Goal: Task Accomplishment & Management: Manage account settings

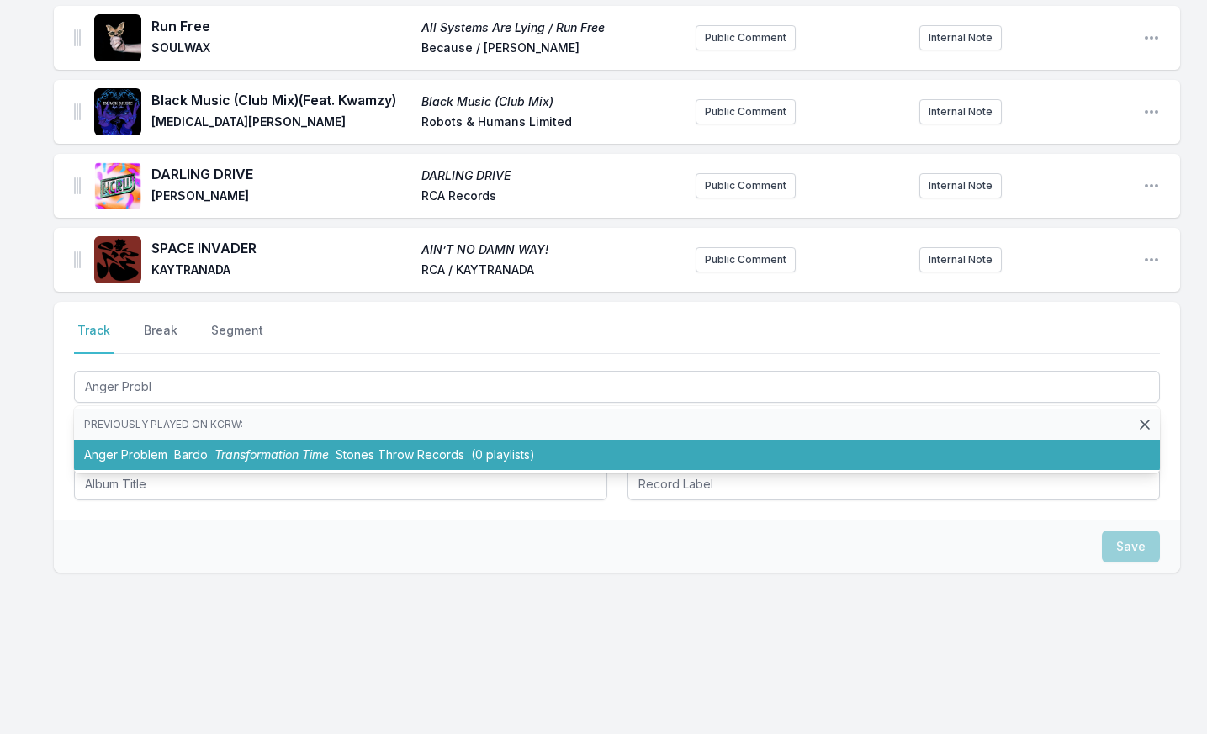
click at [248, 448] on span "Transformation Time" at bounding box center [271, 454] width 114 height 14
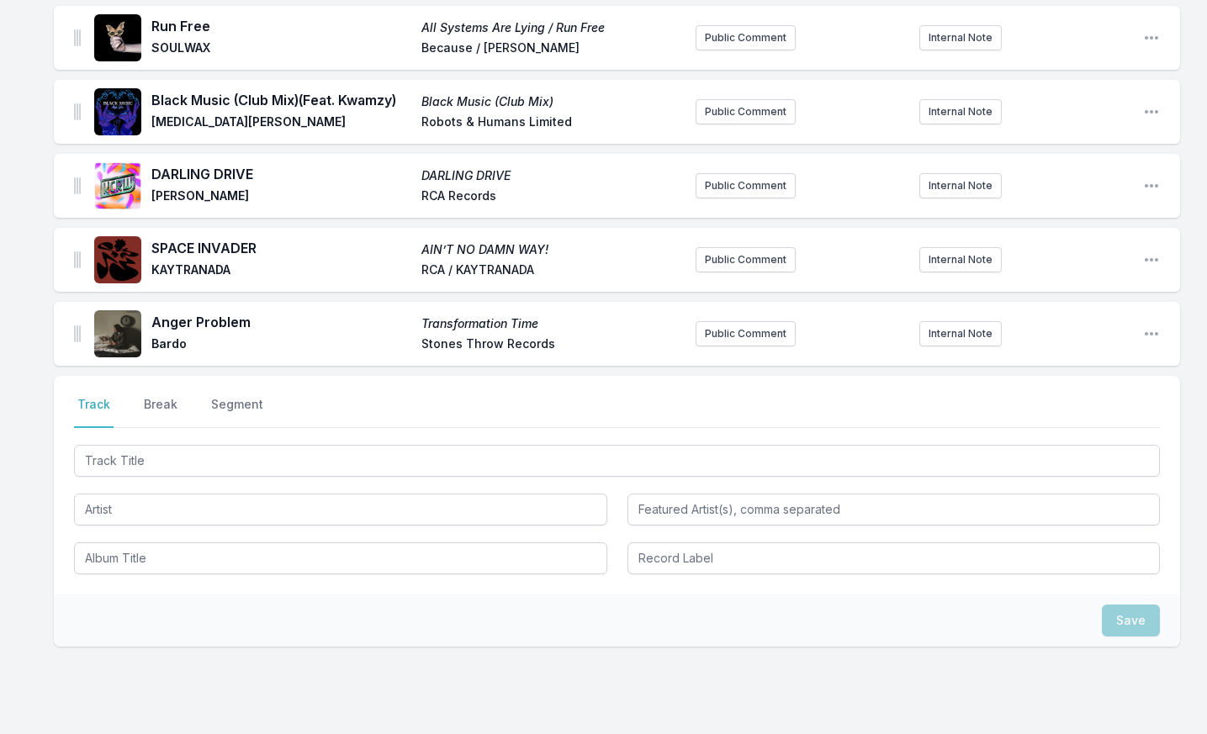
scroll to position [1316, 0]
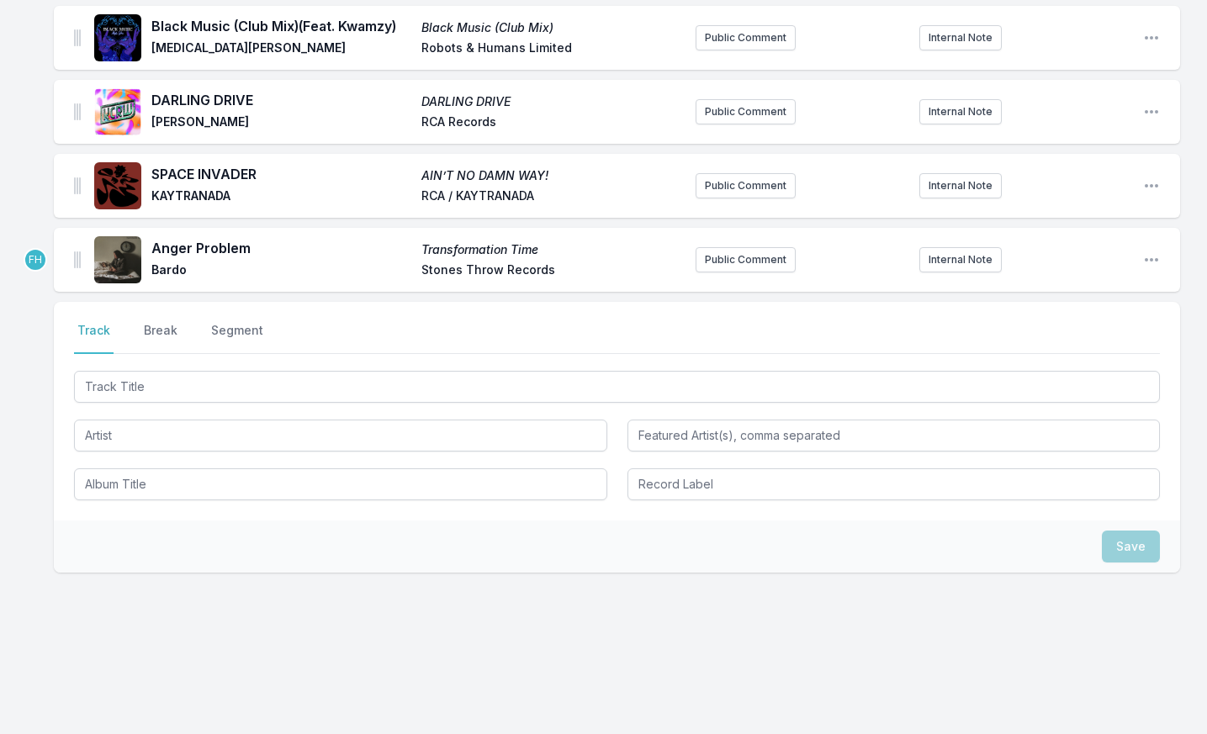
click at [215, 383] on input "Track Title" at bounding box center [617, 387] width 1086 height 32
type input "Lord Cumiana"
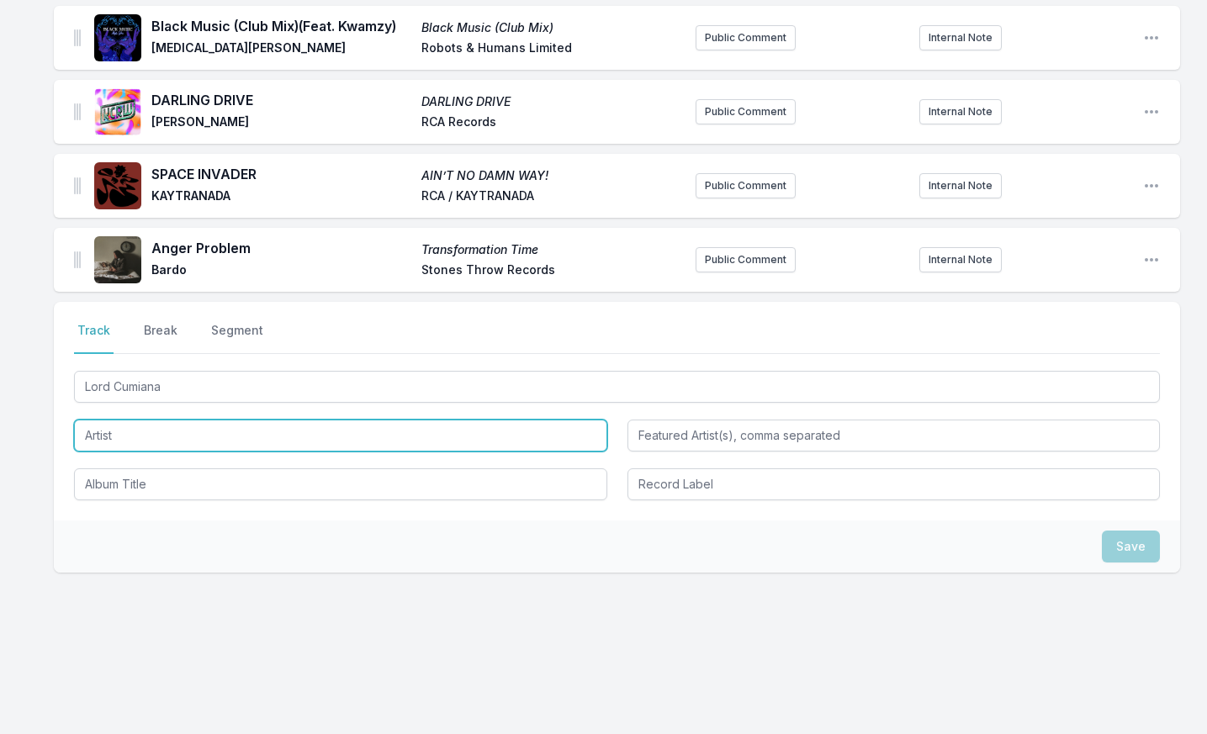
click at [225, 434] on input "Artist" at bounding box center [340, 436] width 533 height 32
type input "Max Iss & The Minions"
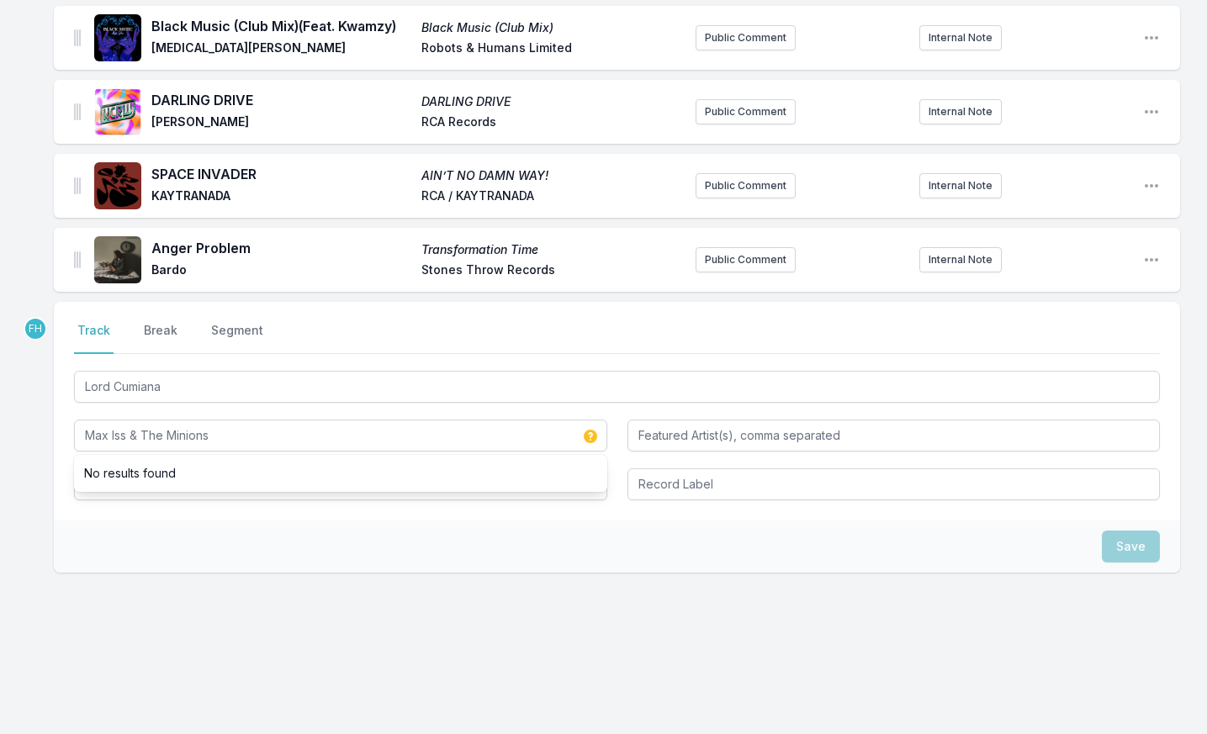
click at [241, 532] on div "Save" at bounding box center [617, 547] width 1126 height 52
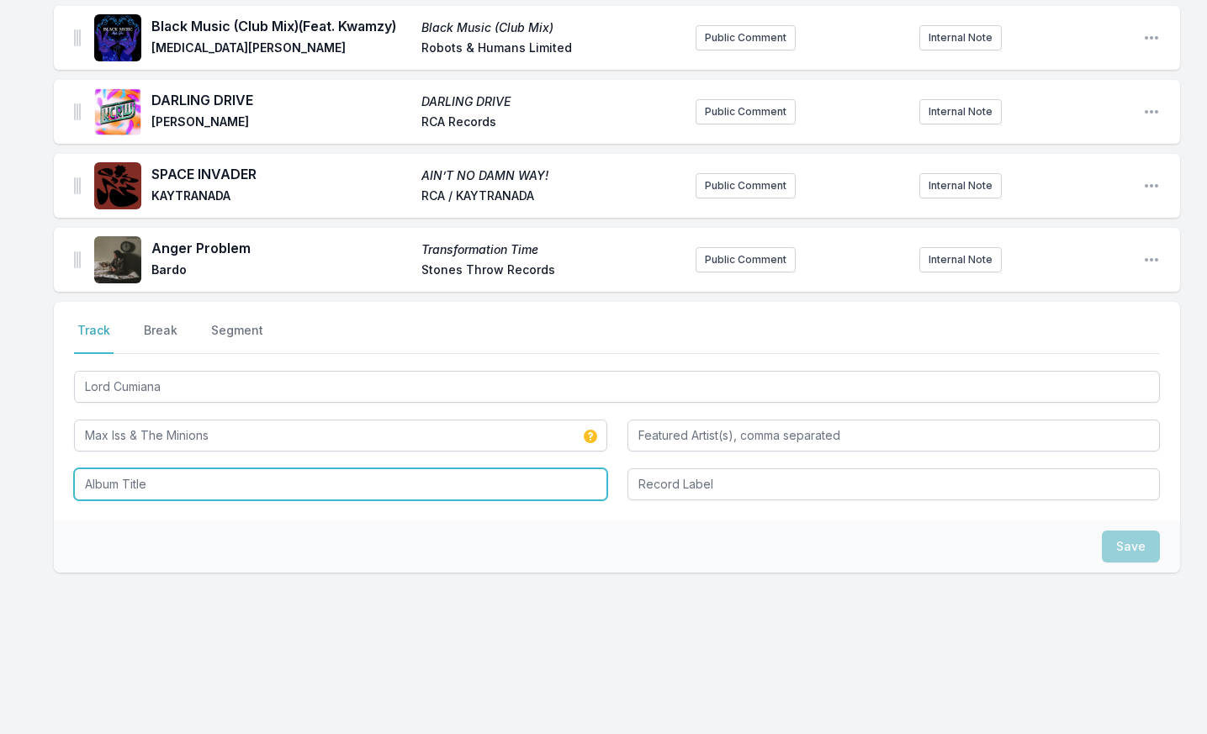
click at [224, 490] on input "Album Title" at bounding box center [340, 484] width 533 height 32
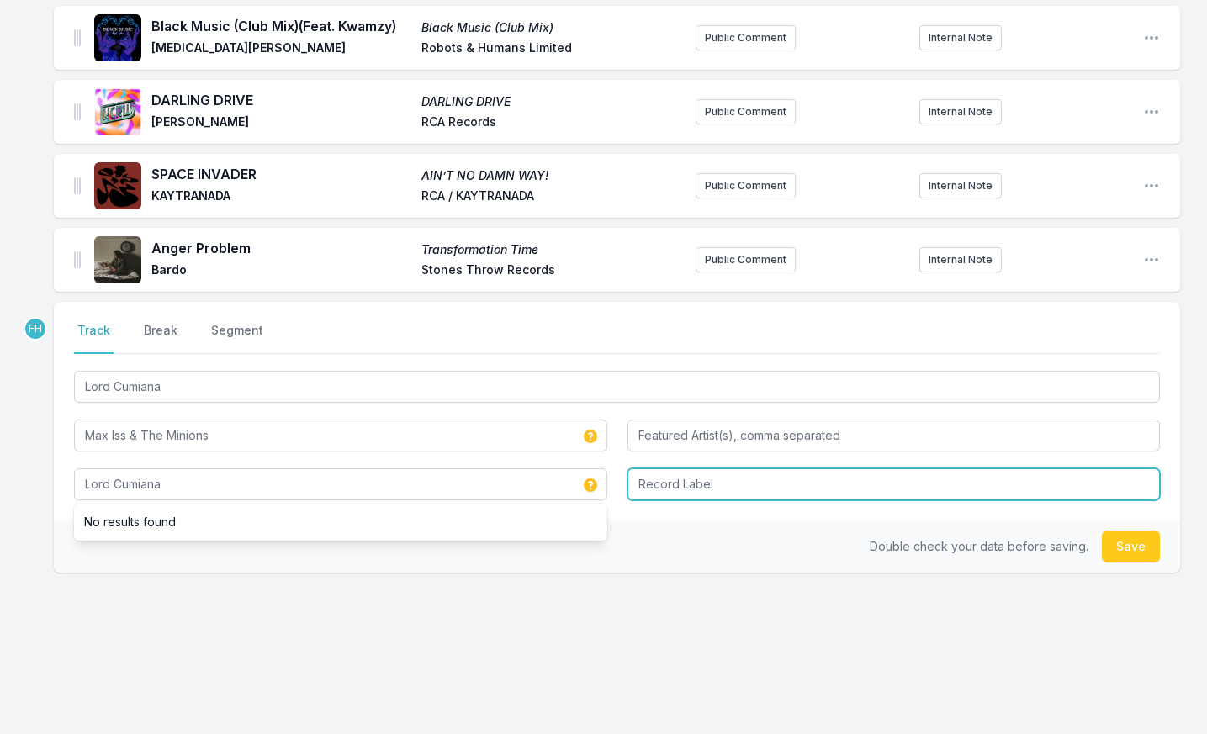
type input "Lord Cumiana"
type input "Original Gravity"
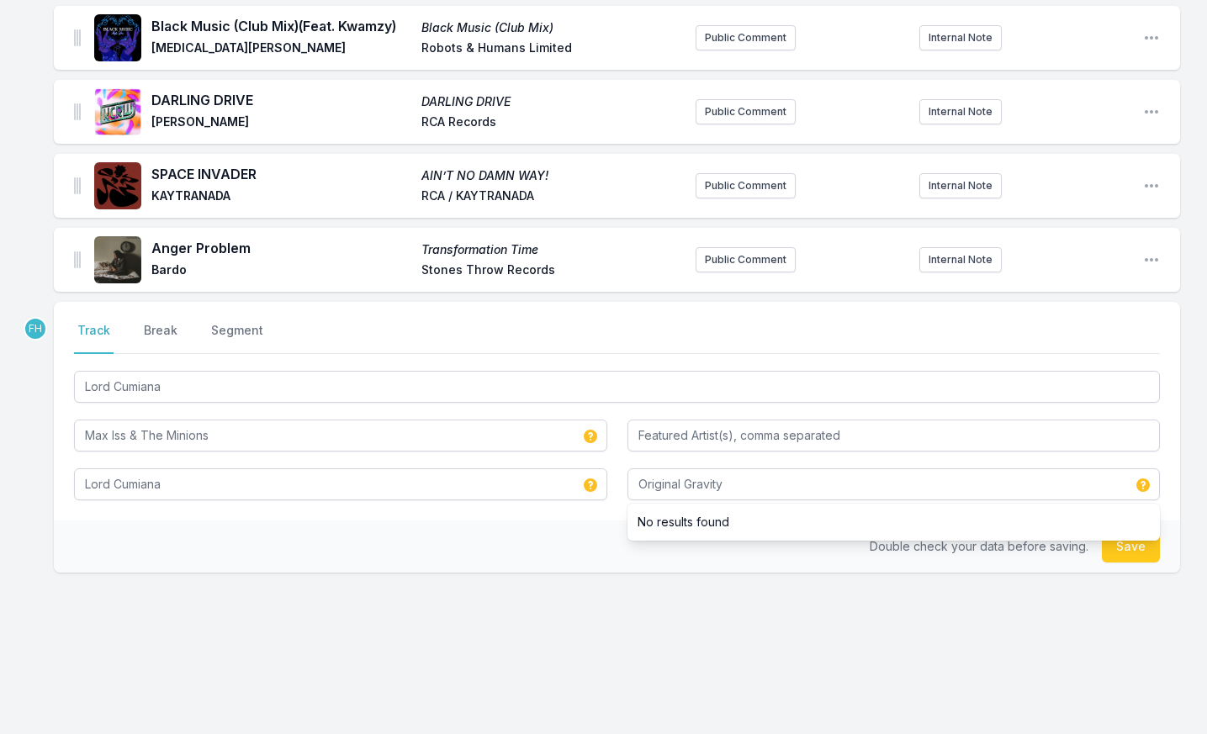
click at [438, 585] on div "FH Select a tab Track Break Segment Track Break Segment Lord Cumiana Max Iss & …" at bounding box center [617, 491] width 1126 height 379
click at [1120, 555] on button "Save" at bounding box center [1131, 547] width 58 height 32
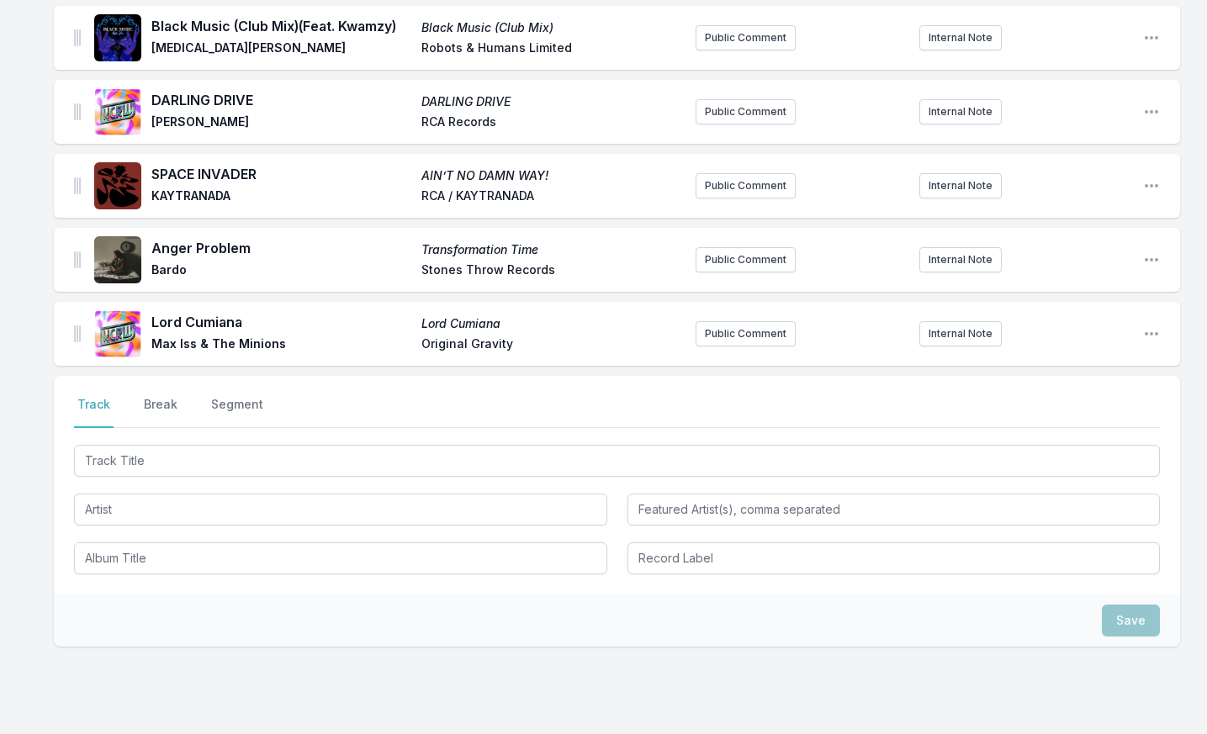
scroll to position [1390, 0]
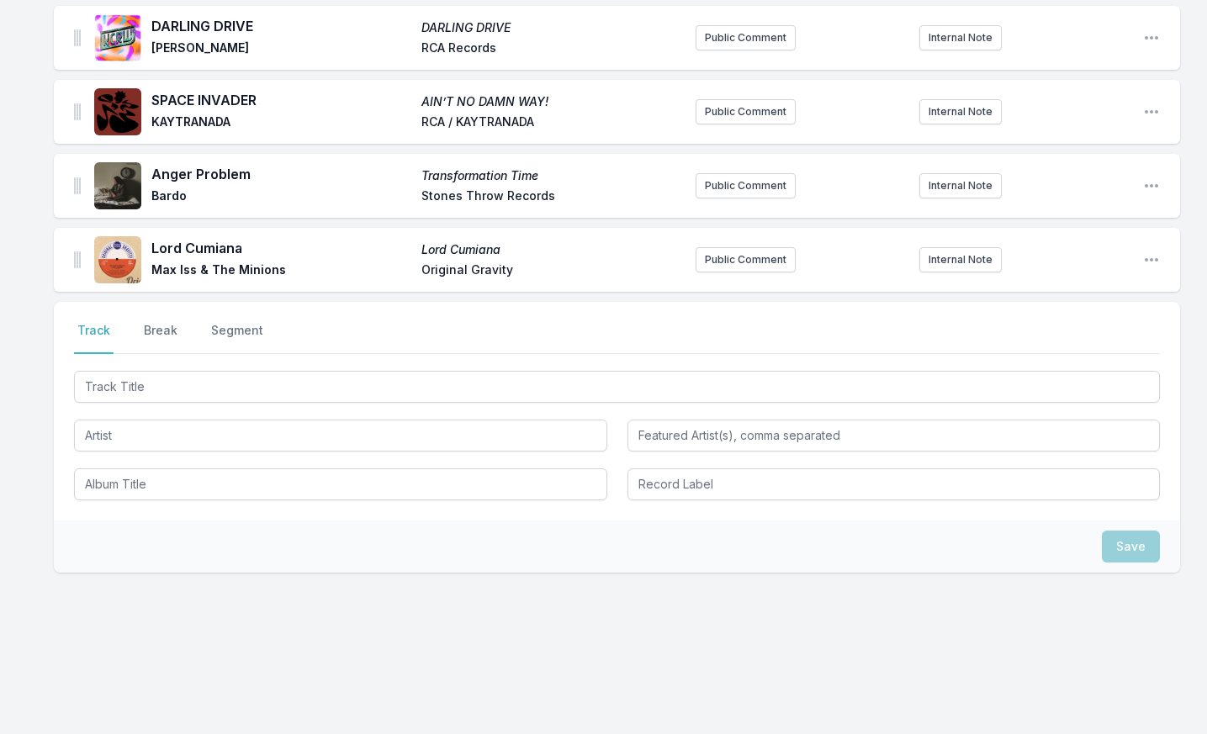
click at [103, 405] on div at bounding box center [617, 434] width 1086 height 133
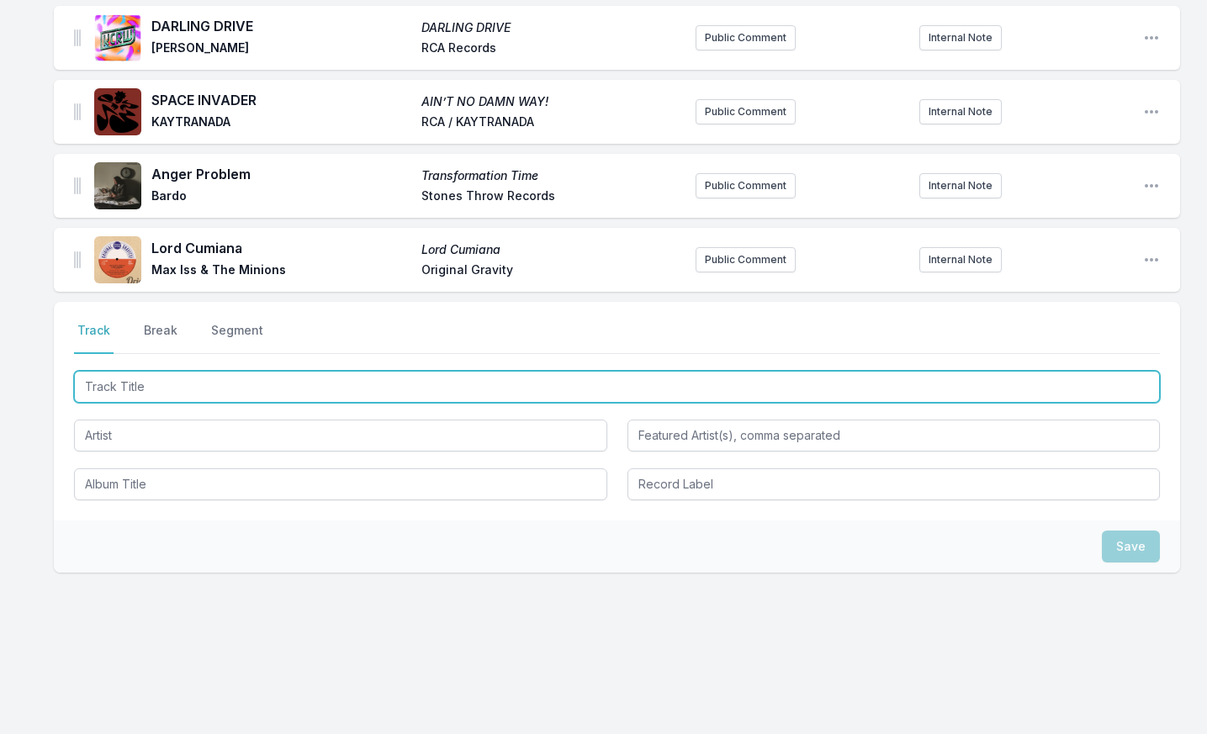
click at [119, 392] on input "Track Title" at bounding box center [617, 387] width 1086 height 32
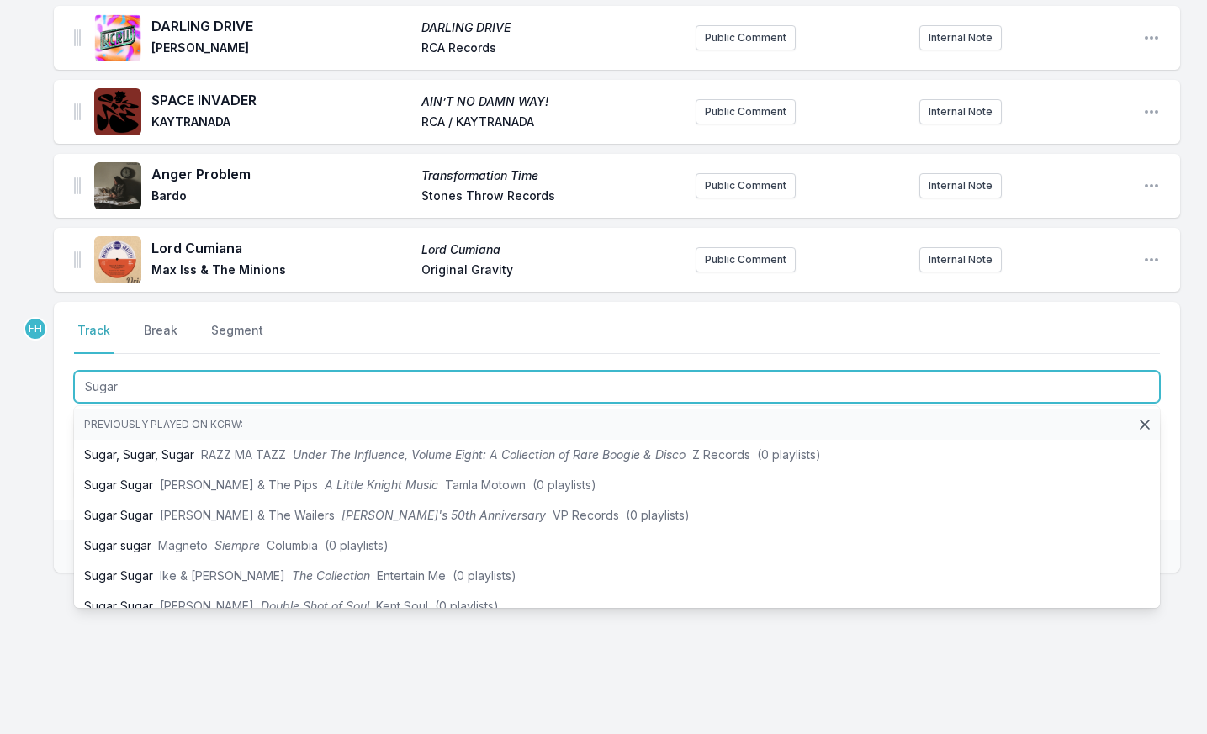
type input "Sugar"
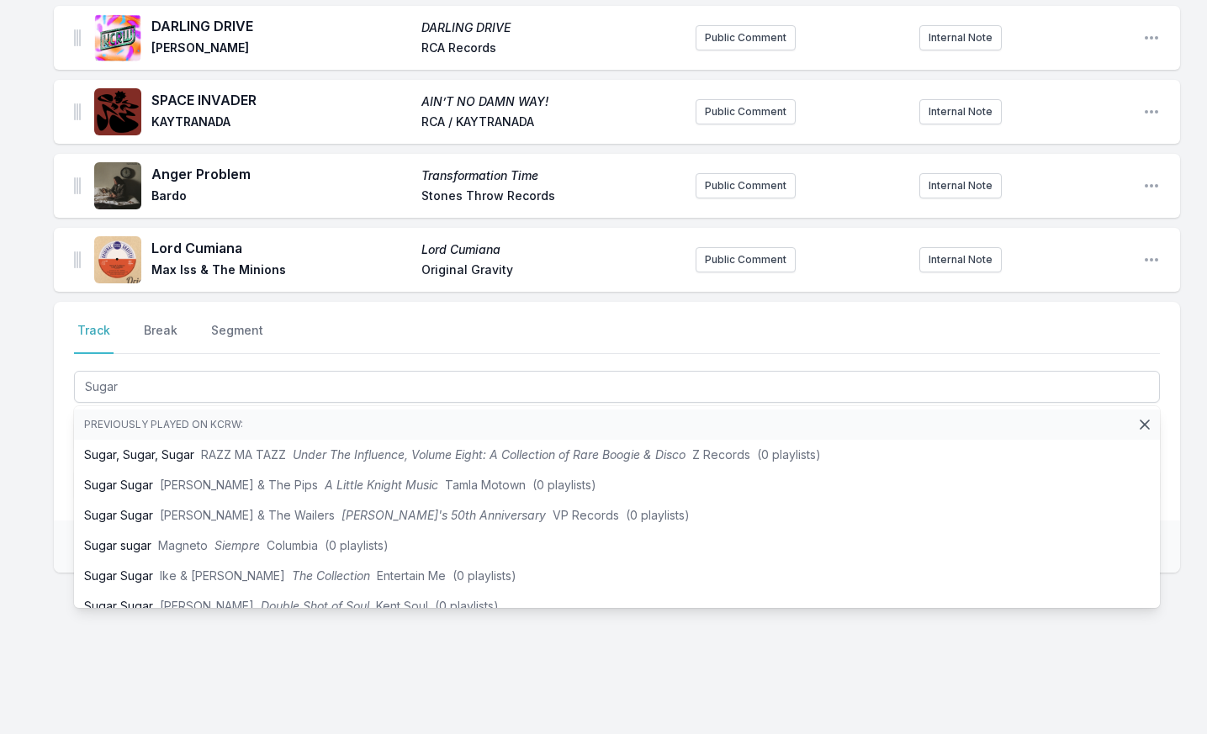
click at [61, 540] on div "Searching MusicBrainz... Save" at bounding box center [617, 547] width 1126 height 52
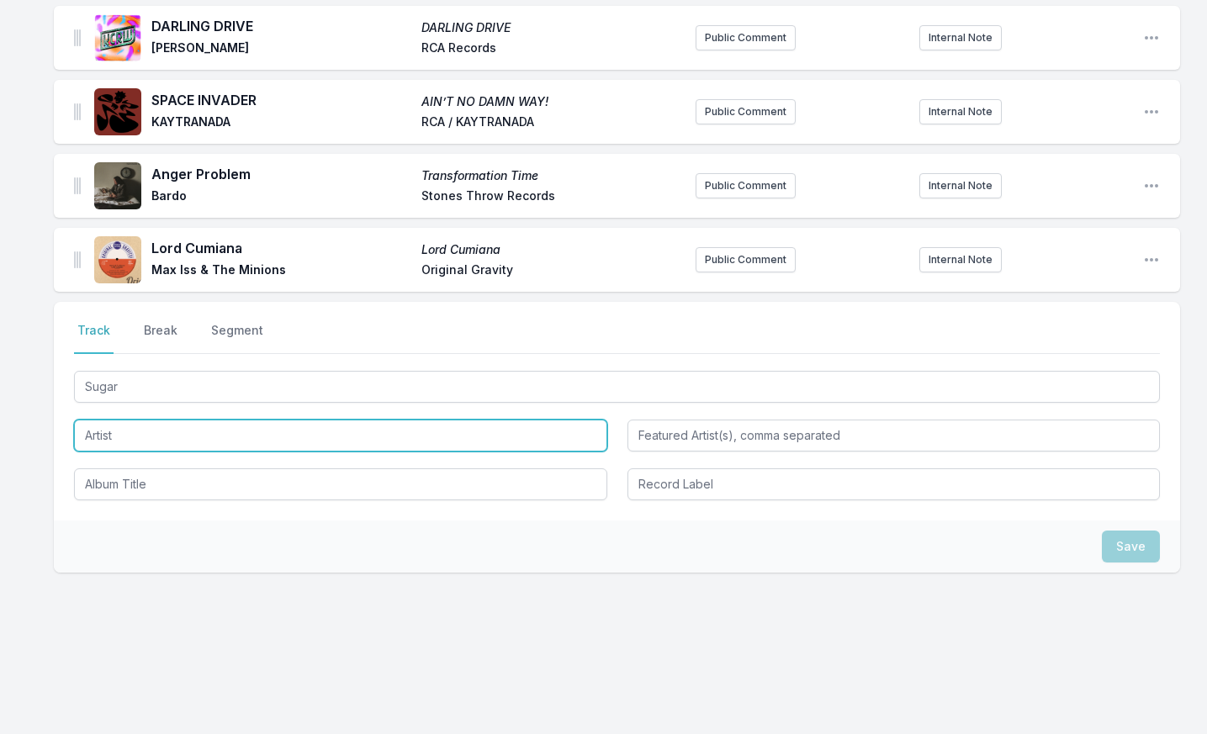
click at [158, 444] on input "Artist" at bounding box center [340, 436] width 533 height 32
type input "M"
type input "NYIKO"
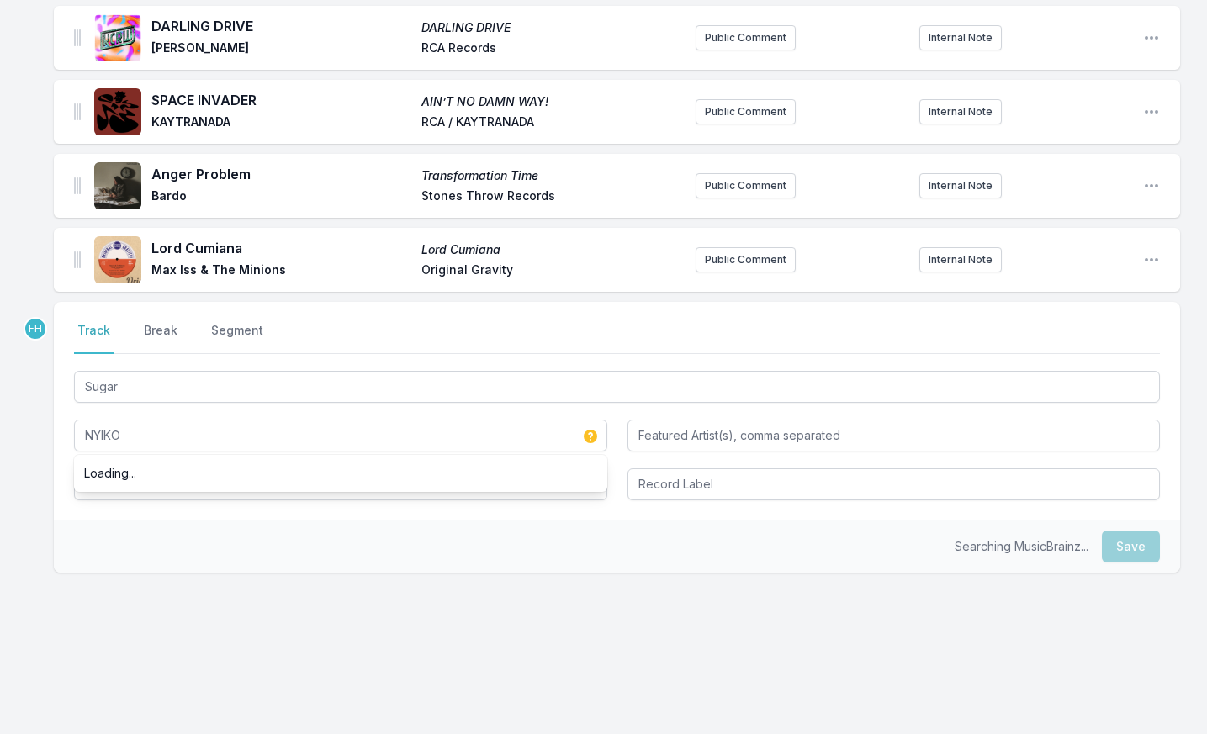
drag, startPoint x: 167, startPoint y: 549, endPoint x: 170, endPoint y: 513, distance: 36.3
click at [167, 549] on div "Searching MusicBrainz... Save" at bounding box center [617, 547] width 1126 height 52
click at [171, 511] on div "Select a tab Track Break Segment Track Break Segment Sugar NYIKO" at bounding box center [617, 411] width 1126 height 219
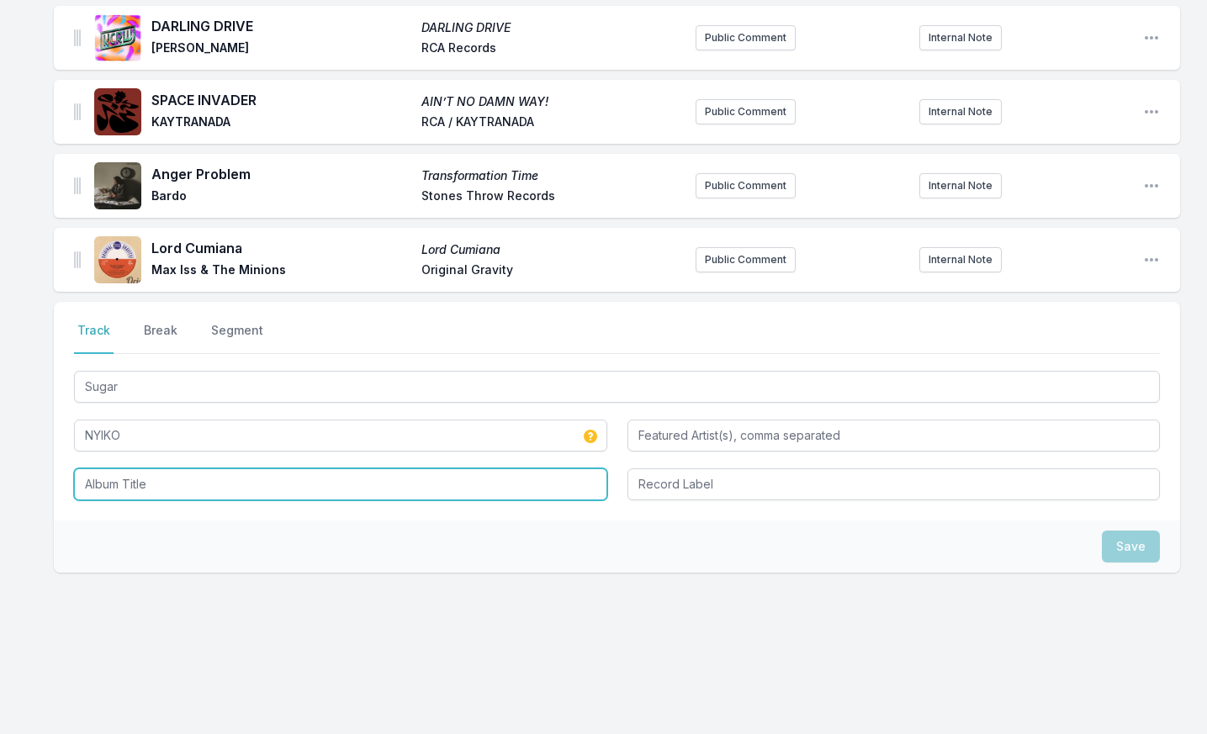
click at [178, 485] on input "Album Title" at bounding box center [340, 484] width 533 height 32
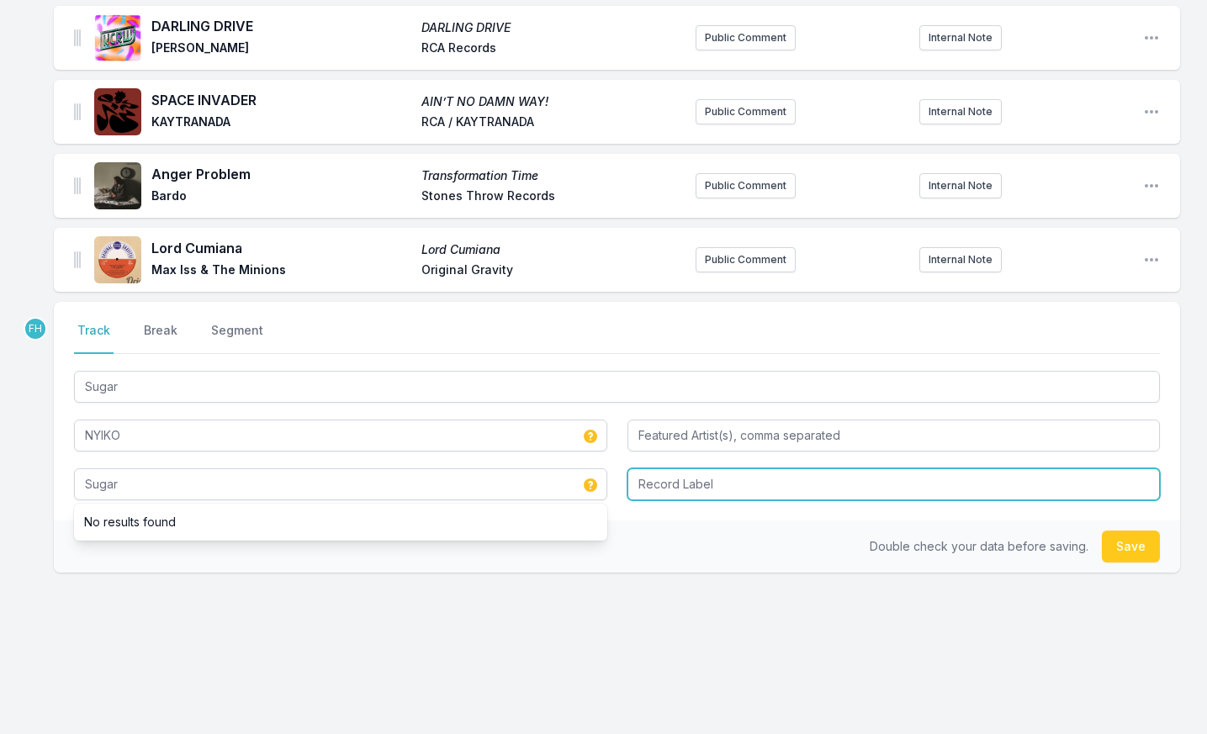
type input "Sugar"
type input "Trailing Twelve"
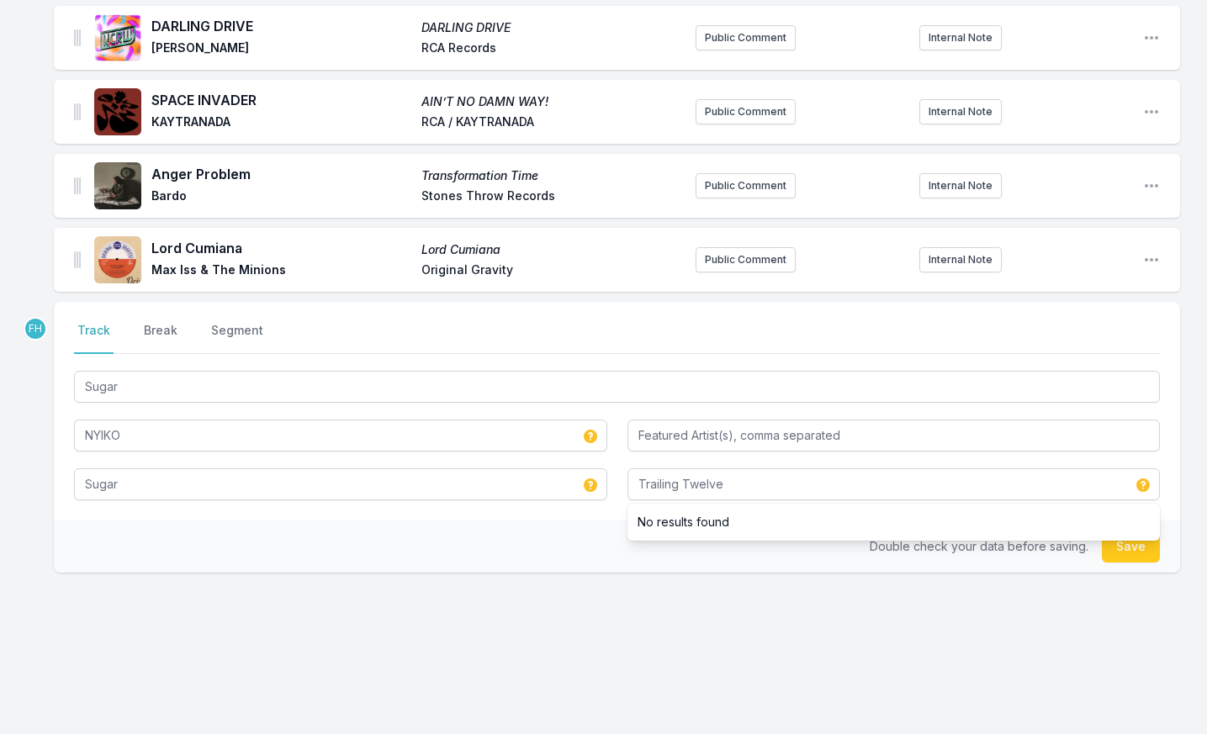
click at [295, 537] on div "Double check your data before saving. Save" at bounding box center [617, 547] width 1126 height 52
click at [1132, 537] on button "Save" at bounding box center [1131, 547] width 58 height 32
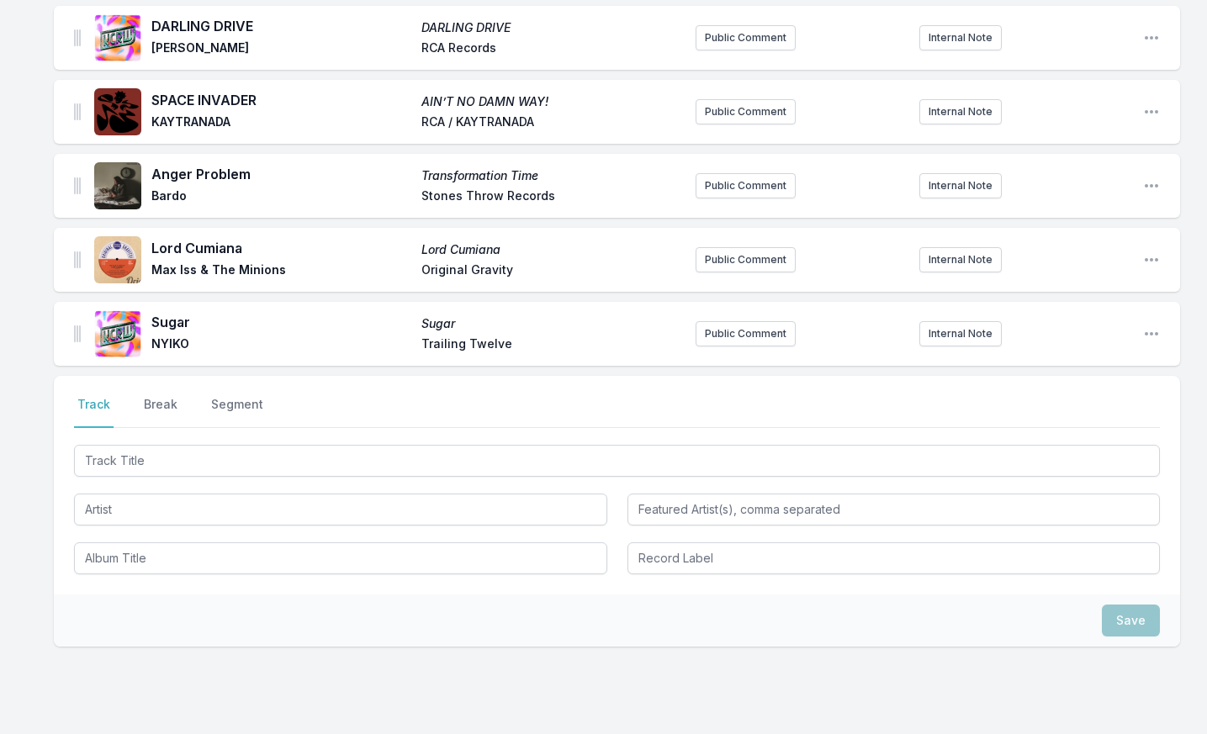
scroll to position [1464, 0]
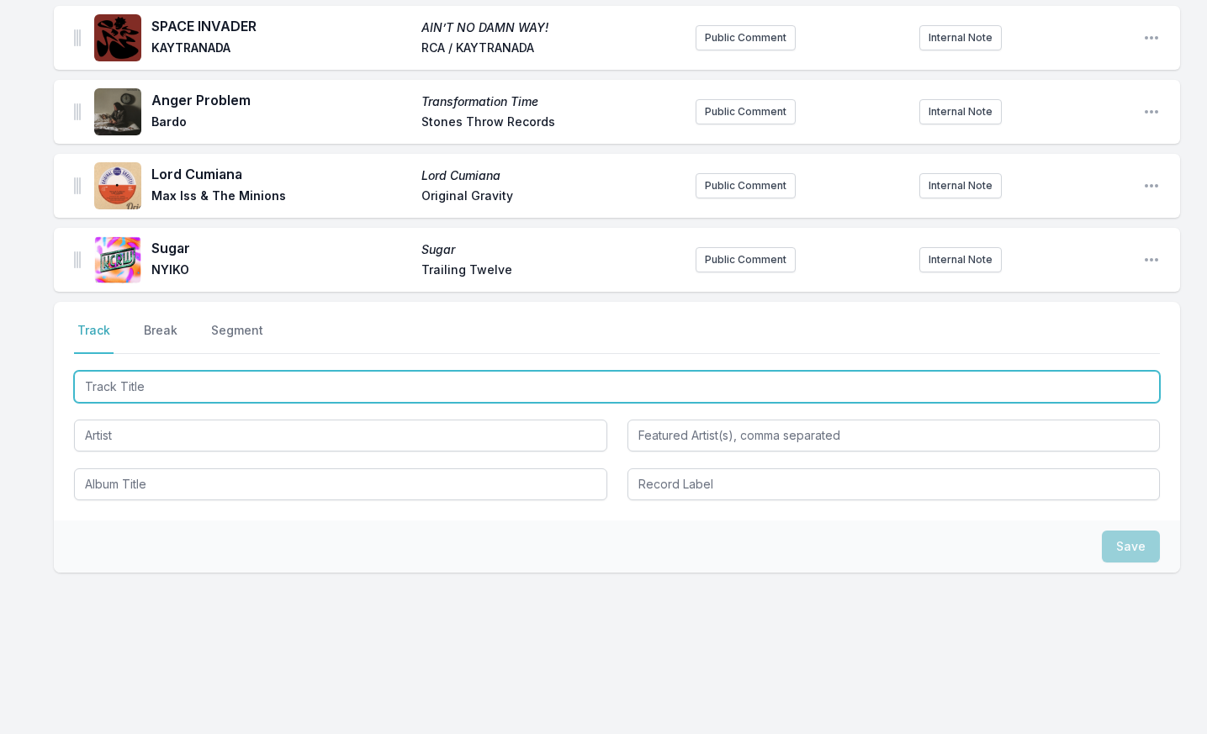
click at [214, 389] on input "Track Title" at bounding box center [617, 387] width 1086 height 32
click at [250, 380] on input "Track Title" at bounding box center [617, 387] width 1086 height 32
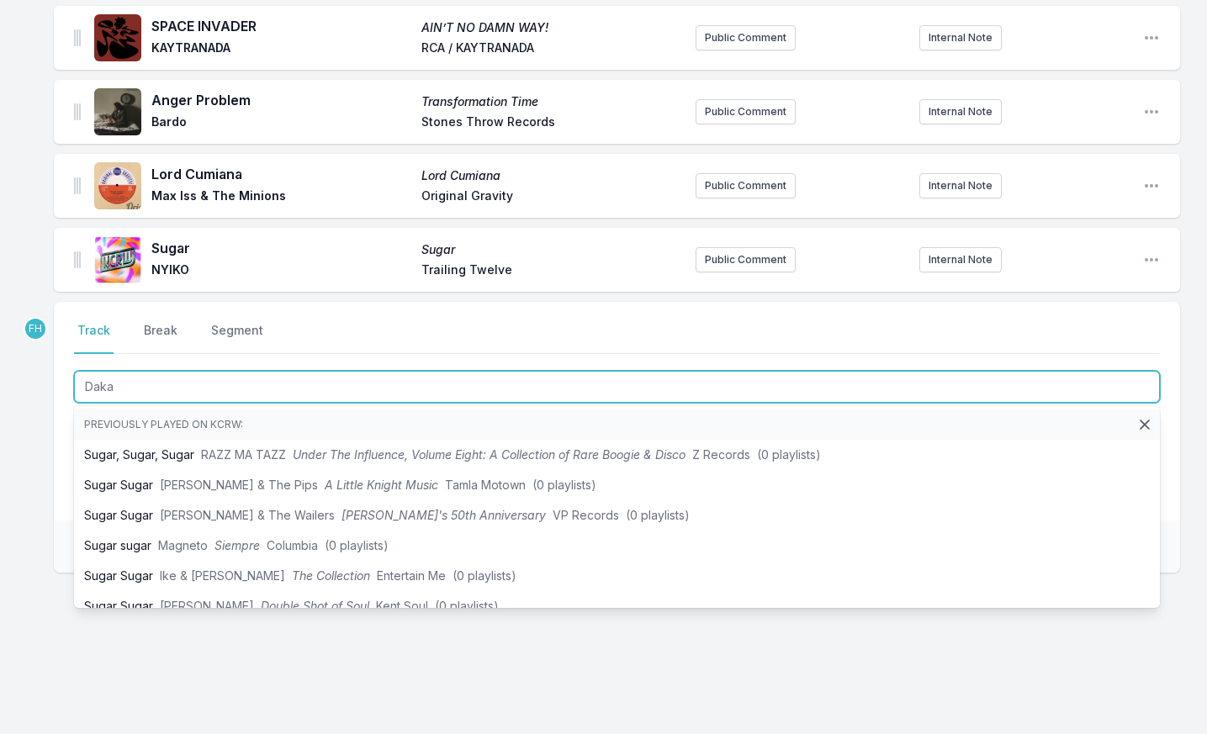
type input "[PERSON_NAME]"
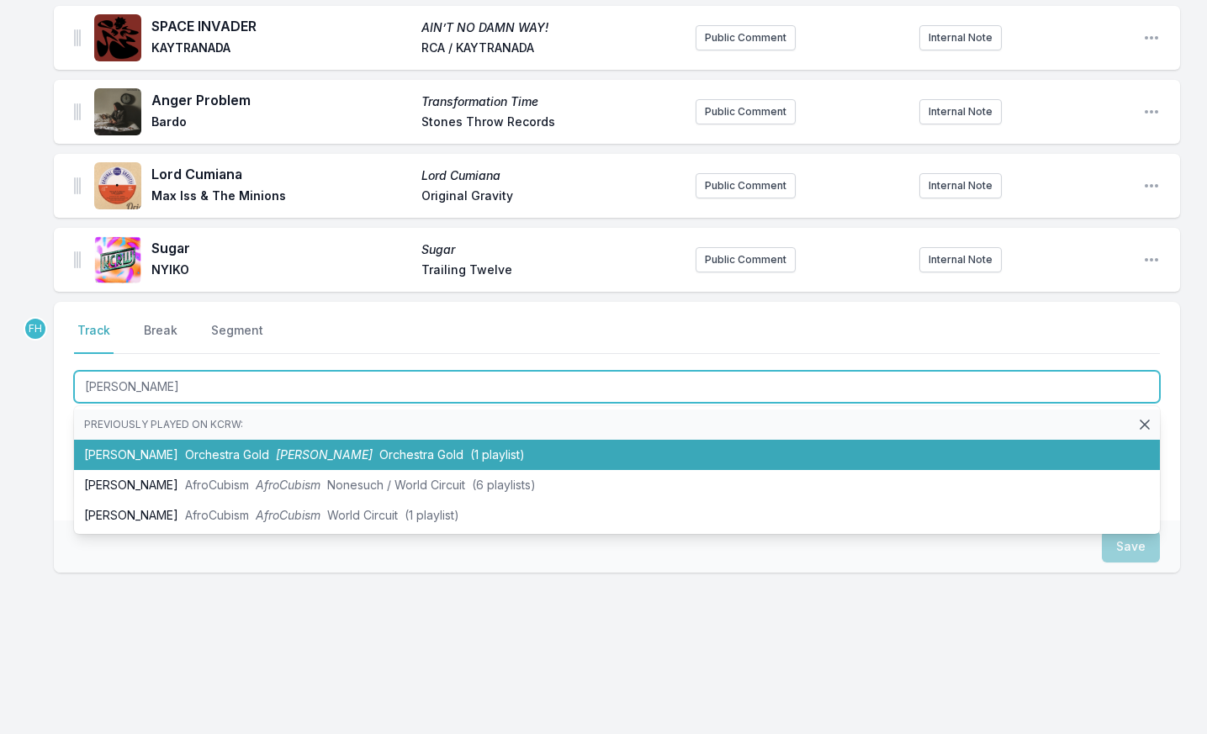
click at [292, 446] on li "[PERSON_NAME] Orchestra Gold [PERSON_NAME] Orchestra Gold (1 playlist)" at bounding box center [617, 455] width 1086 height 30
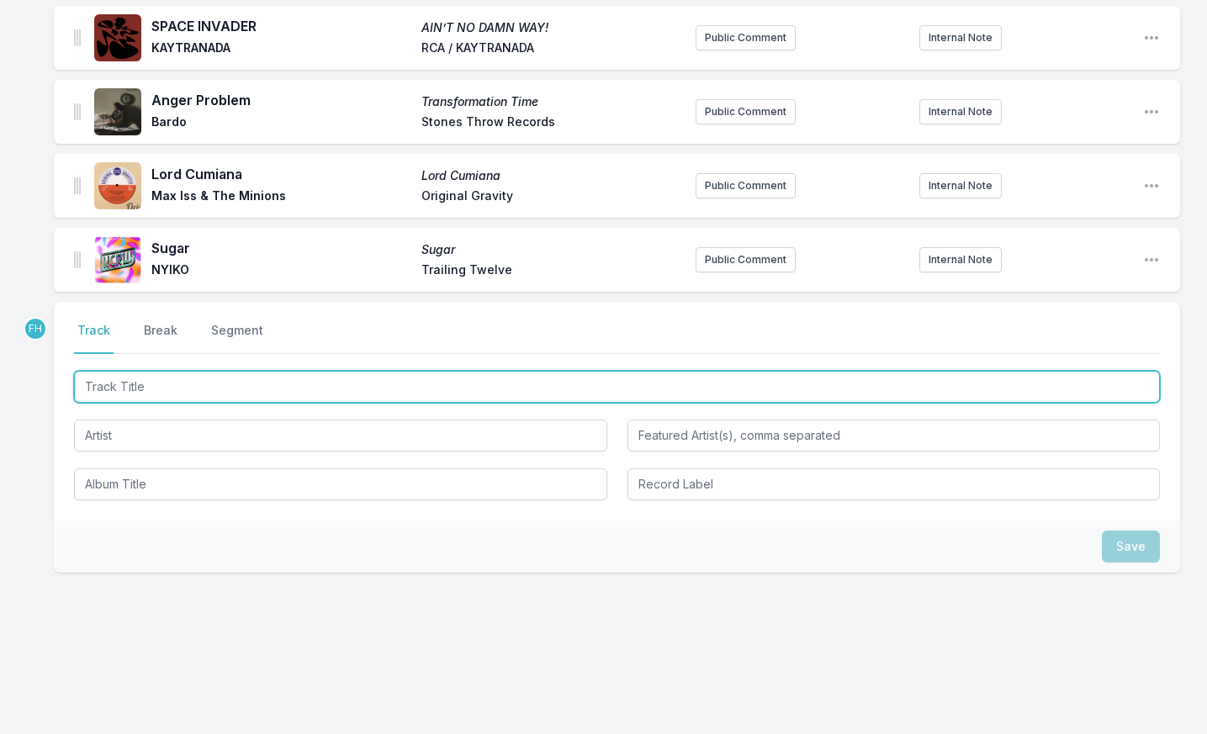
scroll to position [1538, 0]
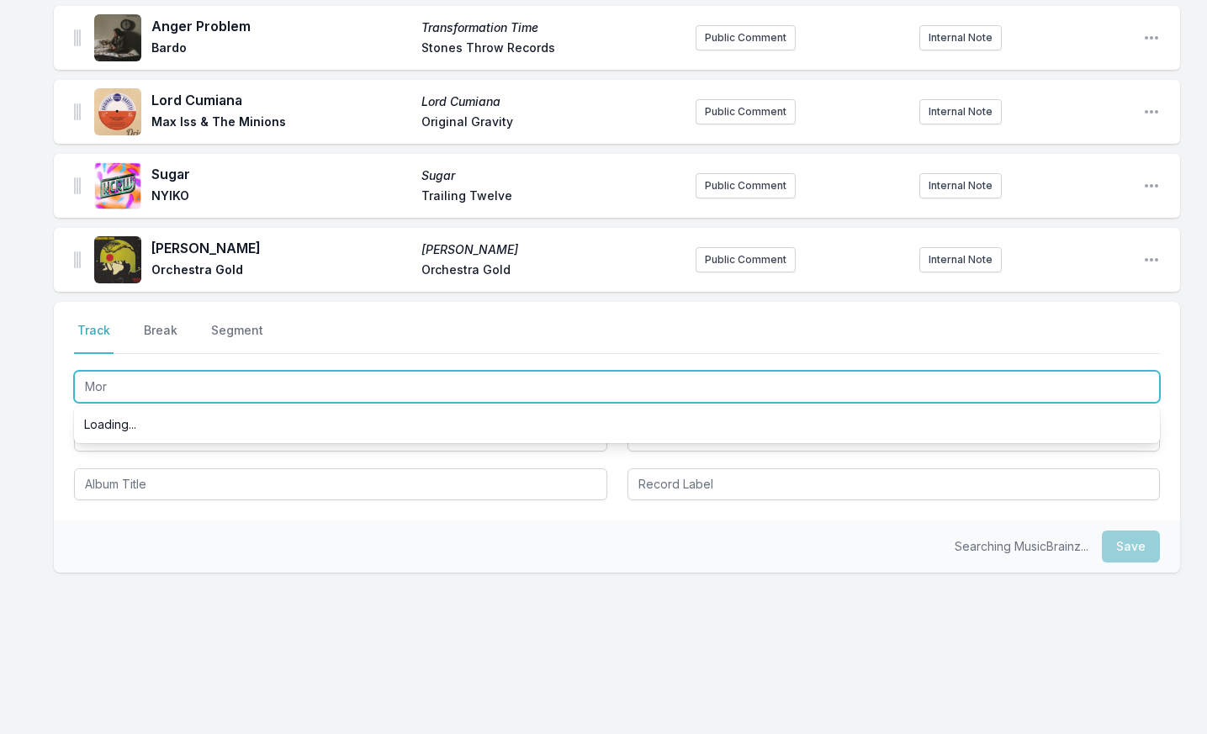
type input "More"
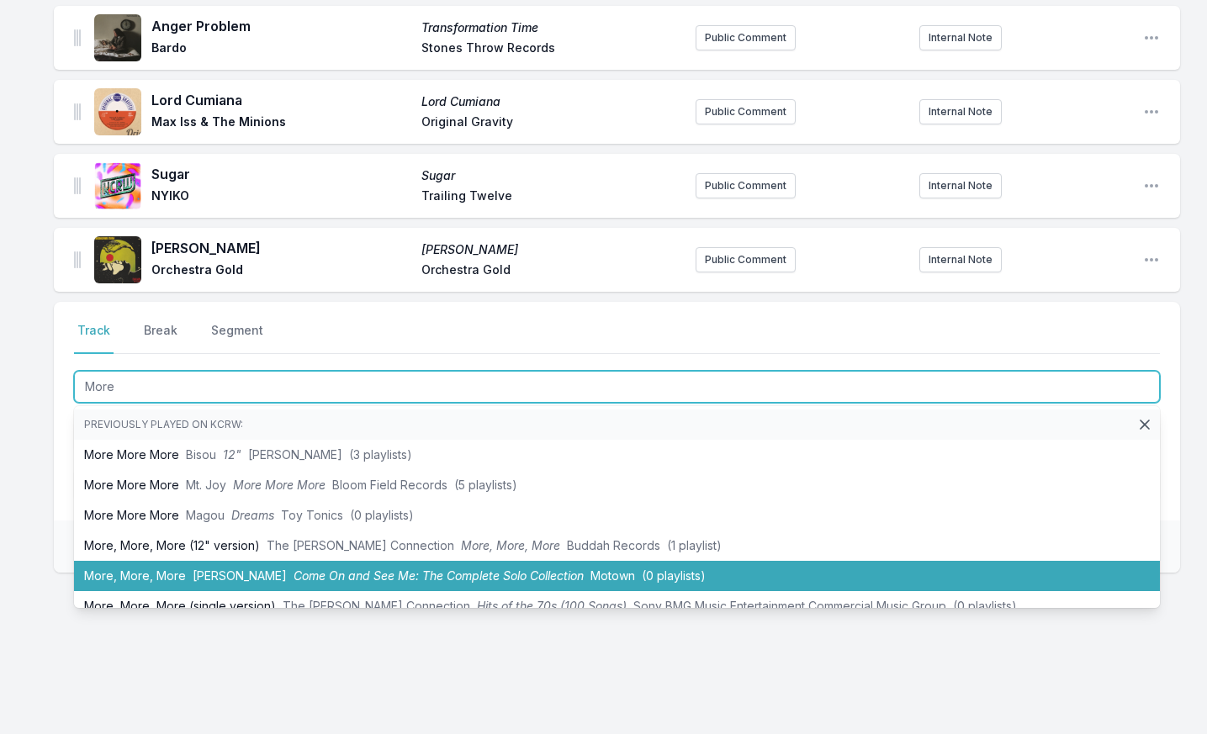
click at [124, 570] on li "More, More, More [PERSON_NAME] Come On and See Me: The Complete Solo Collection…" at bounding box center [617, 576] width 1086 height 30
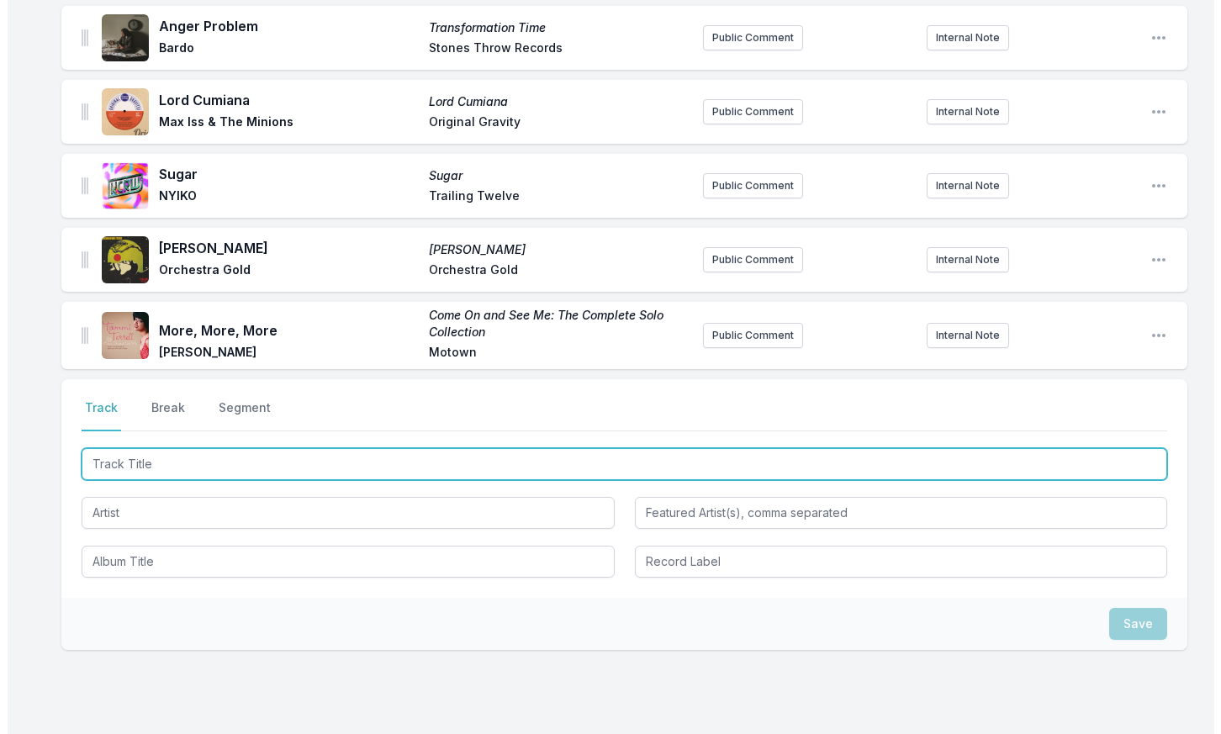
scroll to position [1616, 0]
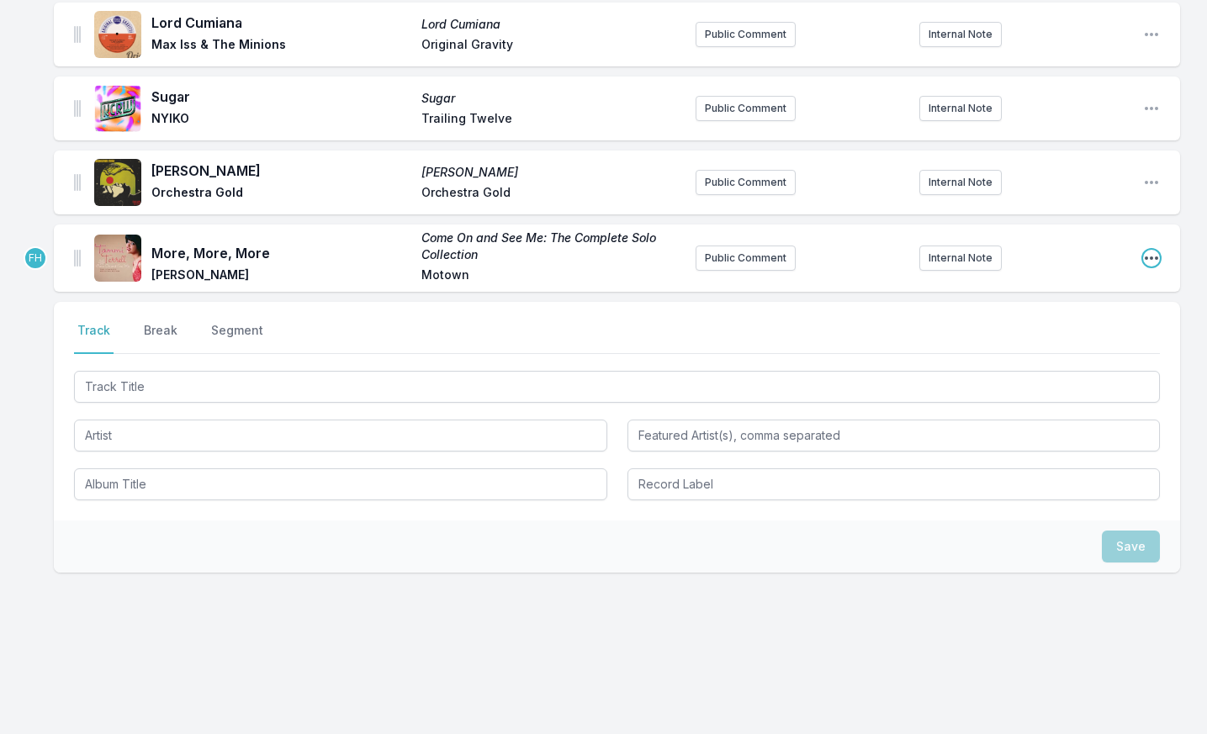
click at [1159, 253] on icon "Open playlist item options" at bounding box center [1151, 258] width 17 height 17
click at [1077, 318] on button "Delete Entry" at bounding box center [1065, 322] width 188 height 30
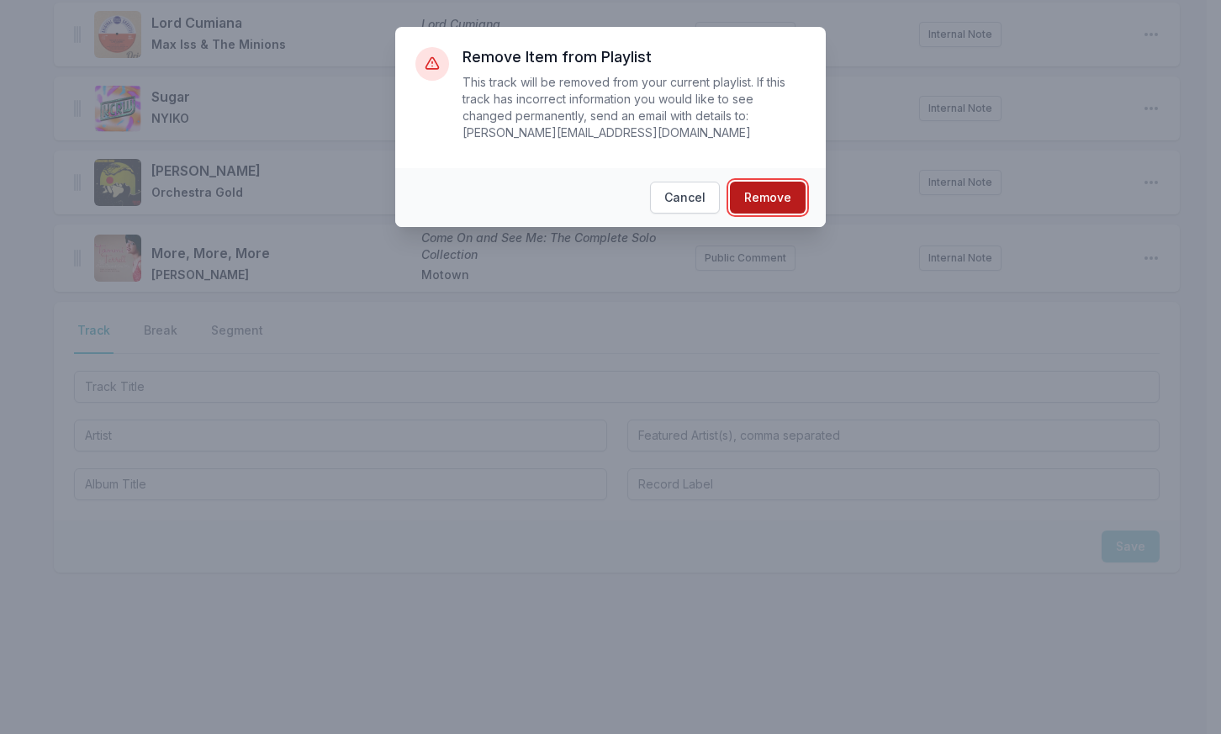
click at [783, 182] on button "Remove" at bounding box center [768, 198] width 76 height 32
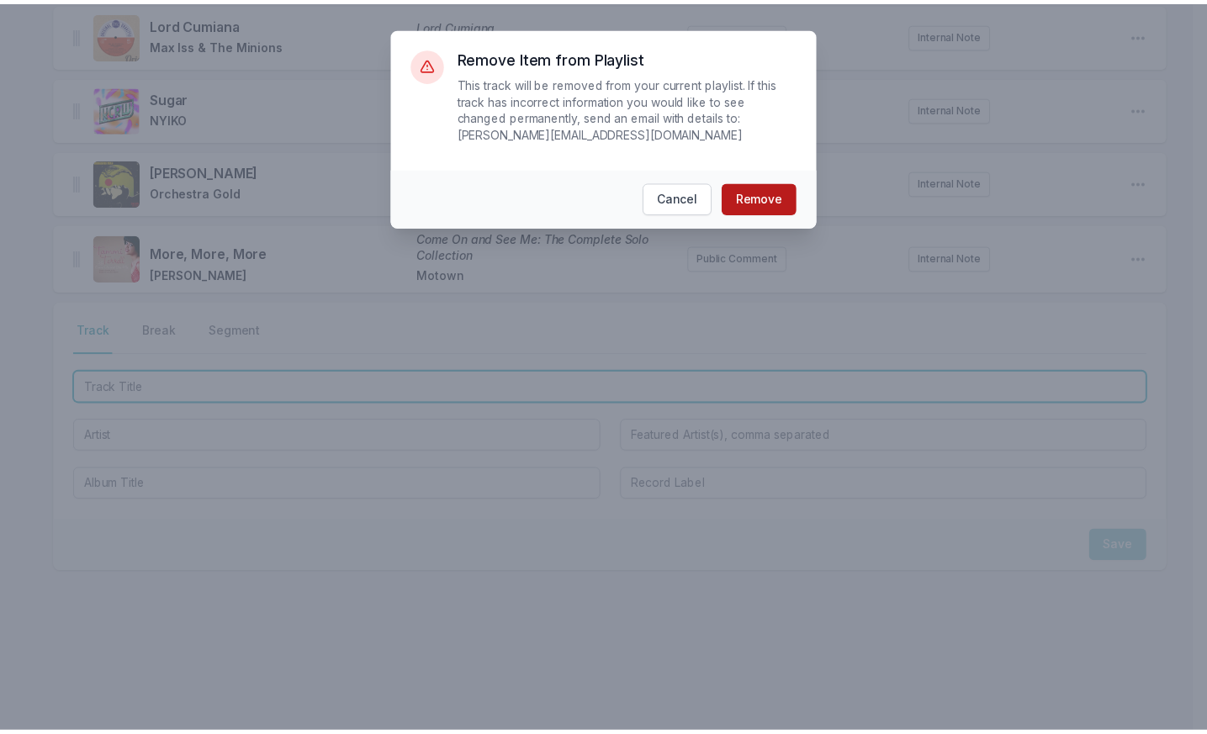
scroll to position [1538, 0]
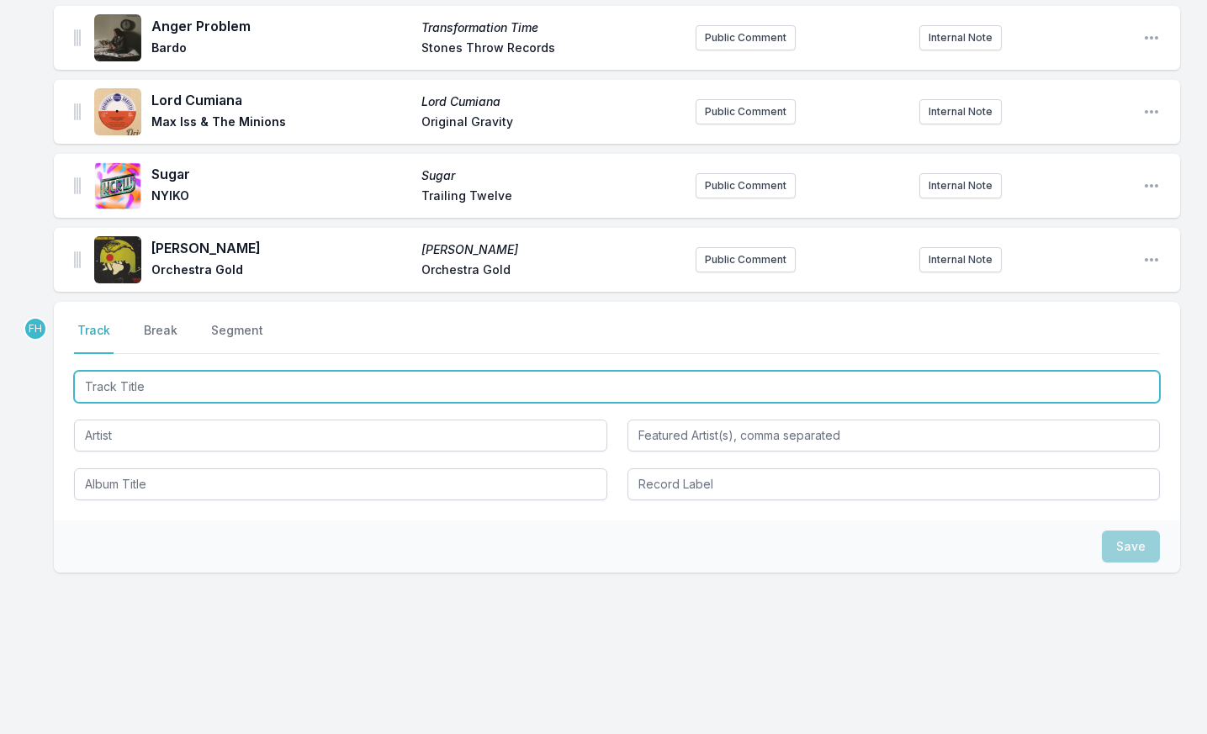
drag, startPoint x: 154, startPoint y: 386, endPoint x: 233, endPoint y: 377, distance: 79.6
click at [155, 385] on input "Track Title" at bounding box center [617, 387] width 1086 height 32
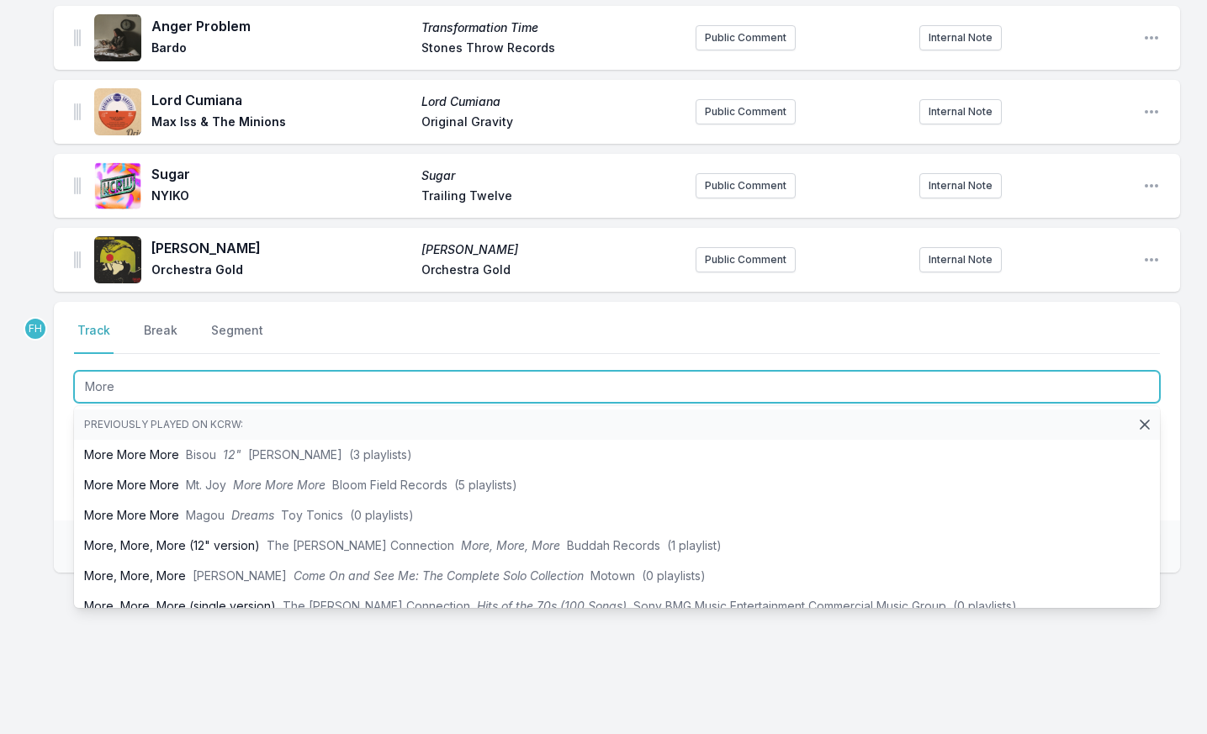
type input "More"
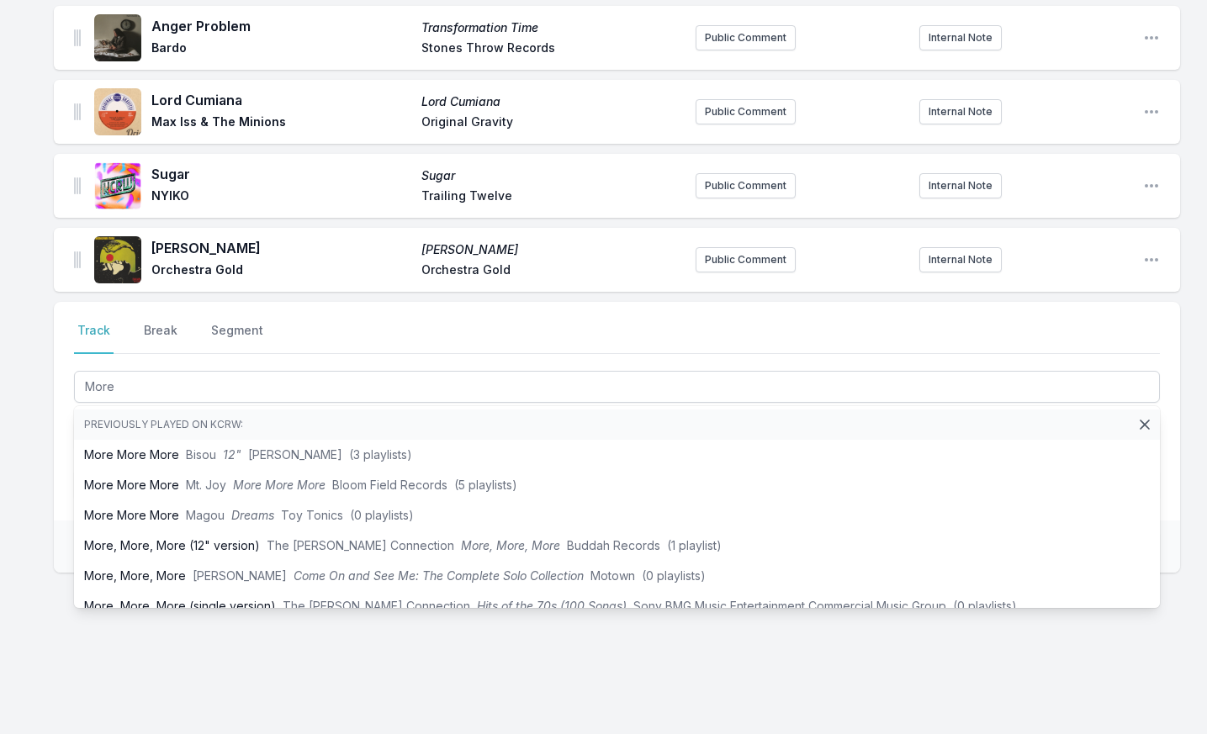
drag, startPoint x: 45, startPoint y: 498, endPoint x: 127, endPoint y: 456, distance: 91.8
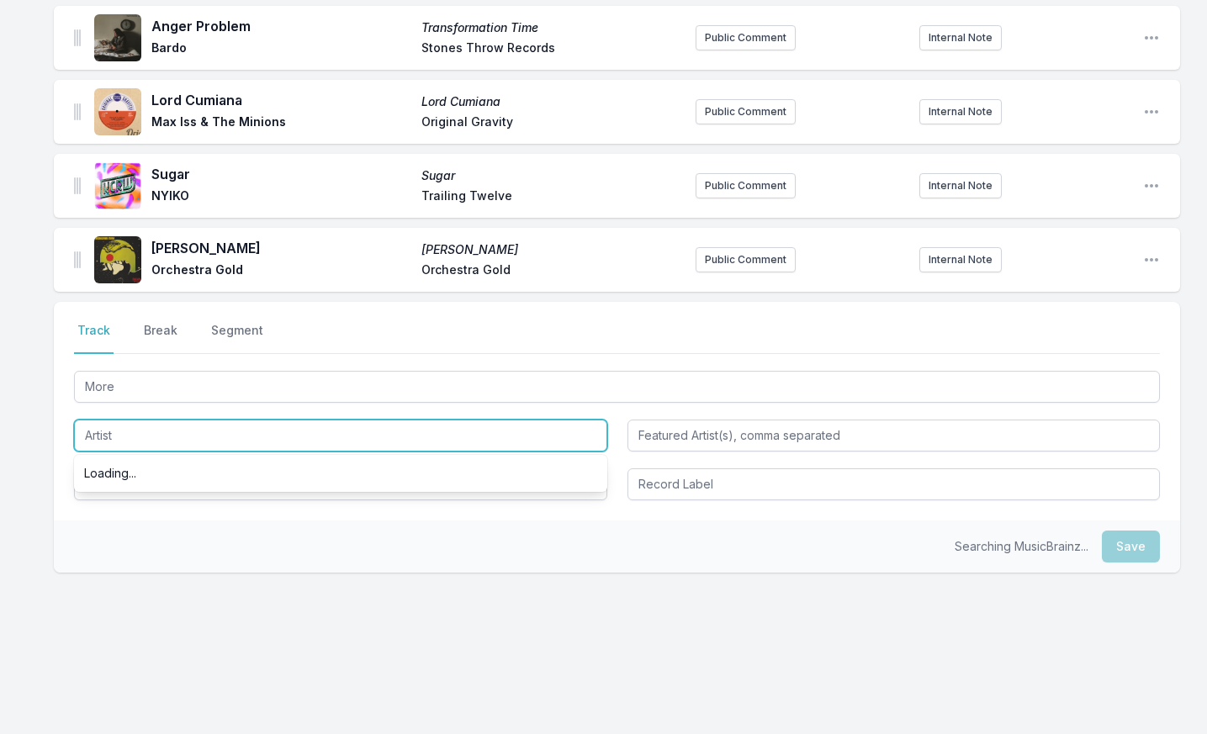
click at [135, 440] on input "Artist" at bounding box center [340, 436] width 533 height 32
type input "Helado Negro"
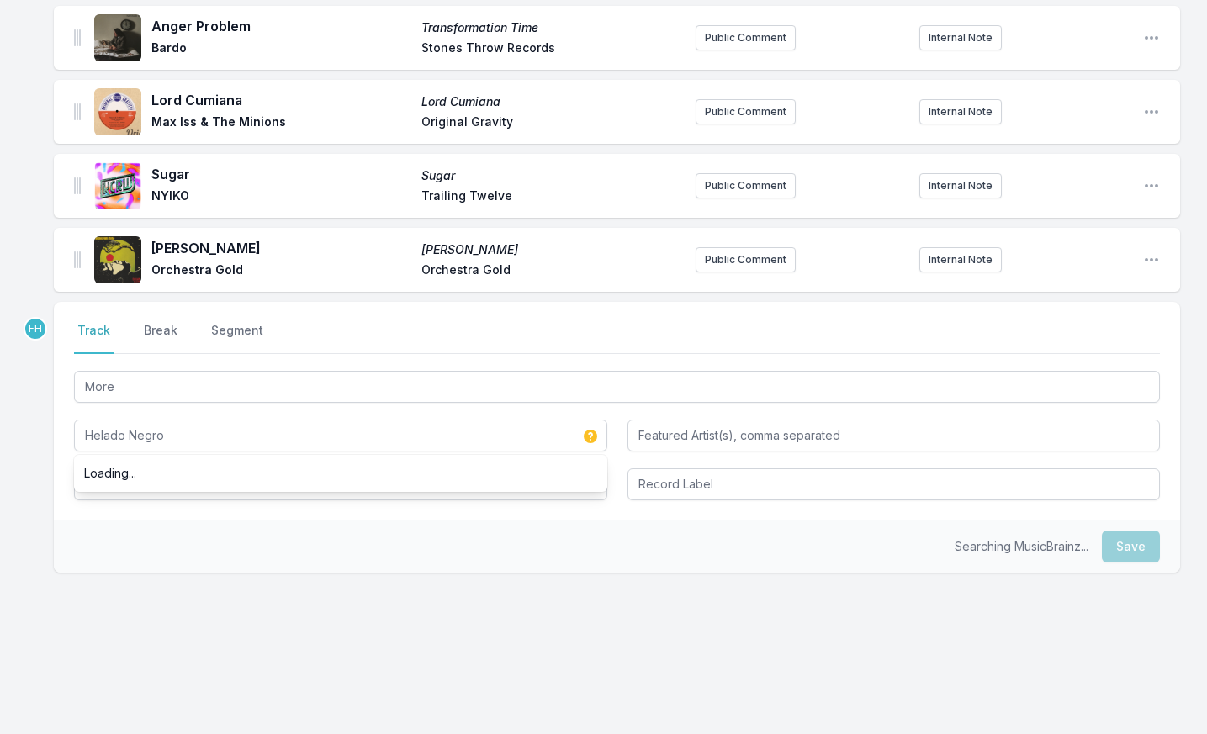
click at [308, 537] on div "Searching MusicBrainz... Save" at bounding box center [617, 547] width 1126 height 52
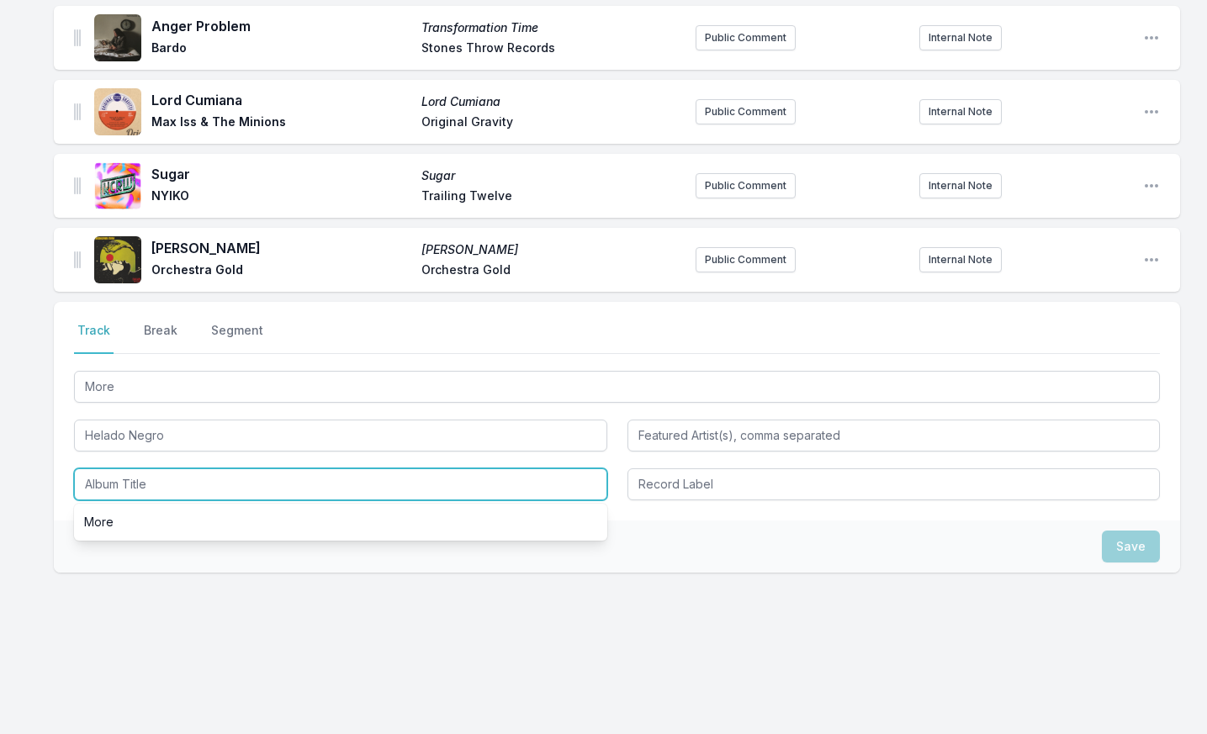
click at [267, 494] on input "Album Title" at bounding box center [340, 484] width 533 height 32
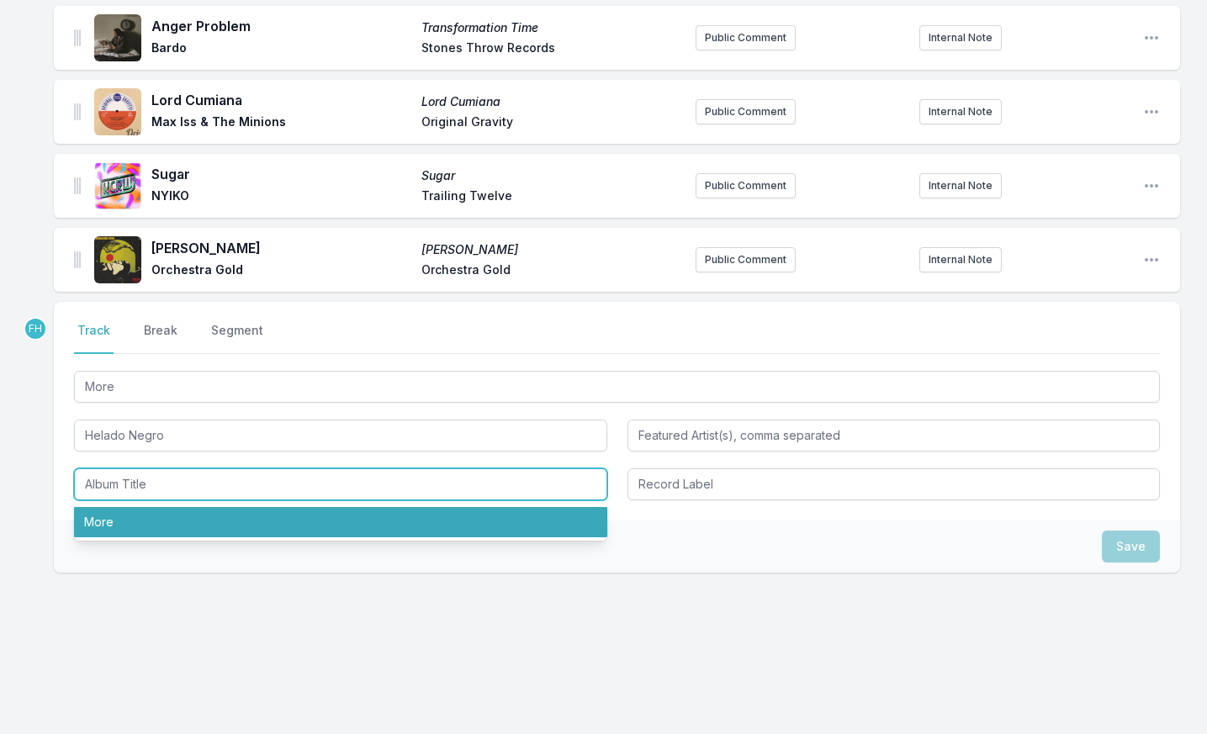
click at [320, 517] on li "More" at bounding box center [340, 522] width 533 height 30
type input "More"
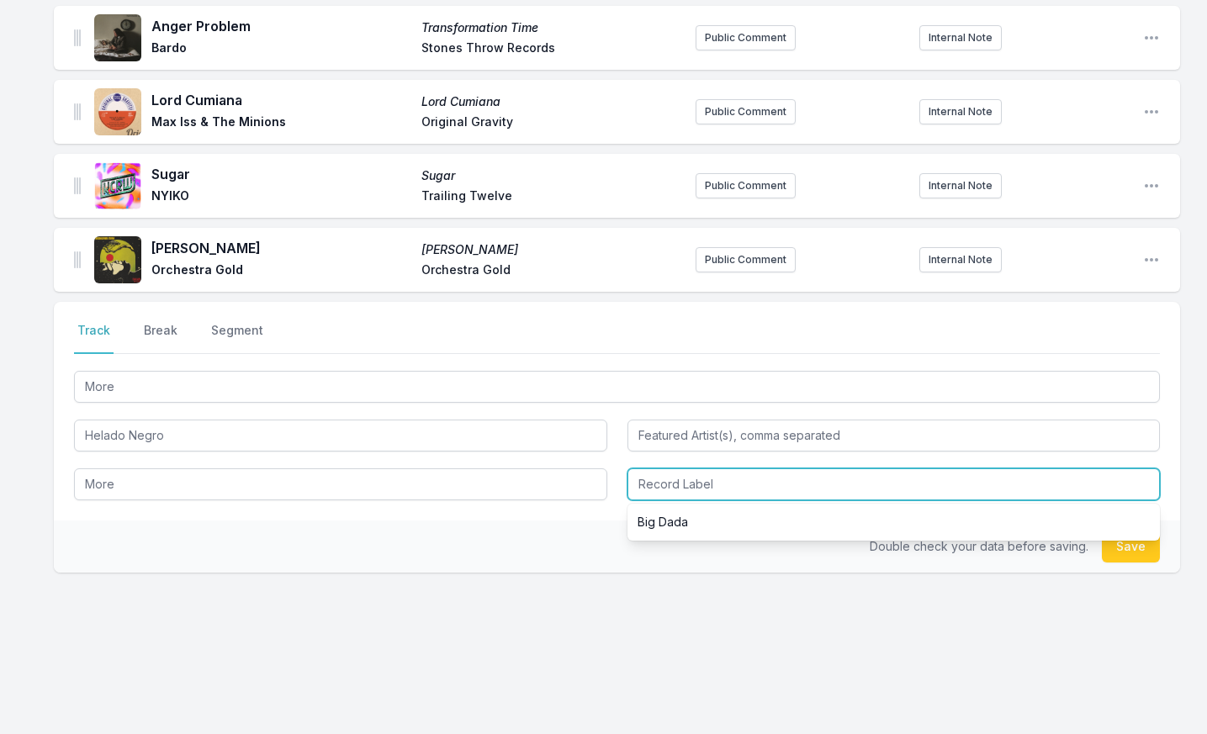
click at [680, 487] on input "Record Label" at bounding box center [893, 484] width 533 height 32
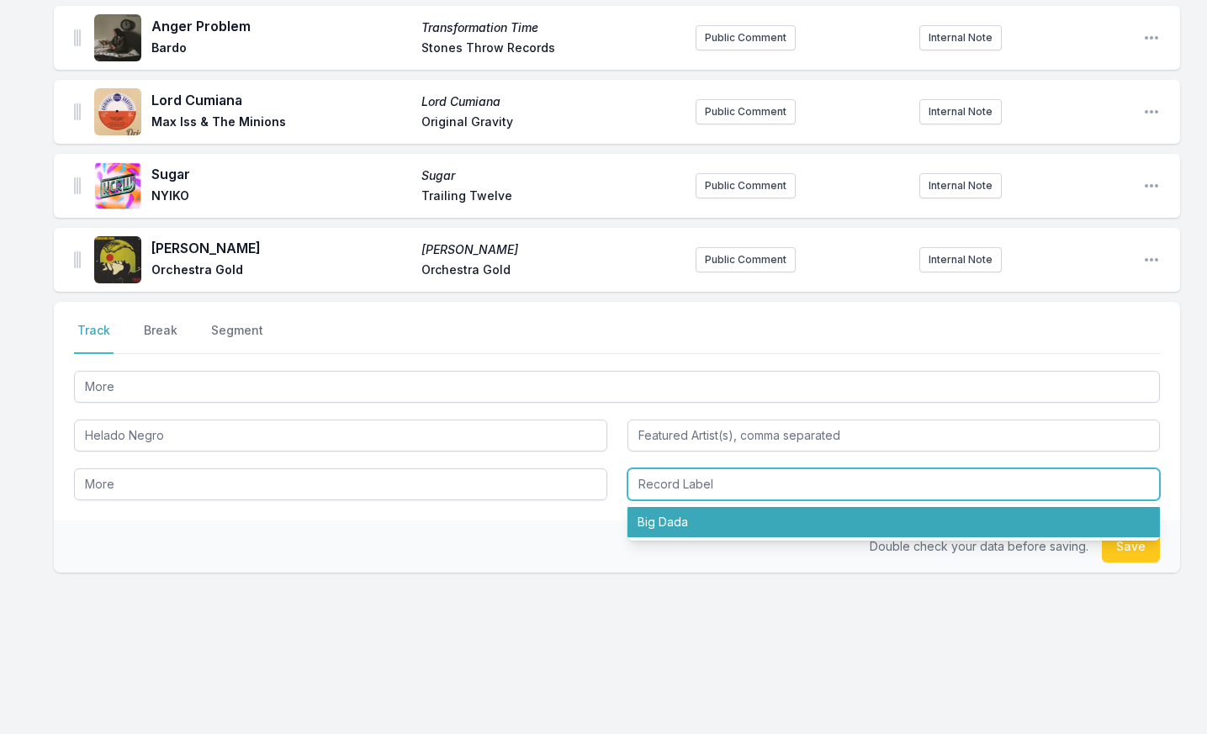
drag, startPoint x: 685, startPoint y: 514, endPoint x: 898, endPoint y: 517, distance: 213.7
click at [685, 515] on li "Big Dada" at bounding box center [893, 522] width 533 height 30
type input "Big Dada"
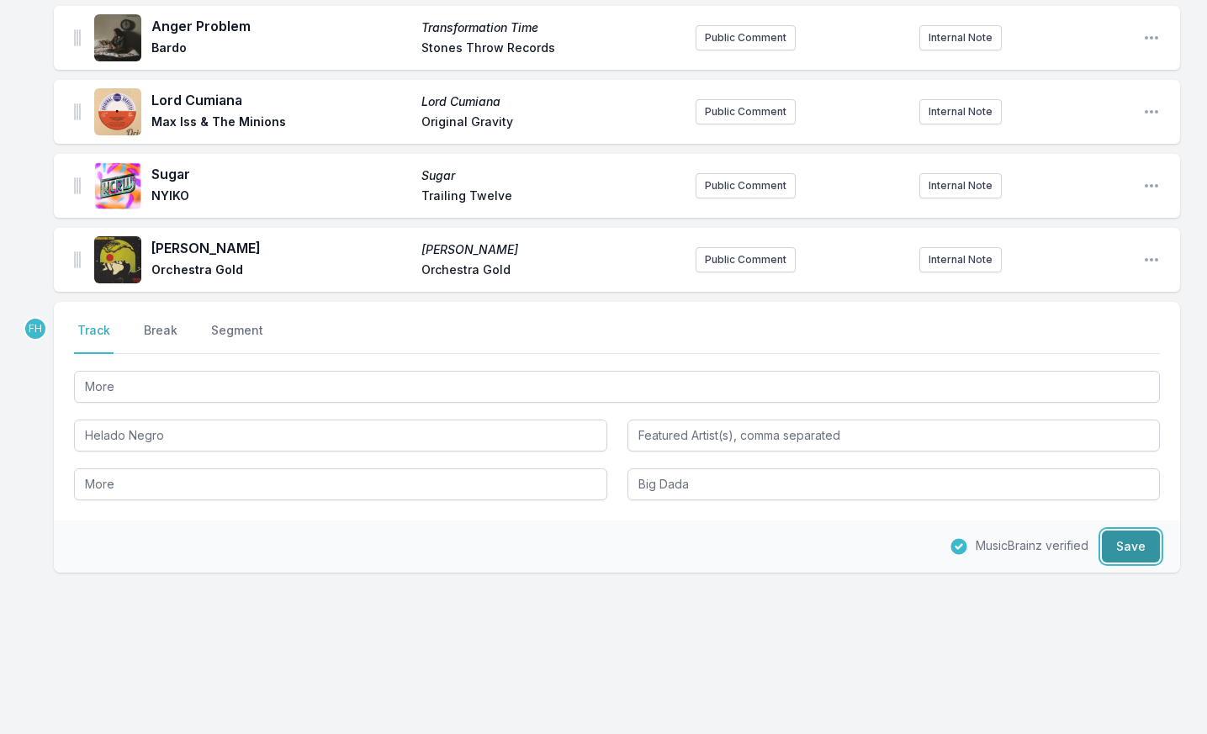
click at [1123, 543] on button "Save" at bounding box center [1131, 547] width 58 height 32
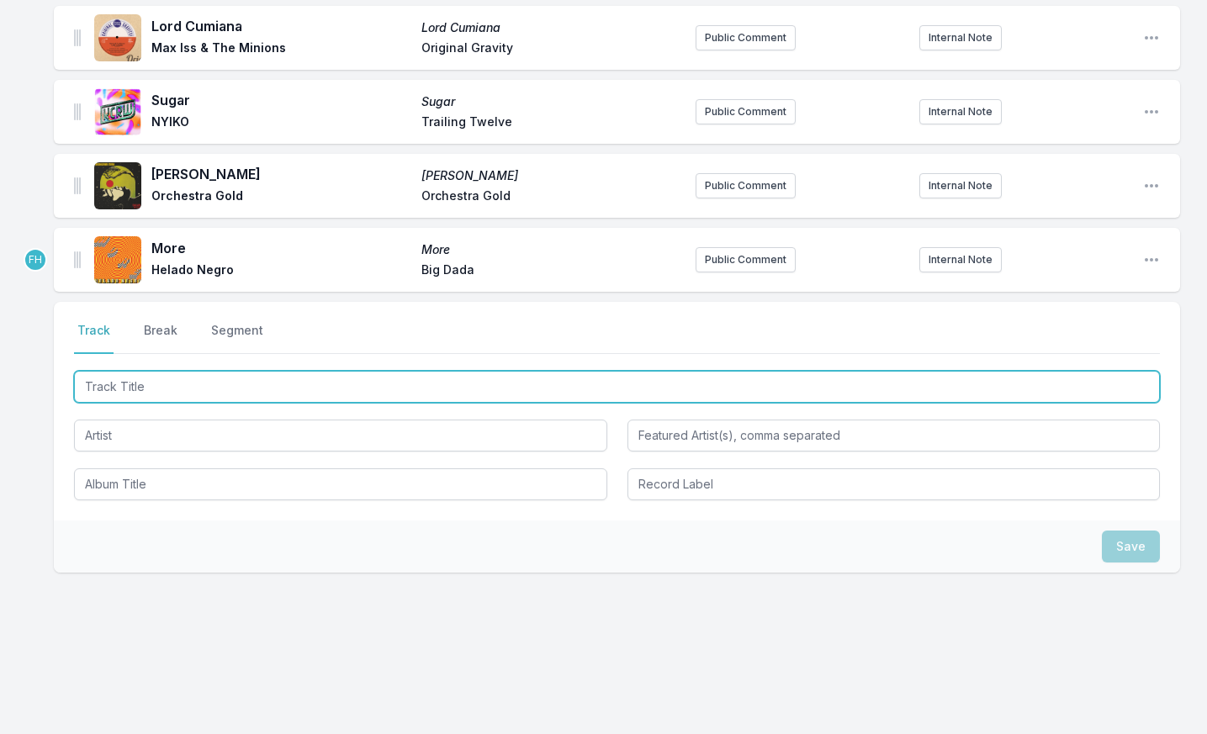
click at [137, 394] on input "Track Title" at bounding box center [617, 387] width 1086 height 32
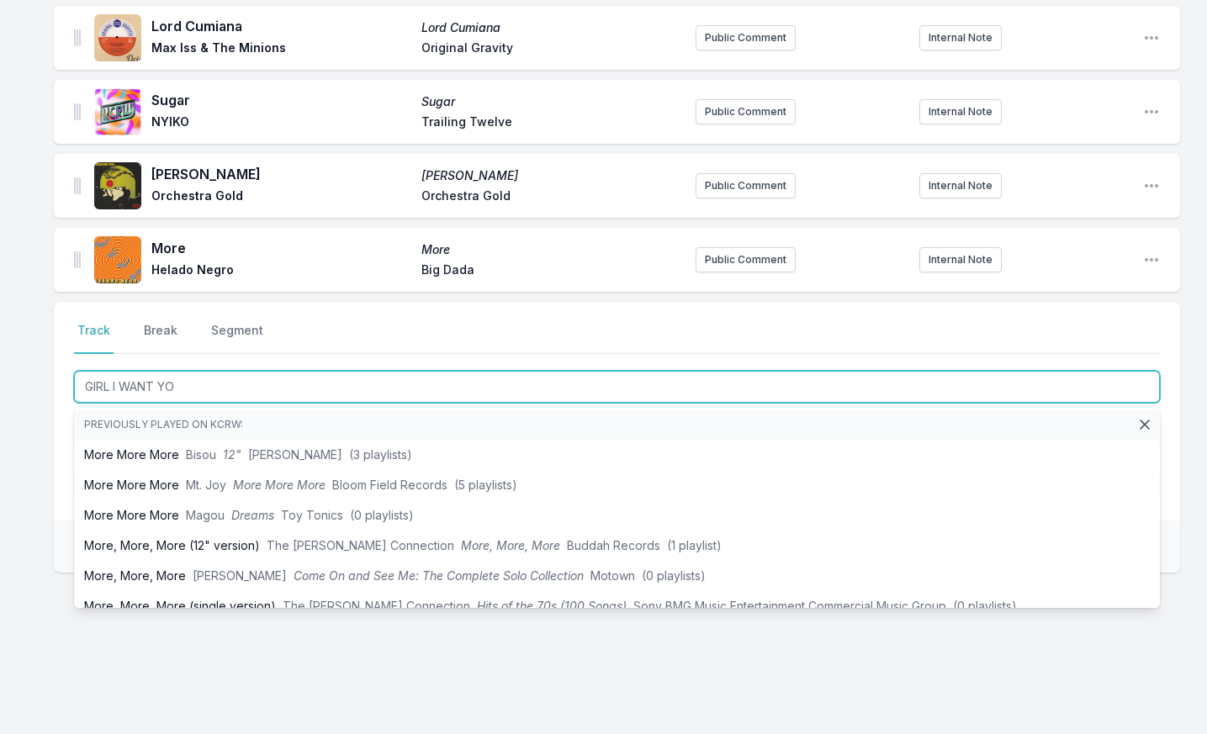
type input "GIRL I WANT YOU"
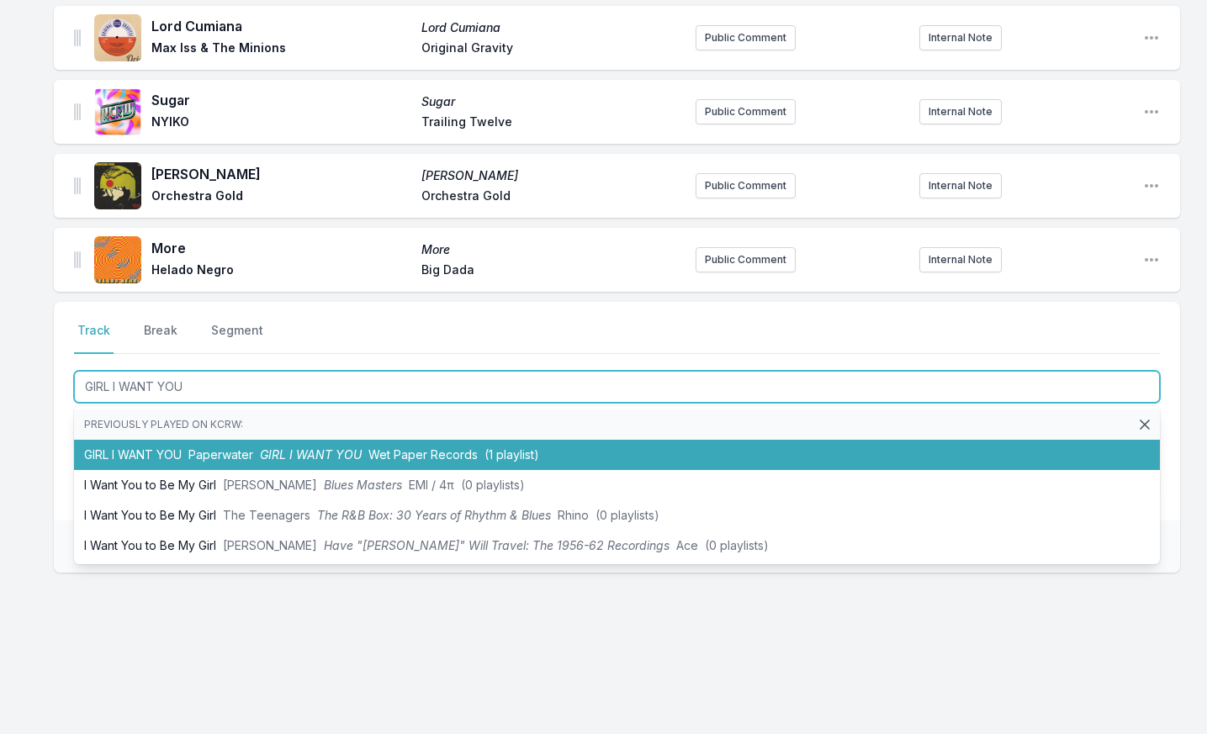
click at [119, 442] on li "GIRL I WANT YOU Paperwater GIRL I WANT YOU Wet Paper Records (1 playlist)" at bounding box center [617, 455] width 1086 height 30
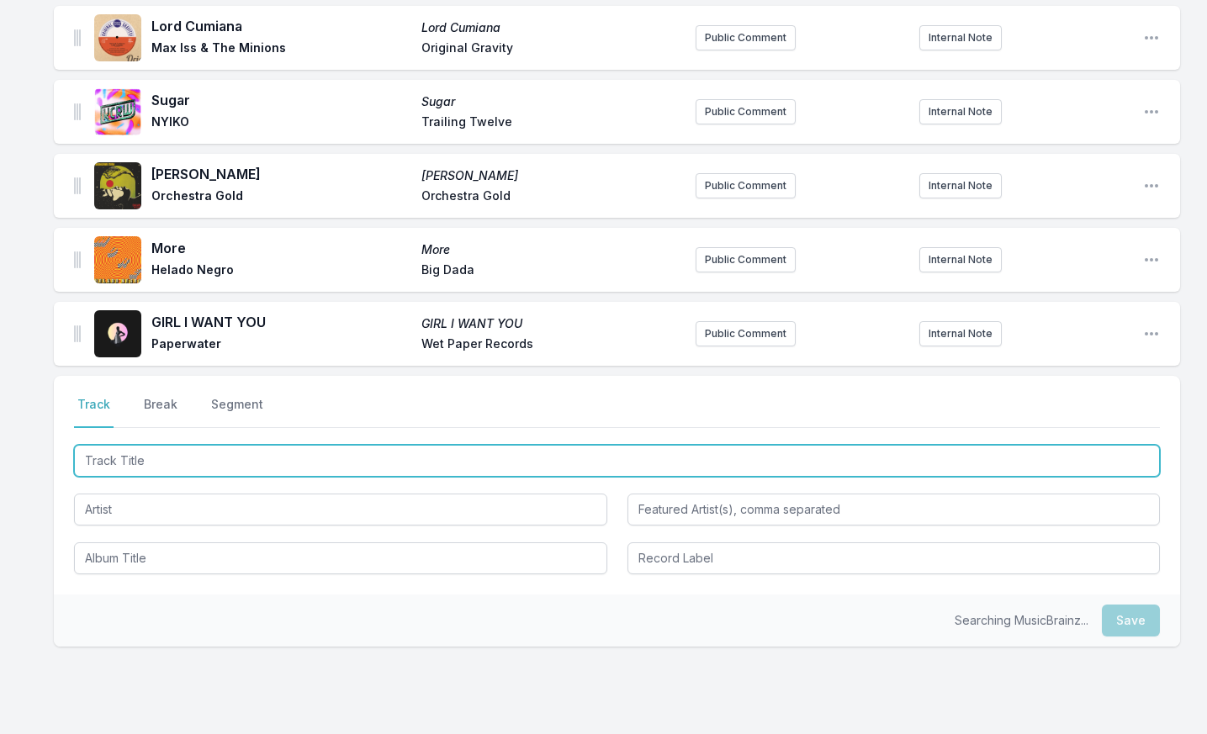
scroll to position [1686, 0]
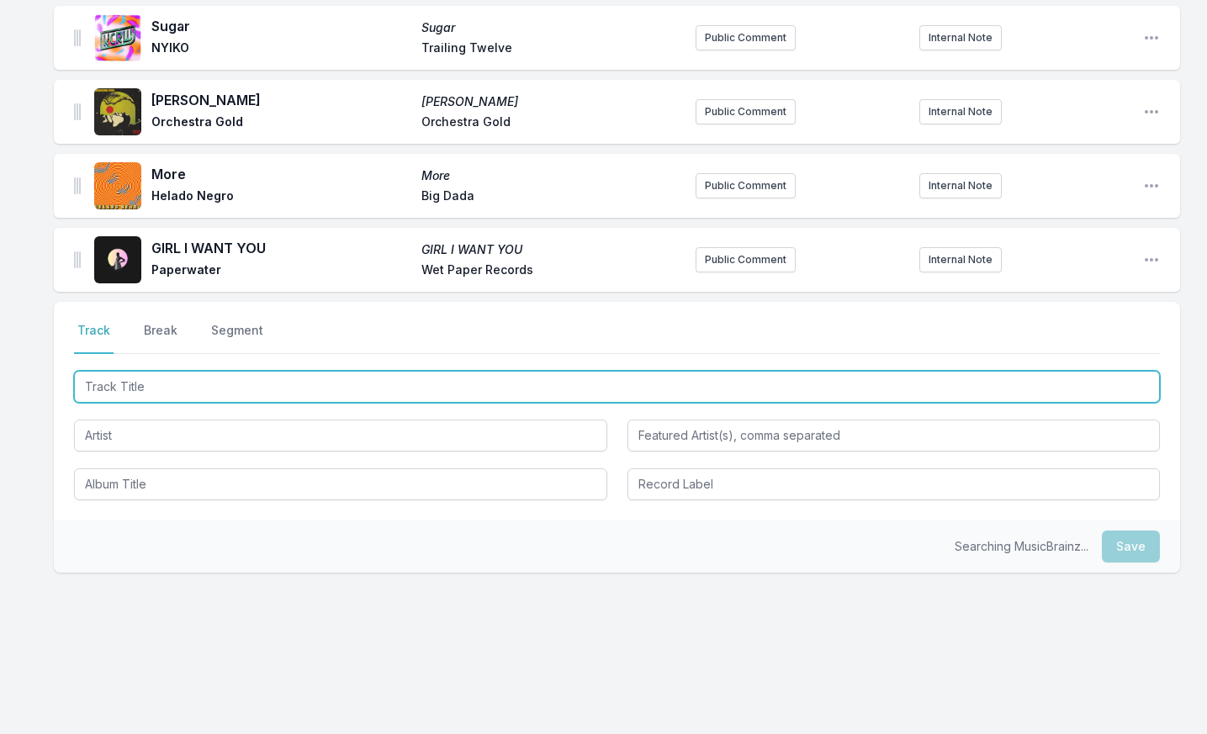
click at [137, 387] on input "Track Title" at bounding box center [617, 387] width 1086 height 32
type input "l"
type input "La Ceiba"
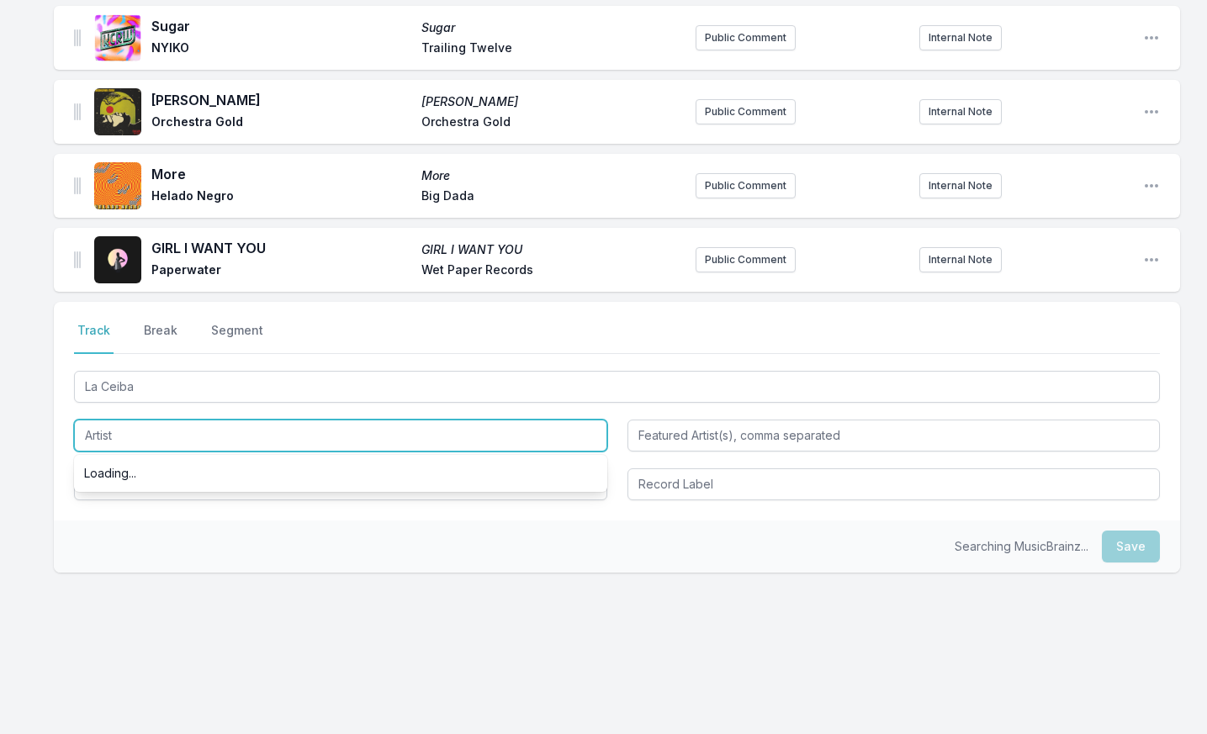
click at [210, 442] on input "Artist" at bounding box center [340, 436] width 533 height 32
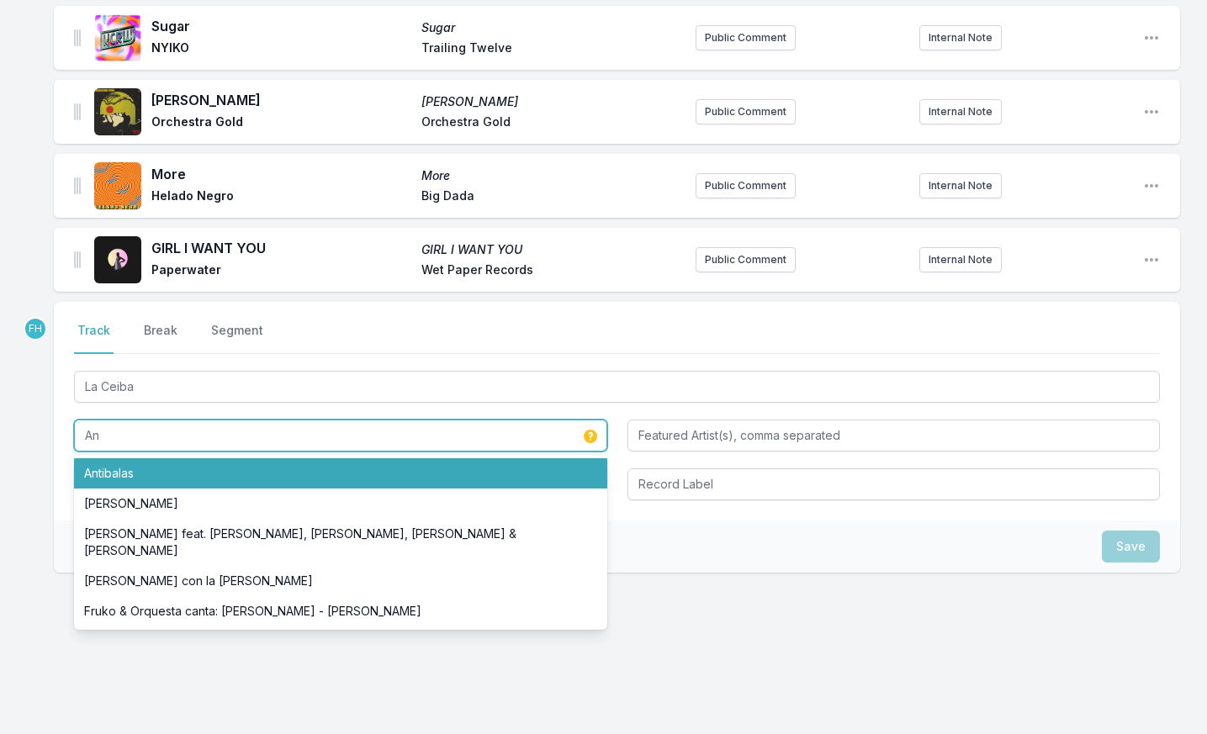
click at [213, 468] on li "Antibalas" at bounding box center [340, 473] width 533 height 30
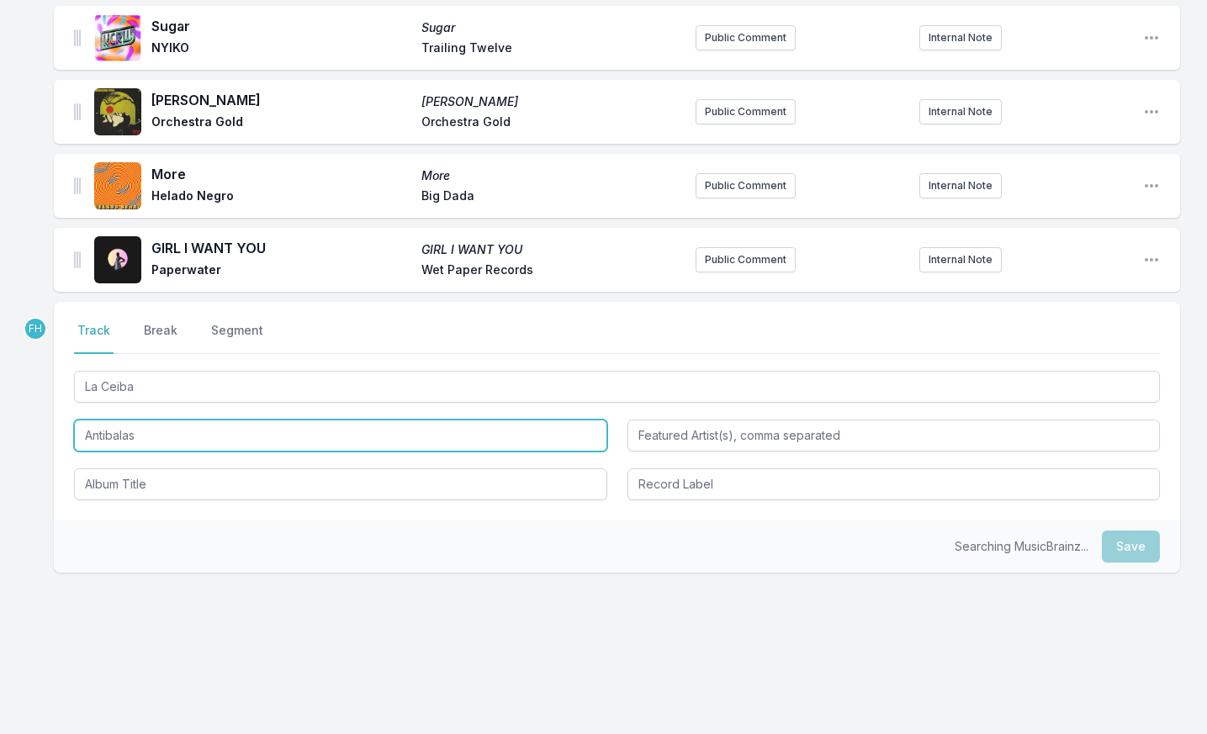
type input "Antibalas"
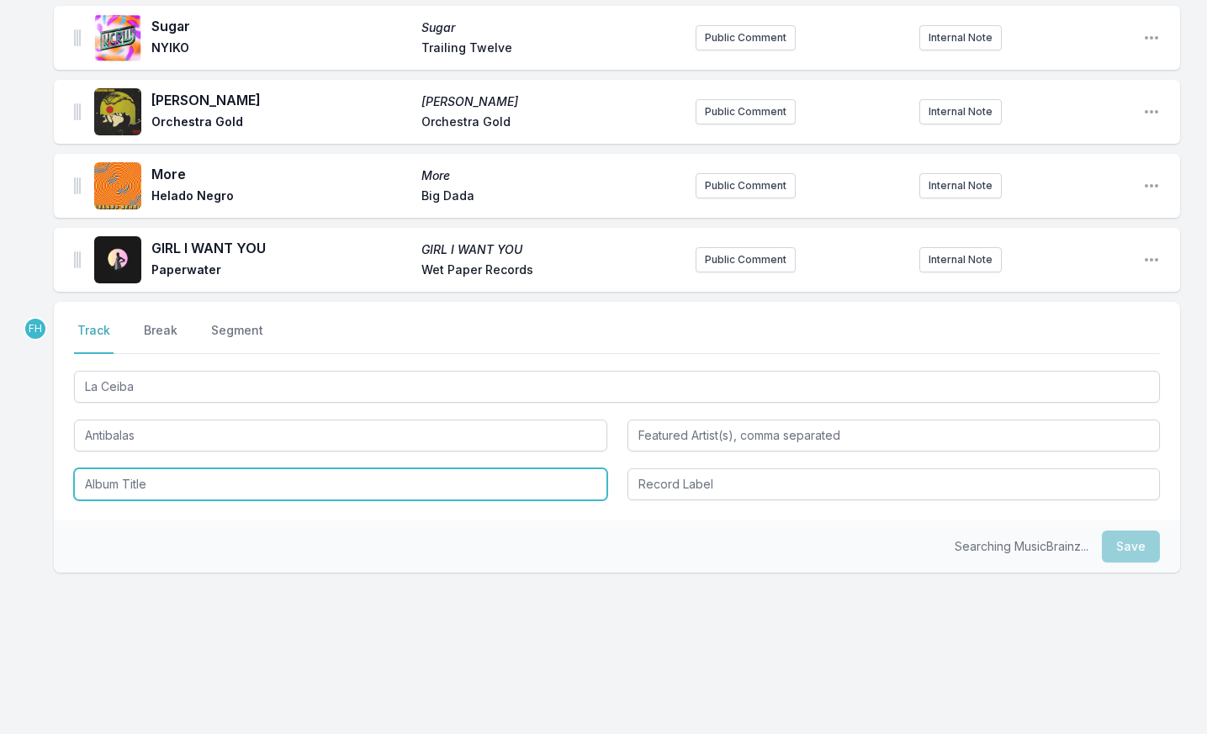
click at [214, 484] on input "Album Title" at bounding box center [340, 484] width 533 height 32
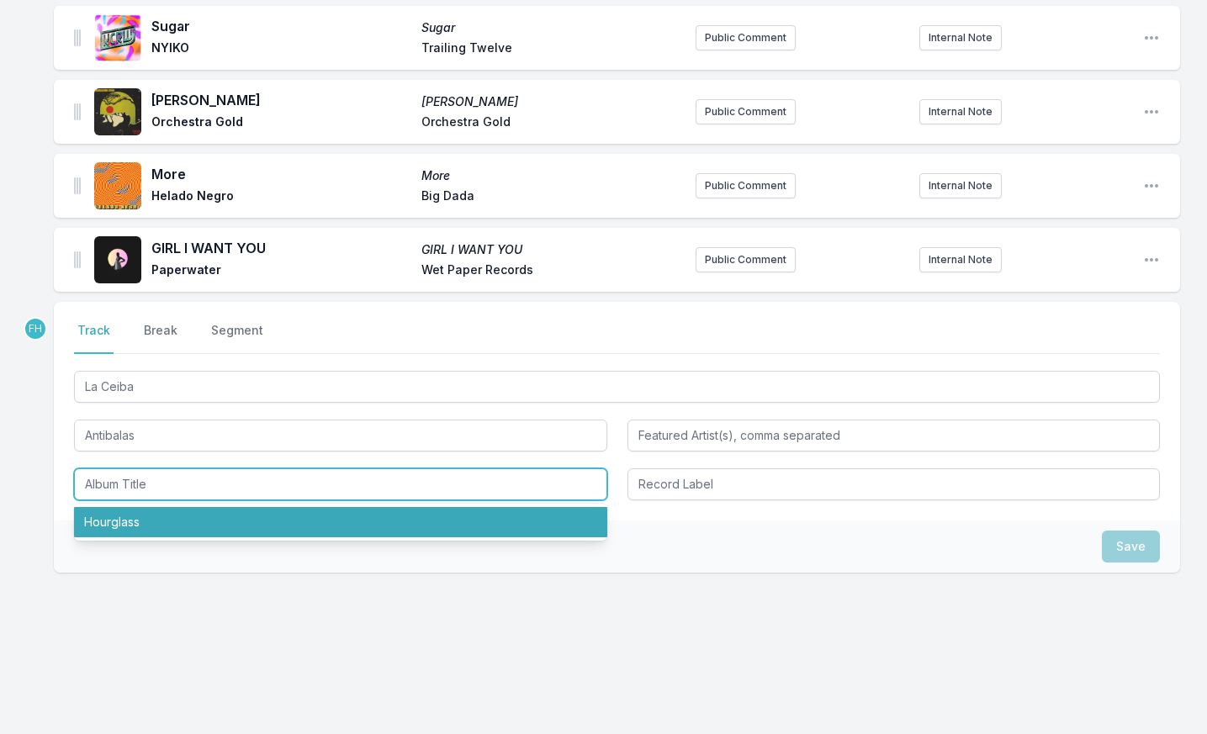
click at [230, 519] on li "Hourglass" at bounding box center [340, 522] width 533 height 30
type input "Hourglass"
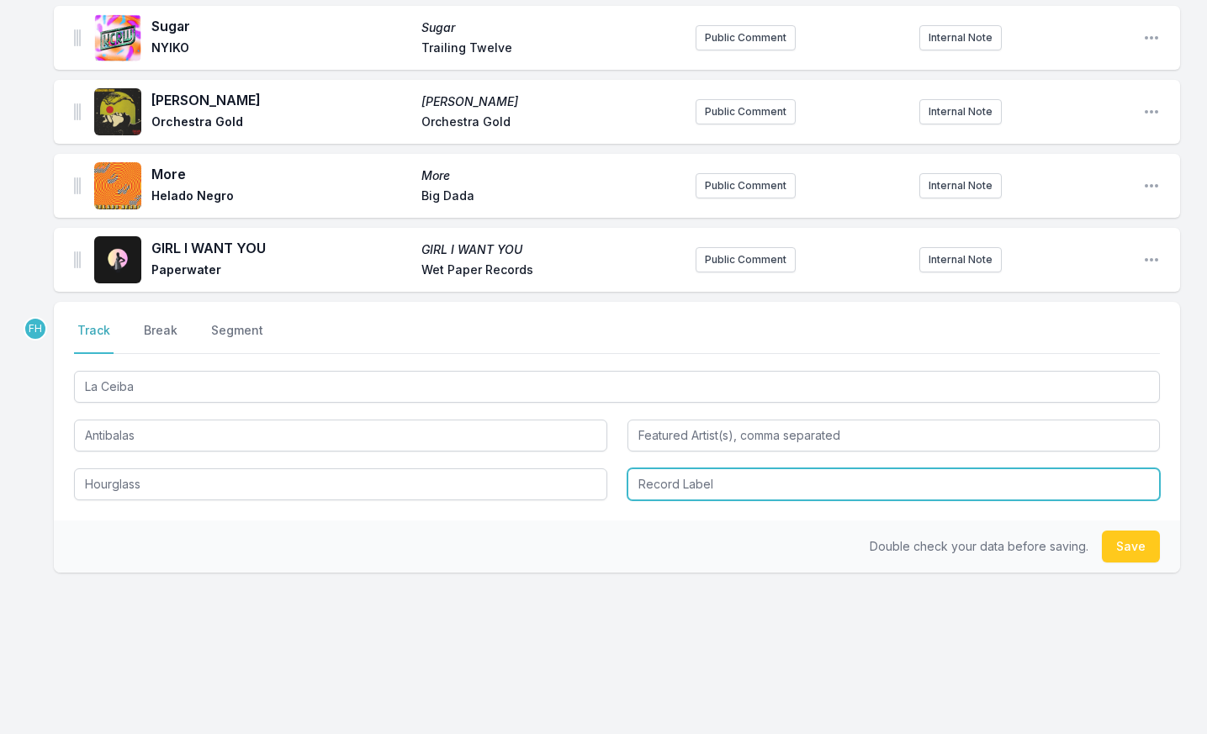
click at [697, 476] on input "Record Label" at bounding box center [893, 484] width 533 height 32
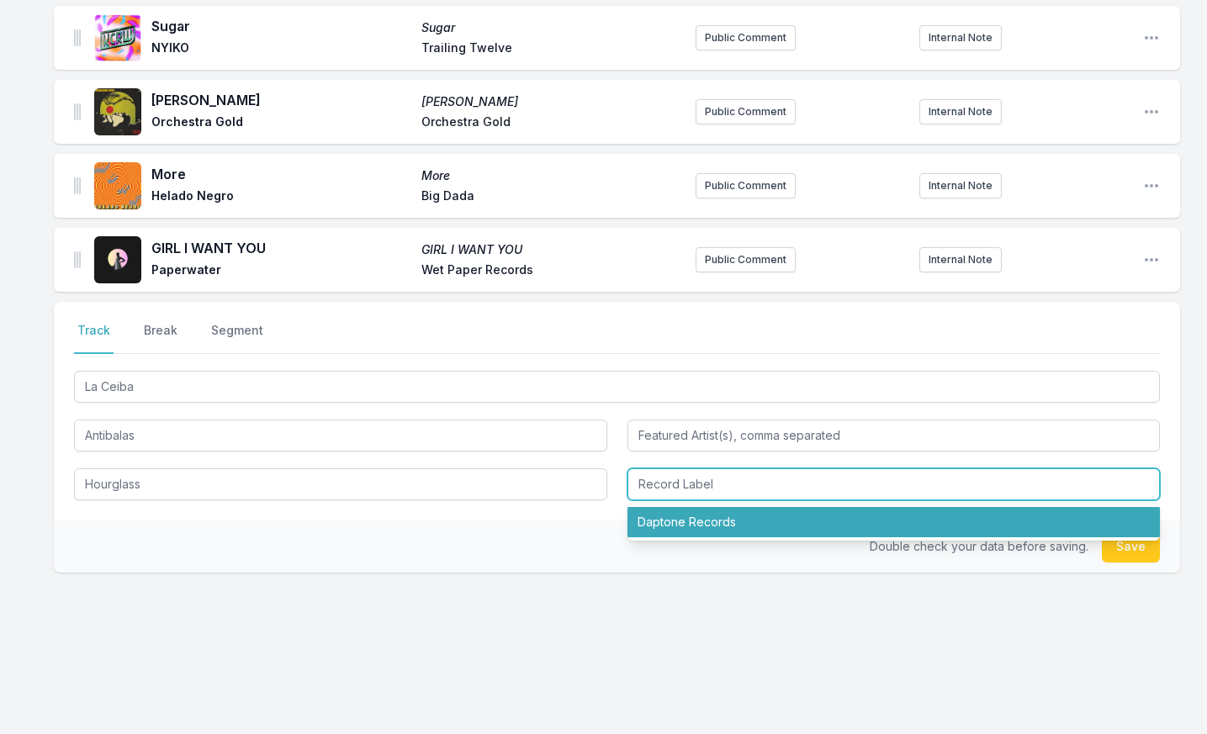
drag, startPoint x: 703, startPoint y: 507, endPoint x: 733, endPoint y: 512, distance: 30.7
click at [704, 508] on li "Daptone Records" at bounding box center [893, 522] width 533 height 30
type input "Daptone Records"
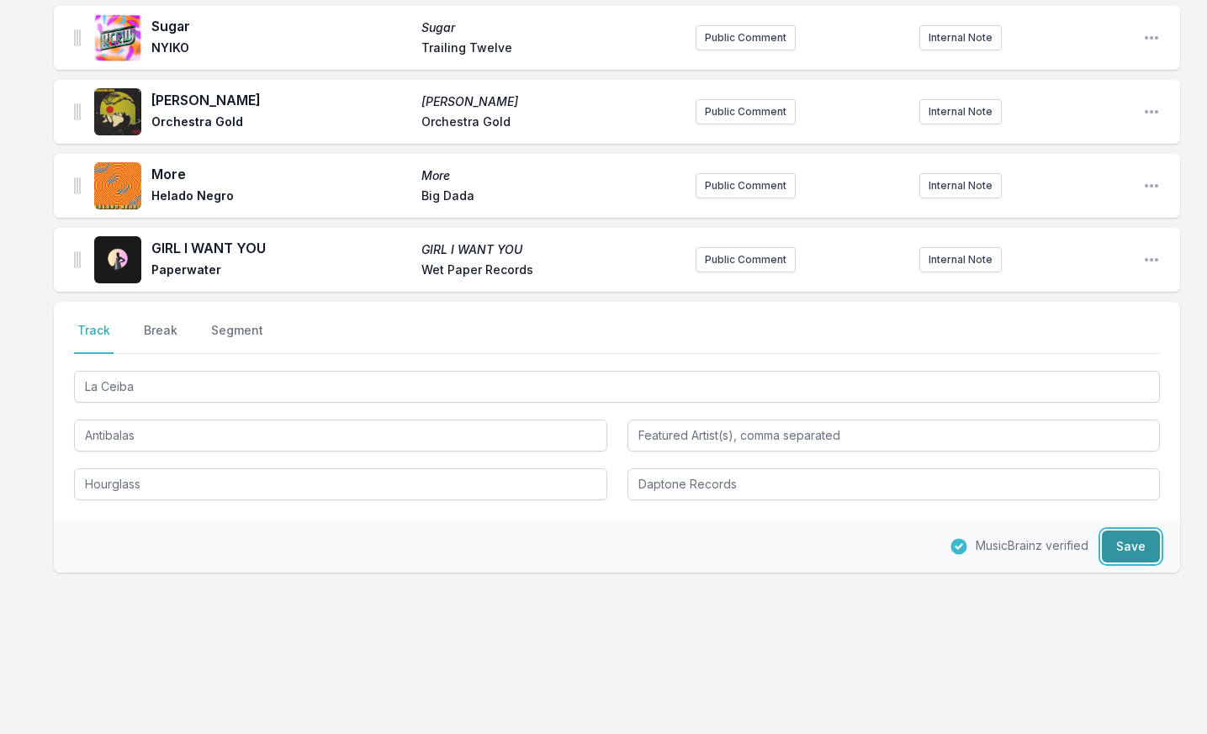
click at [1145, 547] on button "Save" at bounding box center [1131, 547] width 58 height 32
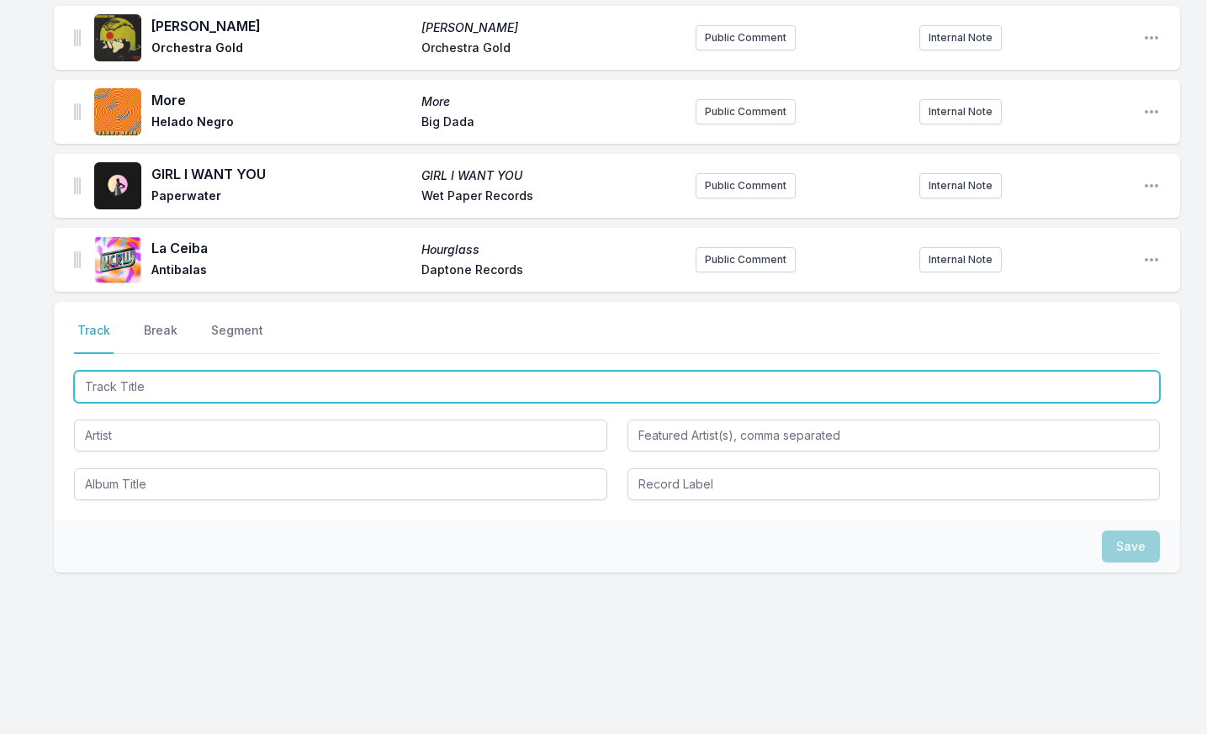
click at [167, 379] on input "Track Title" at bounding box center [617, 387] width 1086 height 32
type input "UFO"
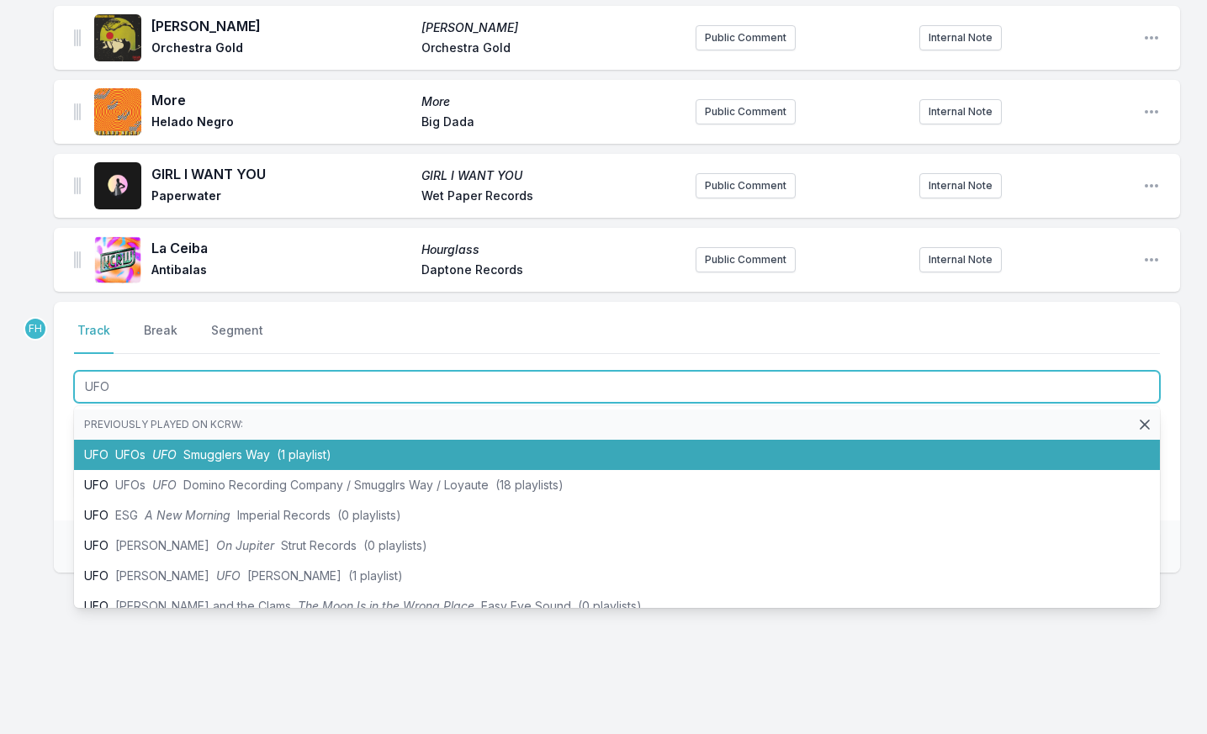
click at [121, 444] on li "UFO UFOs UFO Smugglers Way (1 playlist)" at bounding box center [617, 455] width 1086 height 30
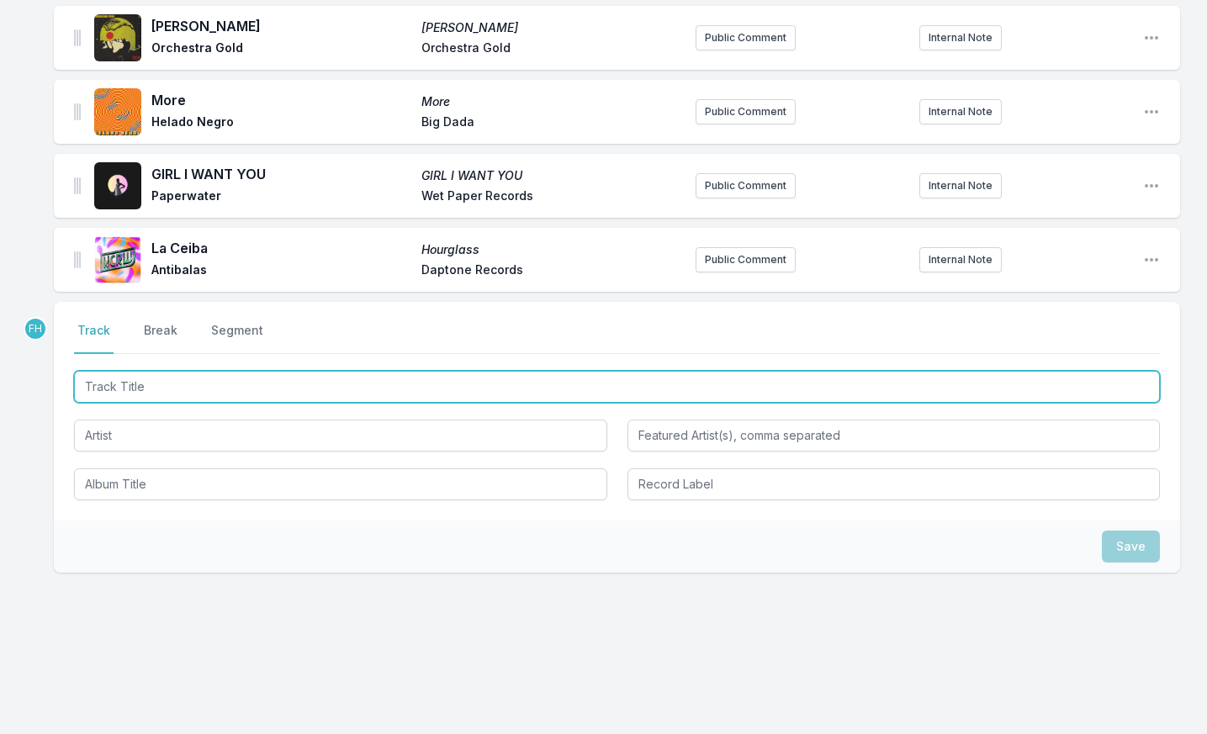
scroll to position [1834, 0]
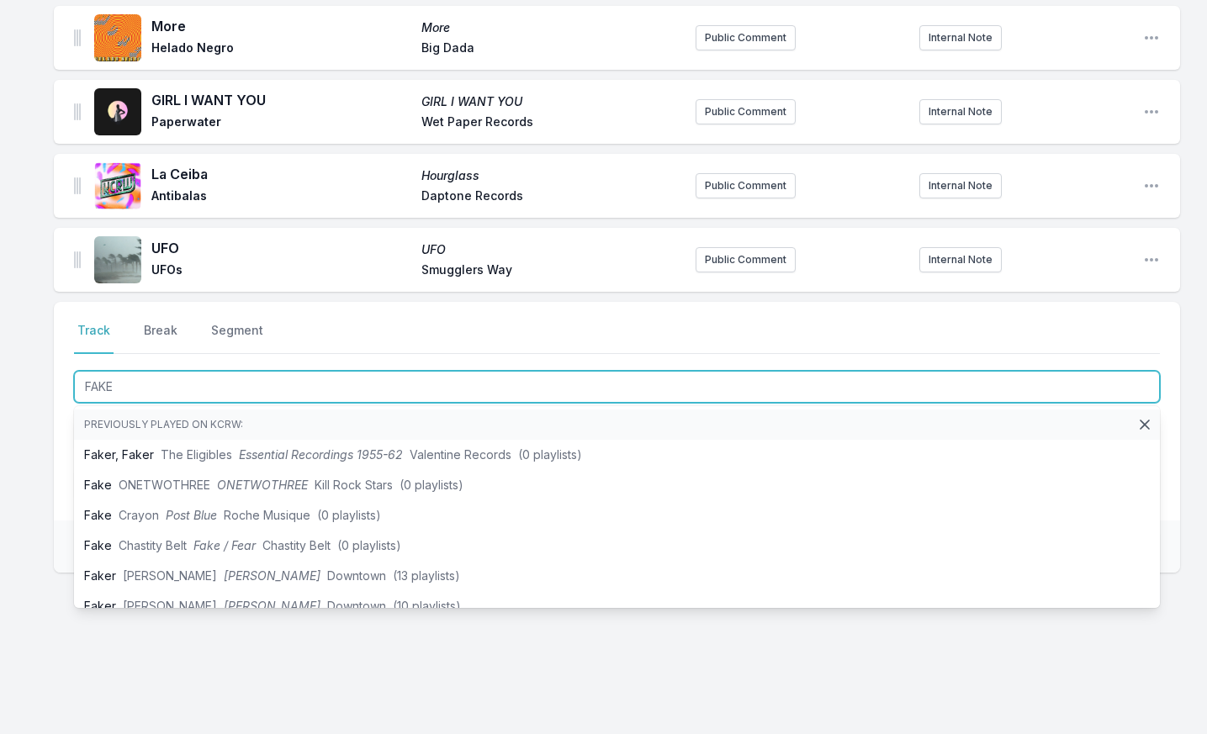
type input "FAKE"
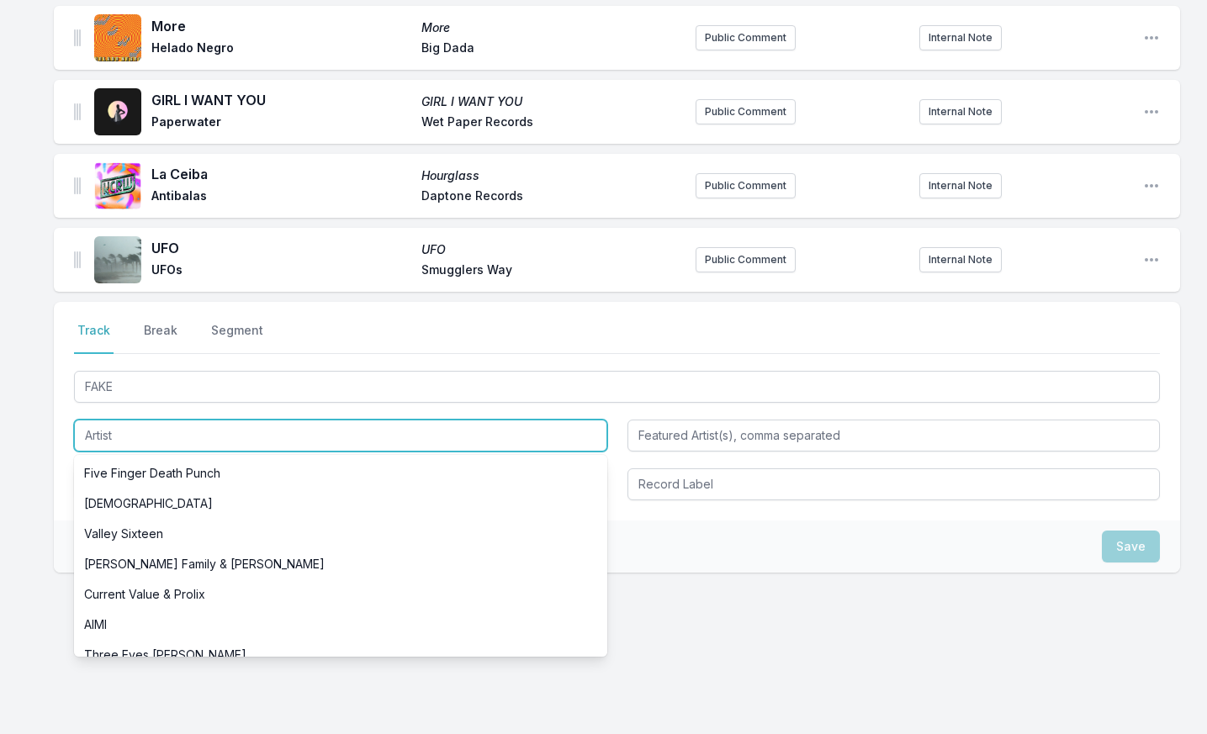
click at [153, 437] on input "Artist" at bounding box center [340, 436] width 533 height 32
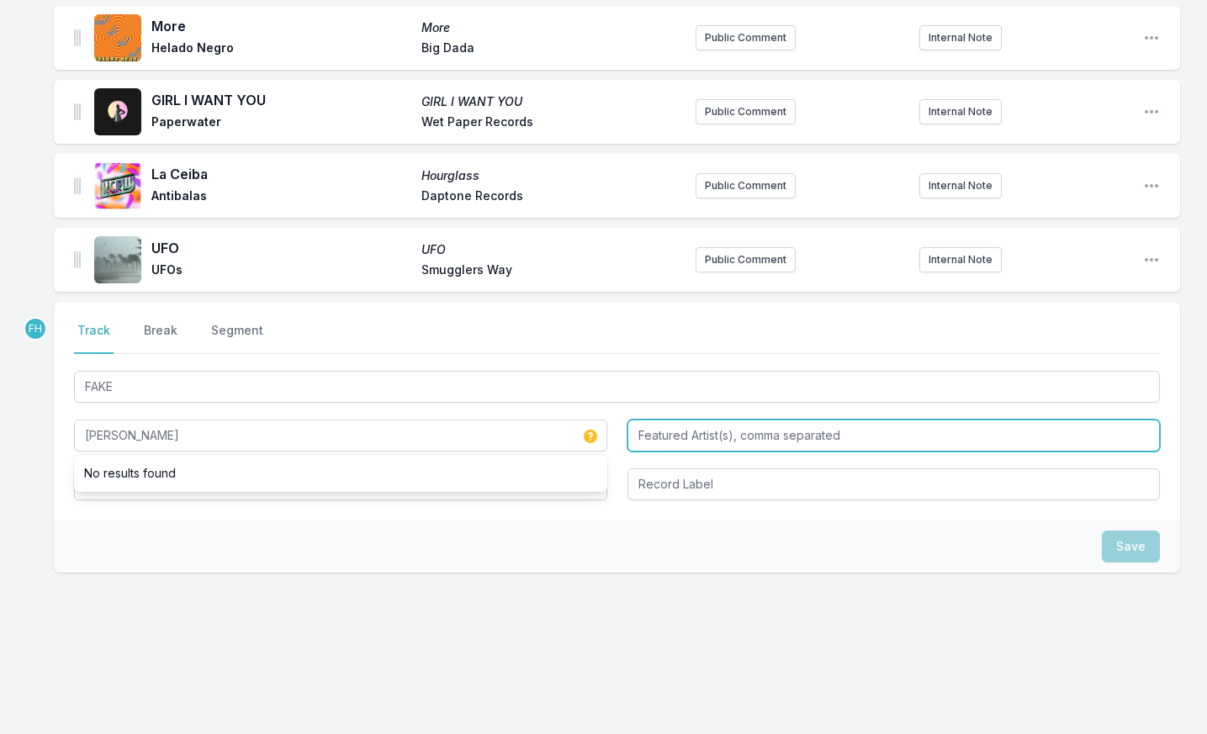
type input "[PERSON_NAME]"
type input "D Smoke"
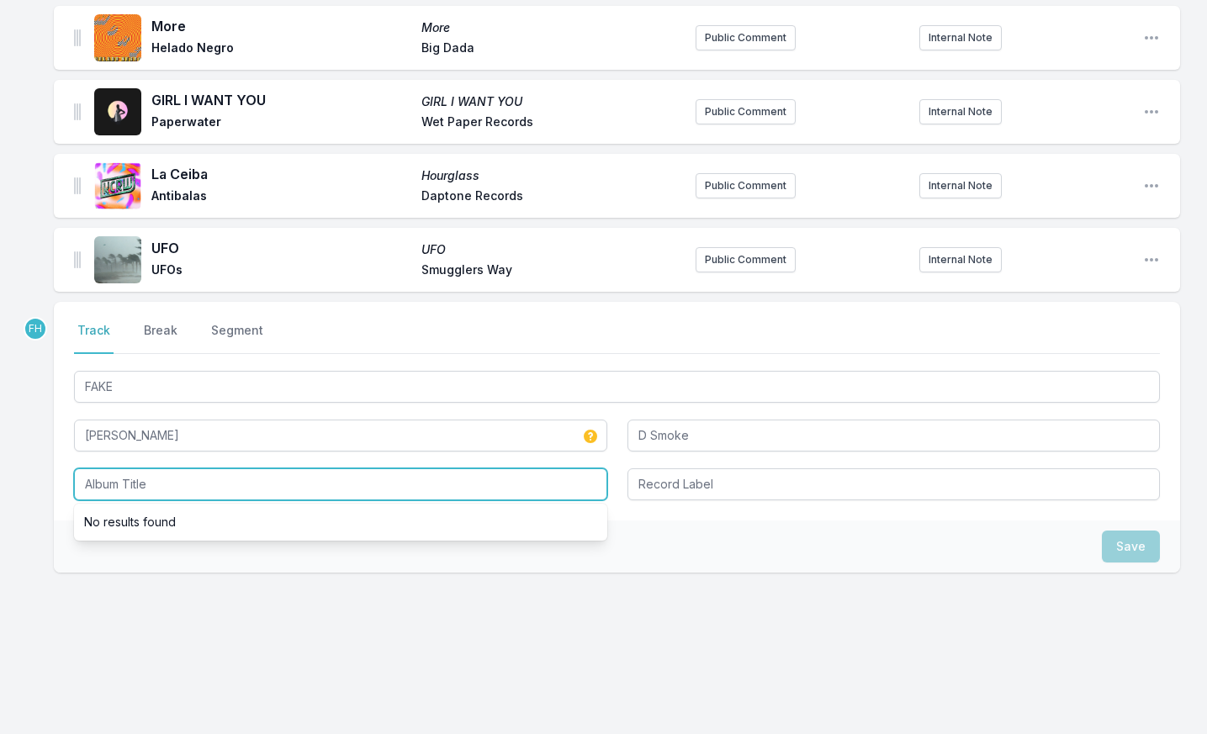
click at [130, 485] on input "Album Title" at bounding box center [340, 484] width 533 height 32
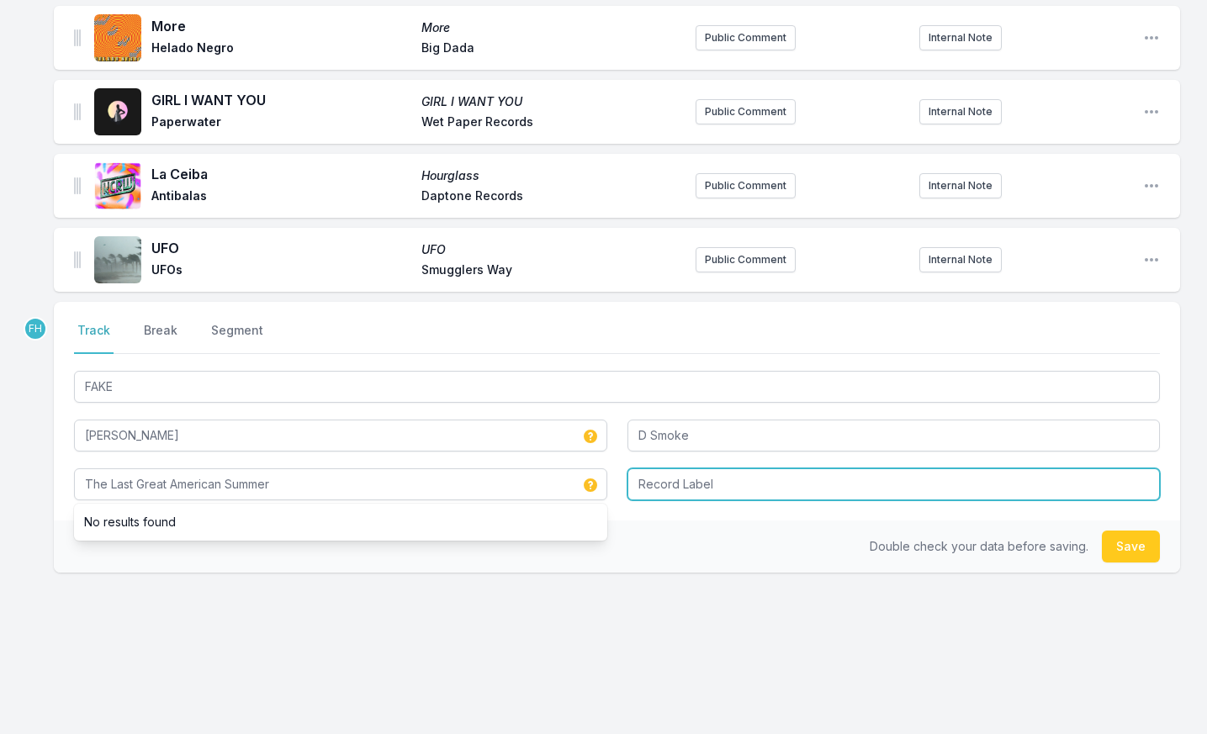
type input "The Last Great American Summer"
type input "[GEOGRAPHIC_DATA]"
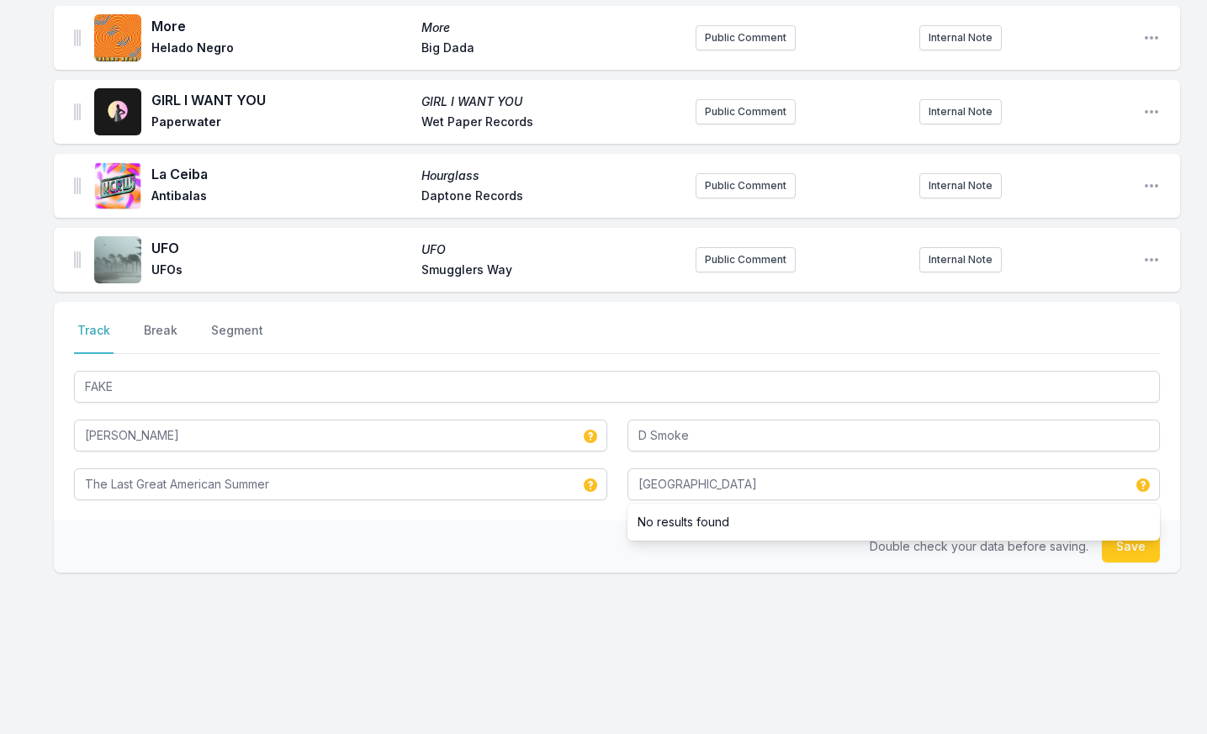
drag, startPoint x: 460, startPoint y: 557, endPoint x: 792, endPoint y: 528, distance: 333.5
click at [467, 557] on div "Double check your data before saving. Save" at bounding box center [617, 547] width 1126 height 52
click at [1118, 543] on button "Save" at bounding box center [1131, 547] width 58 height 32
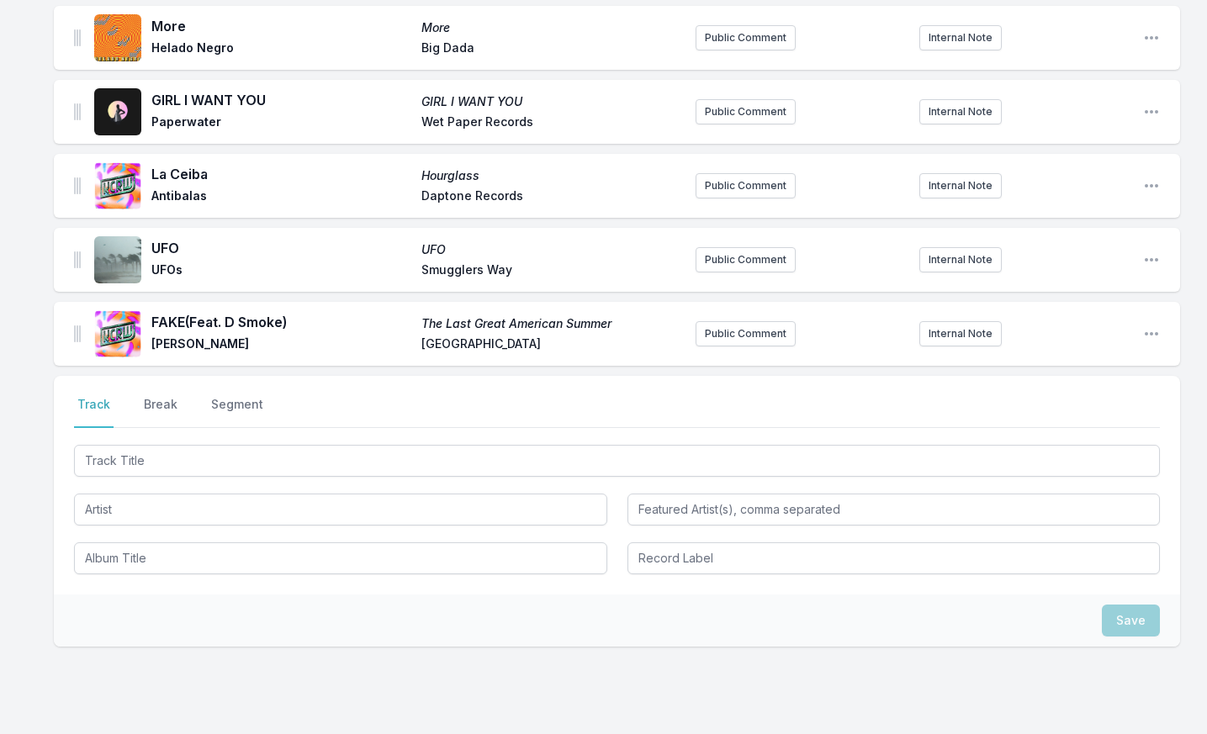
scroll to position [1908, 0]
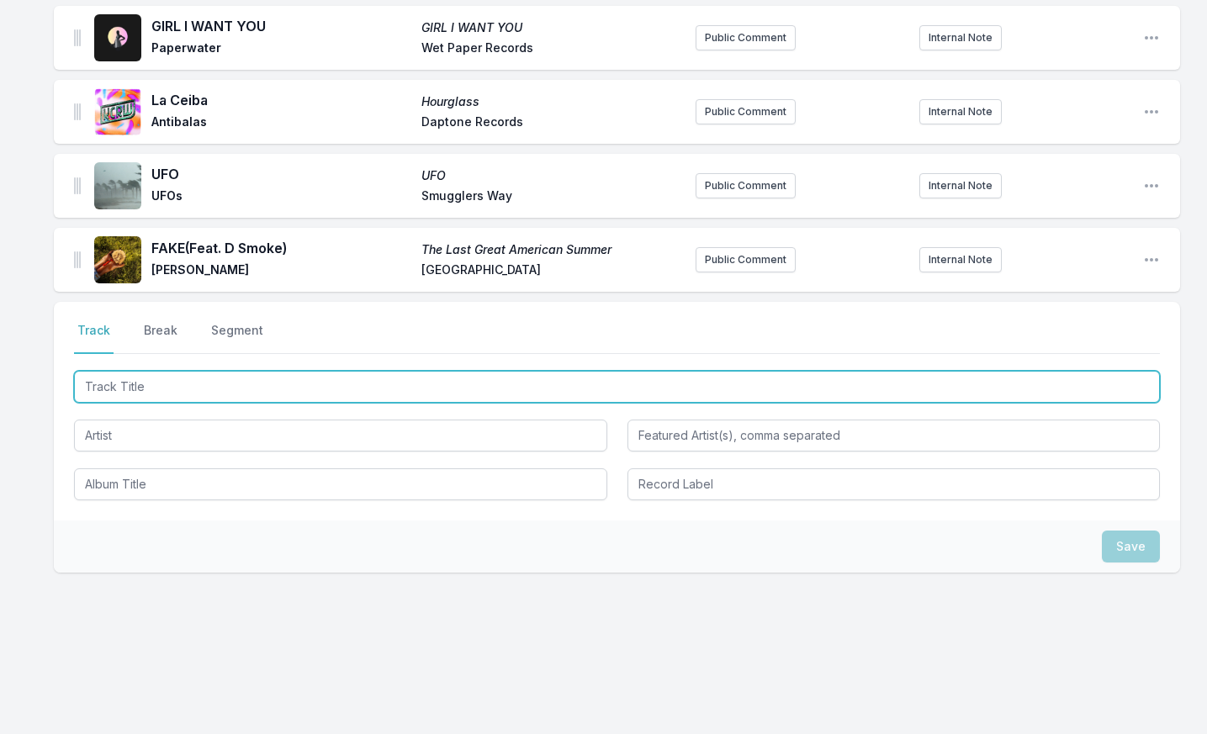
click at [97, 390] on input "Track Title" at bounding box center [617, 387] width 1086 height 32
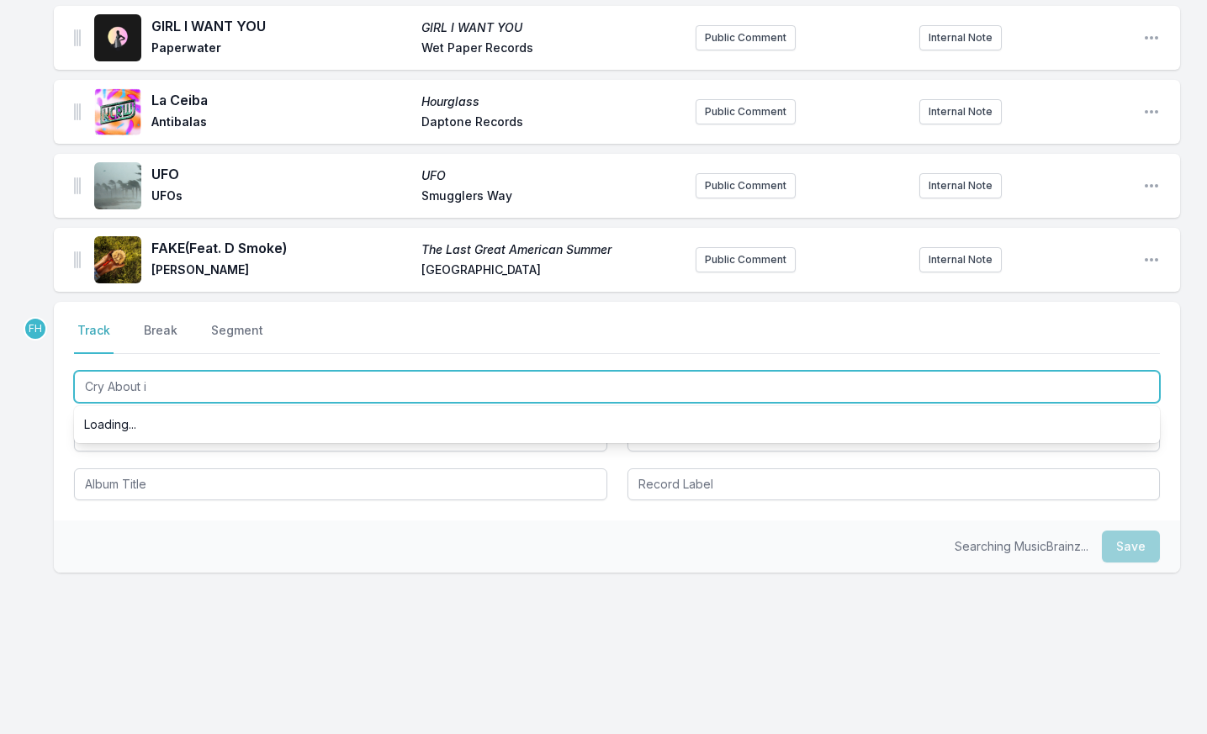
type input "Cry About it"
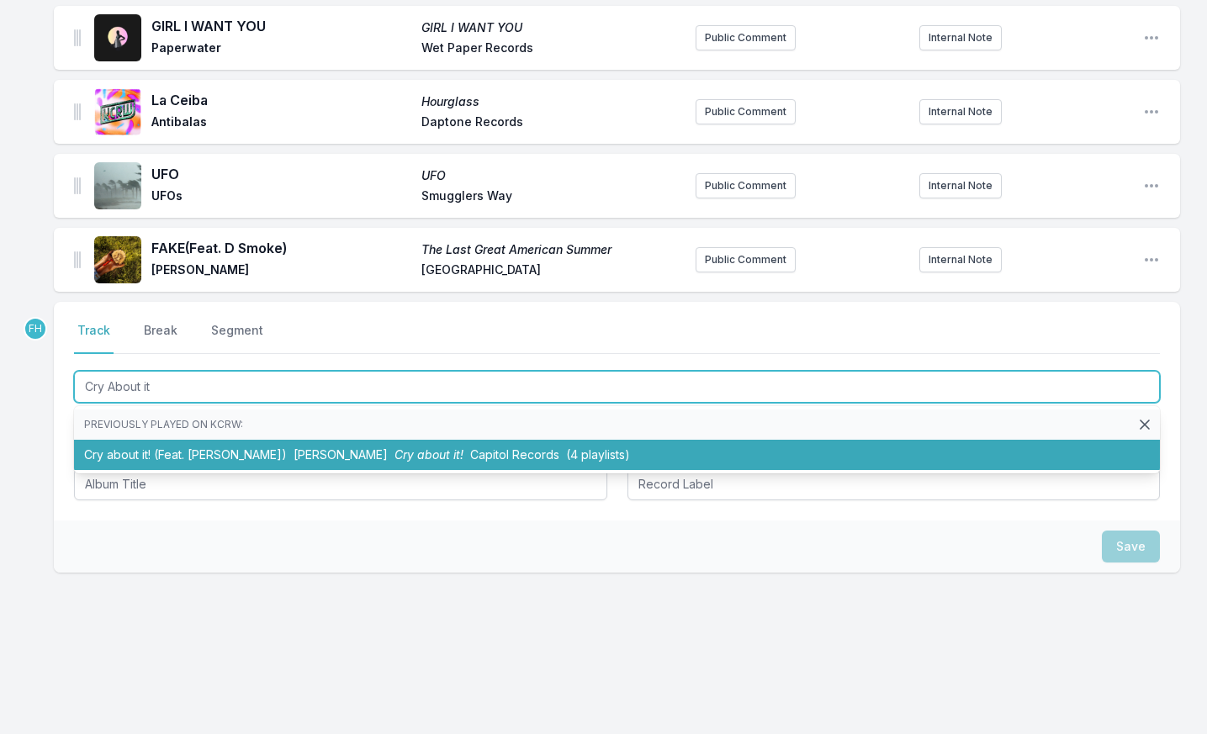
click at [178, 453] on li "Cry about it! (Feat. [PERSON_NAME]) Kali Uchis Cry about it! Capitol Records (4…" at bounding box center [617, 455] width 1086 height 30
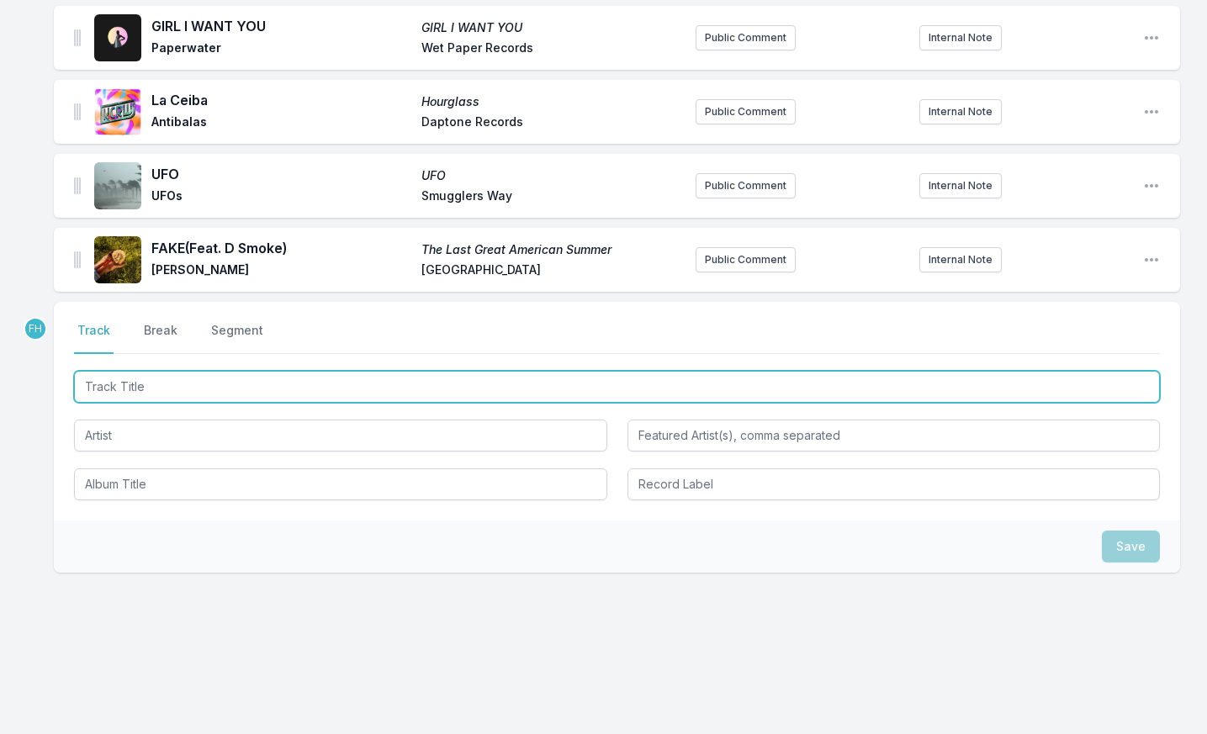
scroll to position [1982, 0]
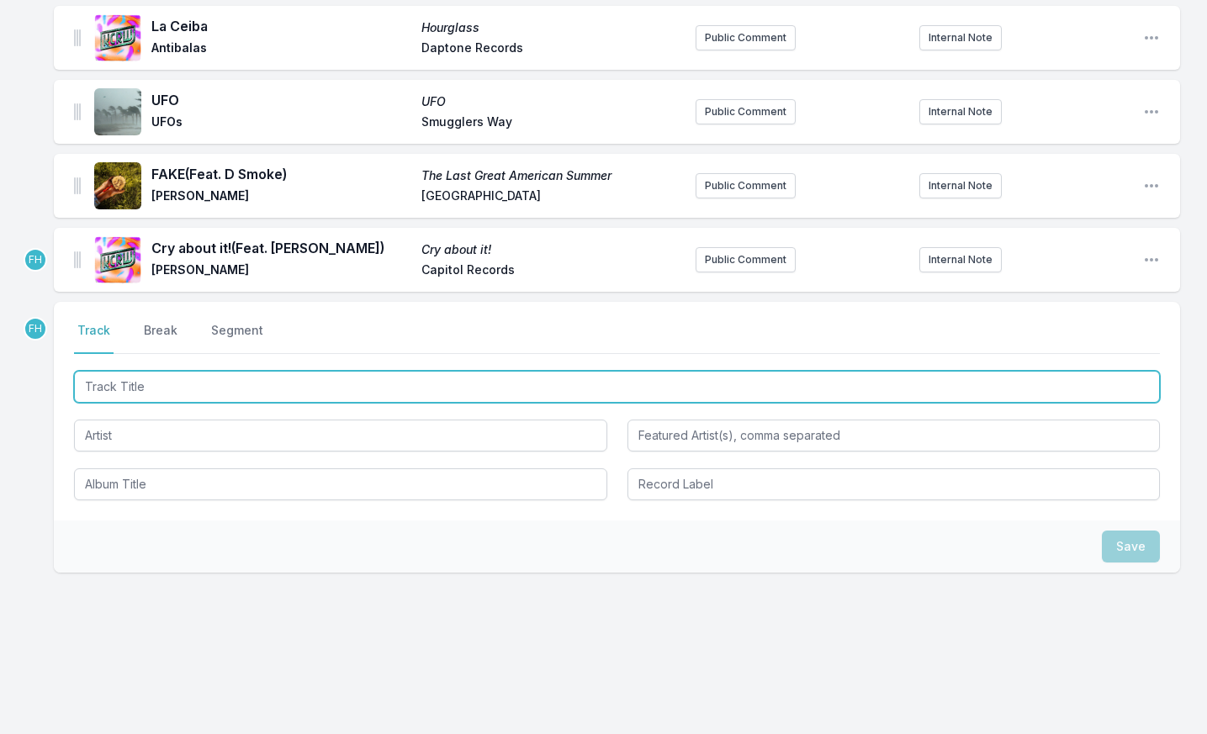
click at [168, 394] on input "Track Title" at bounding box center [617, 387] width 1086 height 32
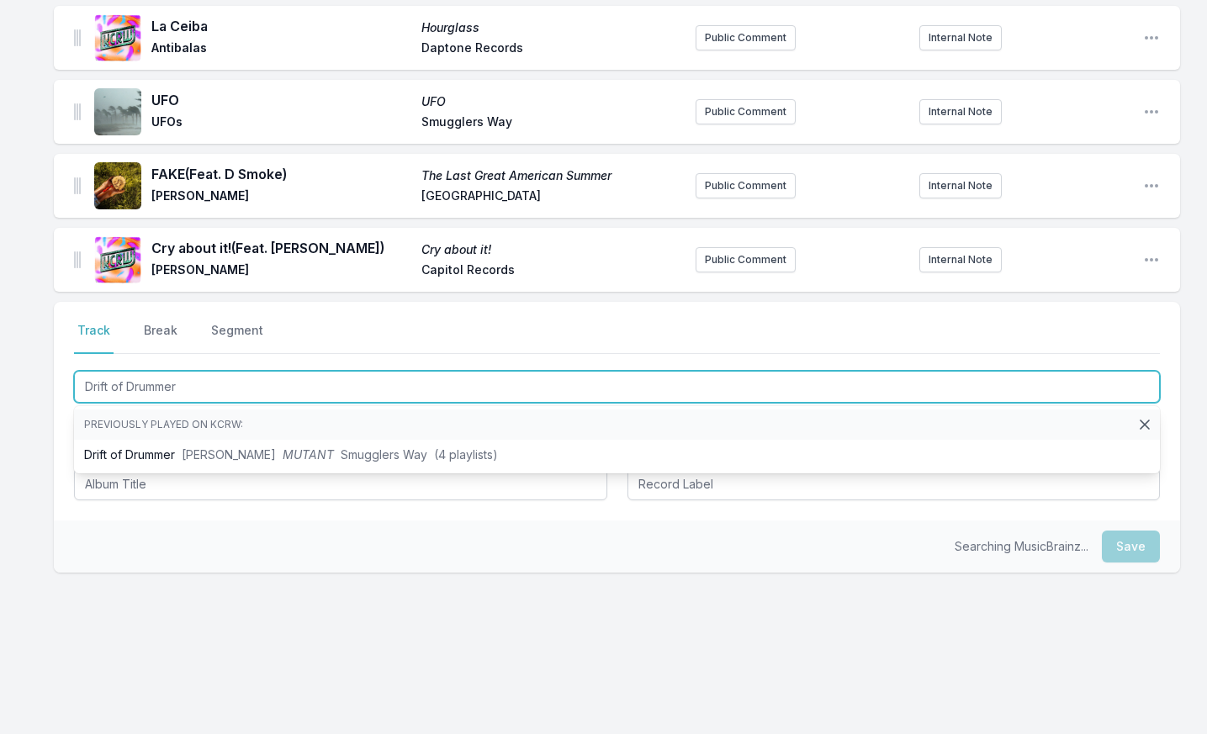
type input "Drift of Drummer"
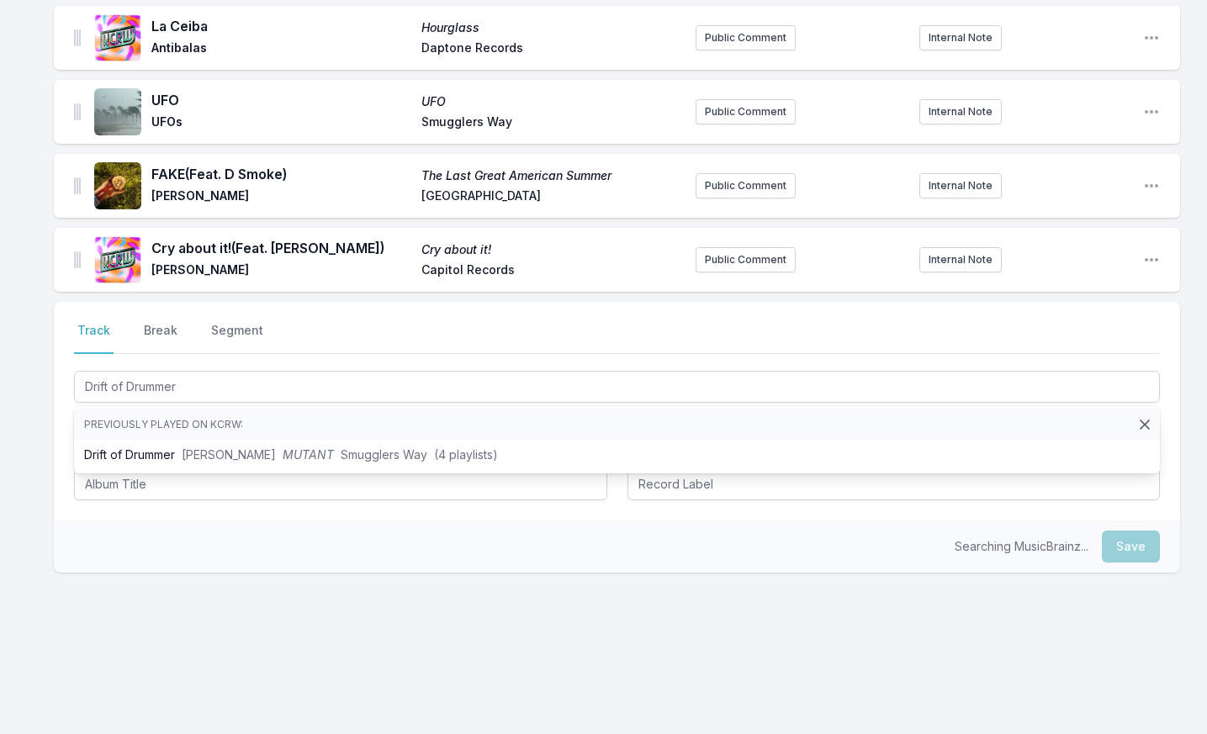
click at [182, 437] on li "Previously played on KCRW:" at bounding box center [617, 425] width 1086 height 30
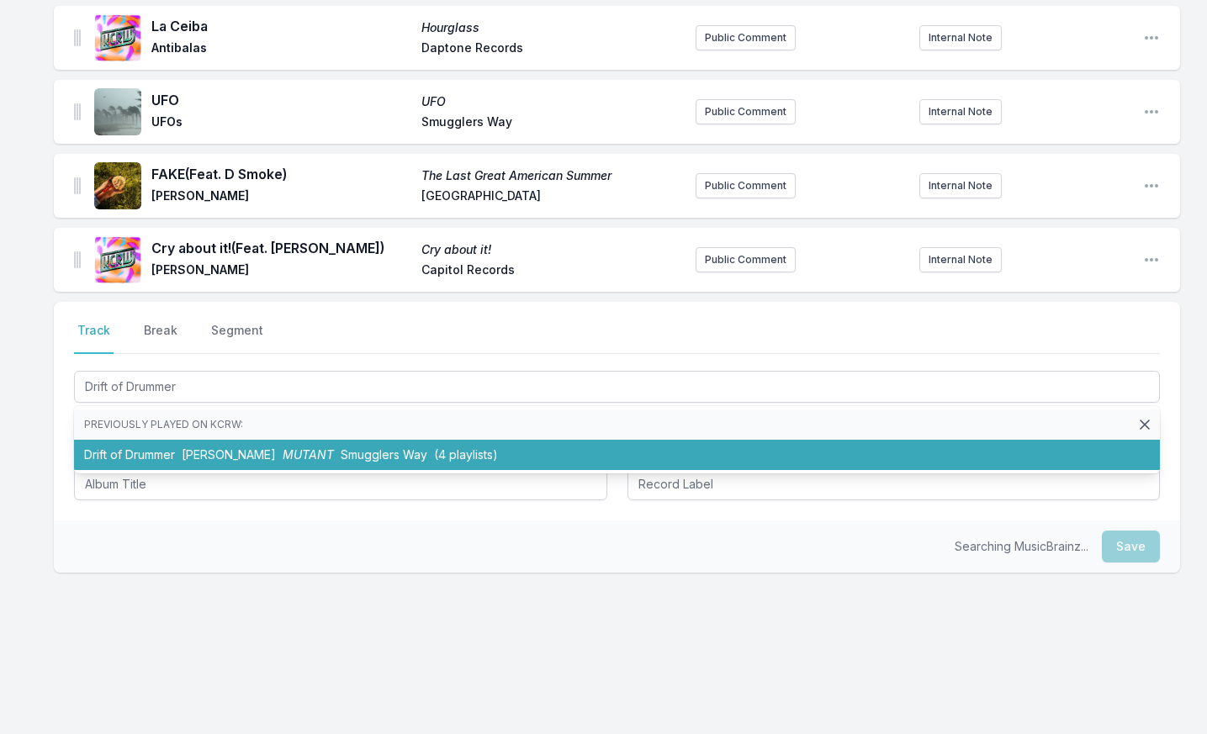
click at [185, 453] on span "[PERSON_NAME]" at bounding box center [229, 454] width 94 height 14
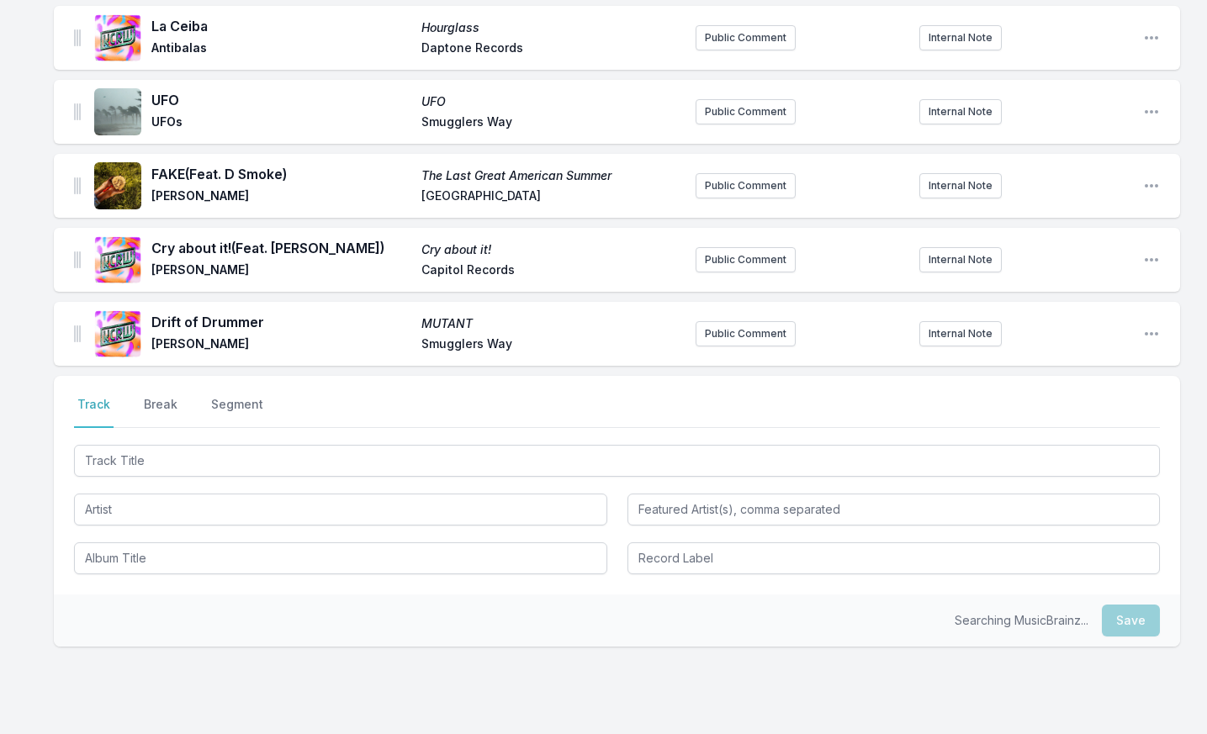
scroll to position [2057, 0]
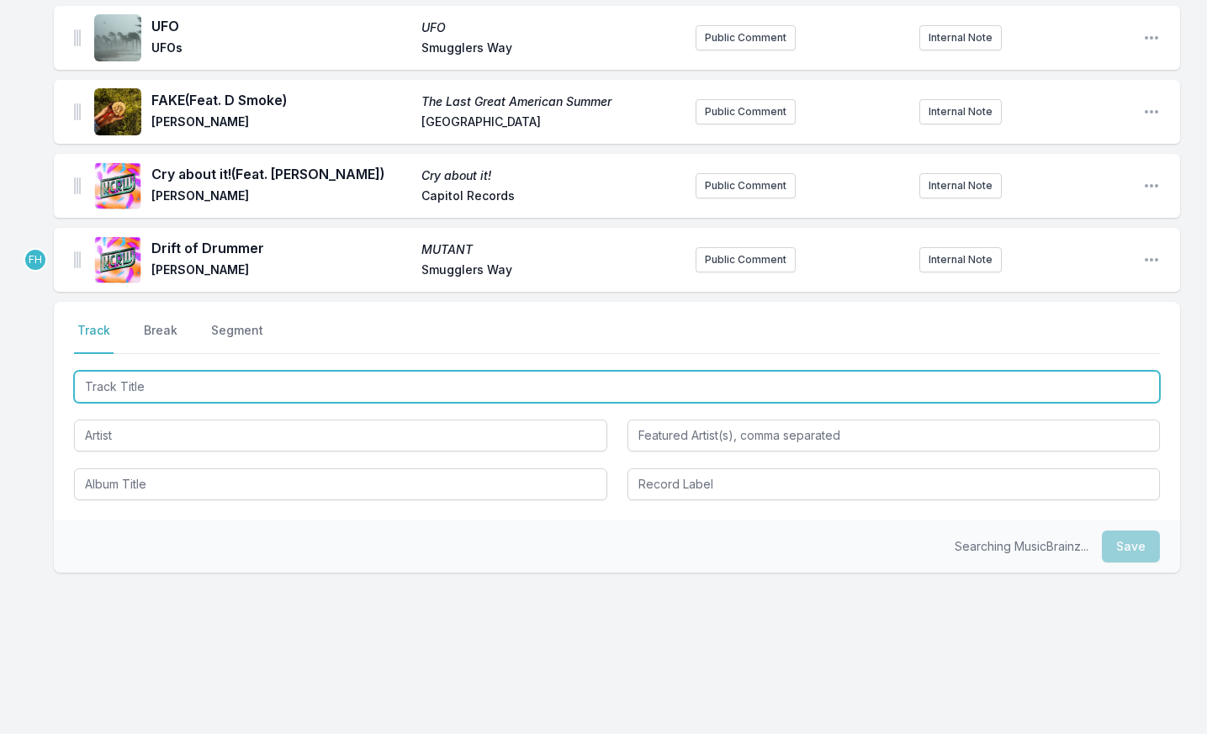
click at [162, 396] on input "Track Title" at bounding box center [617, 387] width 1086 height 32
type input "M"
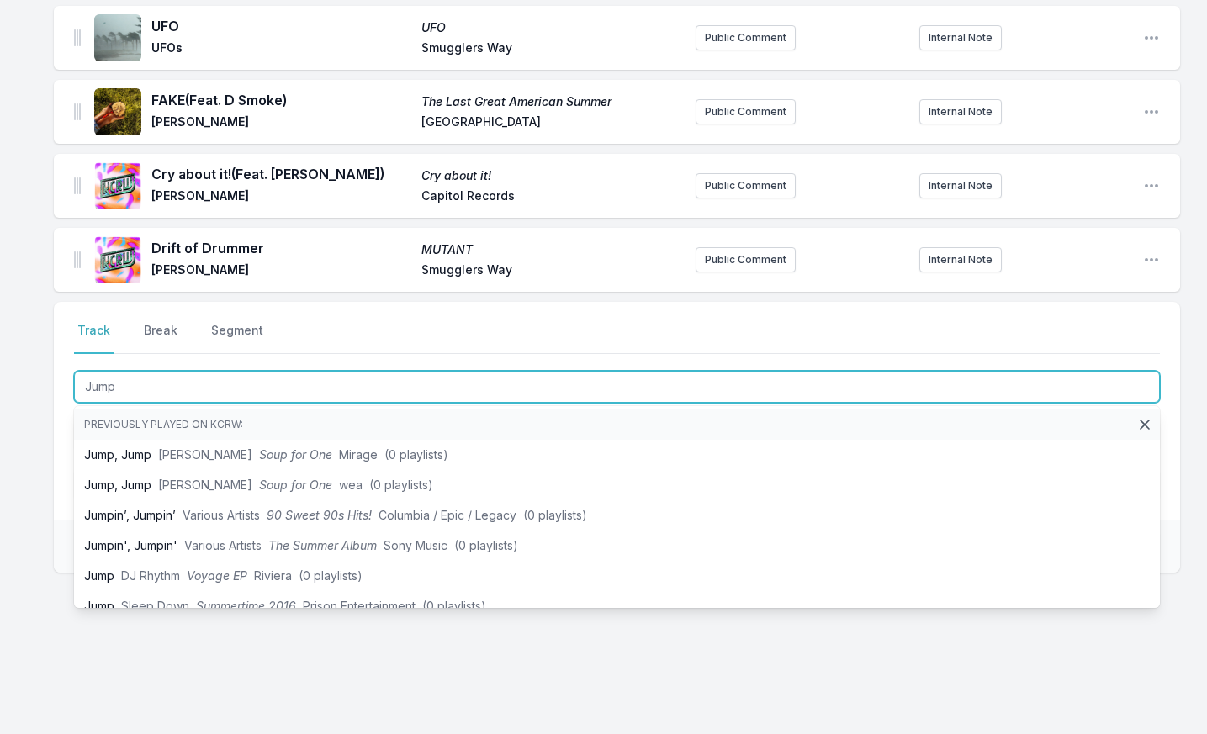
type input "Jump"
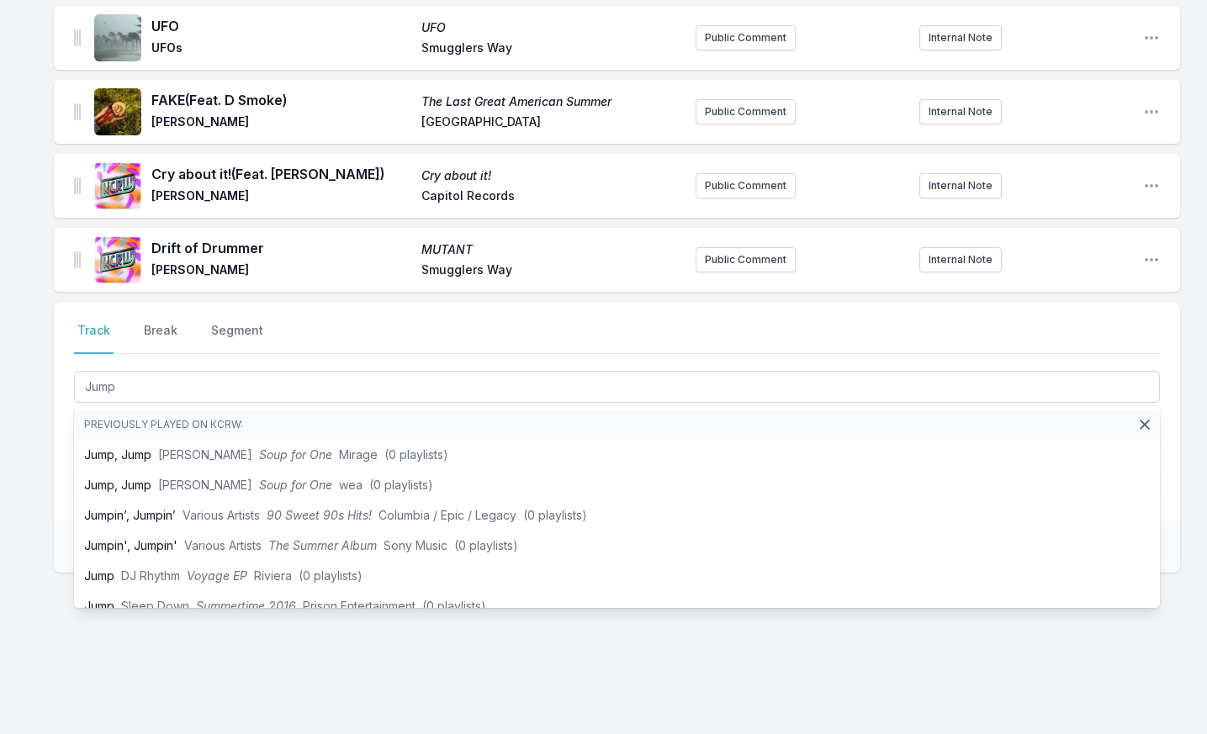
click at [56, 511] on div "Select a tab Track Break Segment Track Break Segment Jump Previously played on …" at bounding box center [617, 411] width 1126 height 219
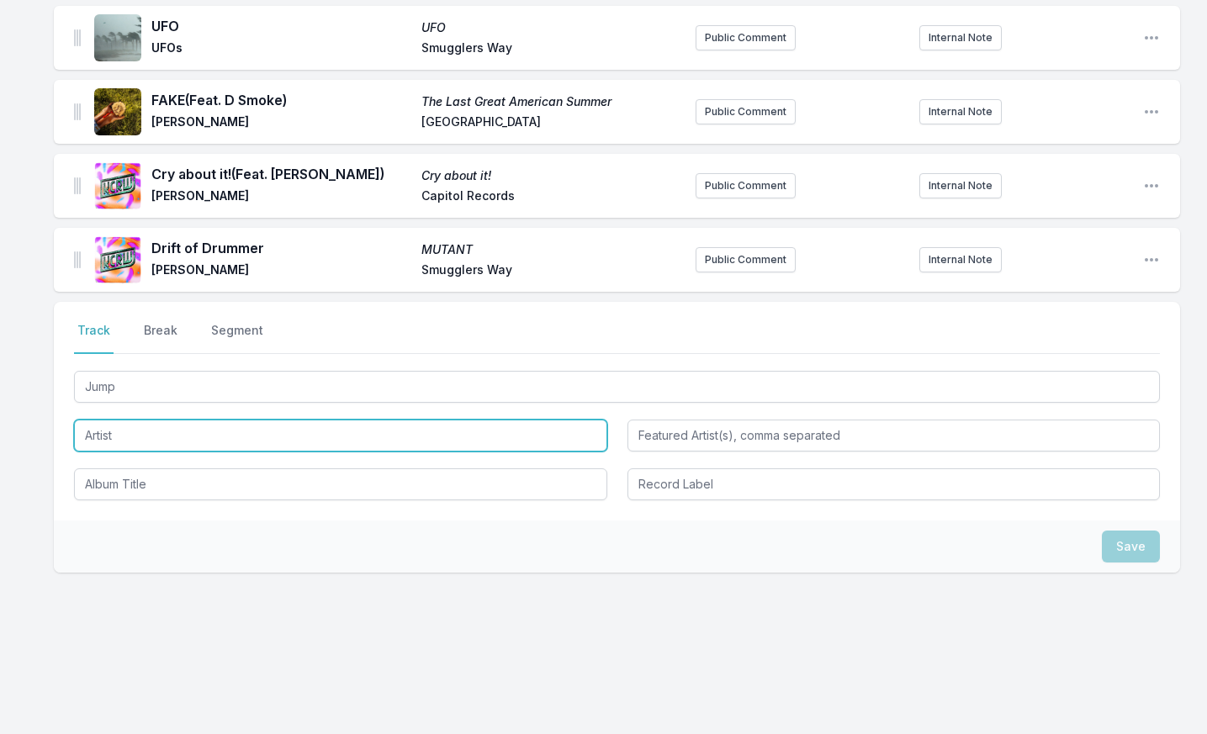
click at [140, 426] on input "Artist" at bounding box center [340, 436] width 533 height 32
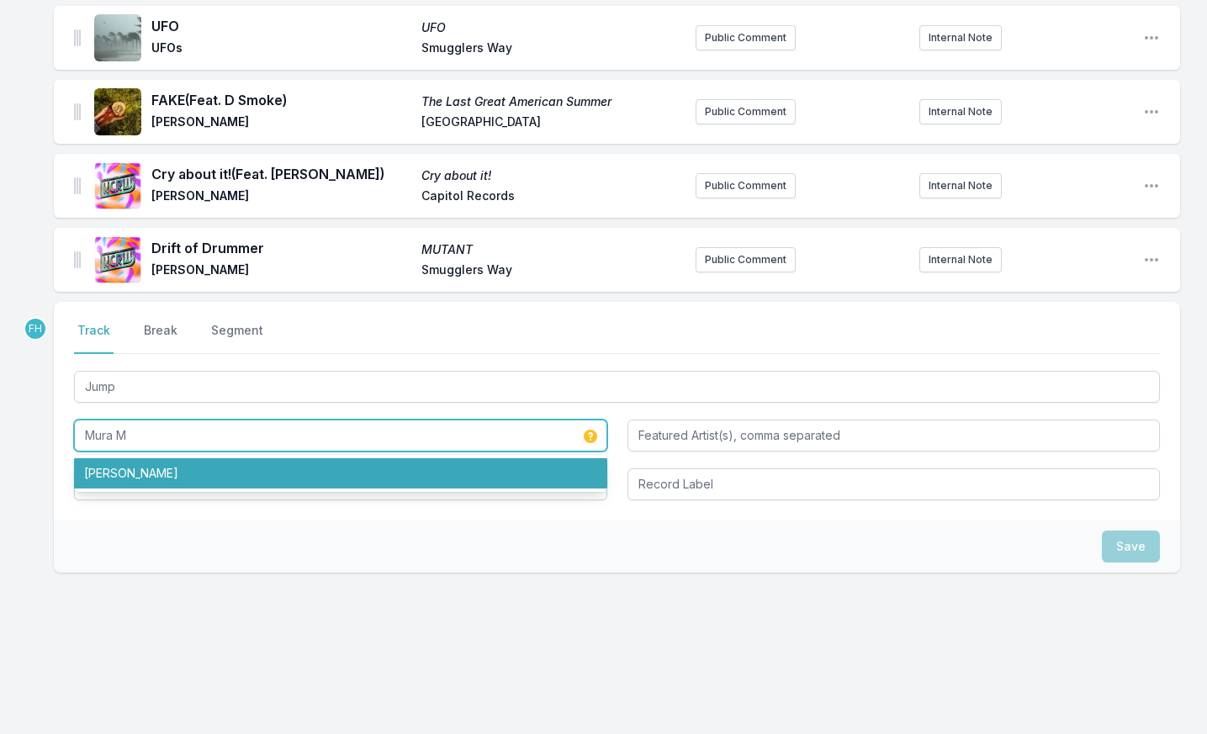
click at [150, 466] on li "[PERSON_NAME]" at bounding box center [340, 473] width 533 height 30
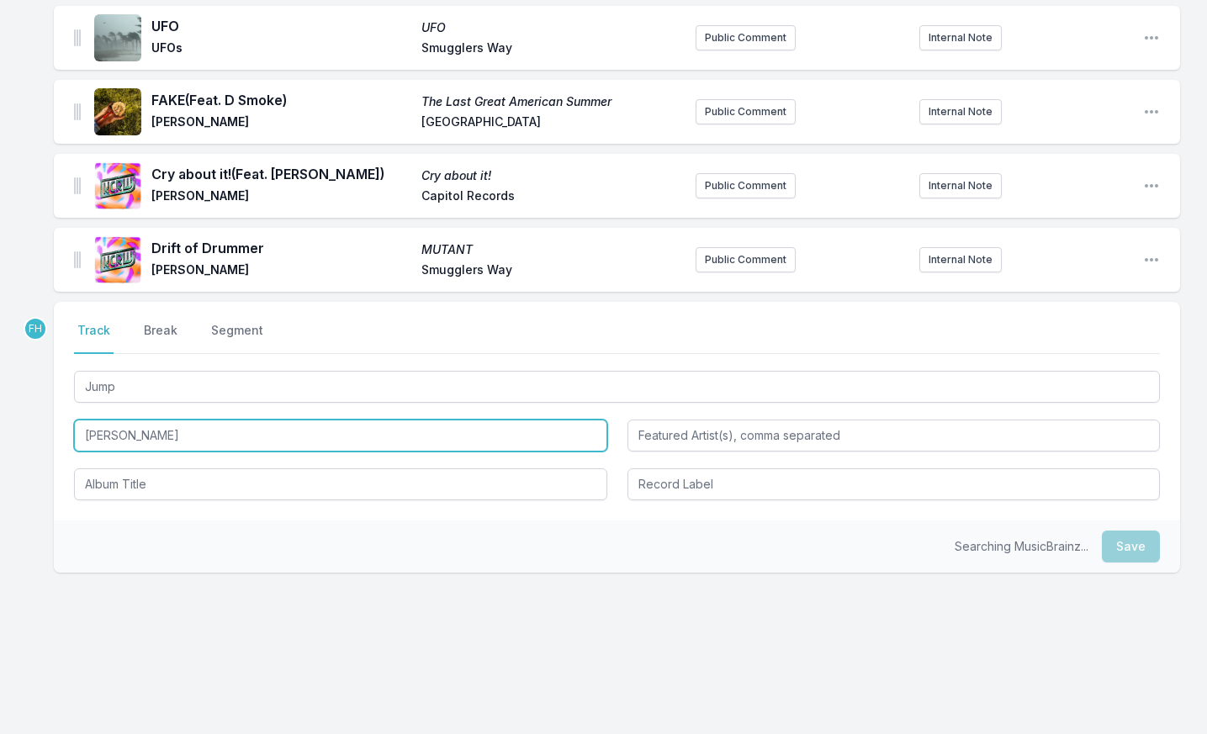
type input "[PERSON_NAME]"
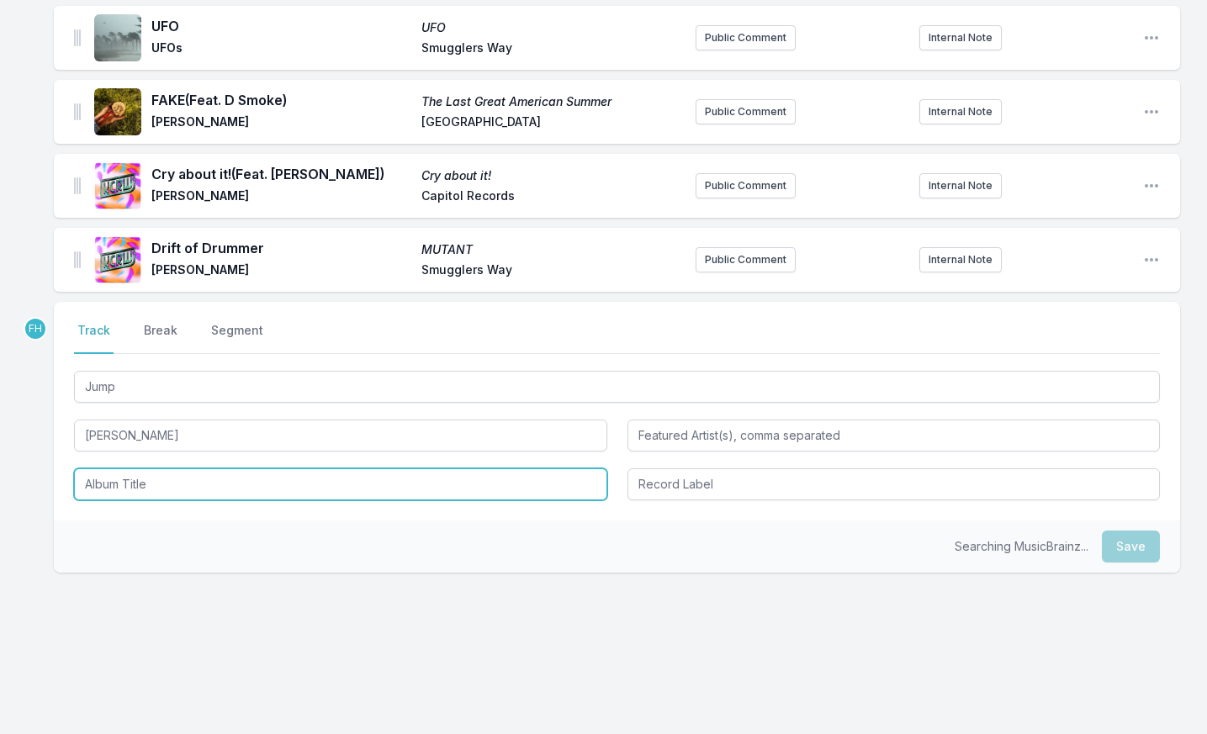
click at [145, 472] on input "Album Title" at bounding box center [340, 484] width 533 height 32
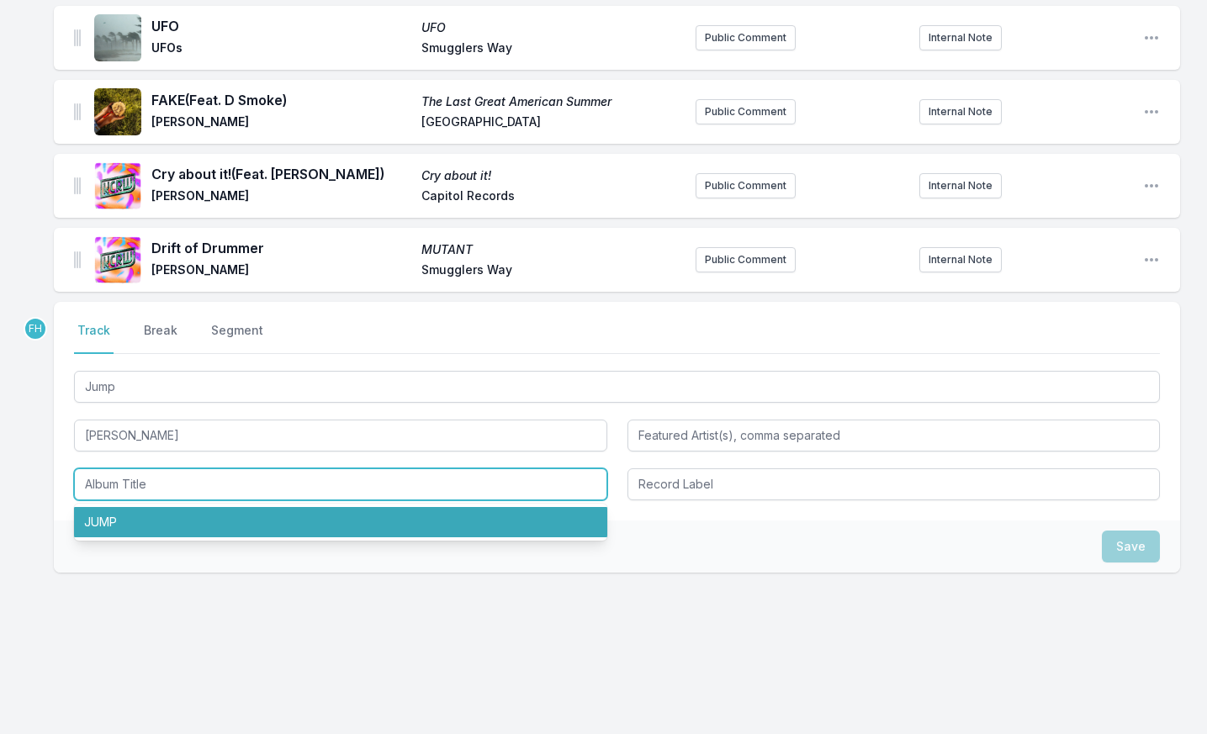
click at [151, 521] on li "JUMP" at bounding box center [340, 522] width 533 height 30
type input "JUMP"
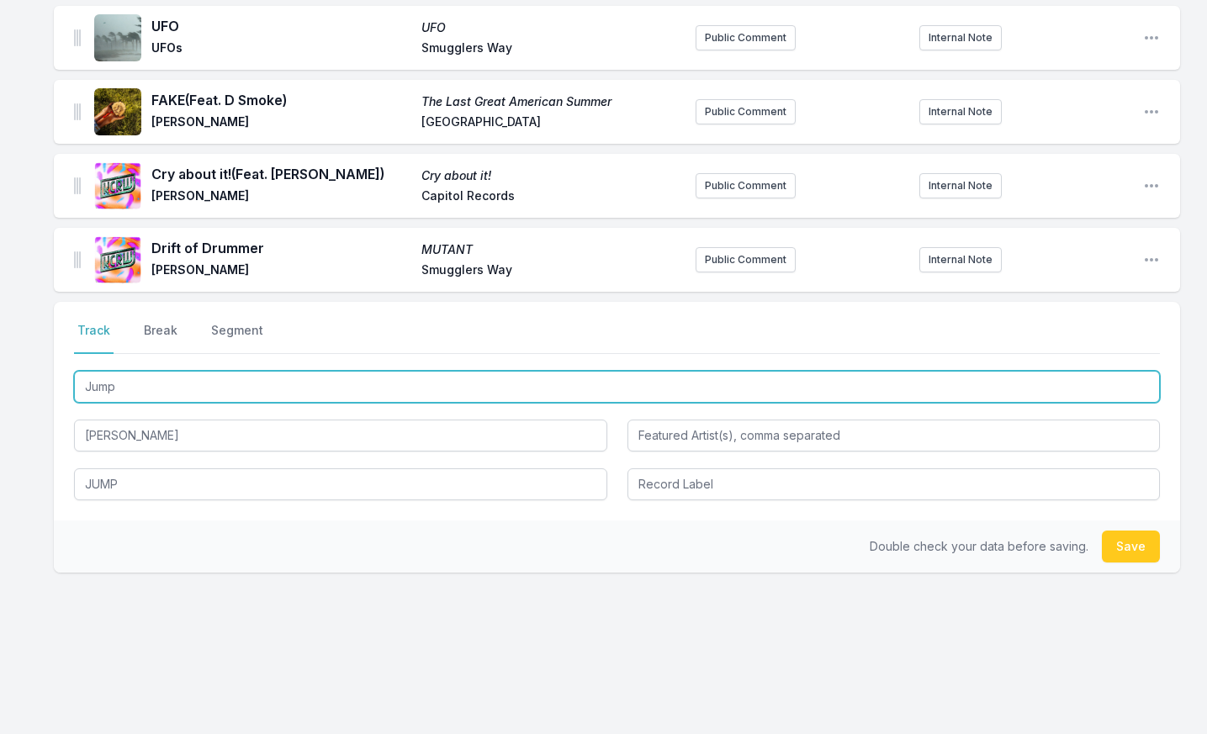
drag, startPoint x: 134, startPoint y: 395, endPoint x: 72, endPoint y: 398, distance: 61.5
click at [69, 399] on div "Select a tab Track Break Segment Track Break Segment Jump Mura Masa JUMP" at bounding box center [617, 411] width 1126 height 219
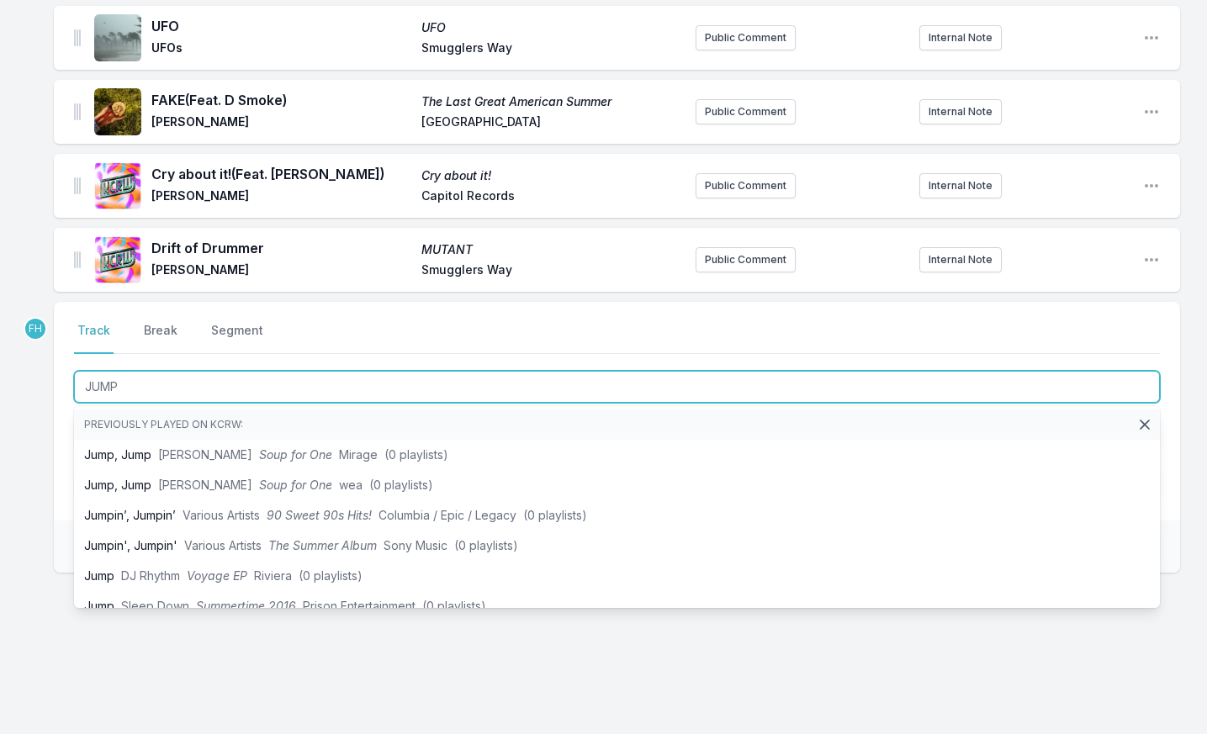
type input "JUMP"
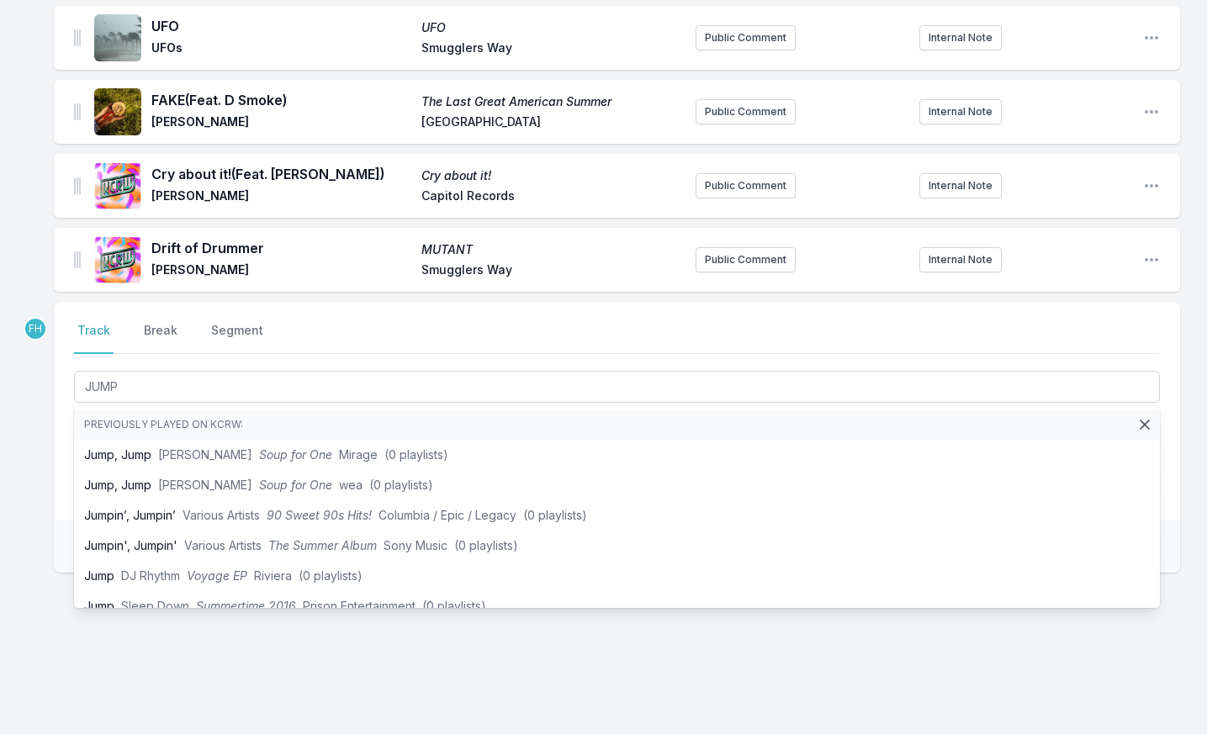
click at [63, 465] on div "Select a tab Track Break Segment Track Break Segment JUMP Previously played on …" at bounding box center [617, 411] width 1126 height 219
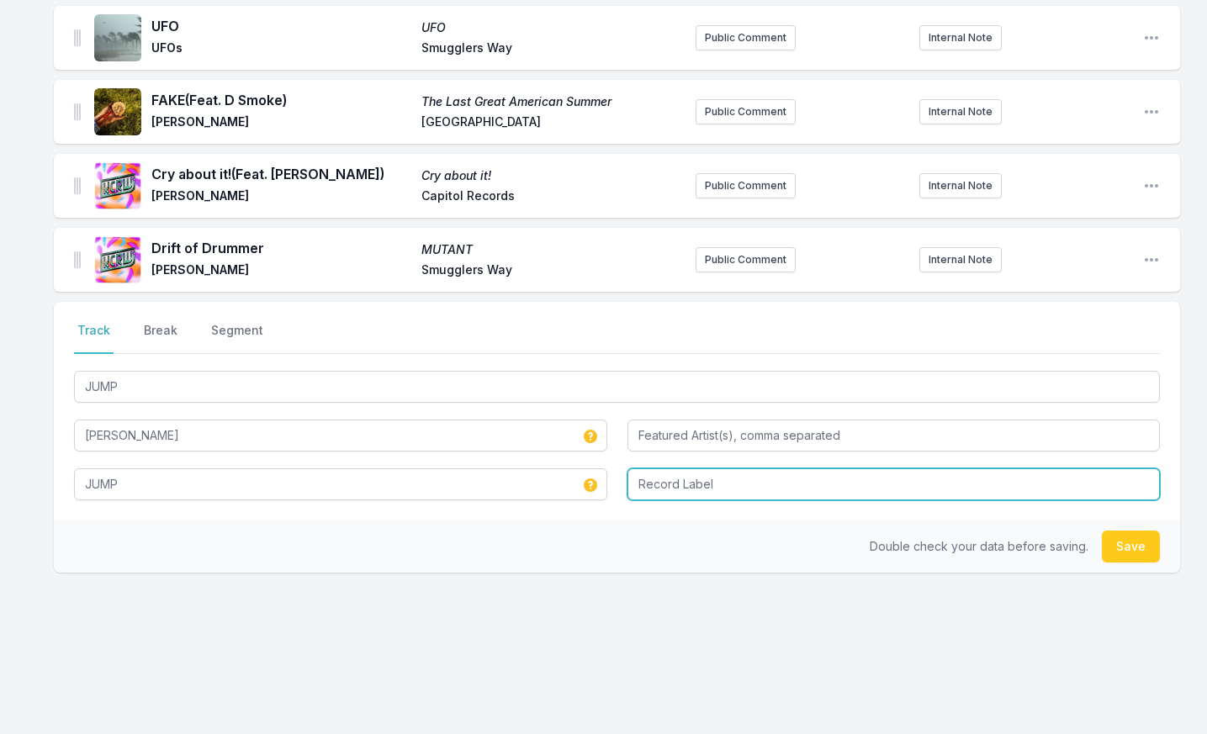
click at [844, 493] on input "Record Label" at bounding box center [893, 484] width 533 height 32
type input "Pond Recordings"
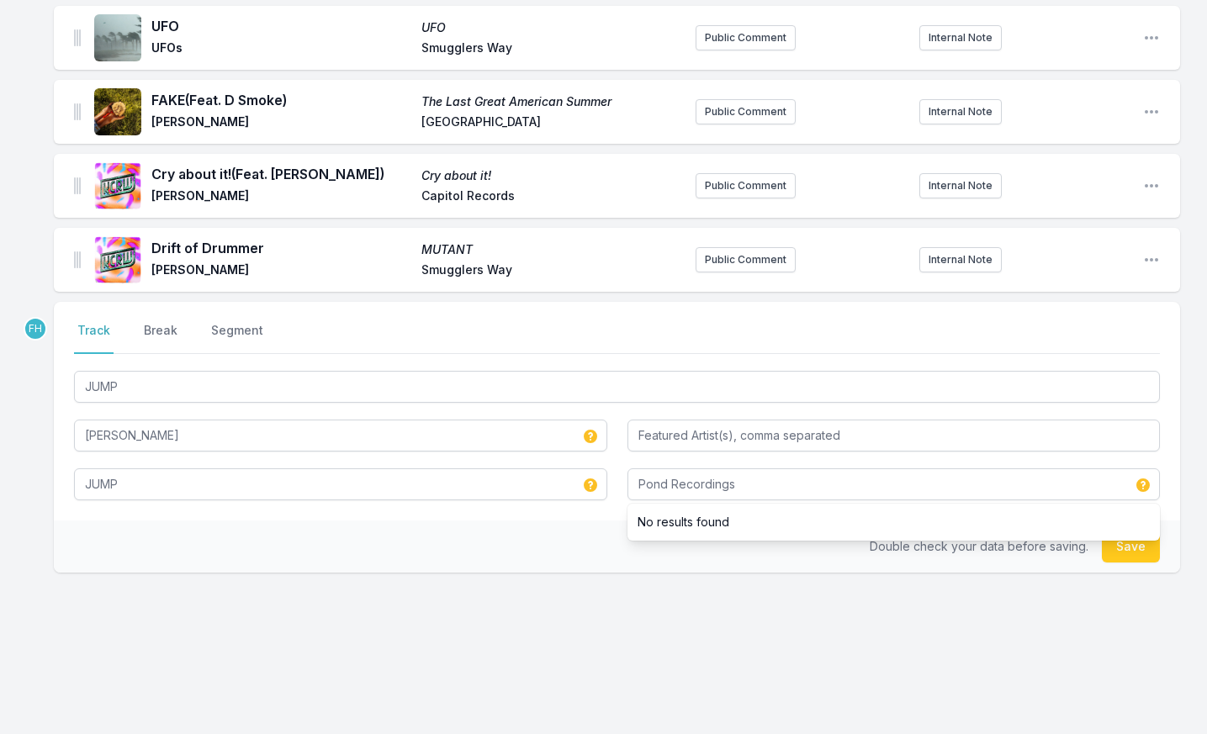
drag, startPoint x: 603, startPoint y: 558, endPoint x: 652, endPoint y: 559, distance: 48.8
click at [608, 558] on div "Double check your data before saving. Save" at bounding box center [617, 547] width 1126 height 52
click at [1133, 548] on button "Save" at bounding box center [1131, 547] width 58 height 32
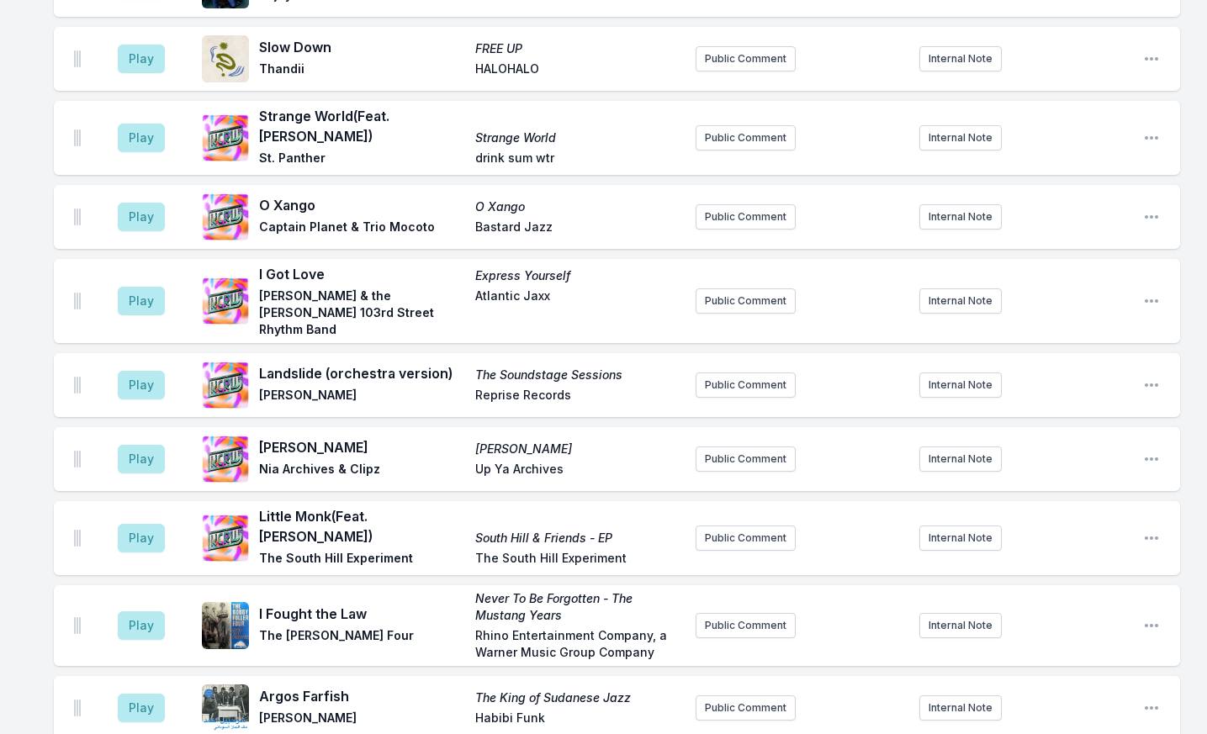
scroll to position [0, 0]
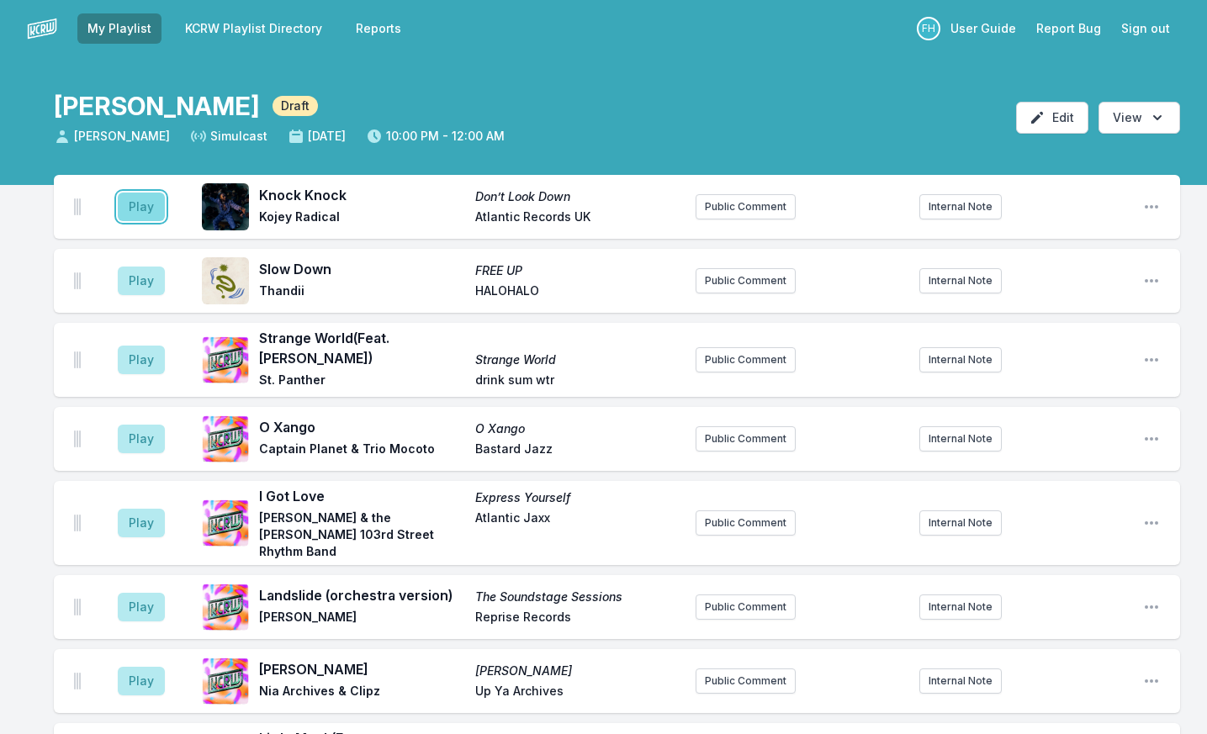
click at [129, 209] on button "Play" at bounding box center [141, 207] width 47 height 29
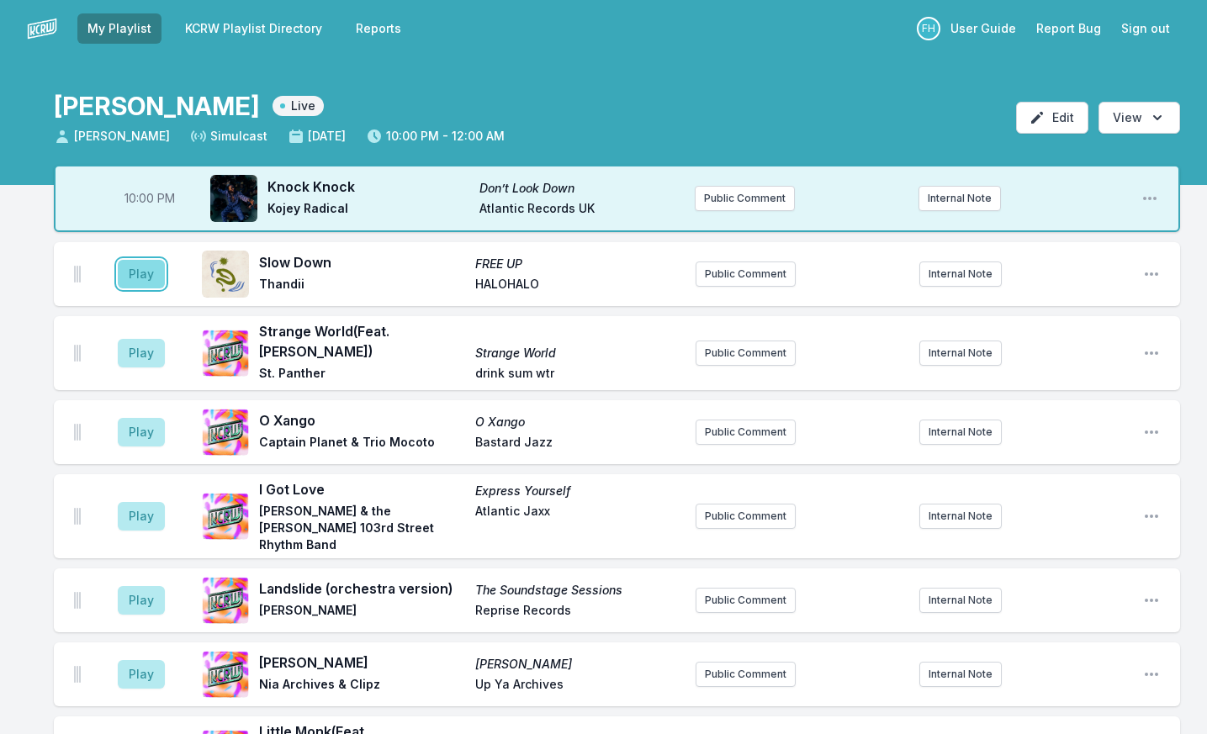
click at [140, 279] on button "Play" at bounding box center [141, 274] width 47 height 29
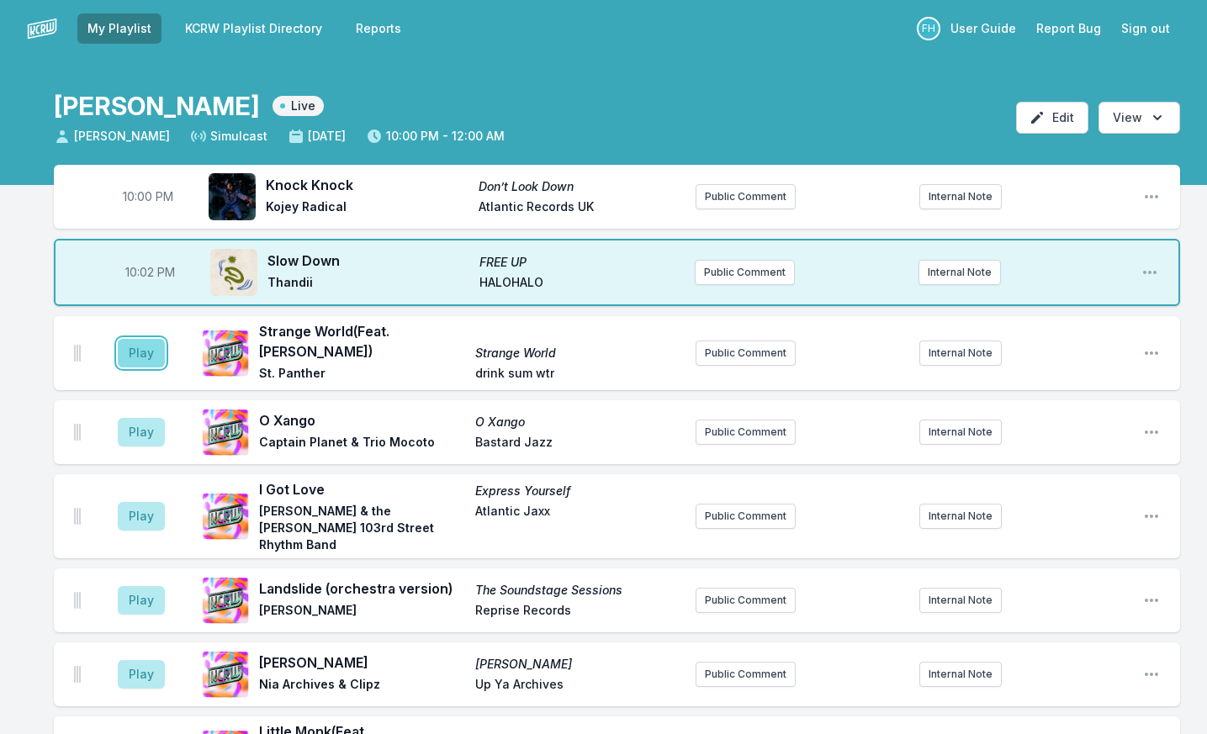
click at [145, 348] on button "Play" at bounding box center [141, 353] width 47 height 29
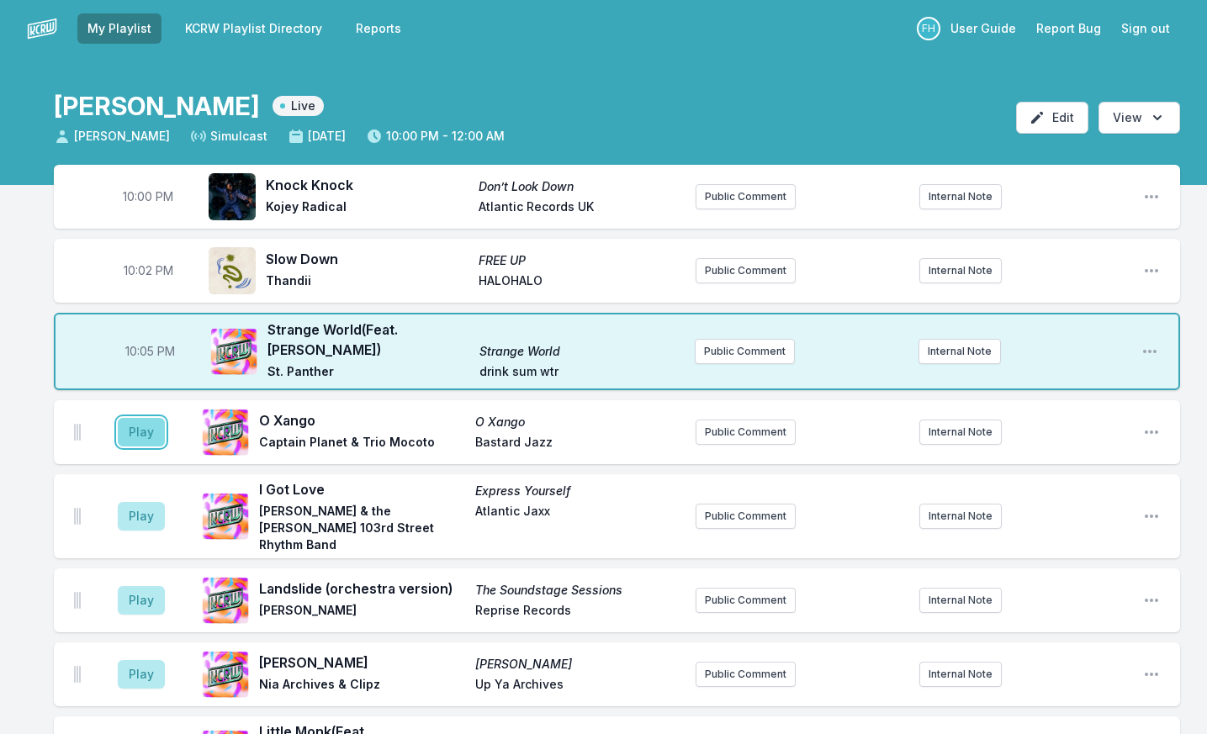
click at [151, 430] on button "Play" at bounding box center [141, 432] width 47 height 29
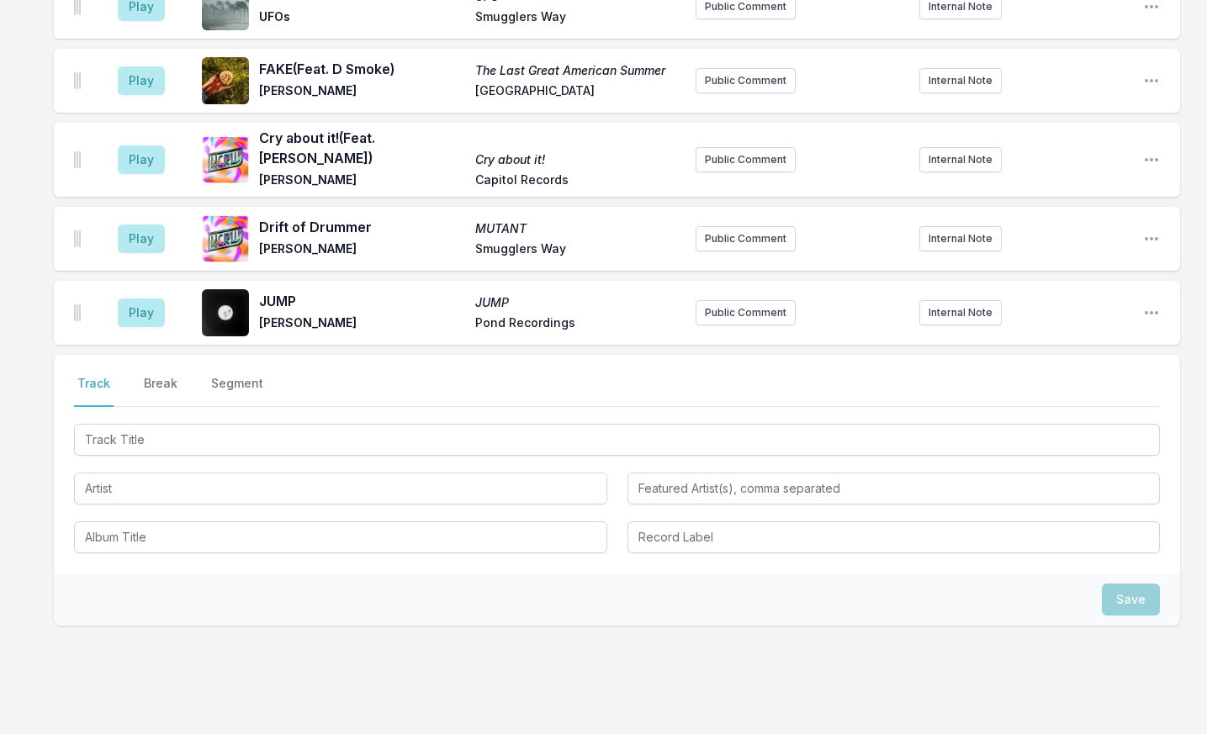
scroll to position [2198, 0]
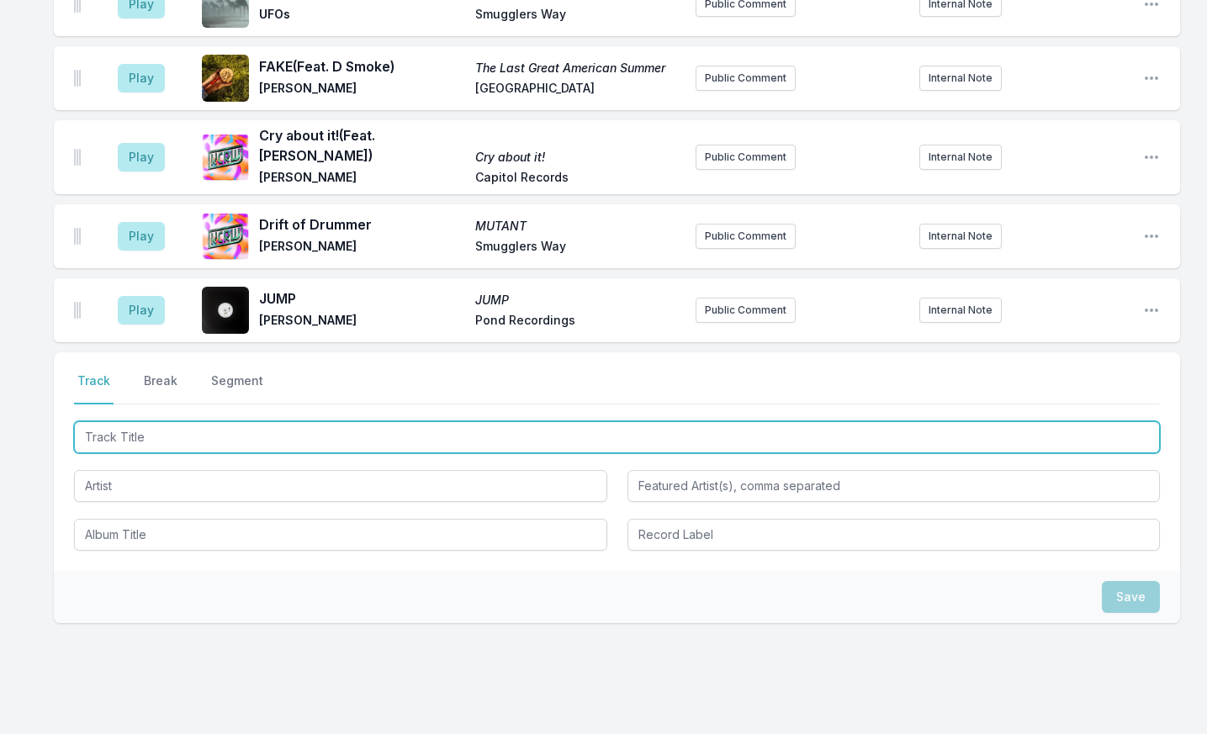
click at [156, 421] on input "Track Title" at bounding box center [617, 437] width 1086 height 32
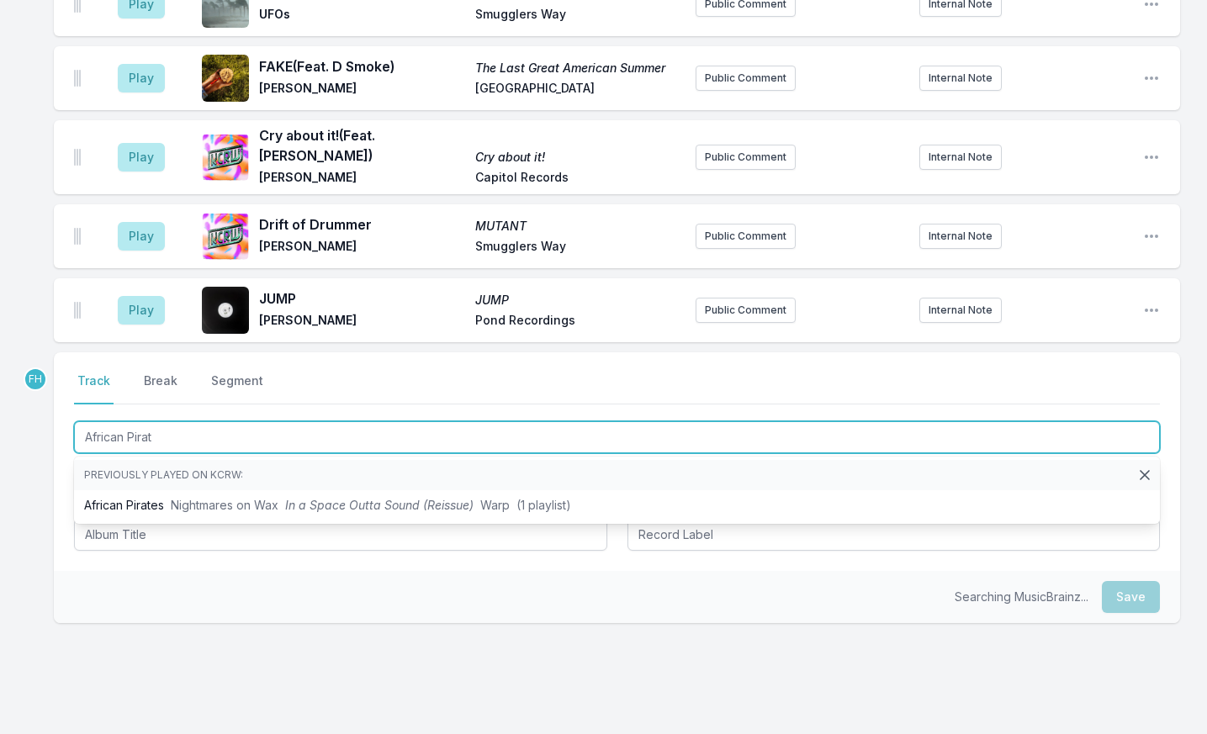
type input "[DEMOGRAPHIC_DATA] Pirate"
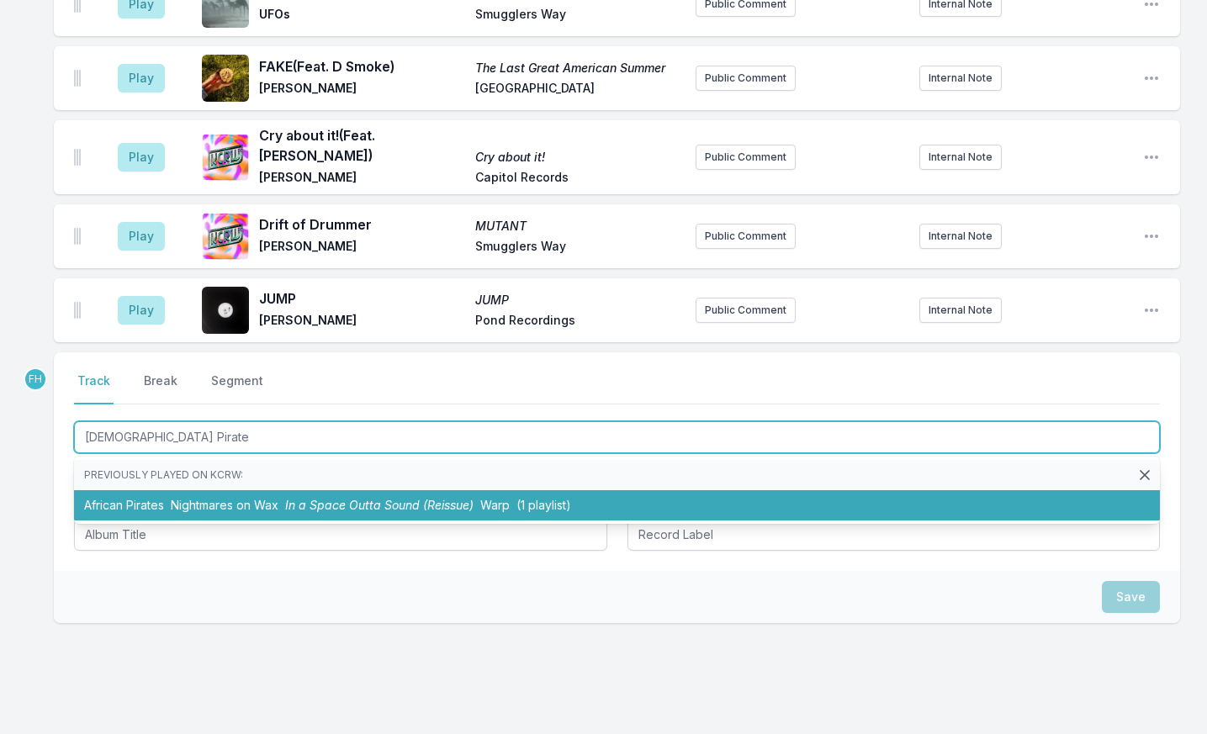
click at [216, 498] on span "Nightmares on Wax" at bounding box center [225, 505] width 108 height 14
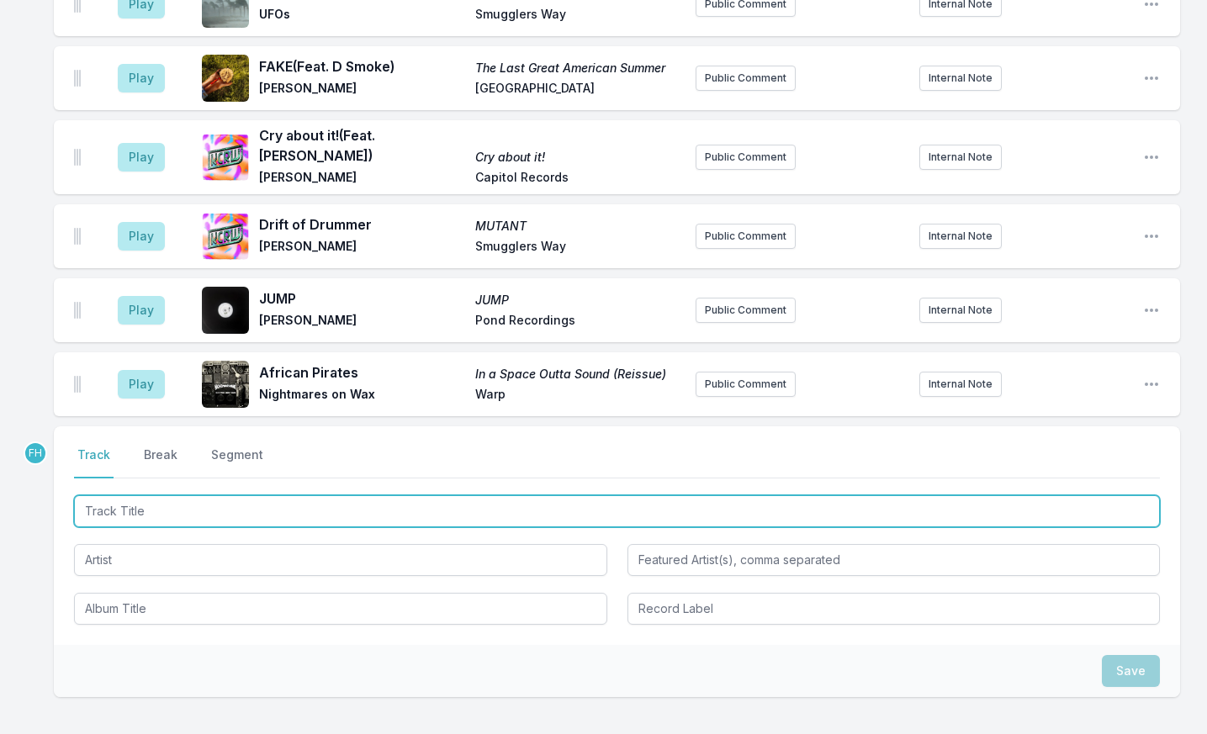
scroll to position [2272, 0]
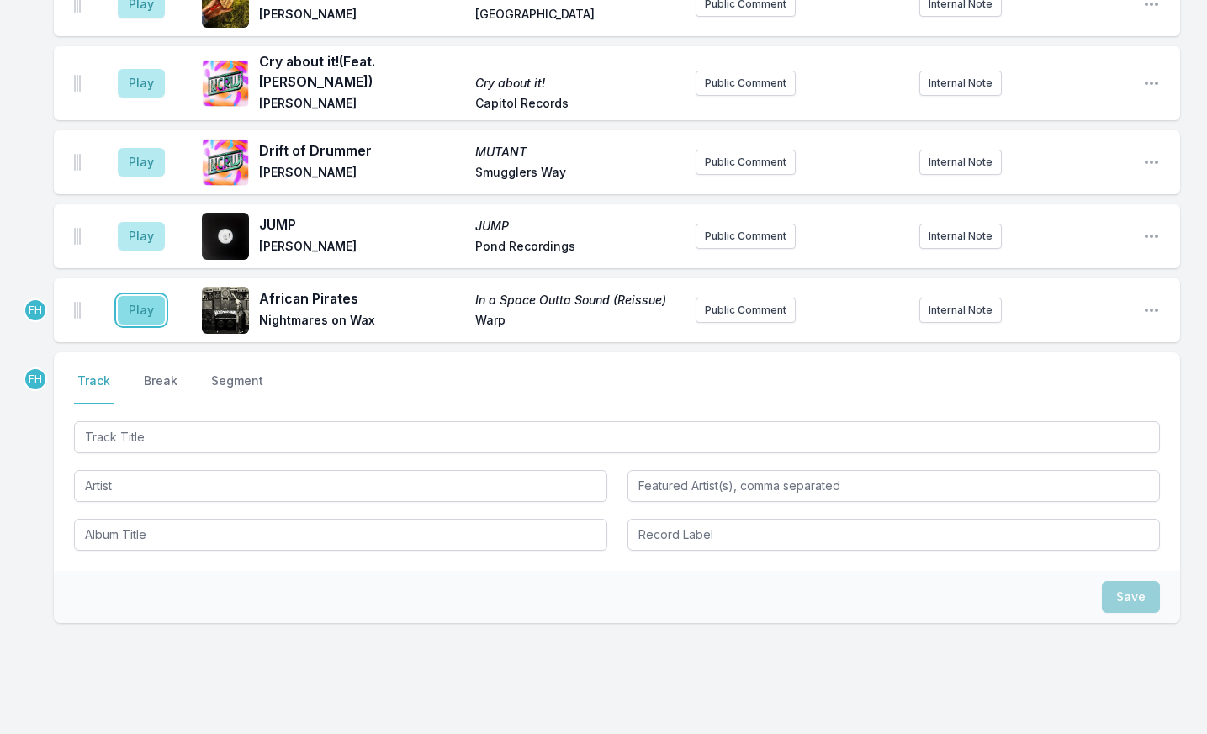
click at [152, 296] on button "Play" at bounding box center [141, 310] width 47 height 29
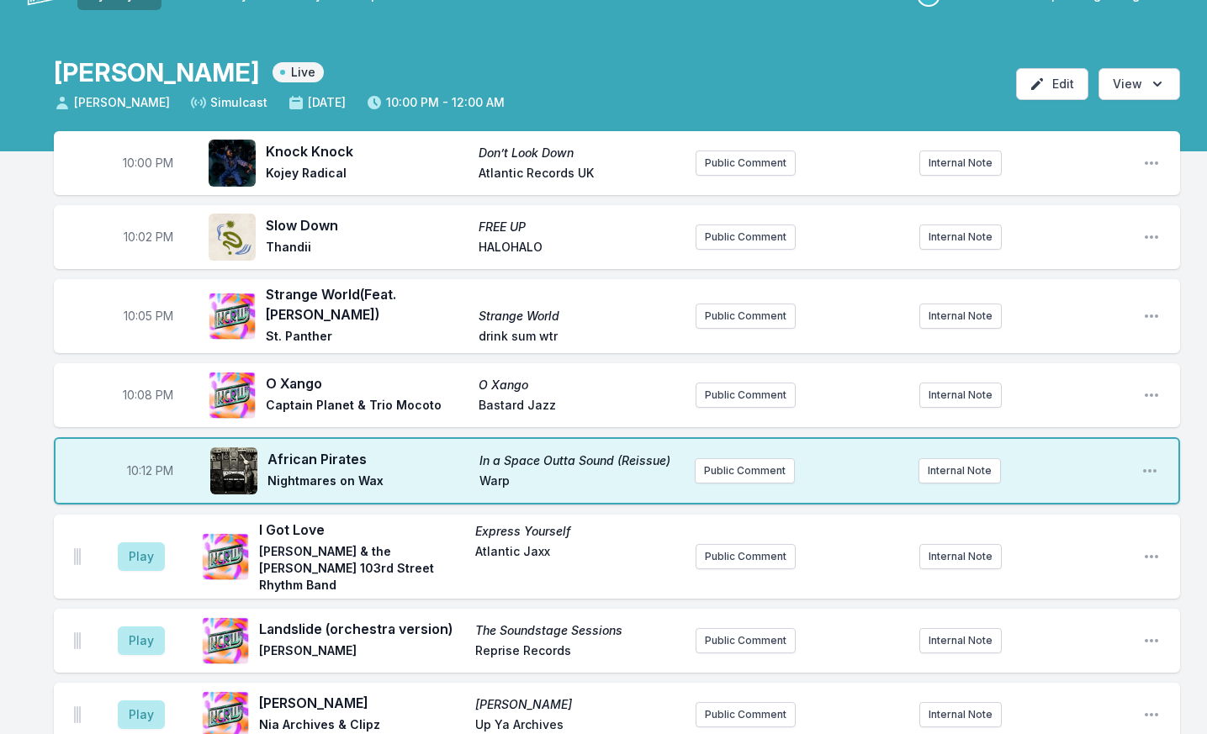
scroll to position [252, 0]
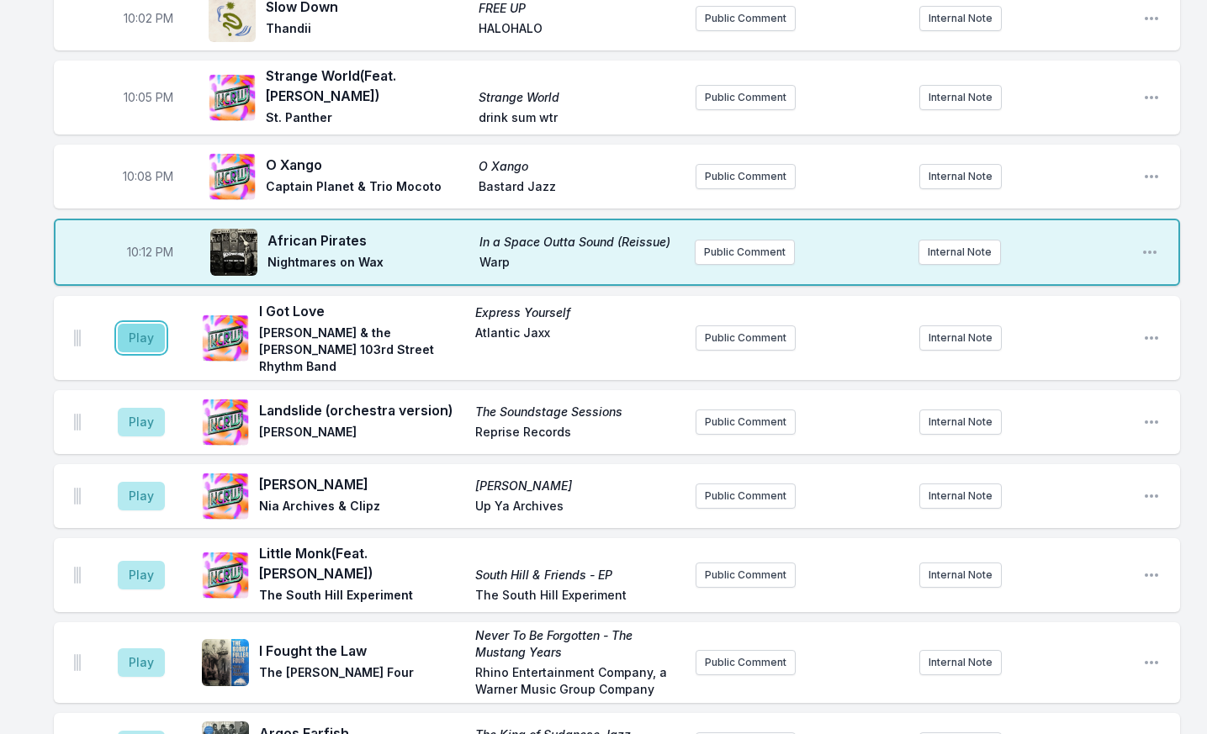
click at [146, 327] on button "Play" at bounding box center [141, 338] width 47 height 29
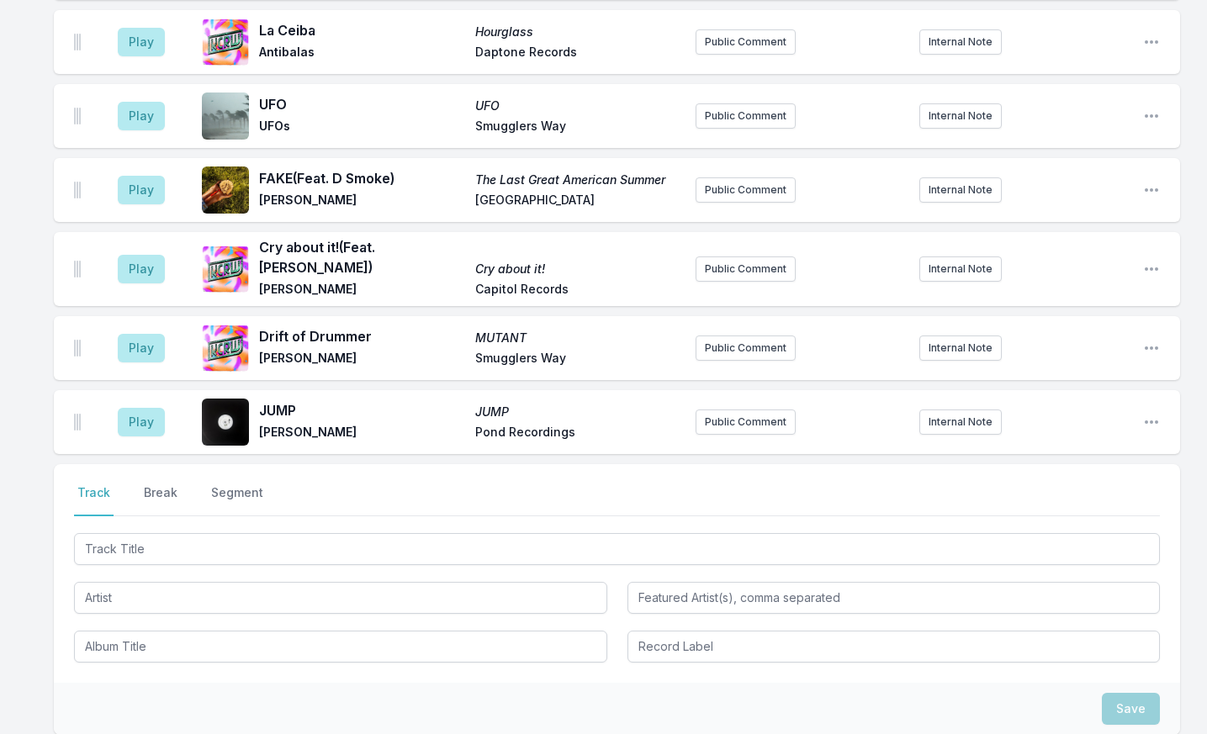
scroll to position [2272, 0]
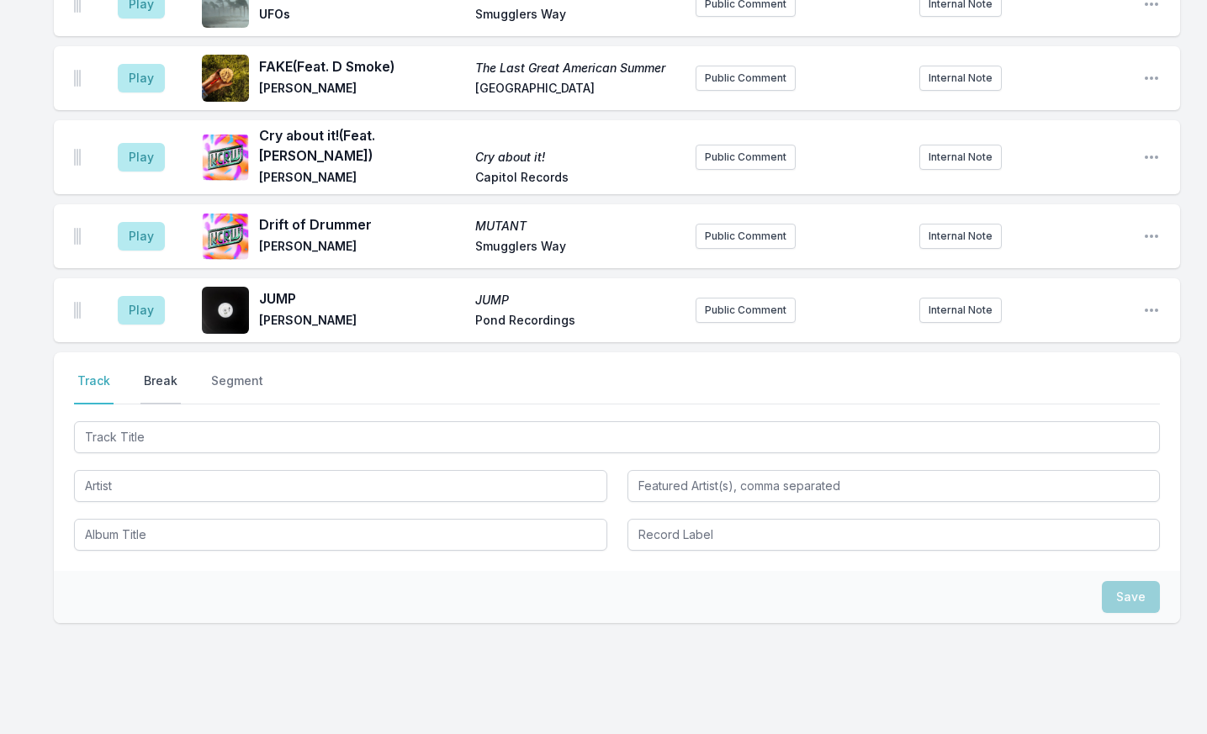
click at [169, 373] on button "Break" at bounding box center [160, 389] width 40 height 32
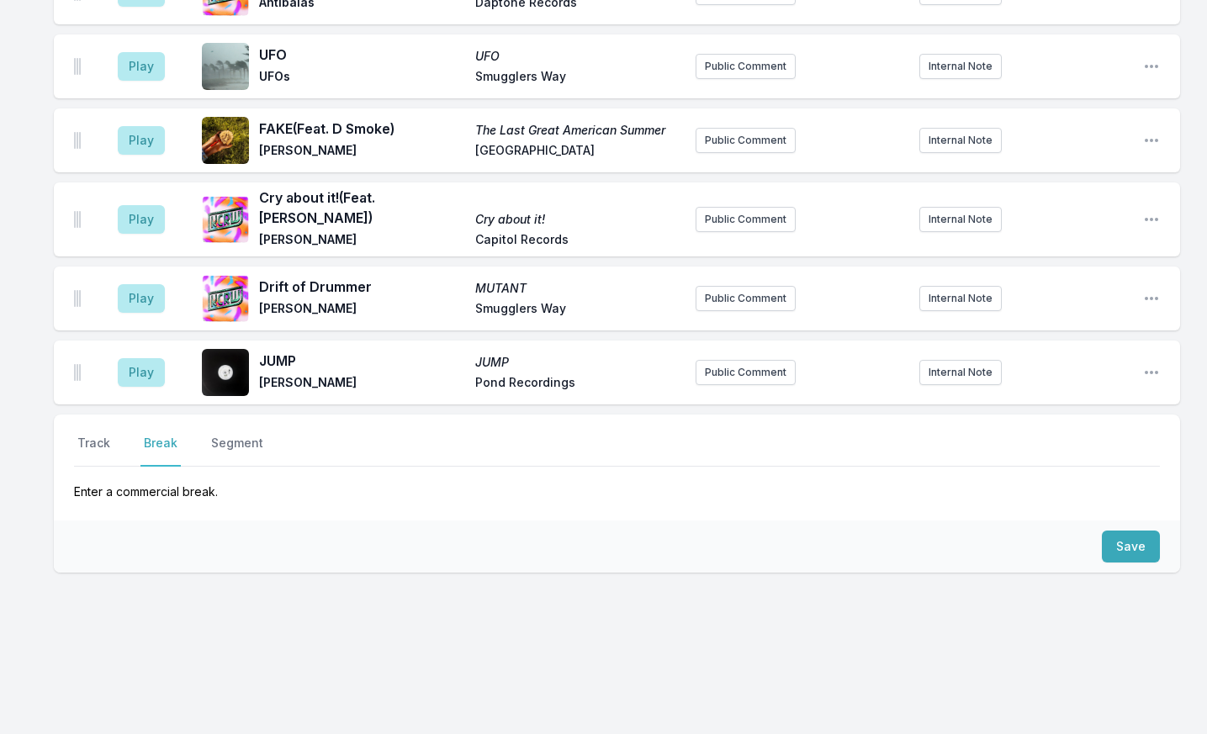
scroll to position [2159, 0]
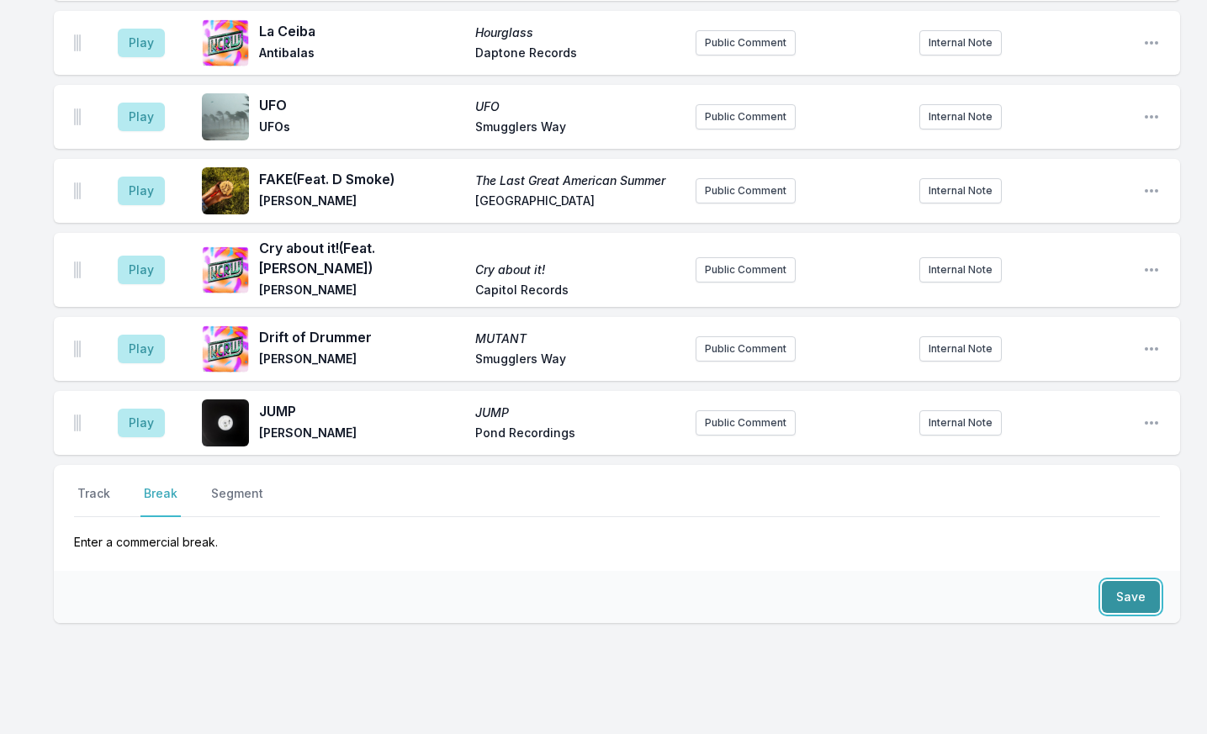
click at [1128, 581] on button "Save" at bounding box center [1131, 597] width 58 height 32
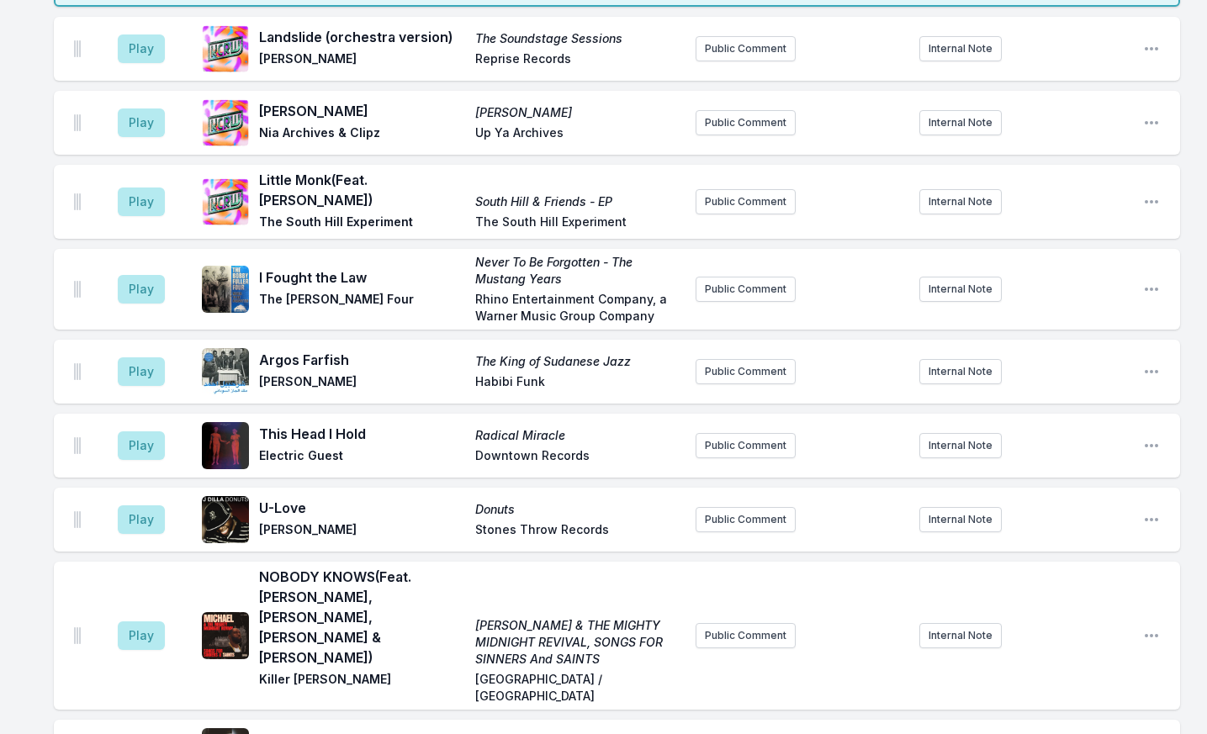
scroll to position [457, 0]
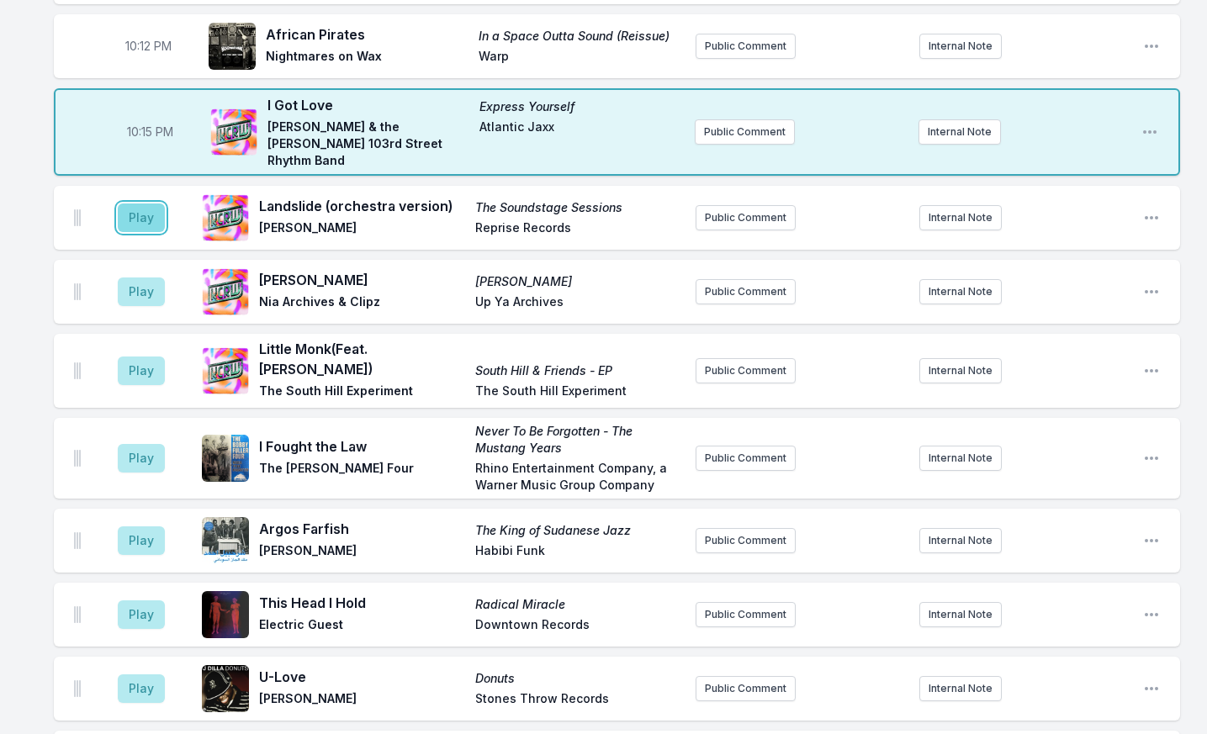
click at [135, 204] on button "Play" at bounding box center [141, 218] width 47 height 29
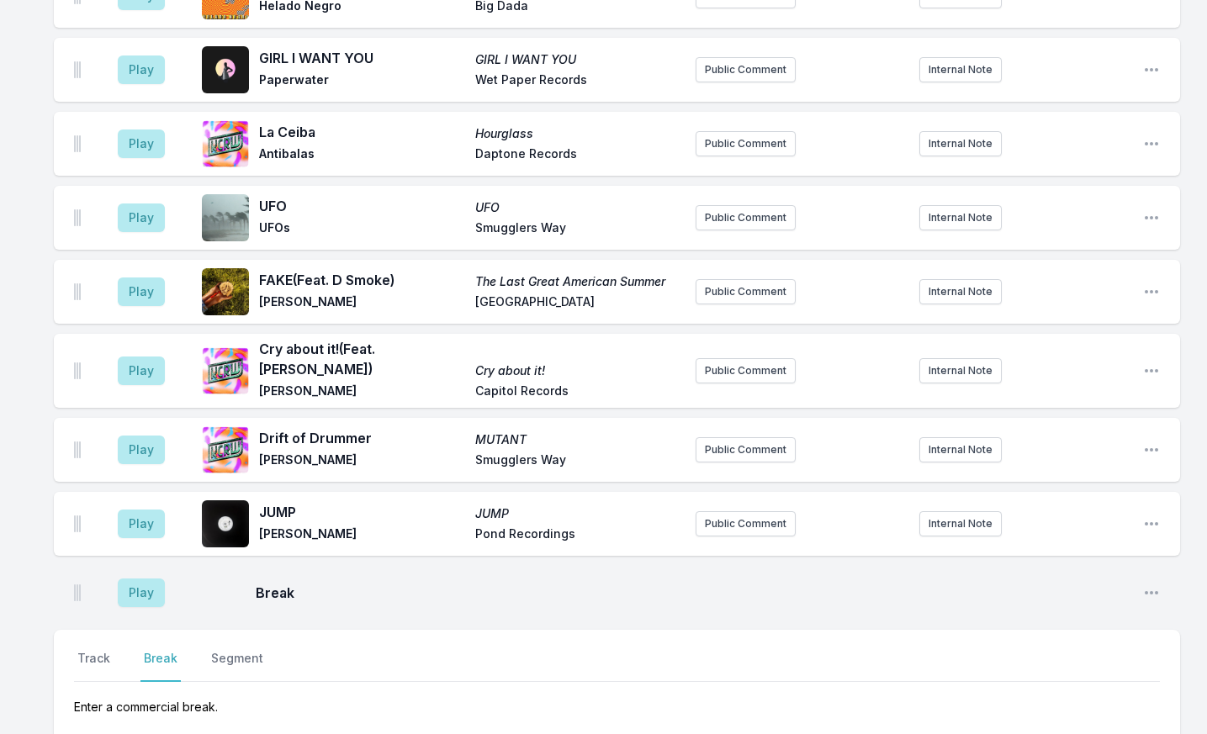
scroll to position [2223, 0]
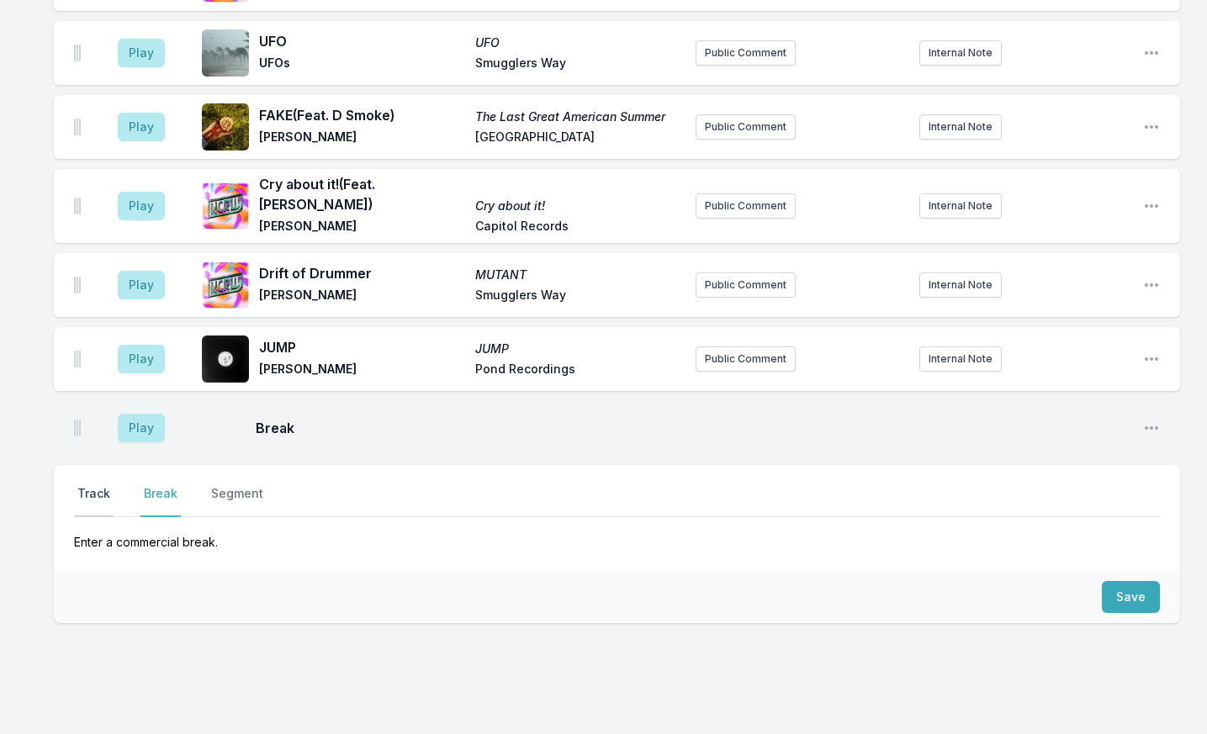
click at [103, 485] on button "Track" at bounding box center [94, 501] width 40 height 32
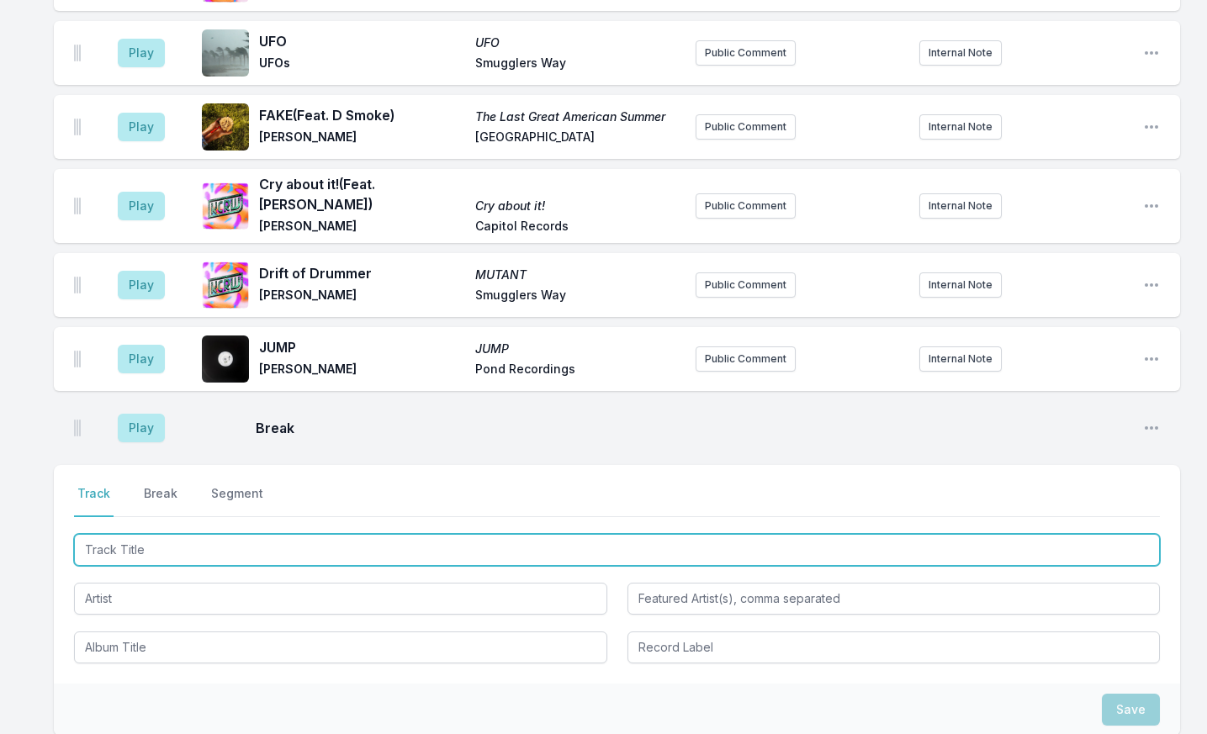
click at [153, 534] on input "Track Title" at bounding box center [617, 550] width 1086 height 32
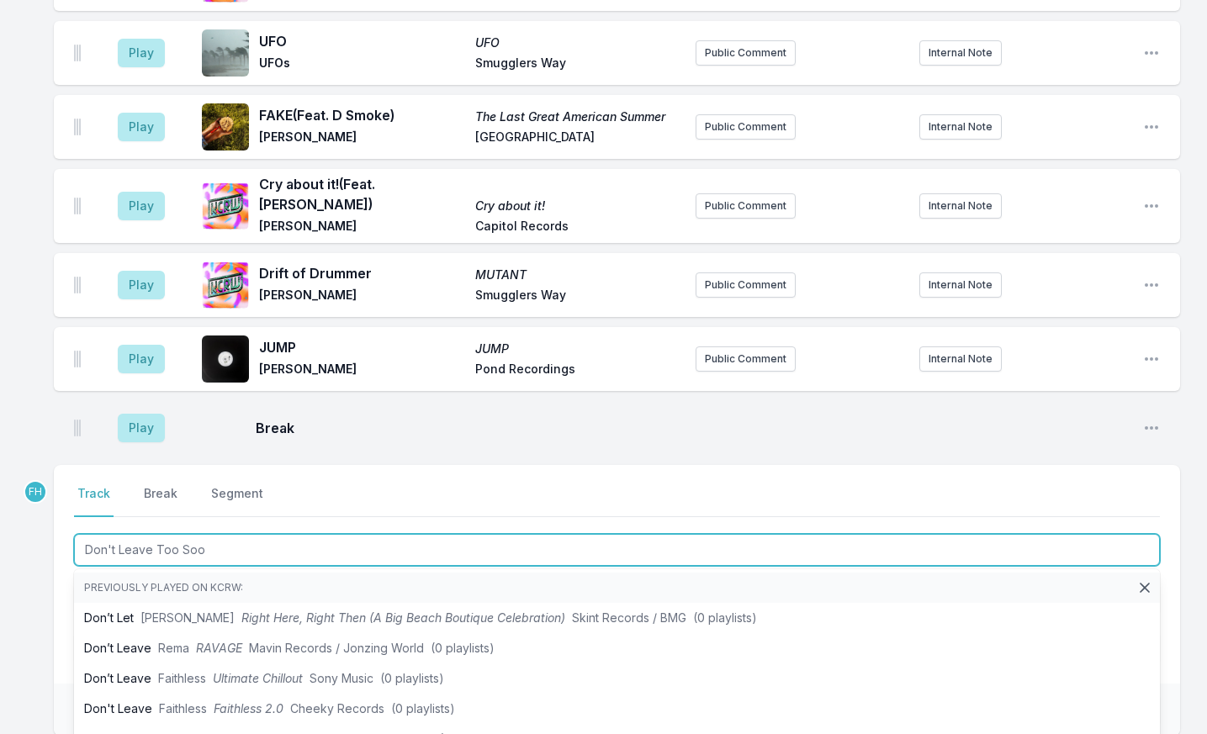
type input "Don't Leave Too Soon"
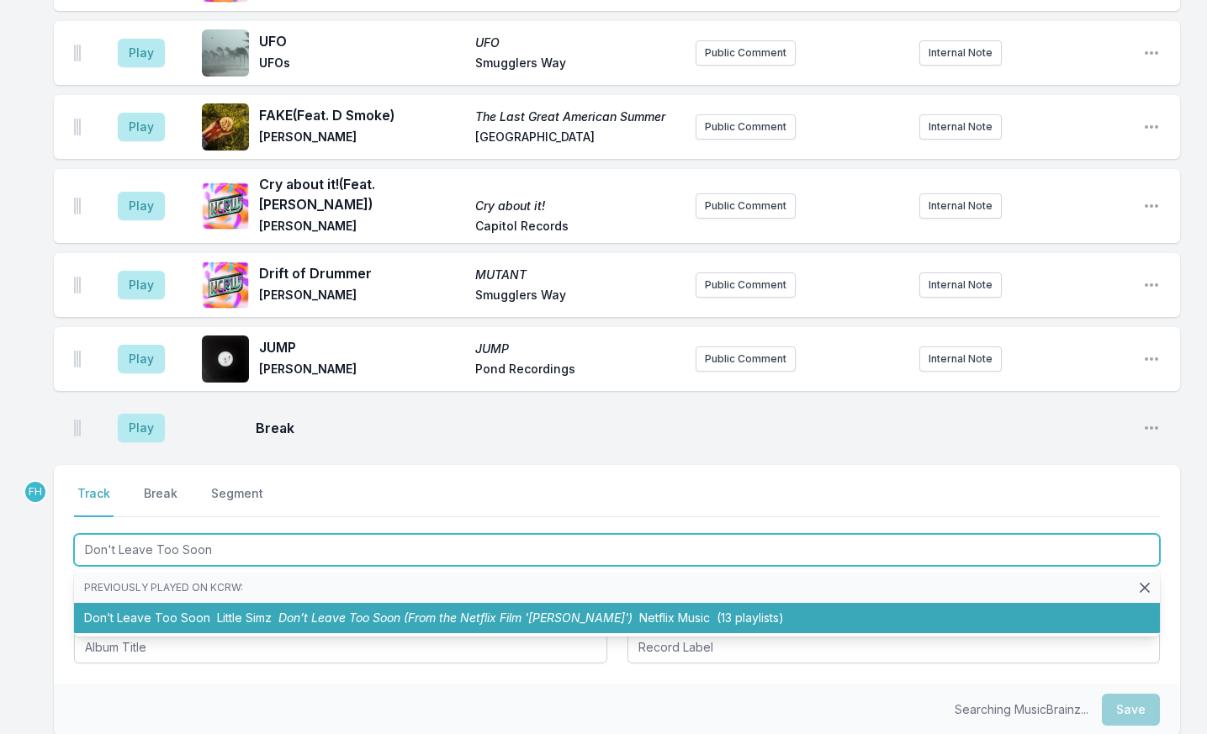
click at [184, 603] on li "Don’t Leave Too Soon Little Simz Don’t Leave Too Soon (From the Netflix Film '[…" at bounding box center [617, 618] width 1086 height 30
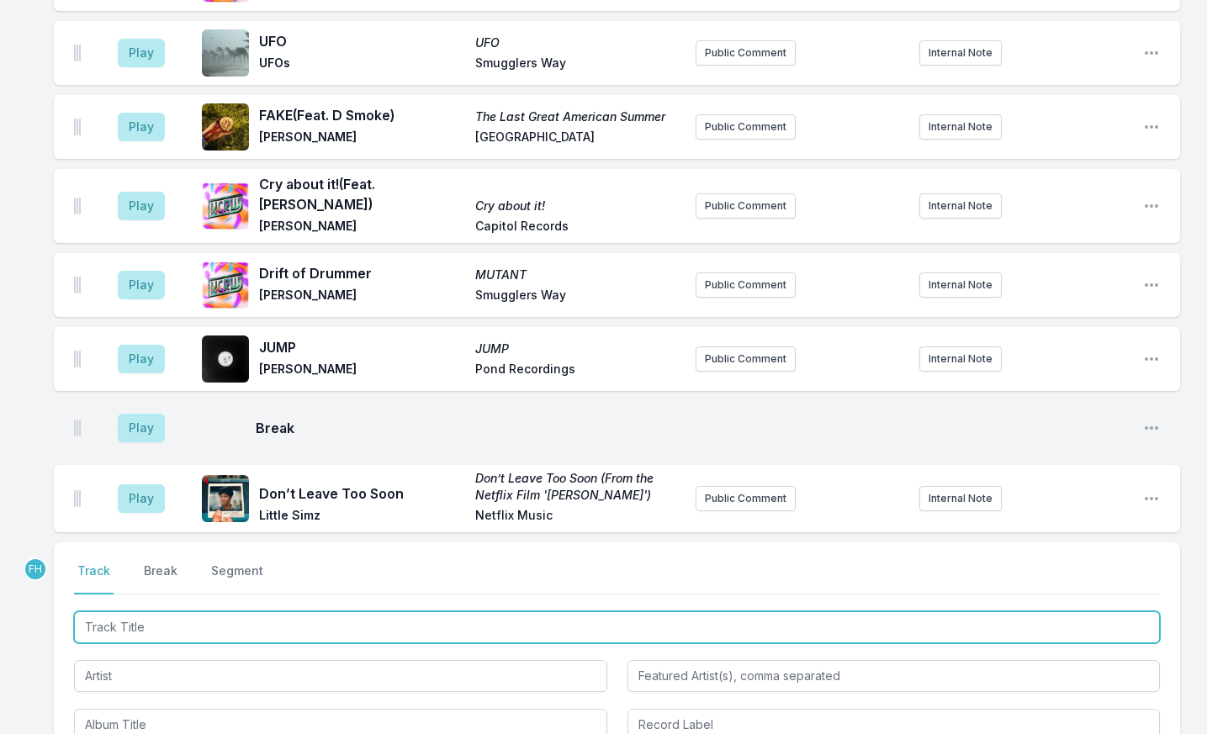
scroll to position [2300, 0]
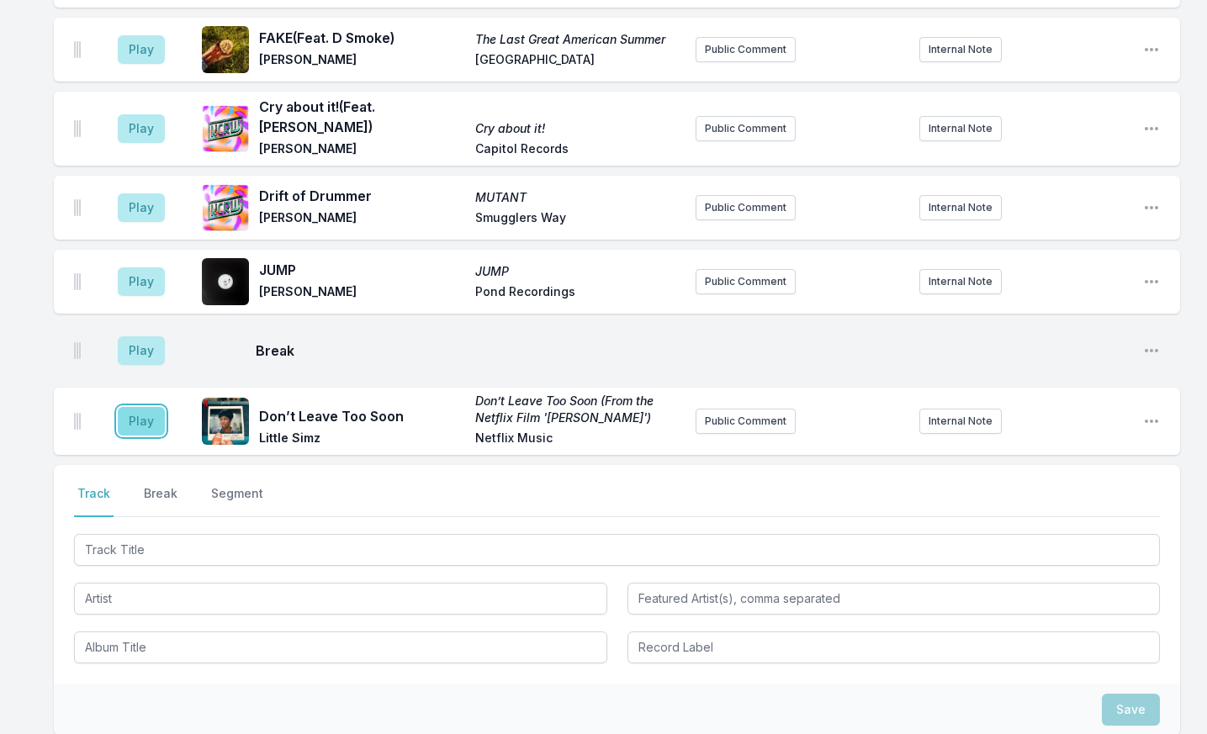
click at [145, 407] on button "Play" at bounding box center [141, 421] width 47 height 29
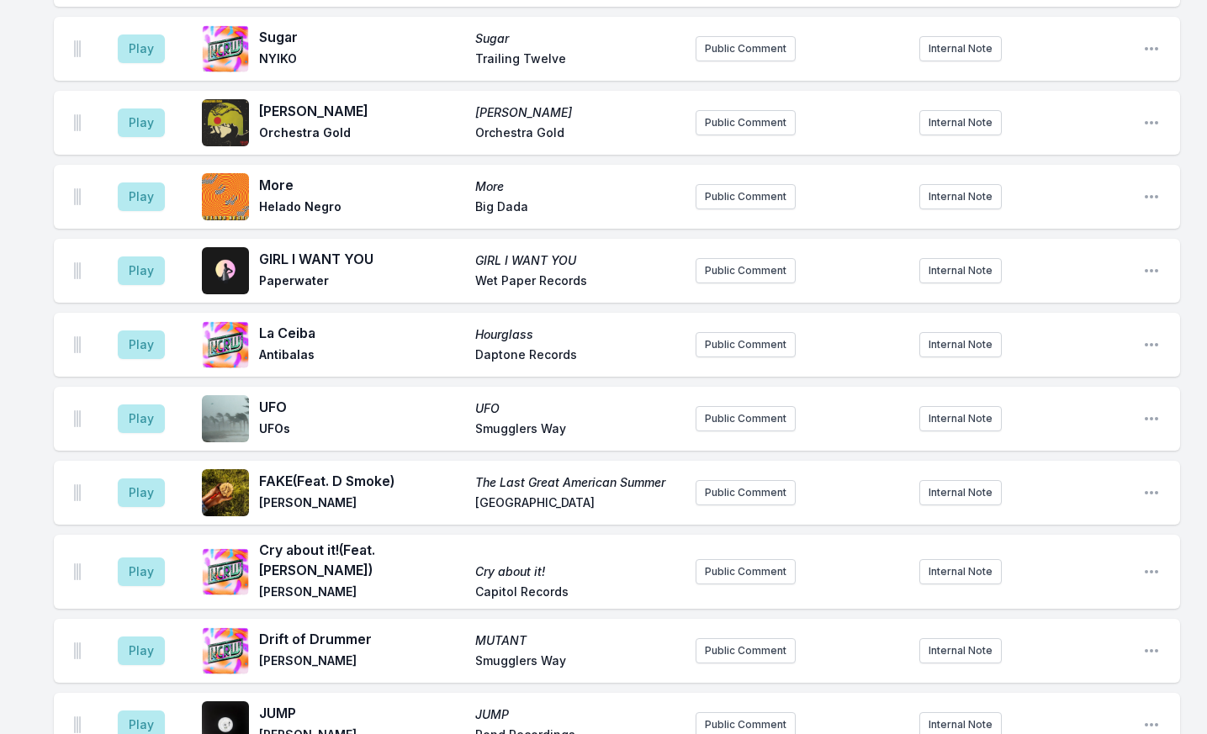
scroll to position [2413, 0]
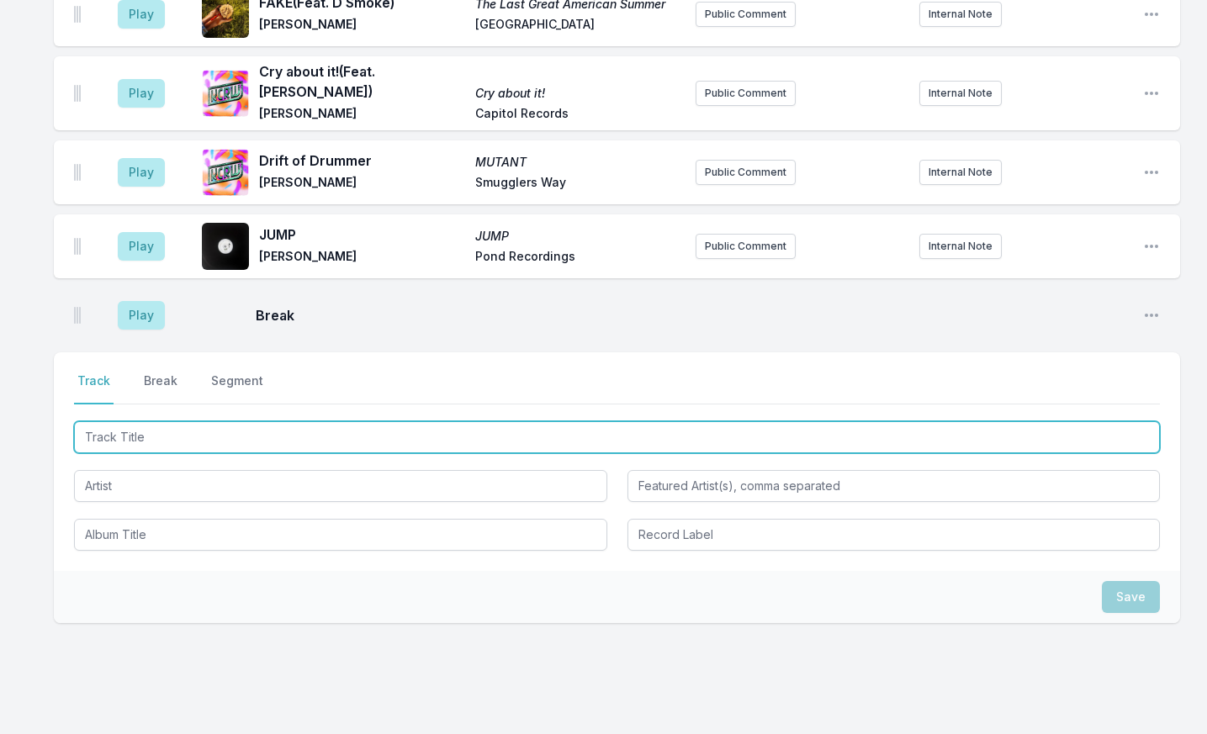
click at [180, 421] on input "Track Title" at bounding box center [617, 437] width 1086 height 32
type input "Barn [PERSON_NAME]"
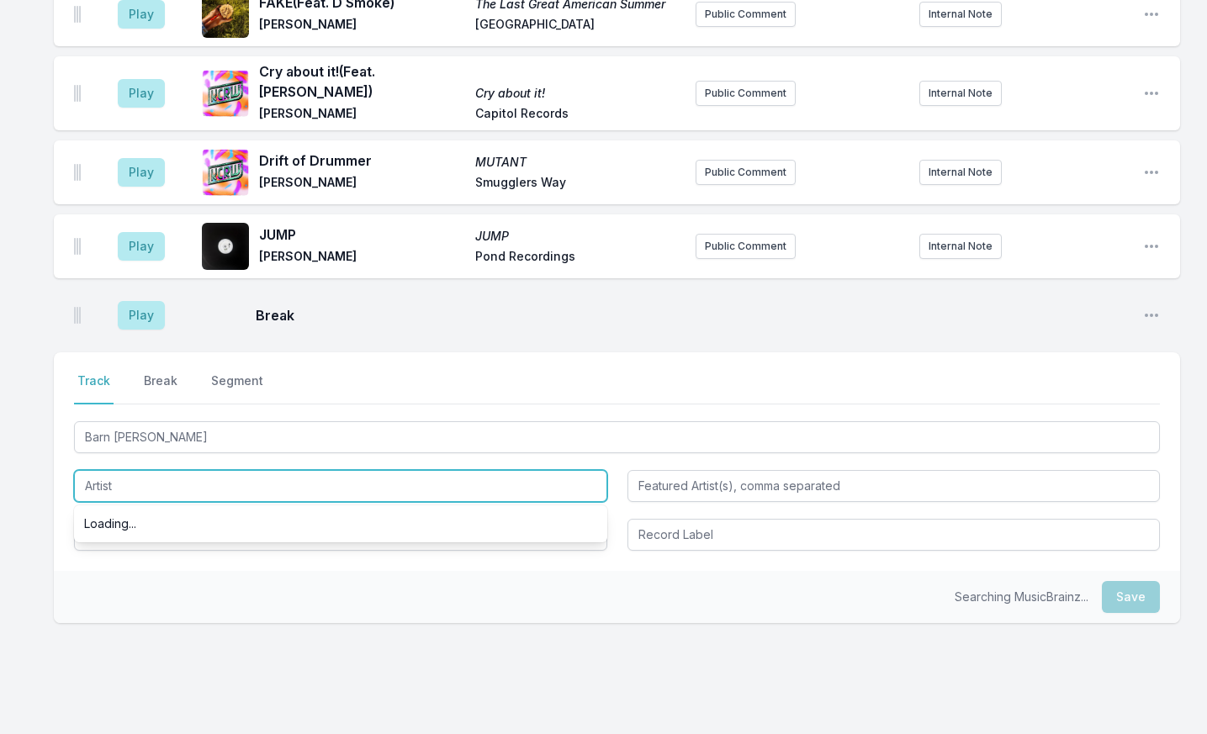
click at [229, 470] on input "Artist" at bounding box center [340, 486] width 533 height 32
type input "J"
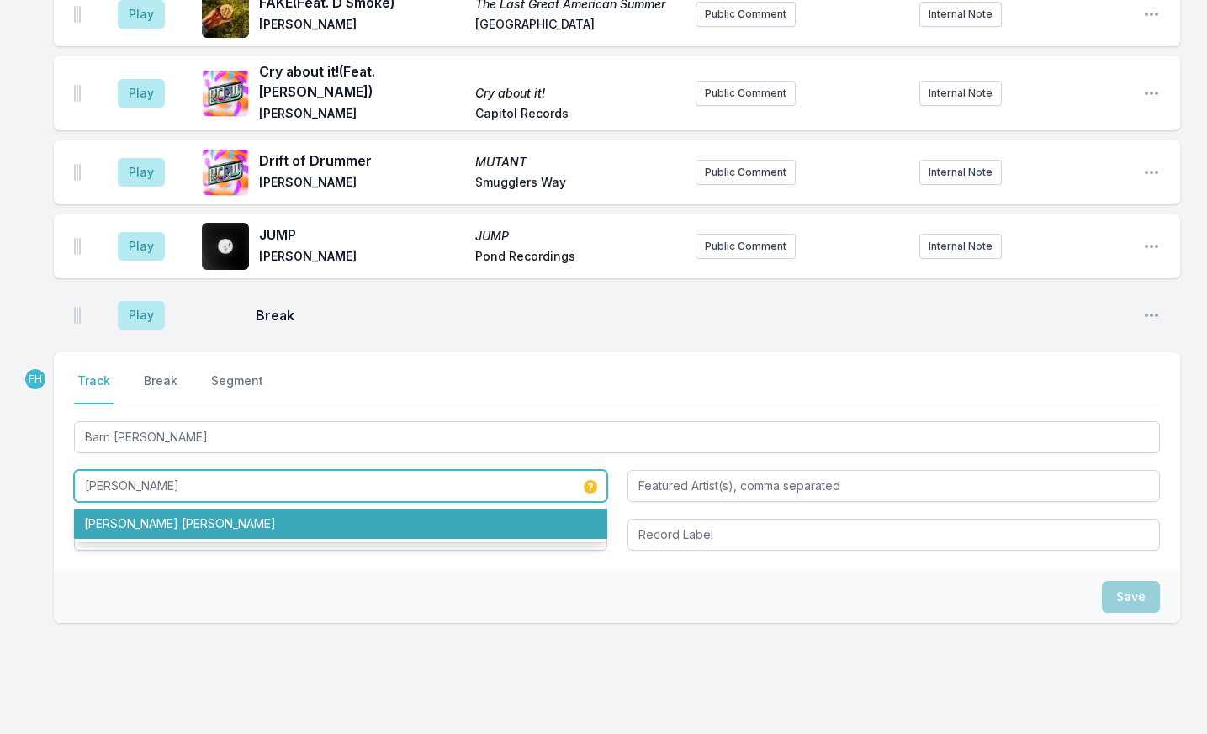
type input "[PERSON_NAME]"
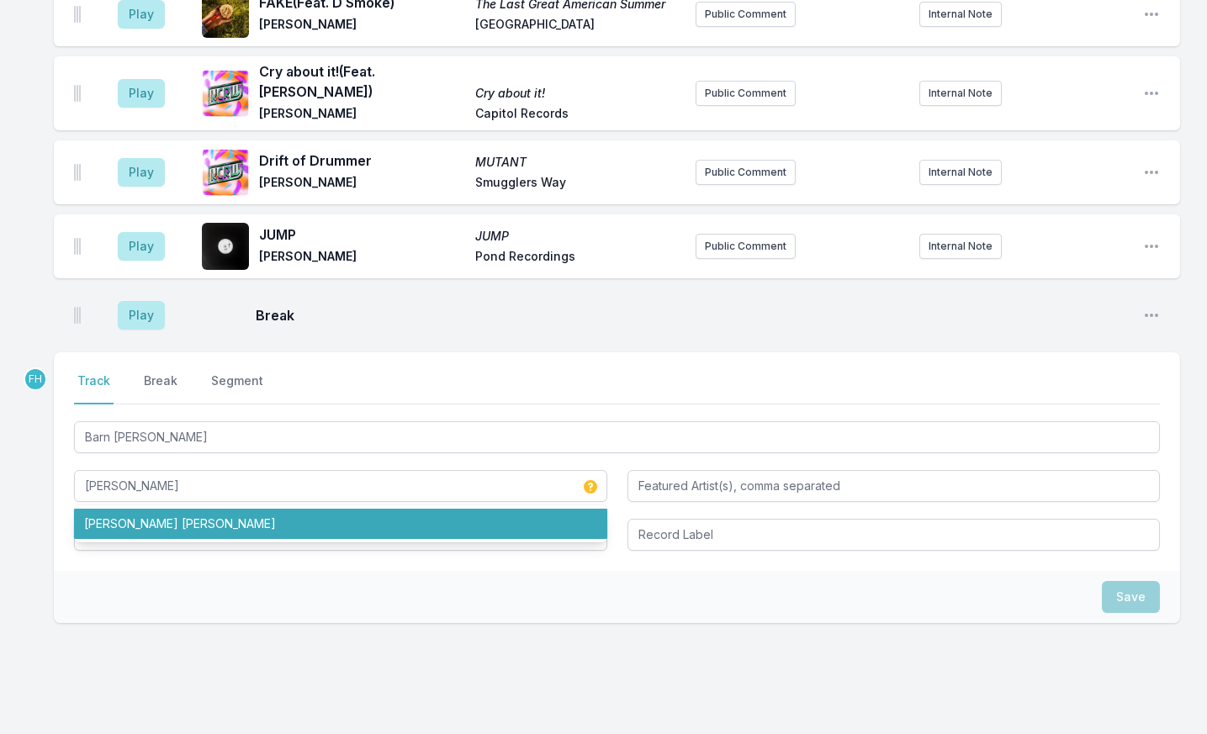
click at [220, 608] on div "FH Select a tab Track Break Segment Track Break Segment Barn [PERSON_NAME] [PER…" at bounding box center [617, 541] width 1126 height 379
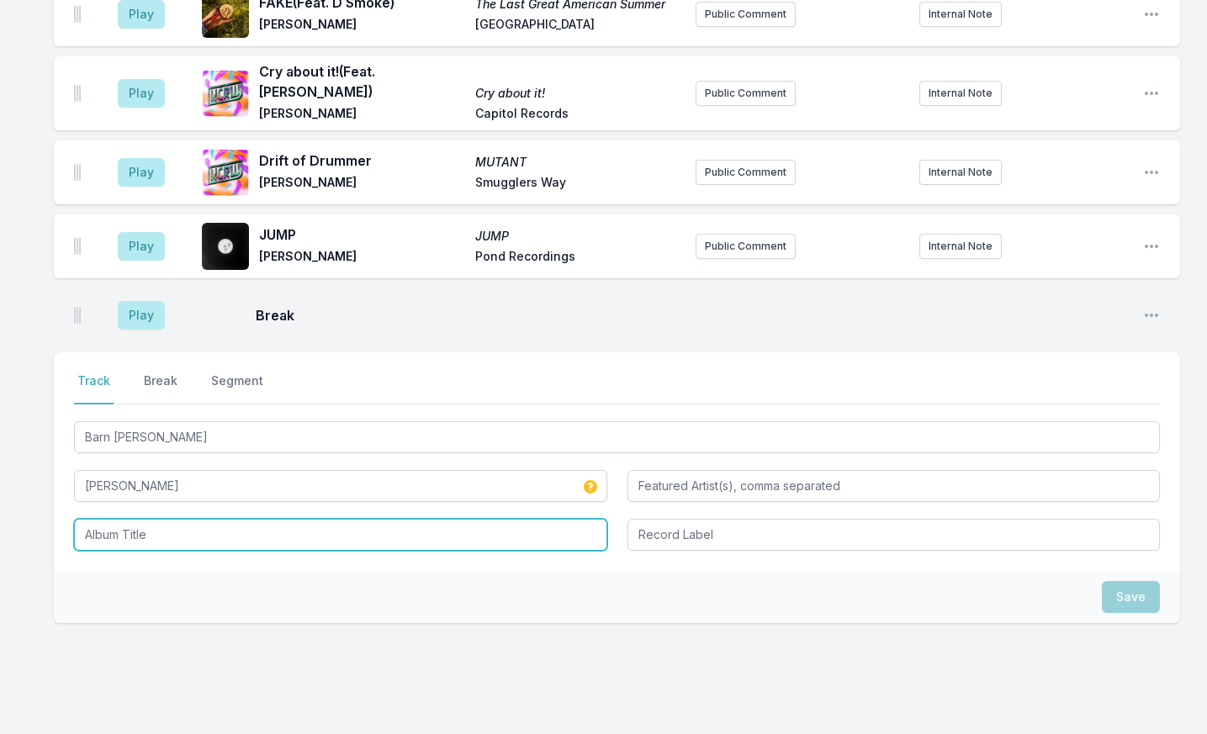
click at [202, 519] on input "Album Title" at bounding box center [340, 535] width 533 height 32
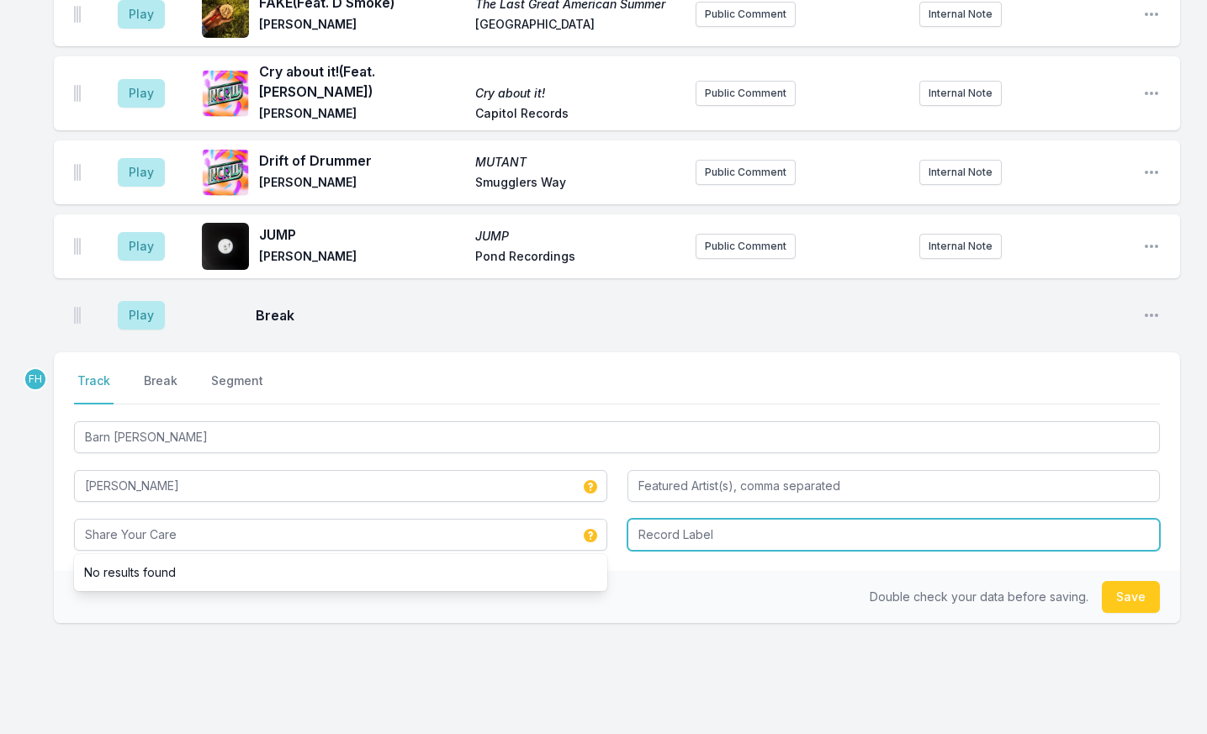
type input "Share Your Care"
type input "Bella Union / [PERSON_NAME] Sepulchre Records"
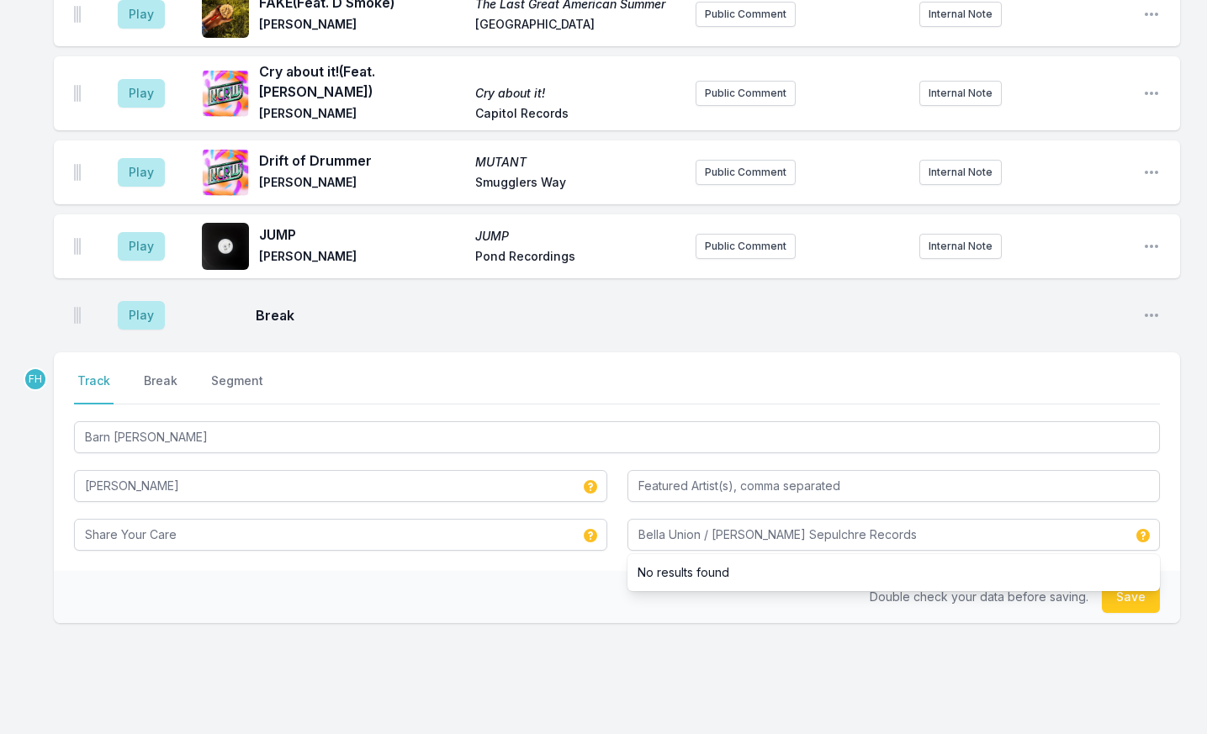
drag, startPoint x: 532, startPoint y: 557, endPoint x: 883, endPoint y: 559, distance: 350.8
click at [532, 571] on div "Double check your data before saving. Save" at bounding box center [617, 597] width 1126 height 52
click at [1106, 581] on button "Save" at bounding box center [1131, 597] width 58 height 32
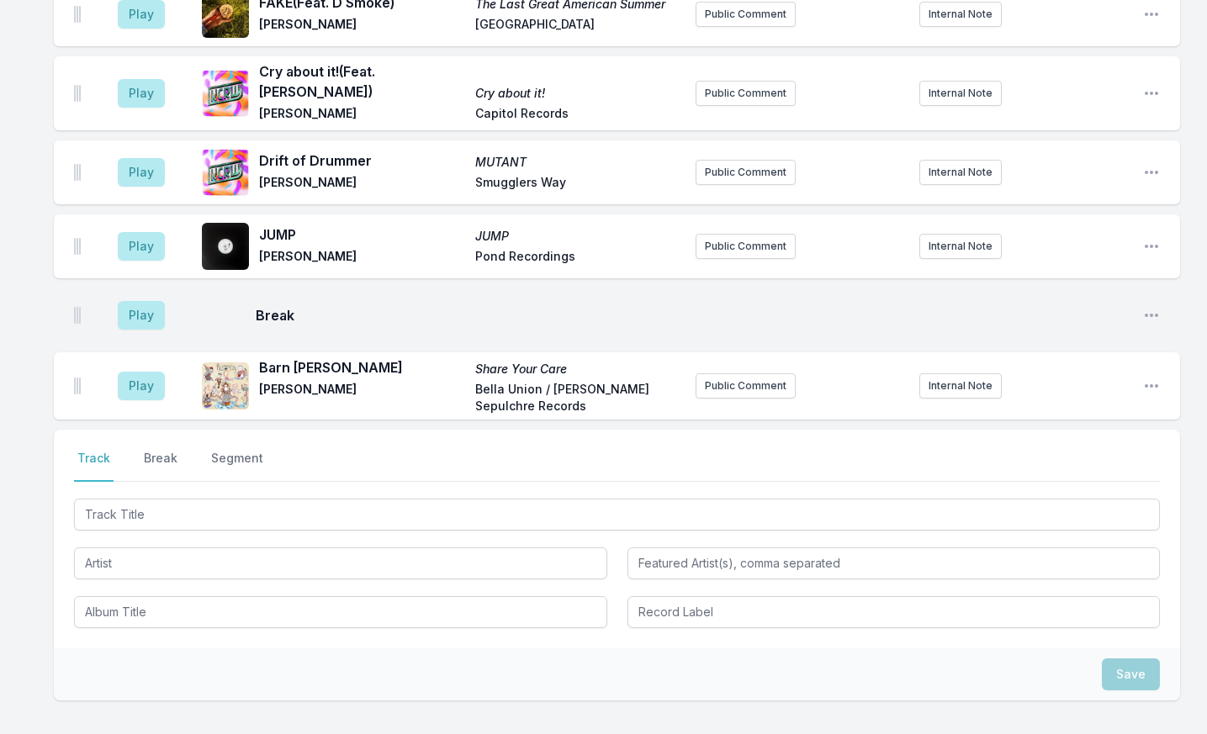
scroll to position [2491, 0]
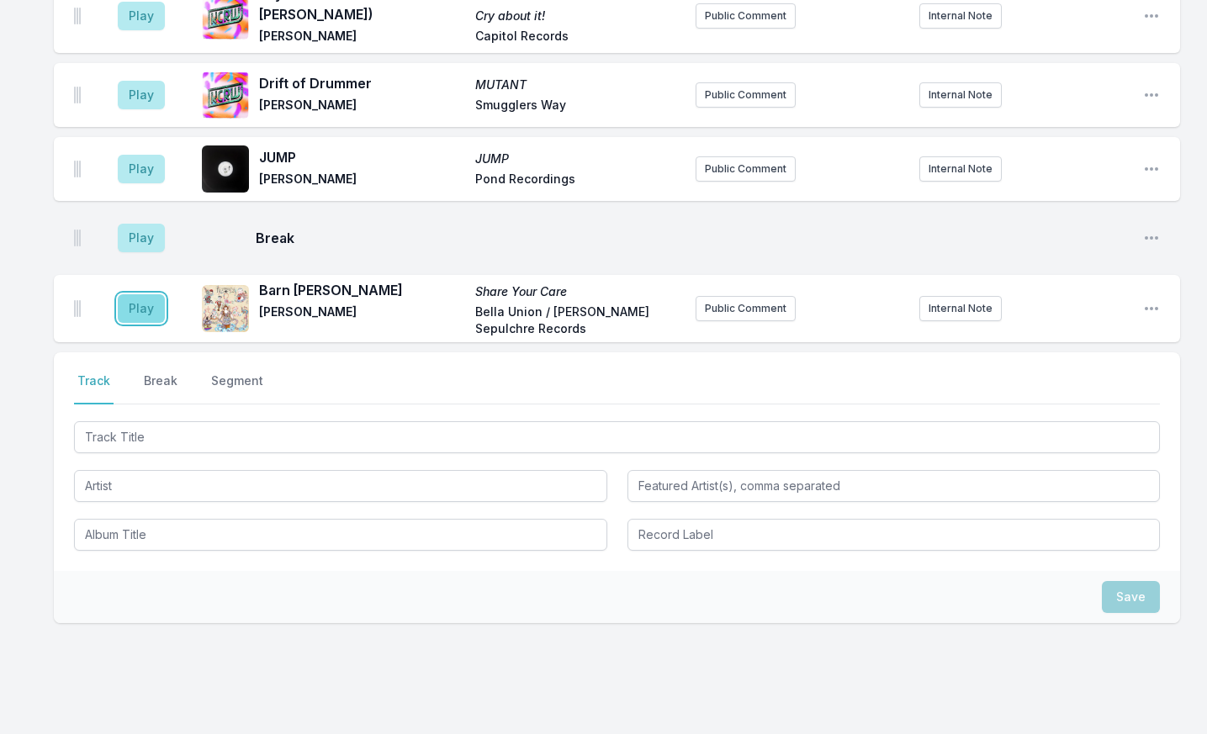
click at [158, 294] on button "Play" at bounding box center [141, 308] width 47 height 29
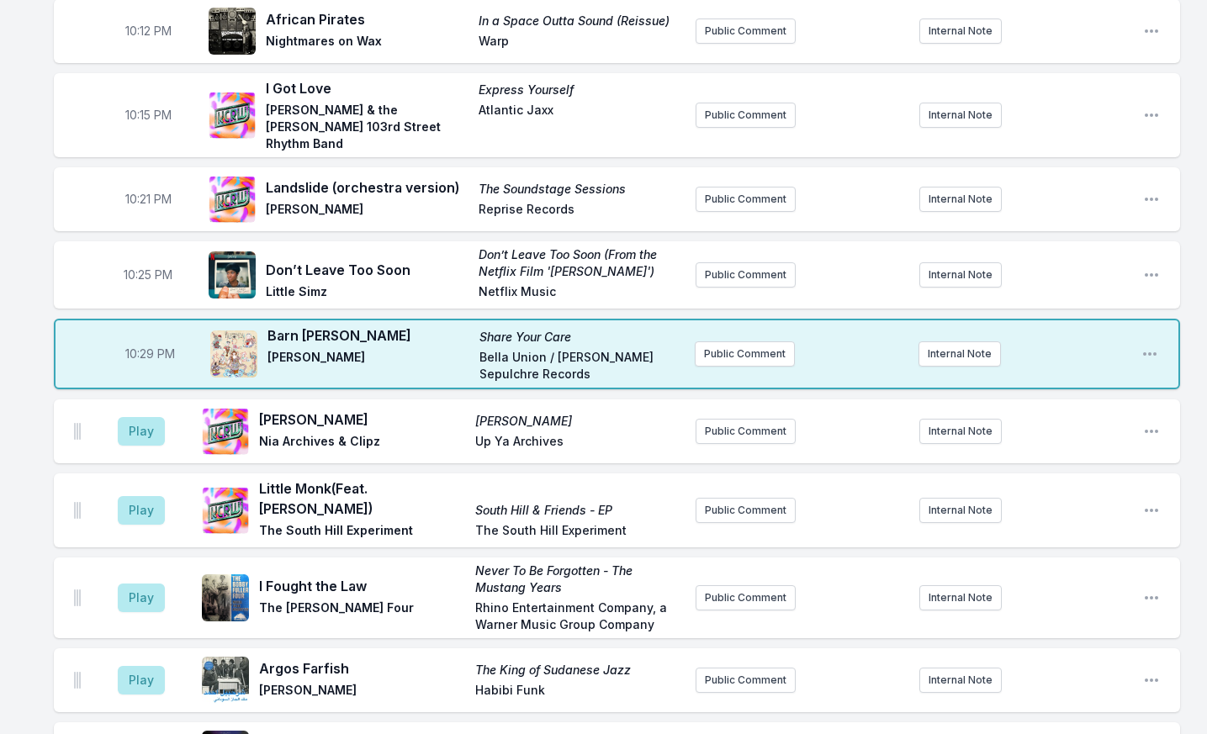
scroll to position [640, 0]
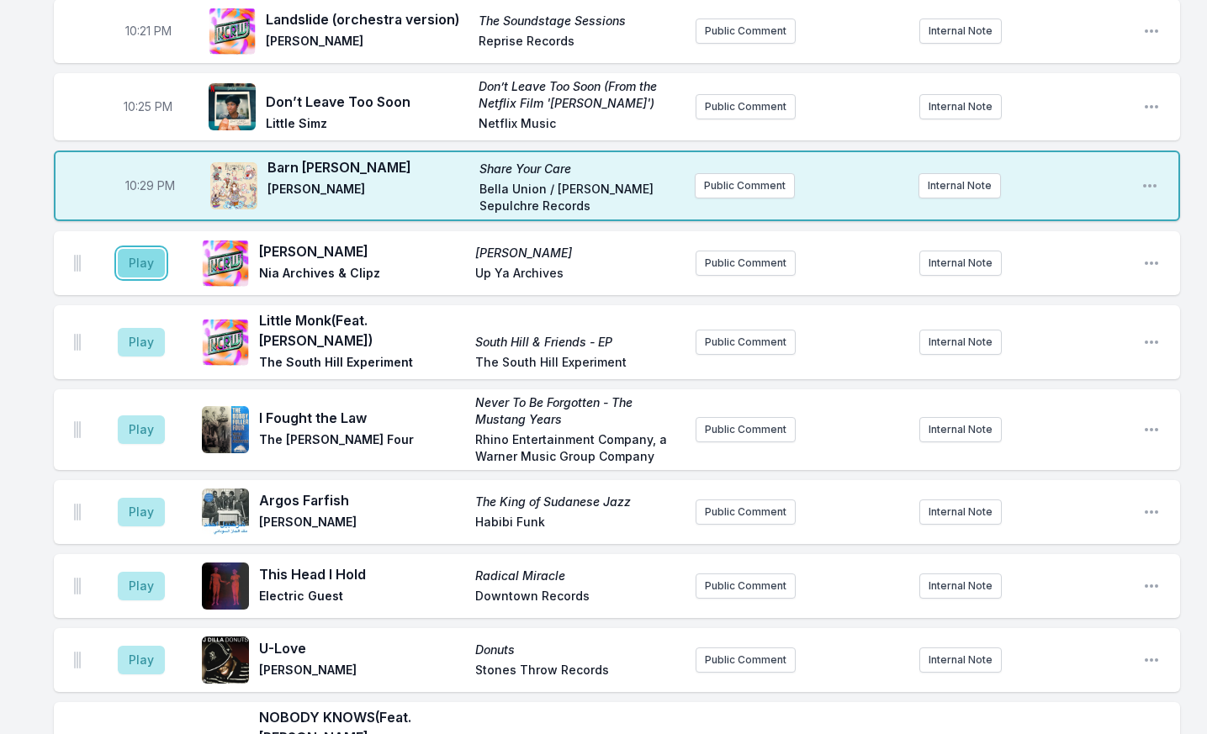
click at [131, 249] on button "Play" at bounding box center [141, 263] width 47 height 29
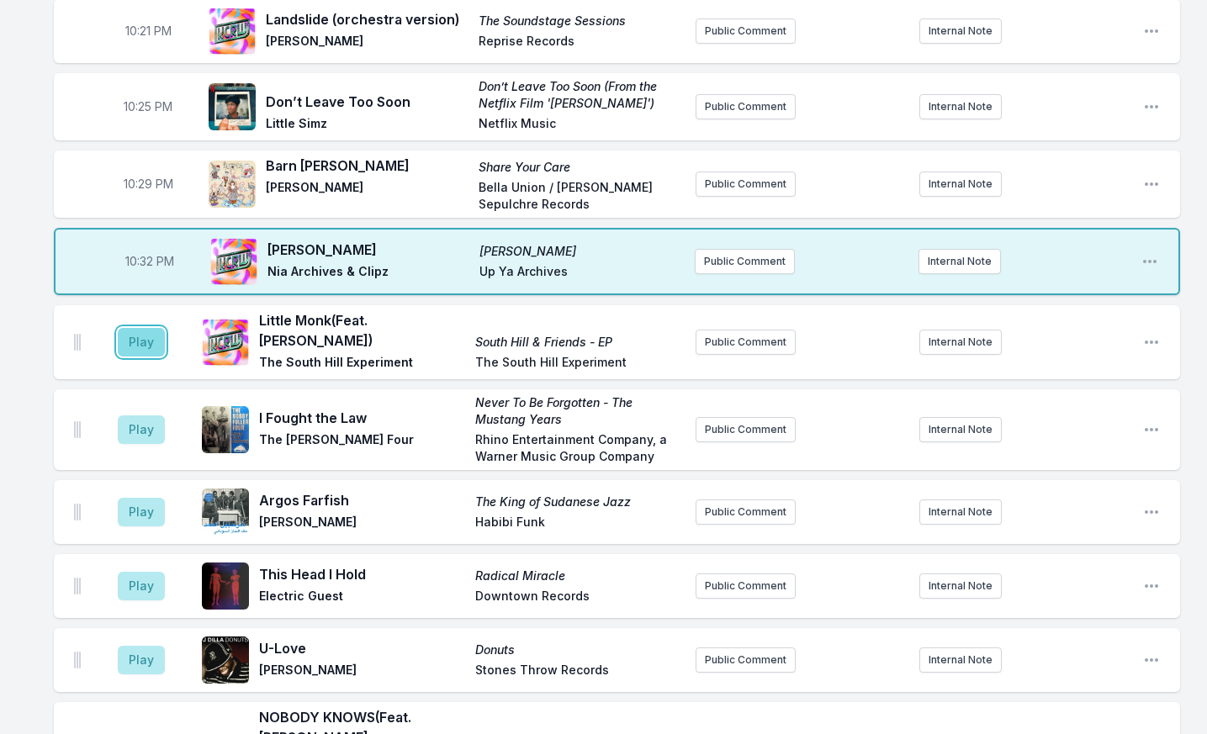
click at [153, 328] on button "Play" at bounding box center [141, 342] width 47 height 29
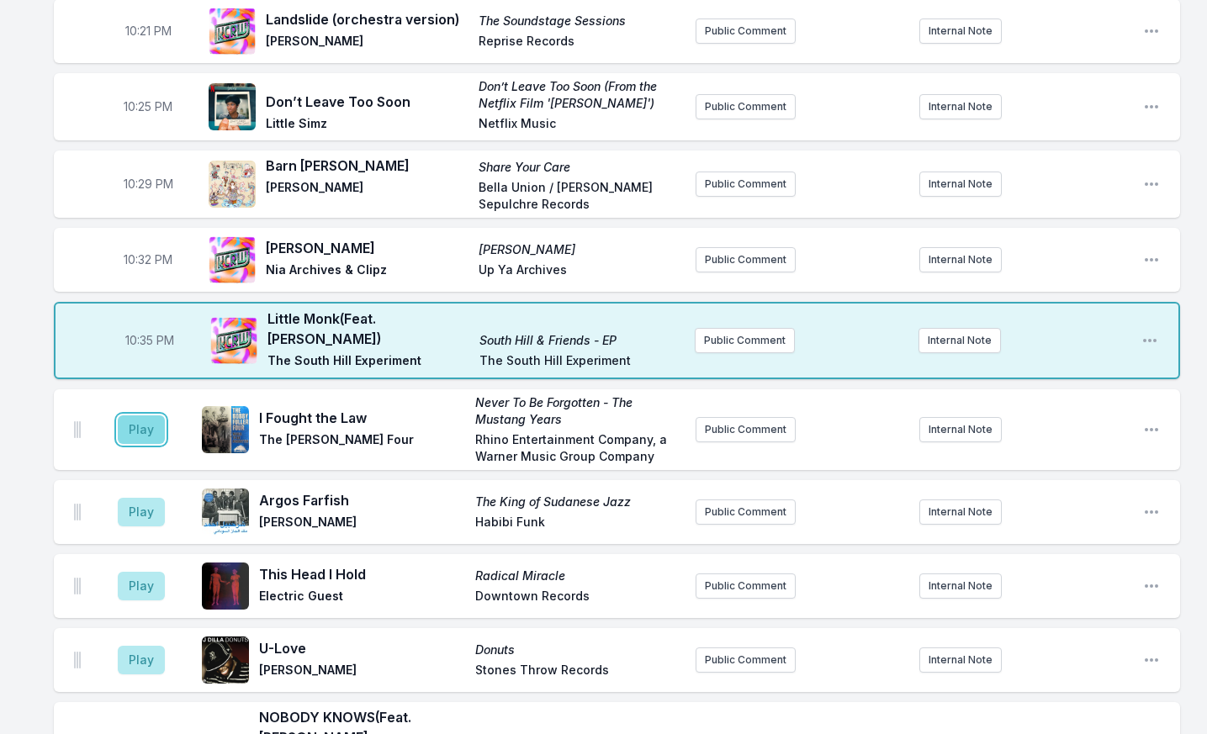
click at [145, 417] on button "Play" at bounding box center [141, 430] width 47 height 29
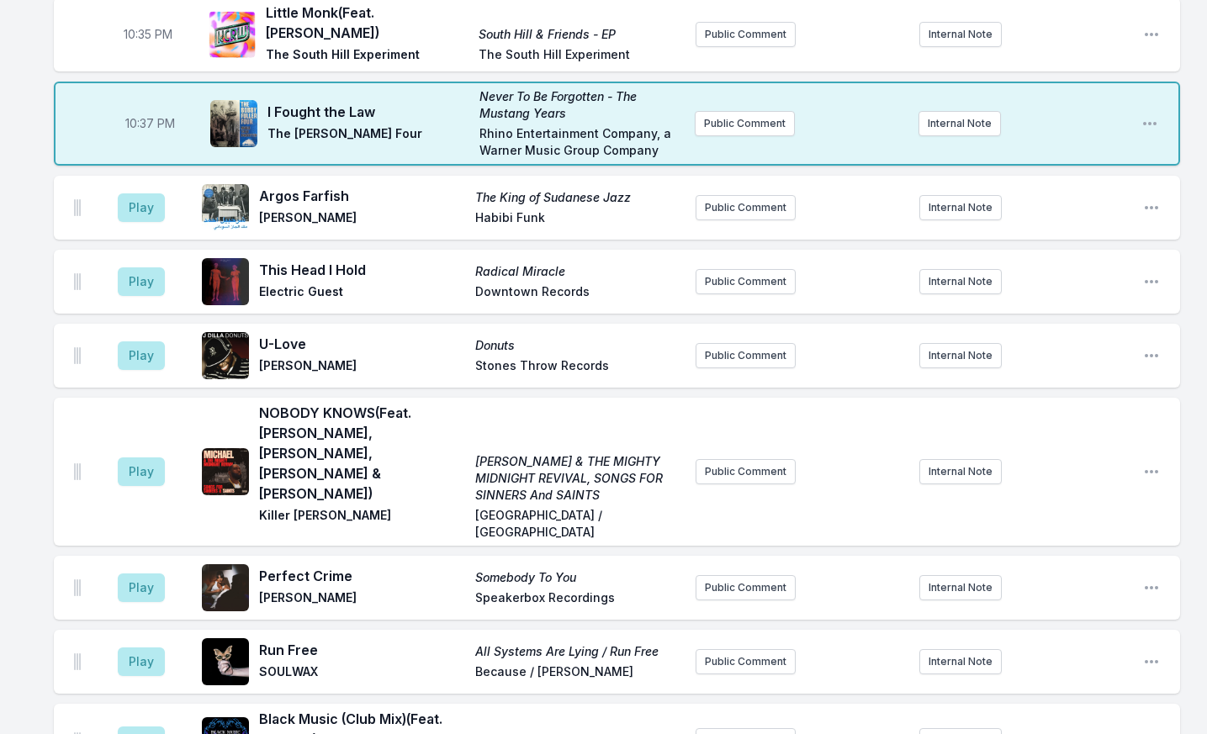
scroll to position [808, 0]
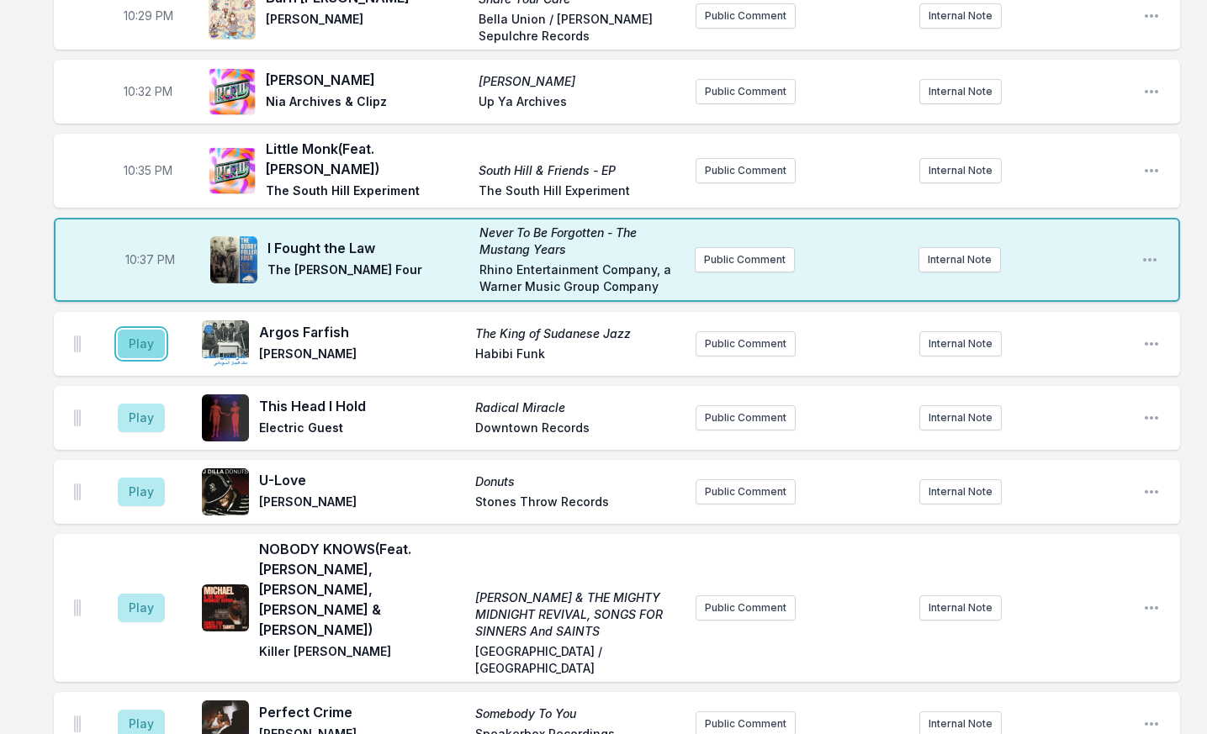
click at [151, 330] on button "Play" at bounding box center [141, 344] width 47 height 29
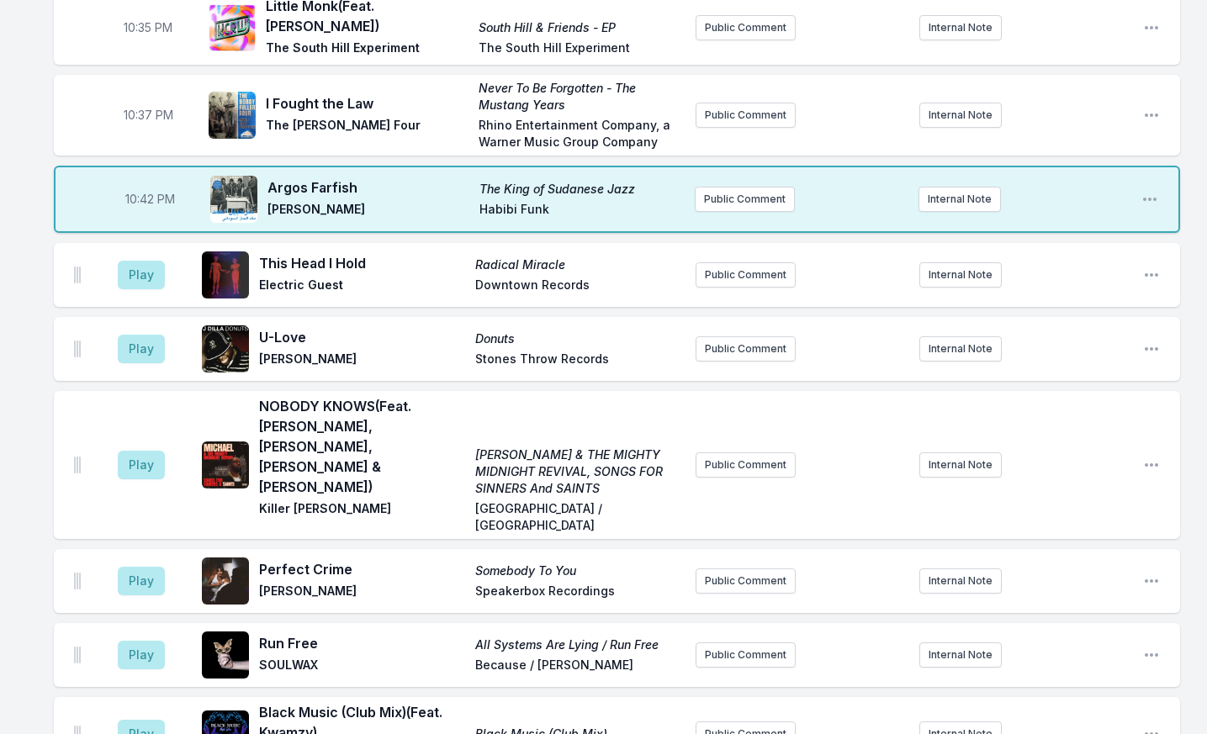
scroll to position [977, 0]
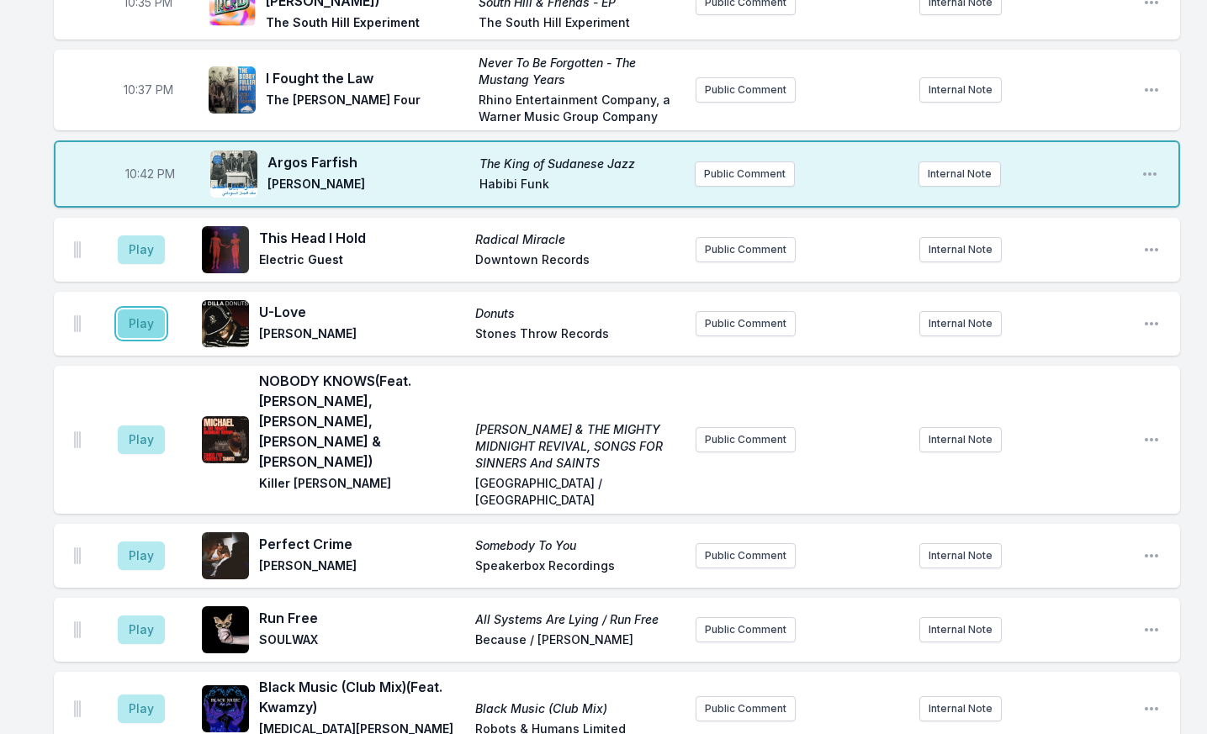
click at [128, 310] on button "Play" at bounding box center [141, 324] width 47 height 29
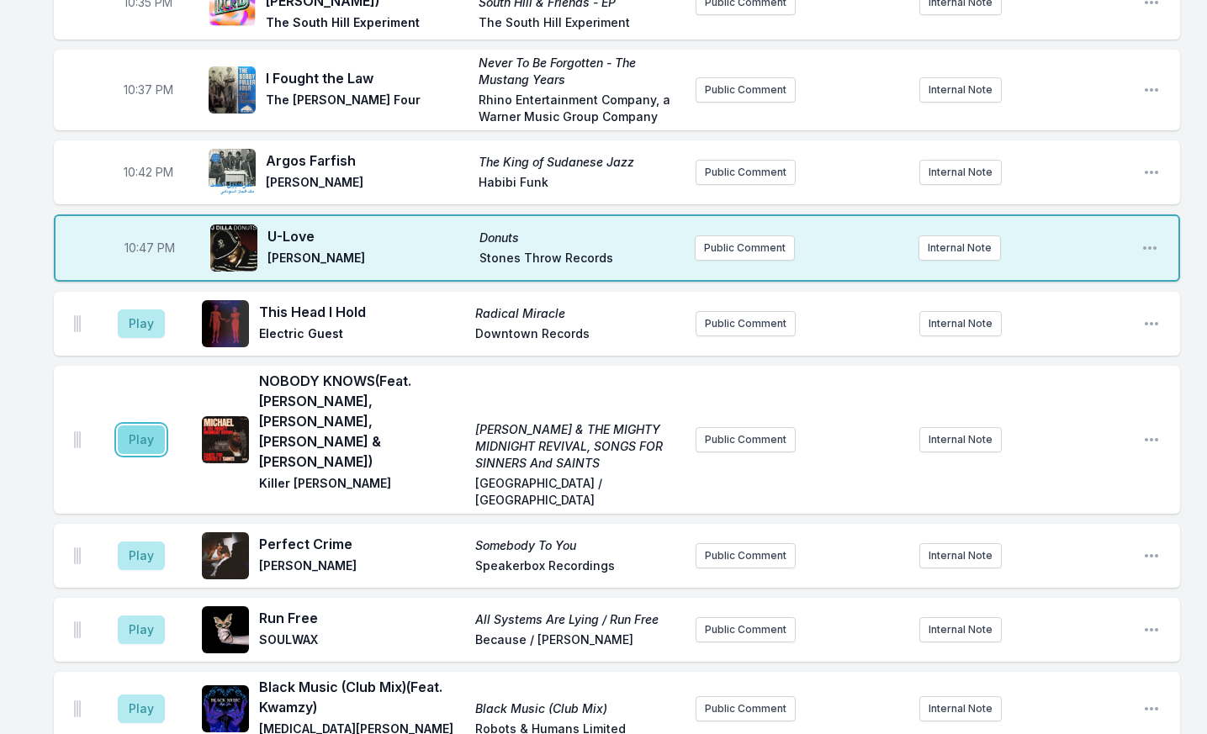
click at [142, 426] on button "Play" at bounding box center [141, 440] width 47 height 29
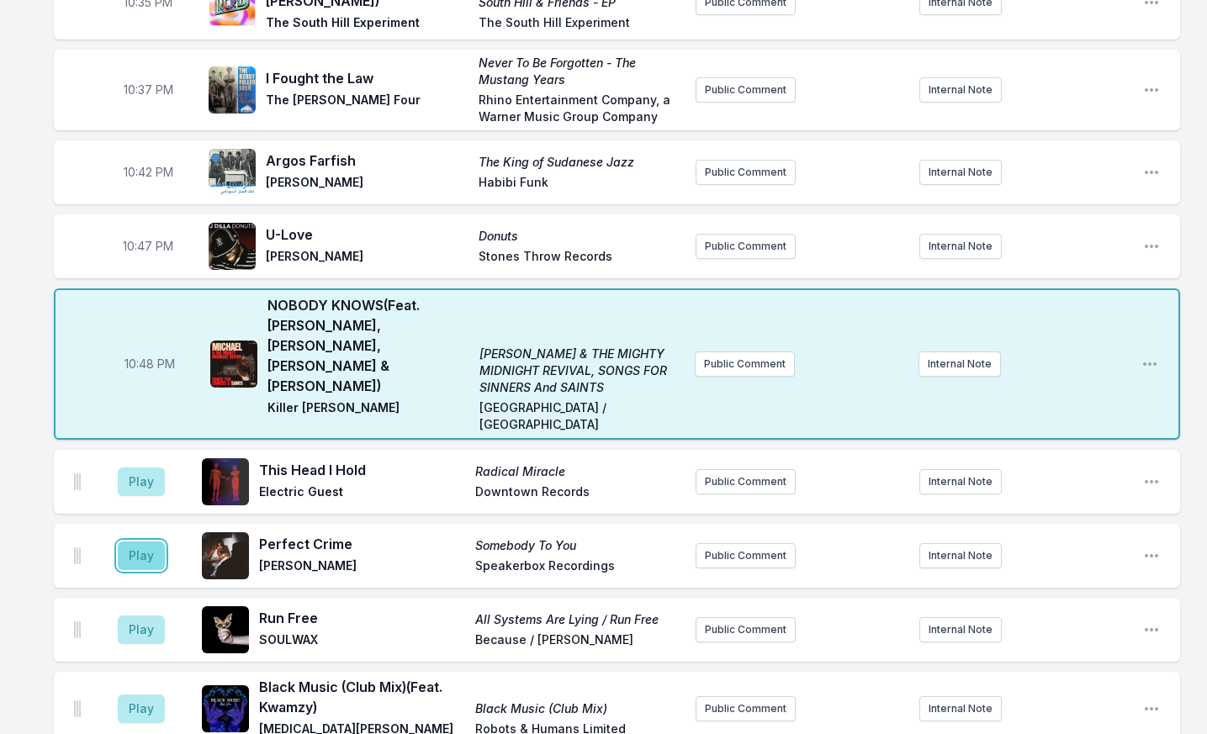
click at [135, 542] on button "Play" at bounding box center [141, 556] width 47 height 29
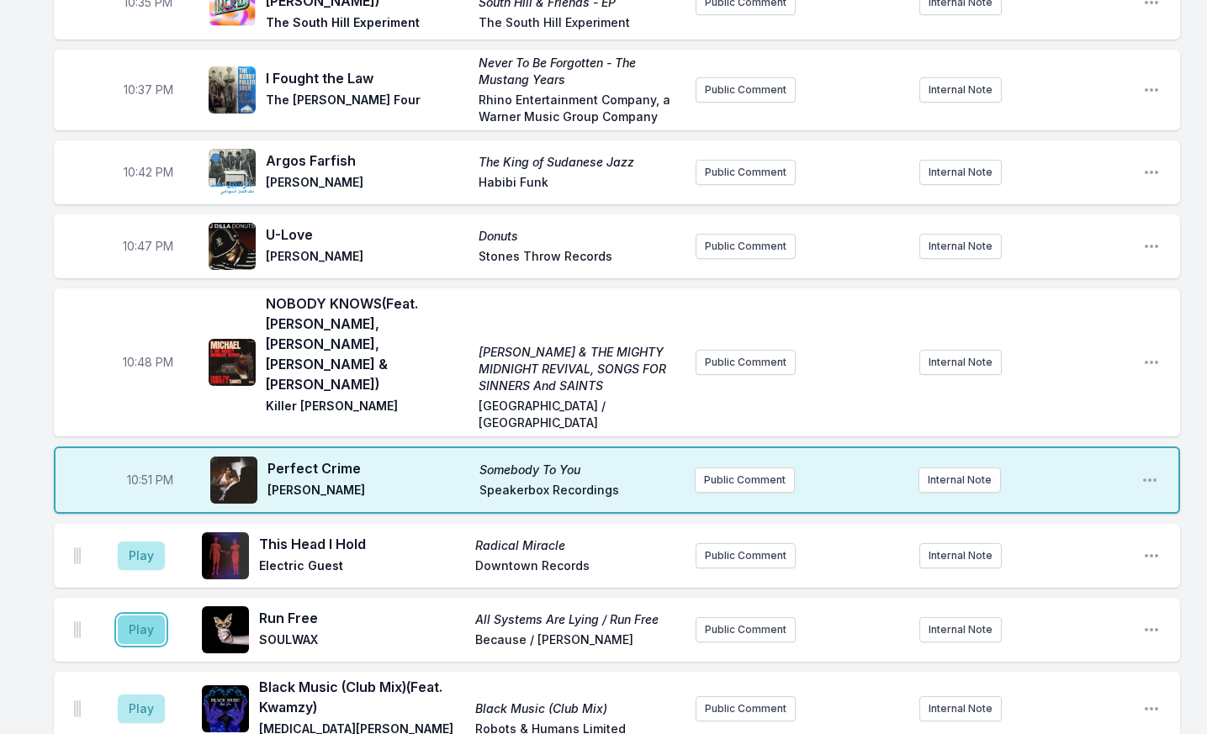
click at [145, 616] on button "Play" at bounding box center [141, 630] width 47 height 29
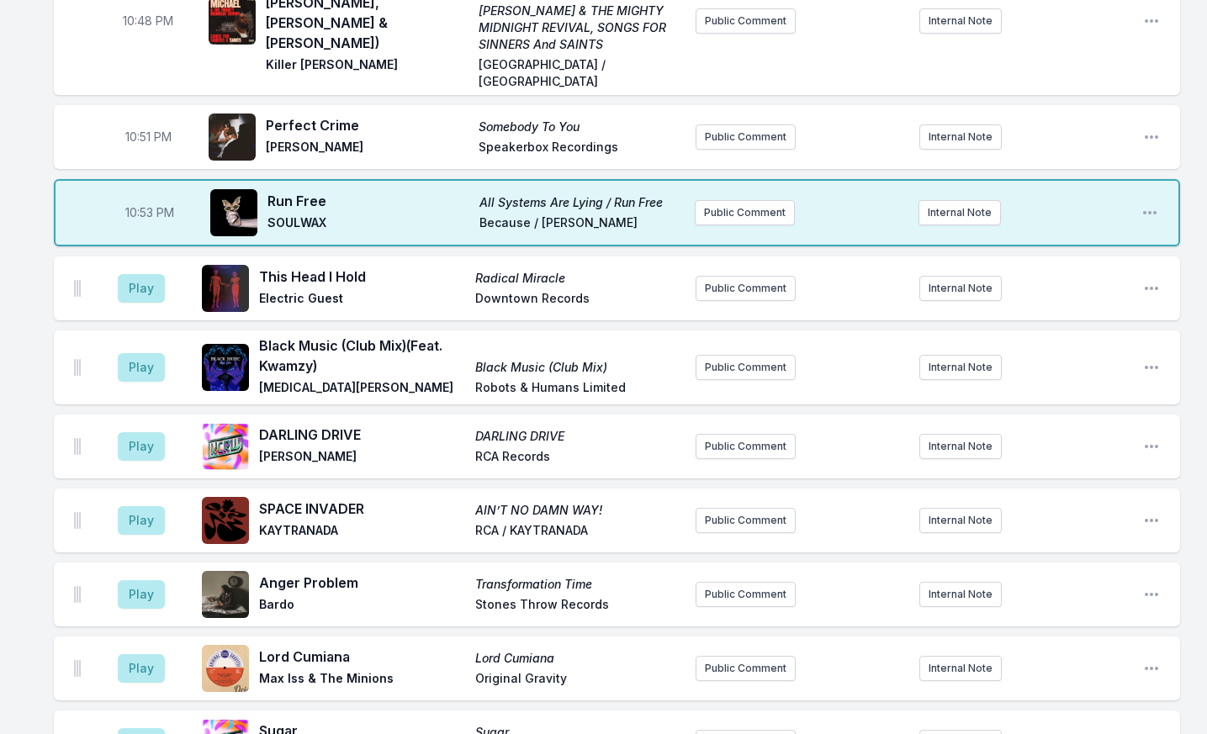
scroll to position [1481, 0]
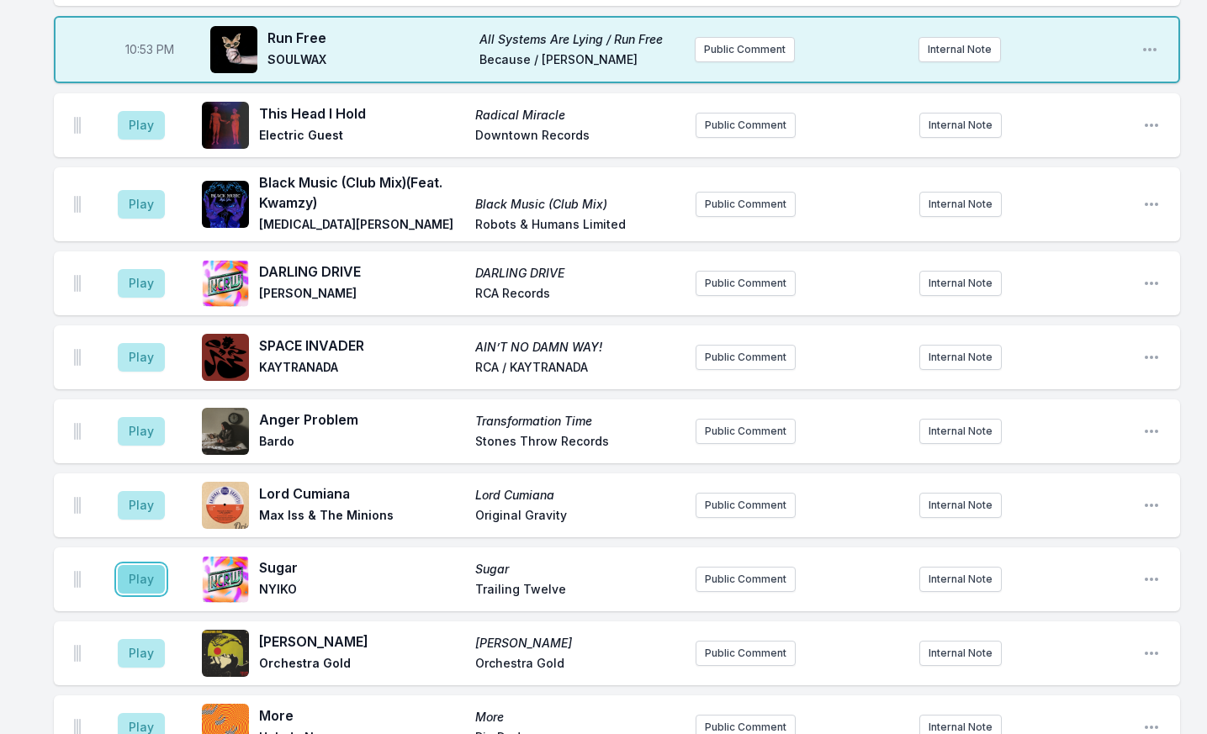
click at [136, 565] on button "Play" at bounding box center [141, 579] width 47 height 29
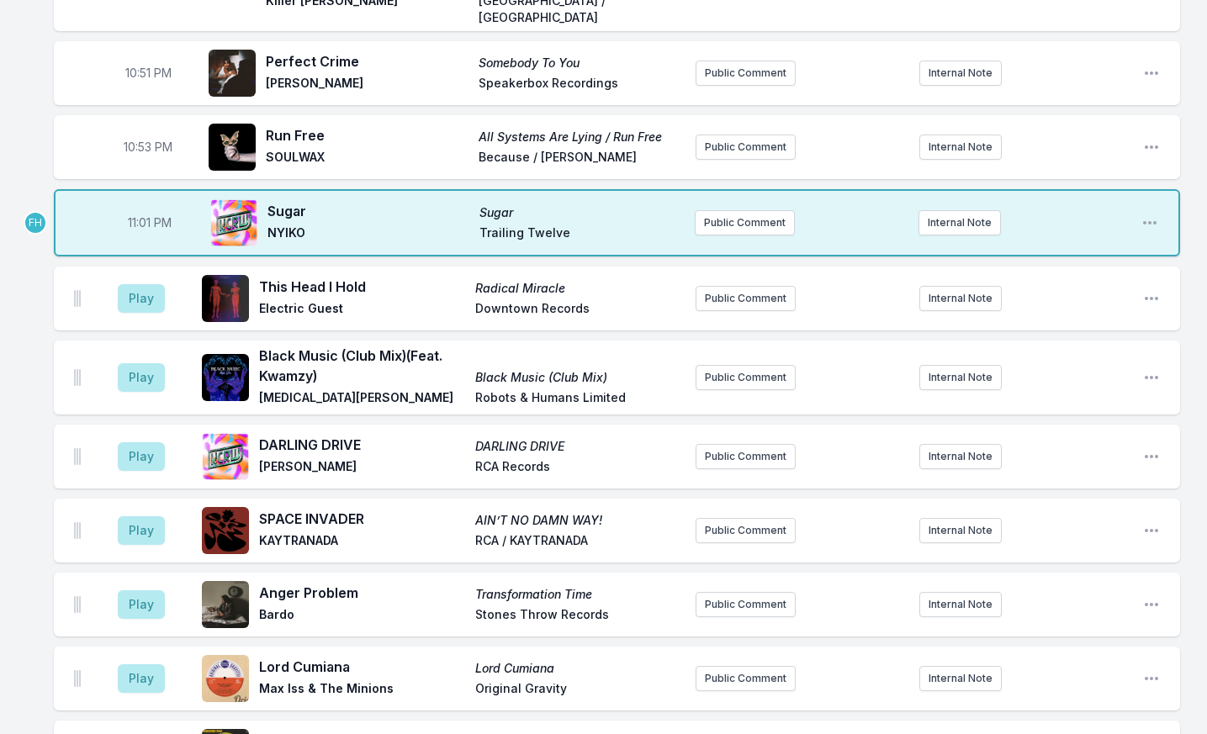
scroll to position [1311, 0]
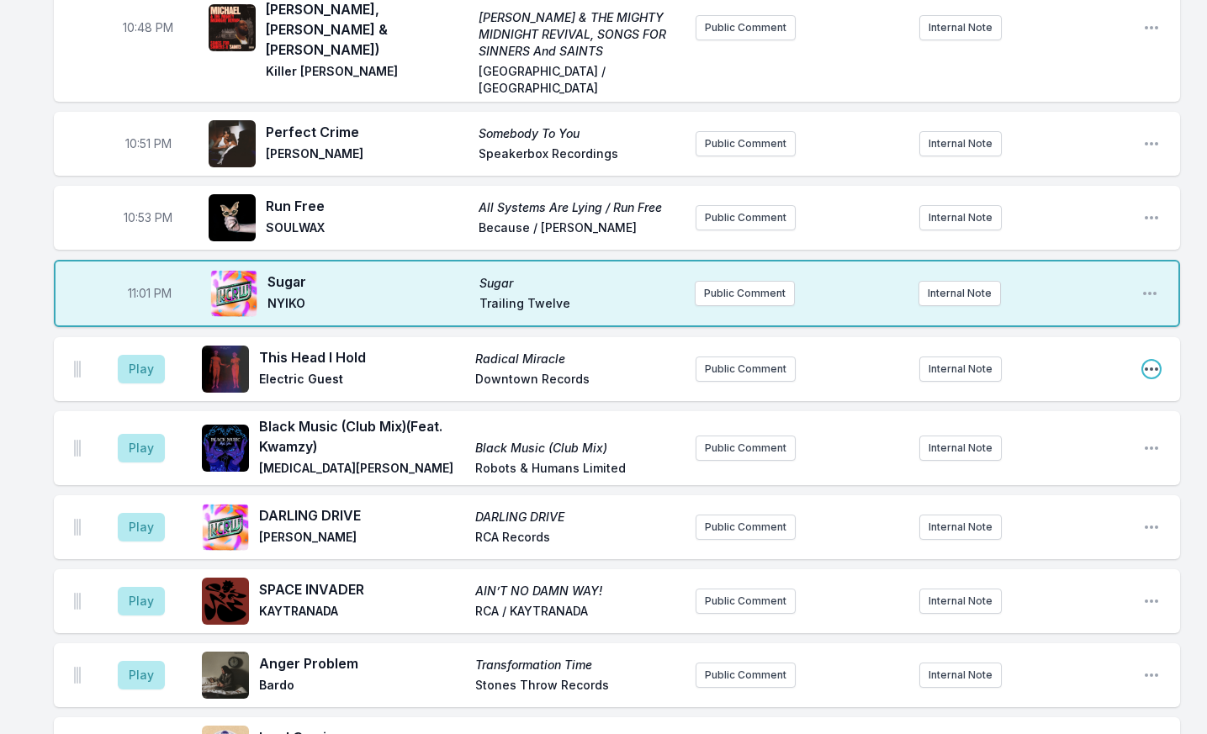
click at [1144, 361] on icon "Open playlist item options" at bounding box center [1151, 369] width 17 height 17
click at [1035, 448] on button "Delete Entry" at bounding box center [1065, 463] width 188 height 30
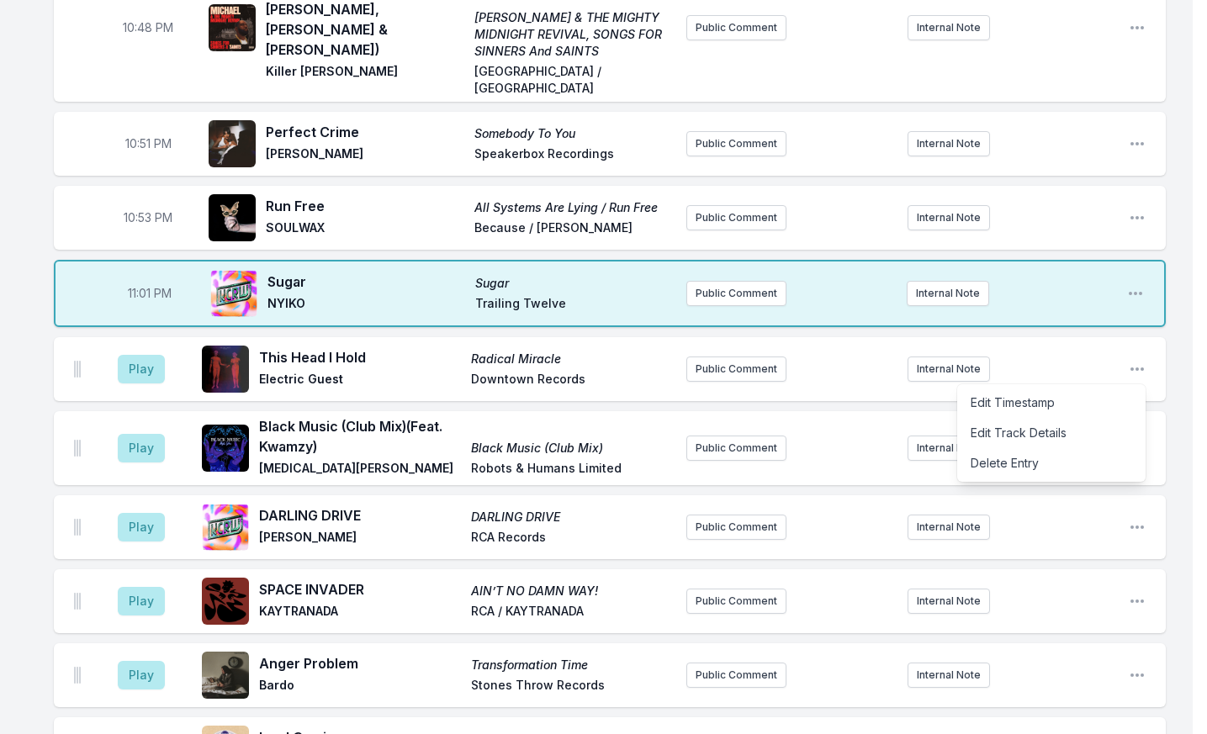
scroll to position [1301, 0]
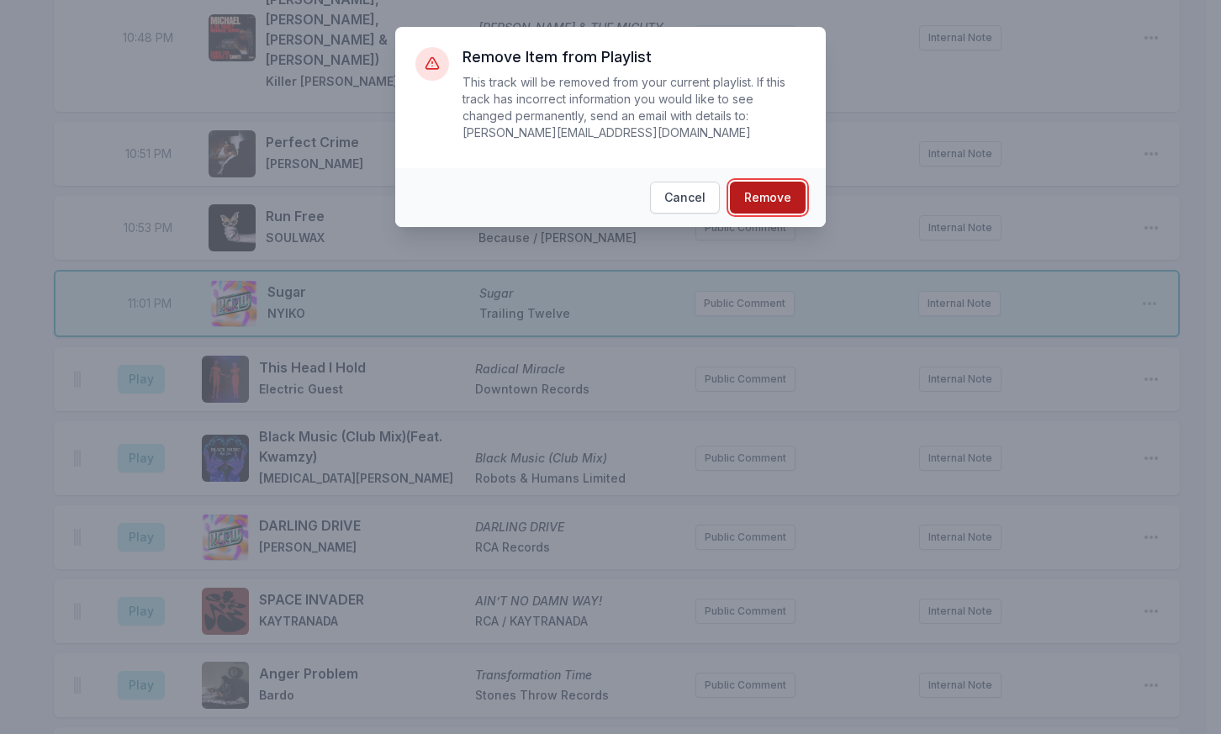
click at [773, 182] on button "Remove" at bounding box center [768, 198] width 76 height 32
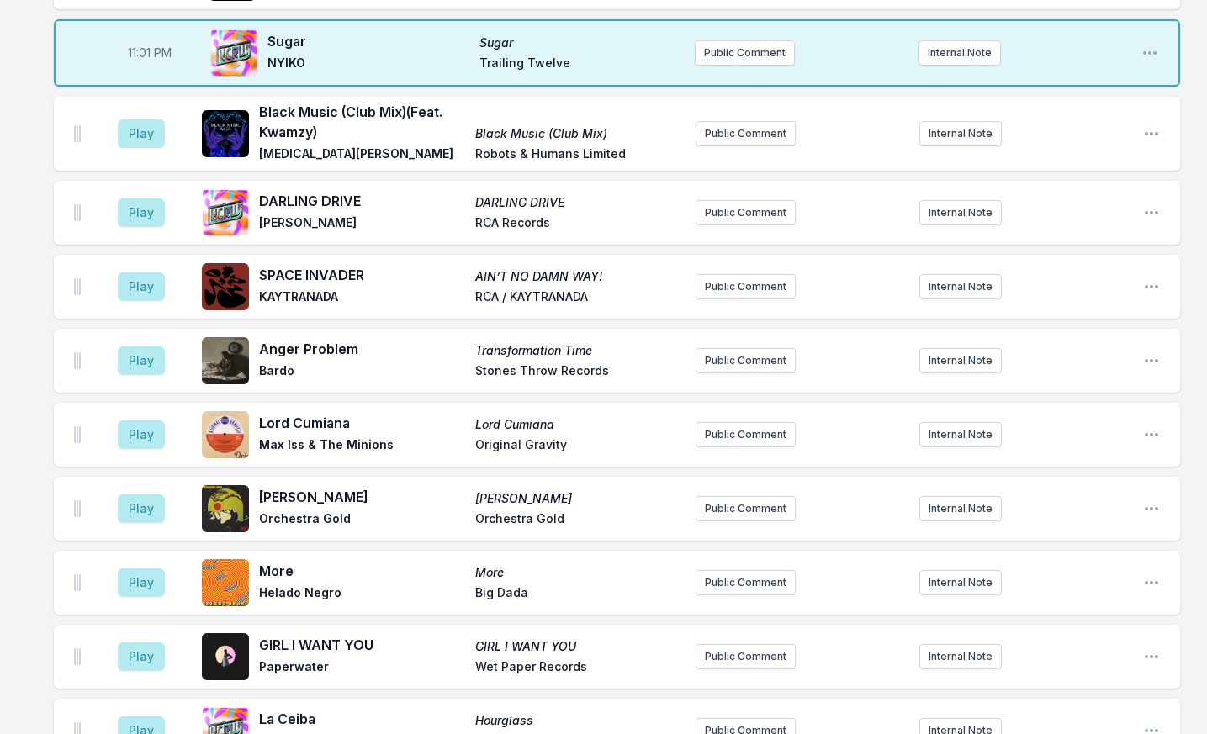
scroll to position [1554, 0]
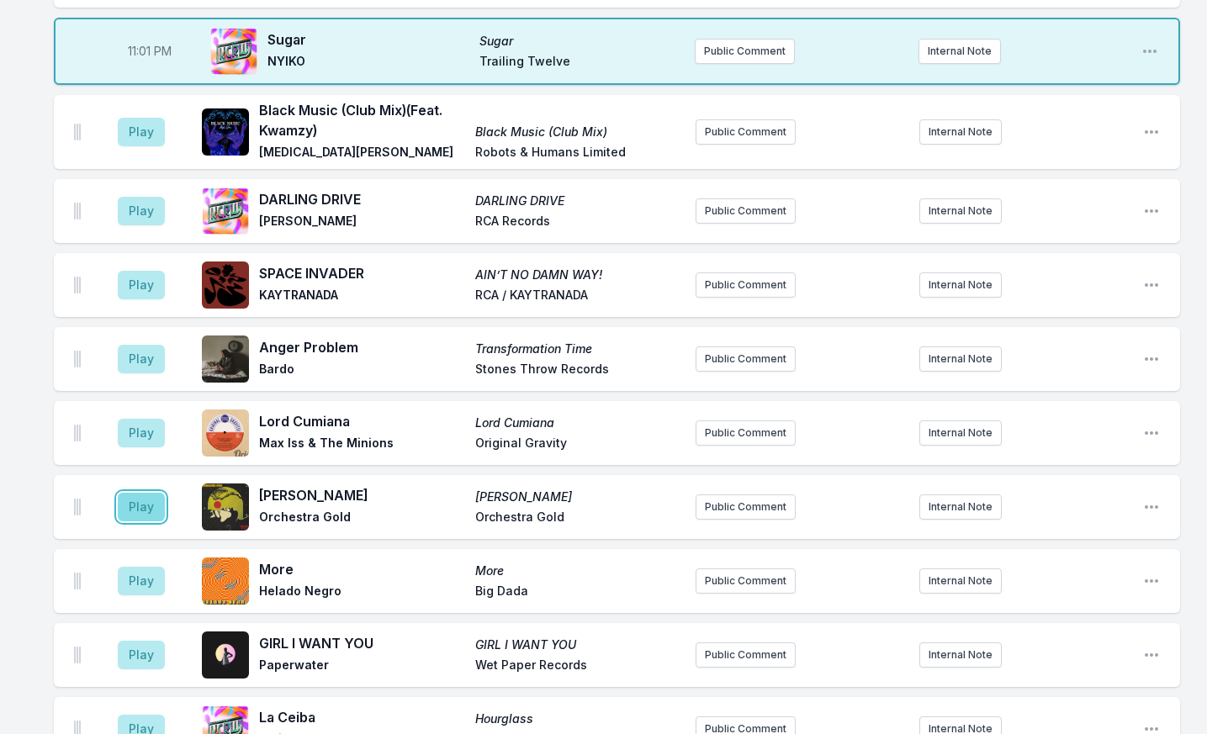
click at [131, 493] on button "Play" at bounding box center [141, 507] width 47 height 29
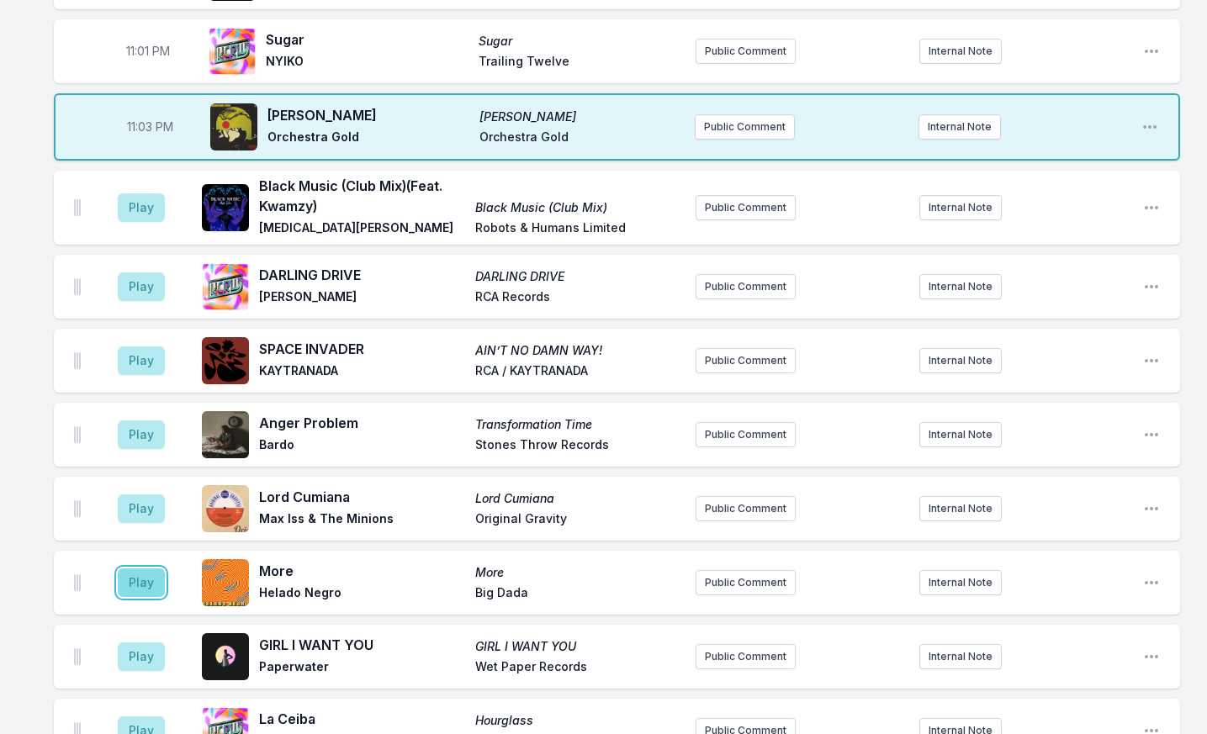
click at [153, 569] on button "Play" at bounding box center [141, 583] width 47 height 29
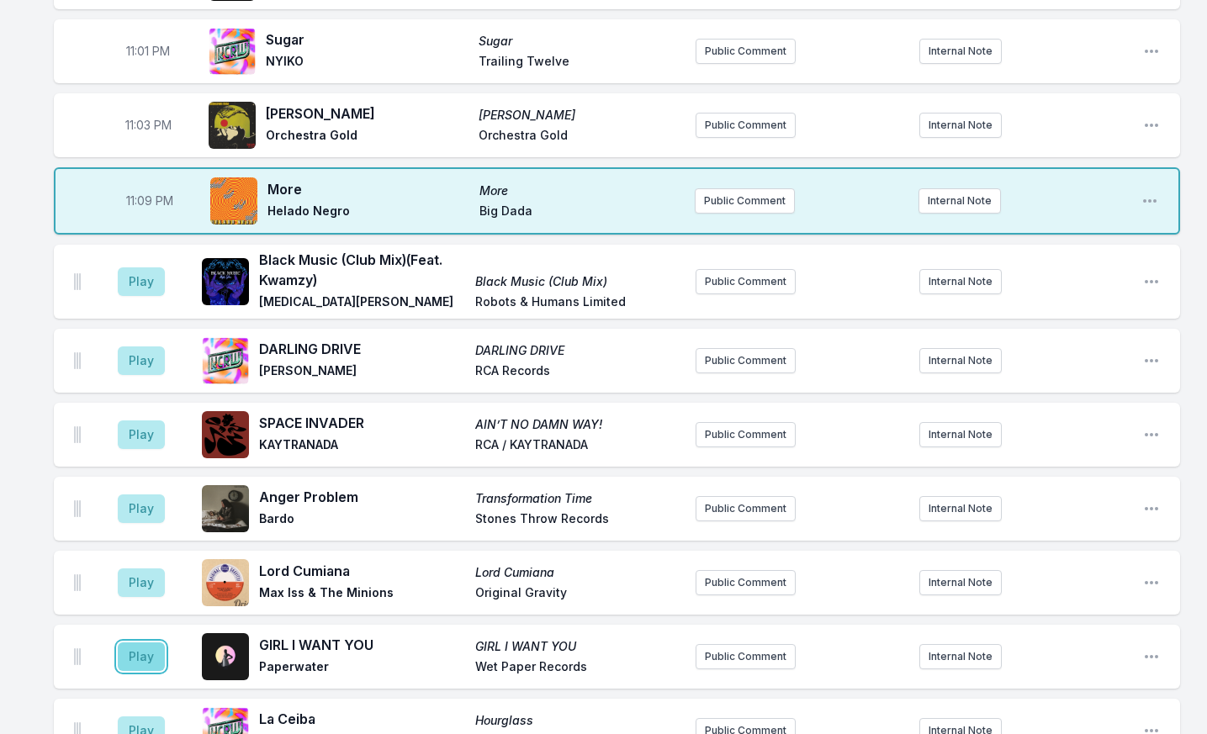
click at [151, 643] on button "Play" at bounding box center [141, 657] width 47 height 29
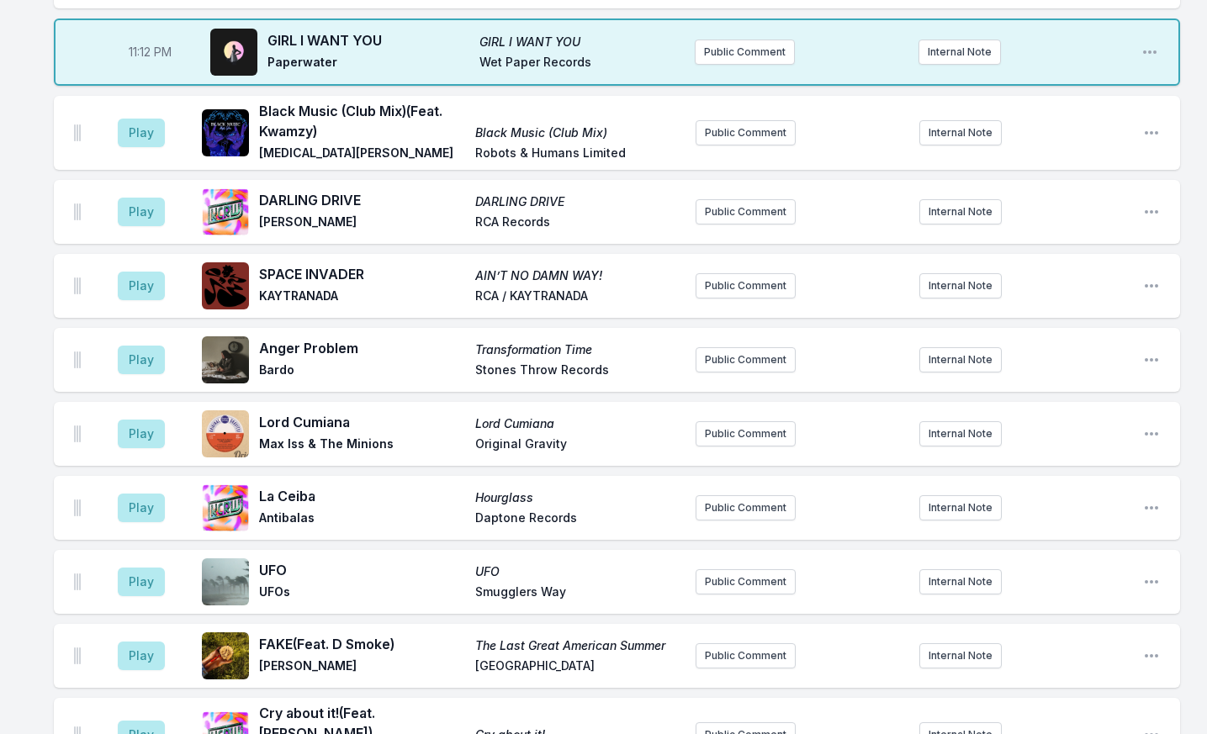
scroll to position [1804, 0]
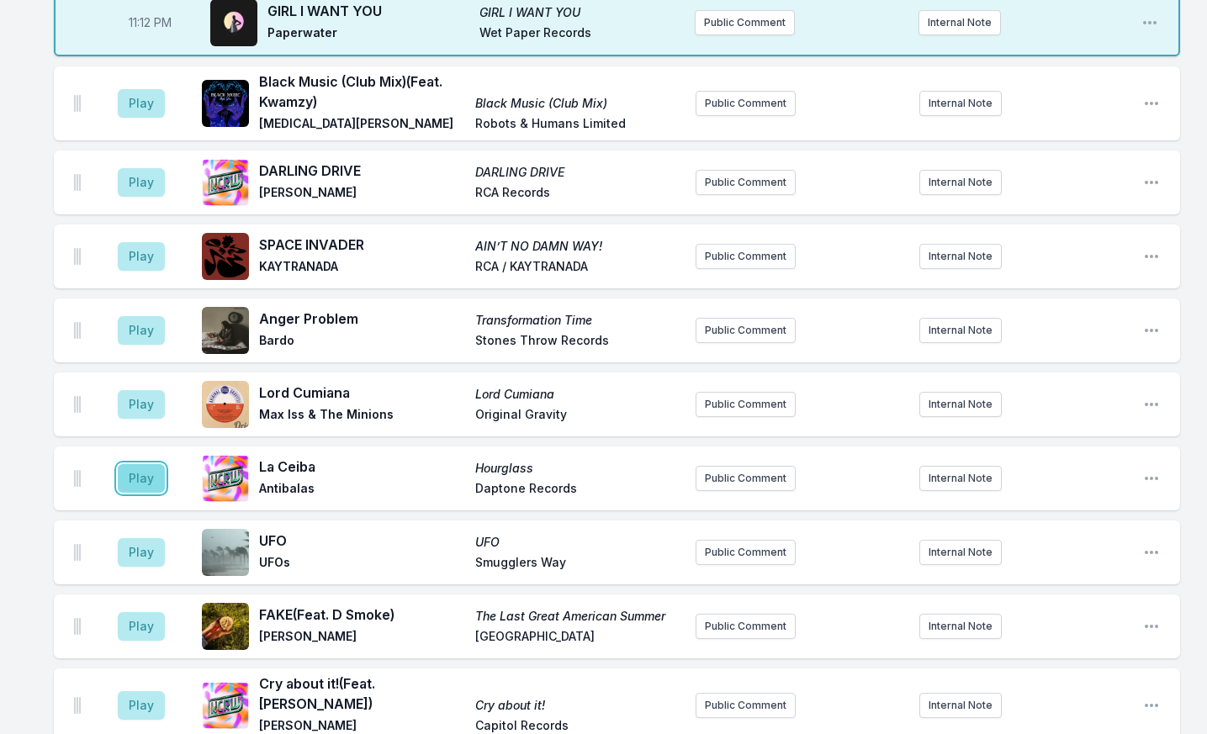
click at [139, 464] on button "Play" at bounding box center [141, 478] width 47 height 29
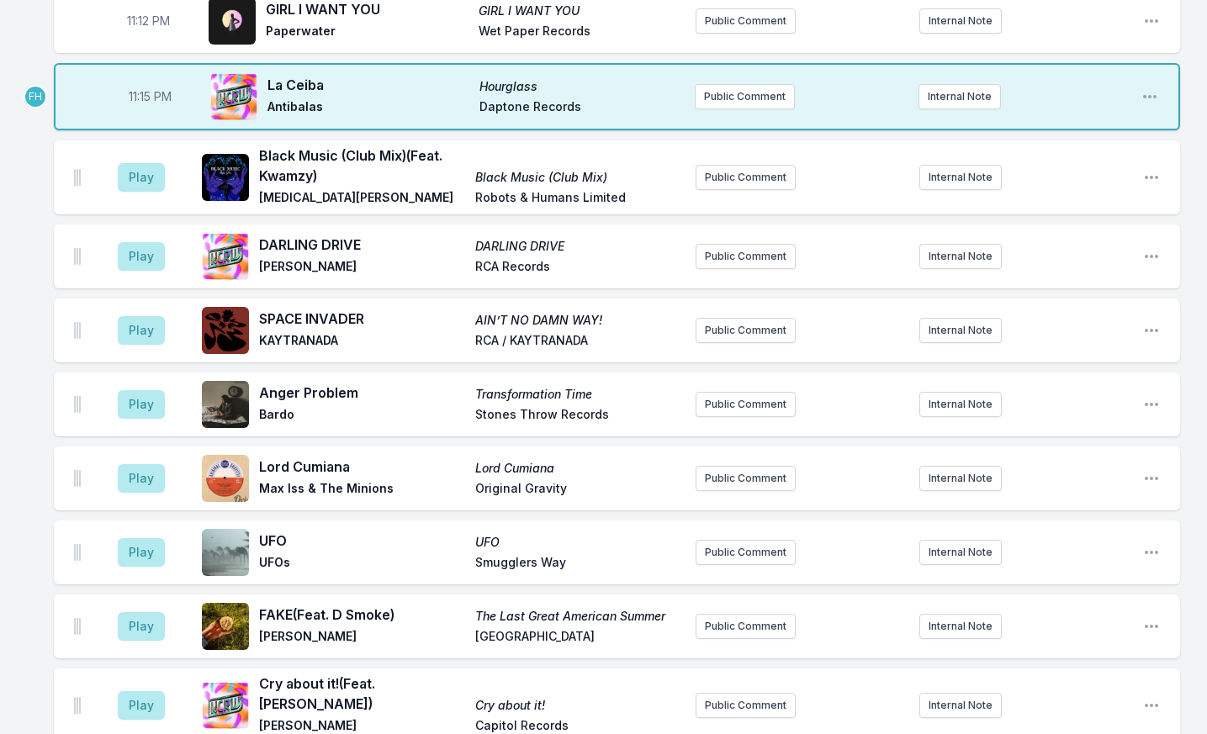
scroll to position [1720, 0]
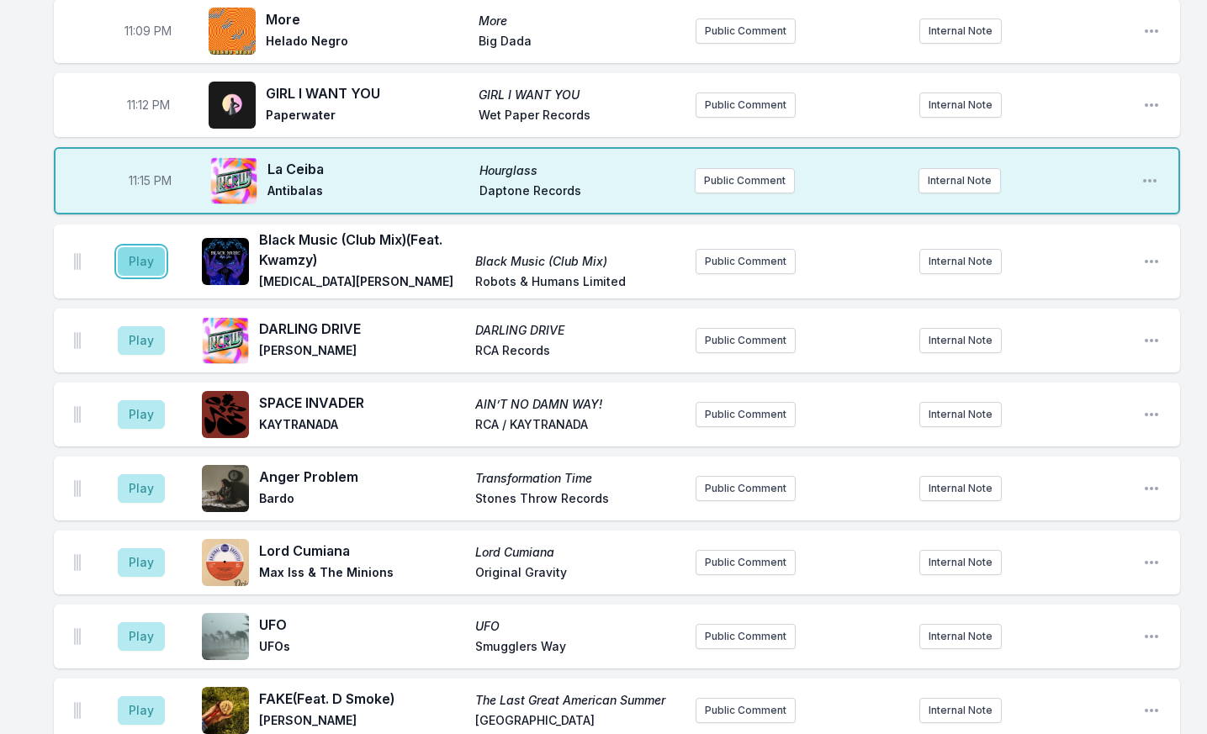
click at [139, 247] on button "Play" at bounding box center [141, 261] width 47 height 29
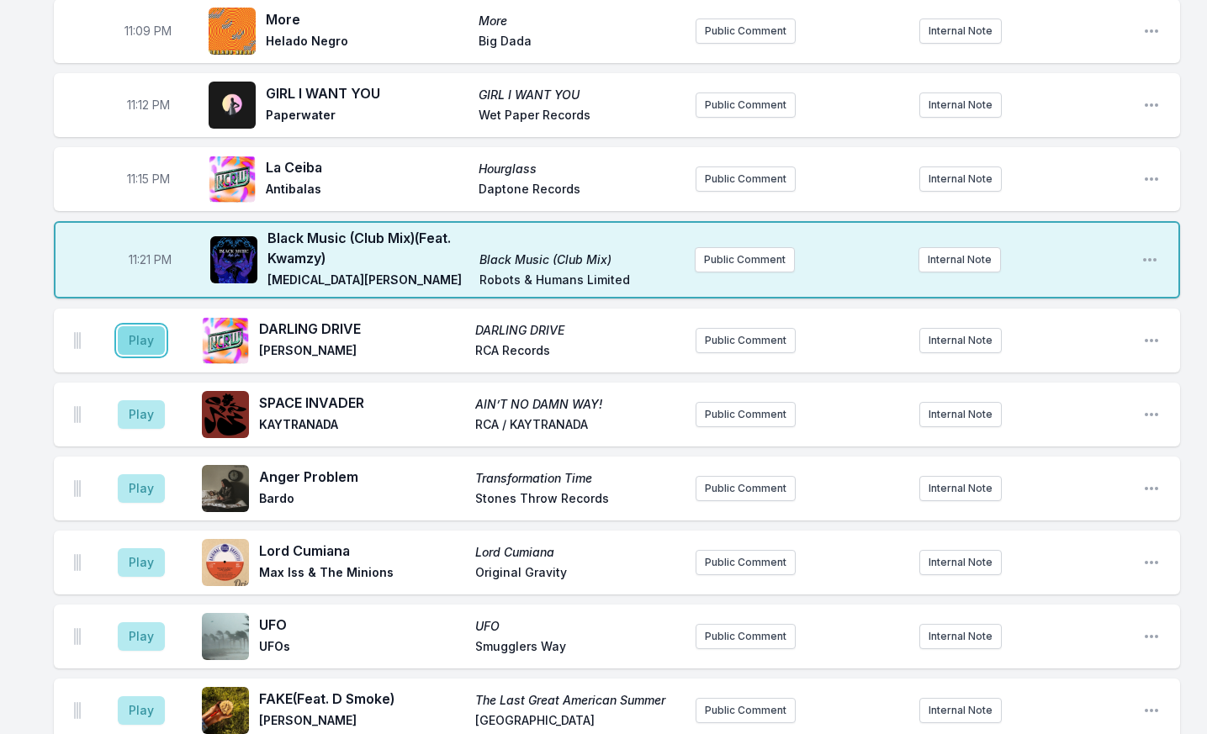
click at [163, 326] on button "Play" at bounding box center [141, 340] width 47 height 29
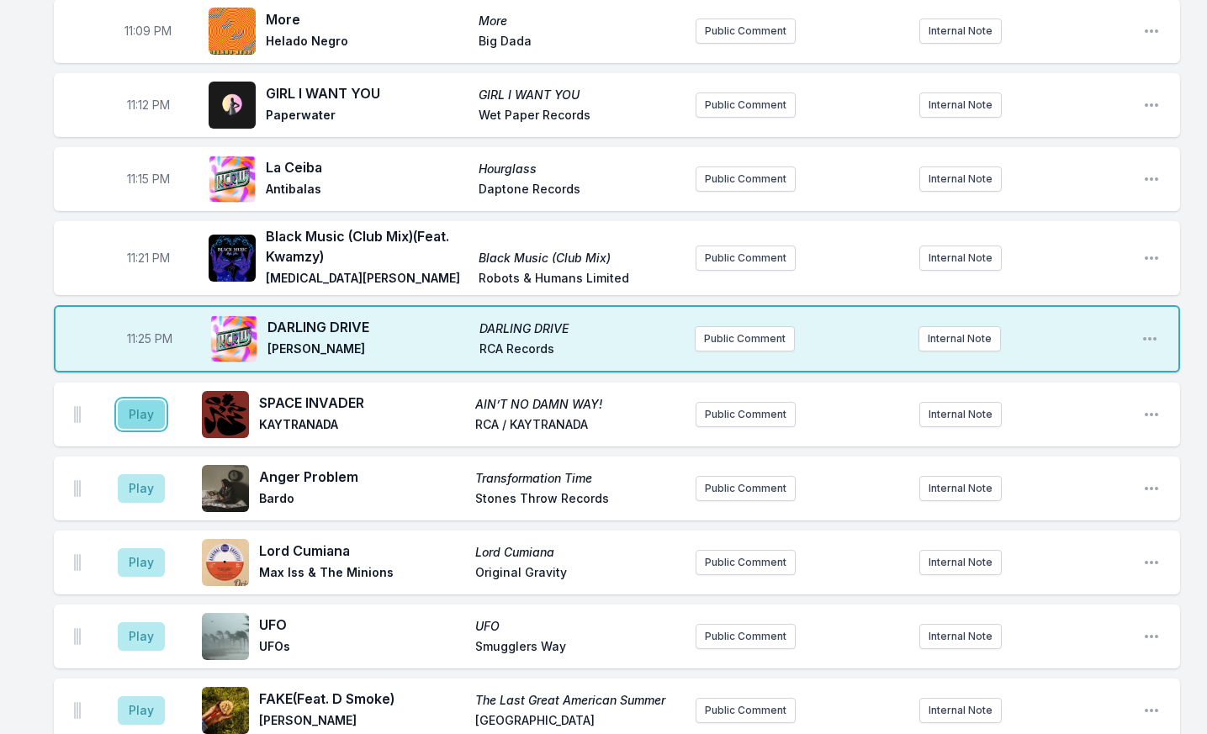
click at [152, 400] on button "Play" at bounding box center [141, 414] width 47 height 29
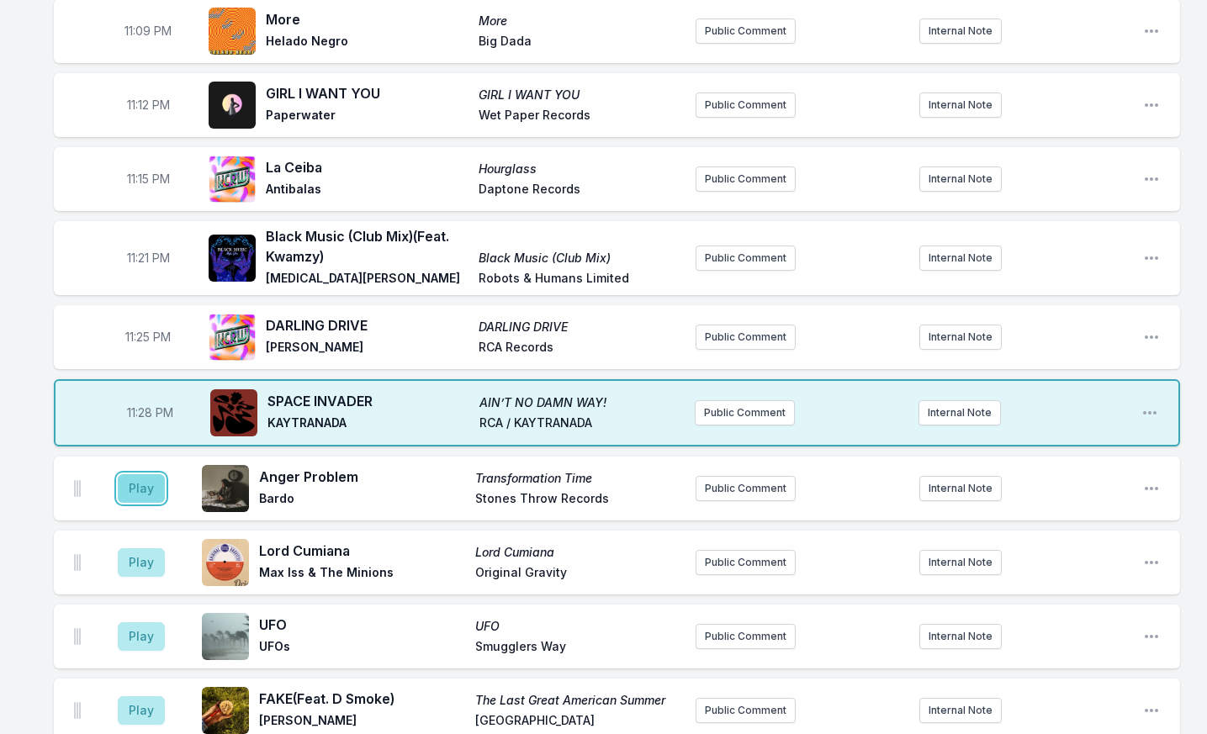
click at [152, 474] on button "Play" at bounding box center [141, 488] width 47 height 29
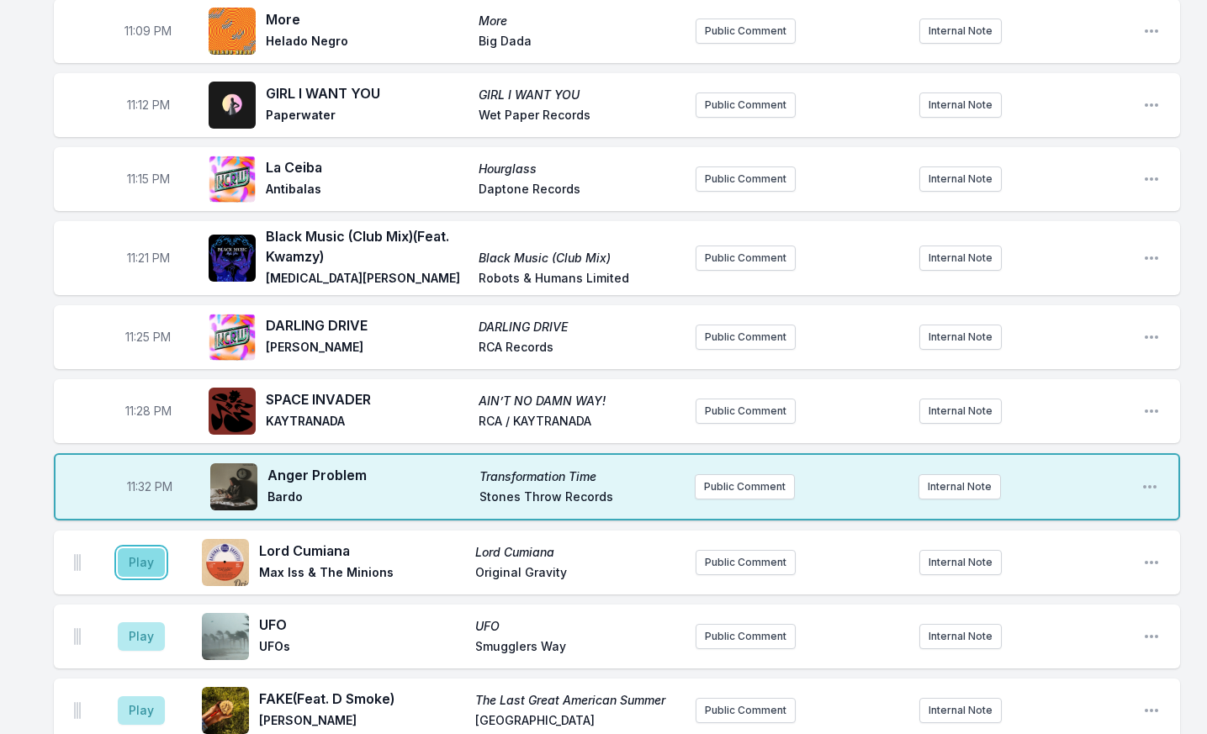
click at [151, 548] on button "Play" at bounding box center [141, 562] width 47 height 29
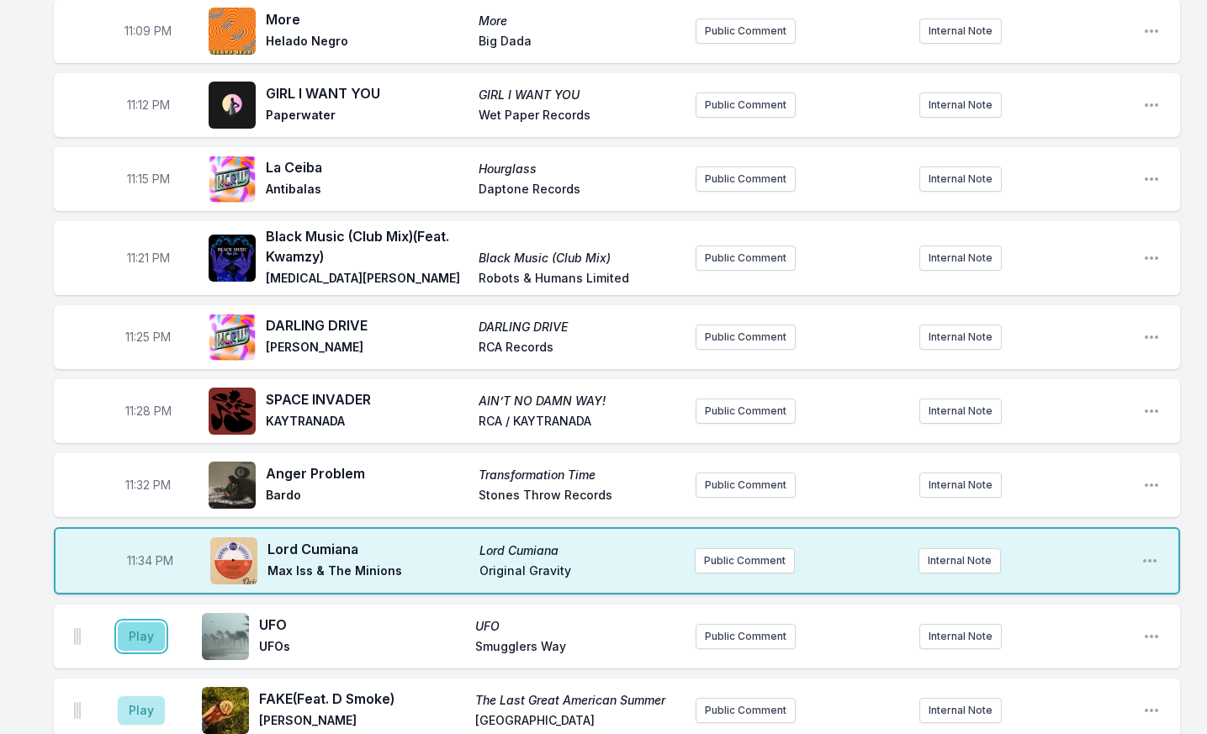
click at [142, 622] on button "Play" at bounding box center [141, 636] width 47 height 29
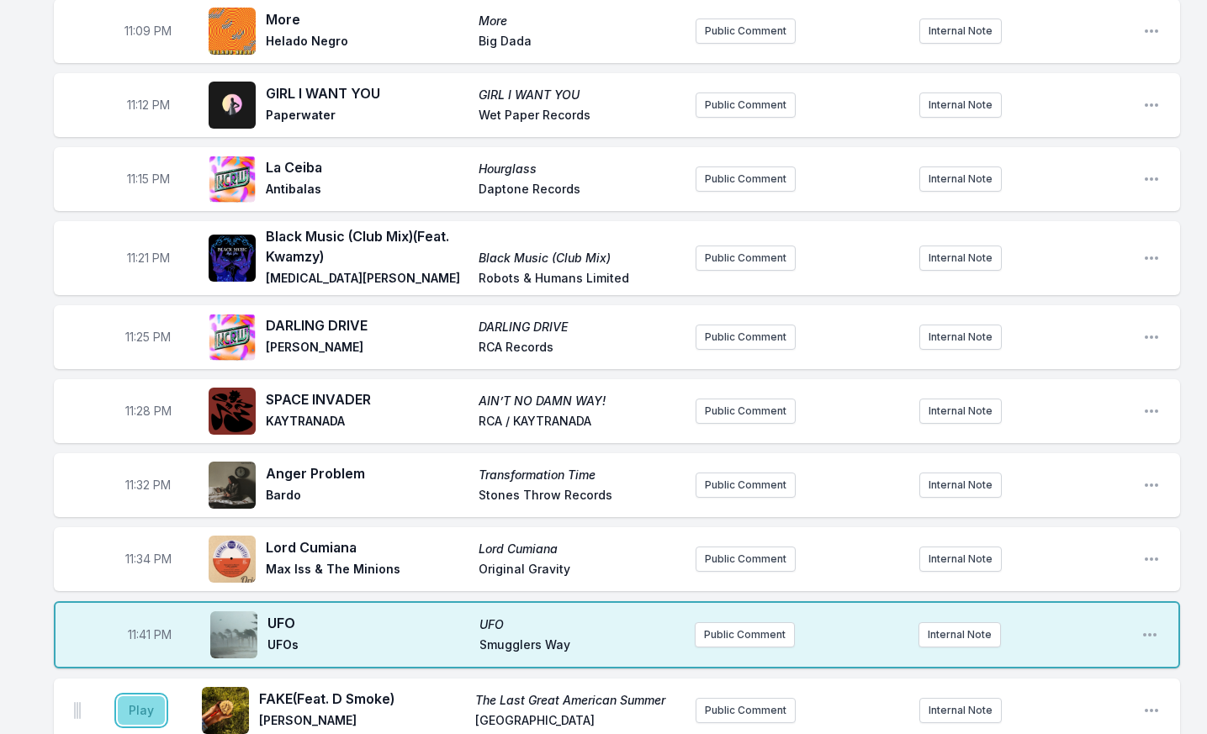
click at [143, 696] on button "Play" at bounding box center [141, 710] width 47 height 29
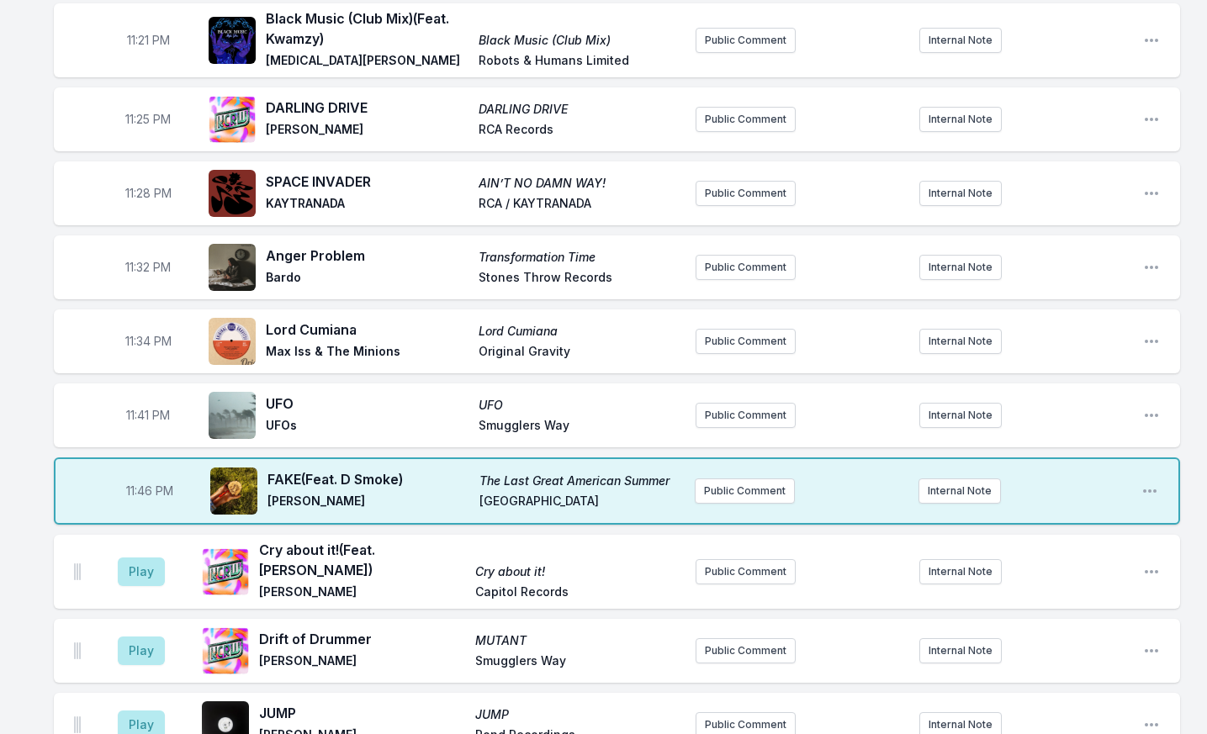
scroll to position [1972, 0]
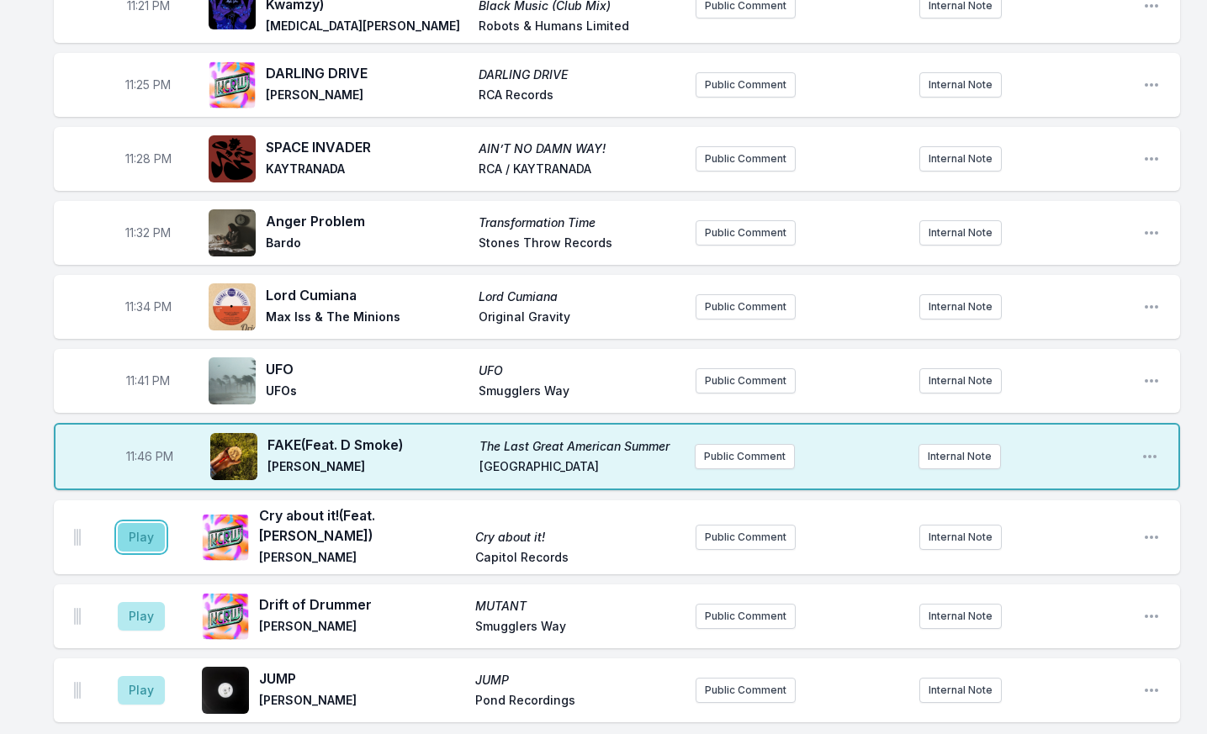
click at [152, 523] on button "Play" at bounding box center [141, 537] width 47 height 29
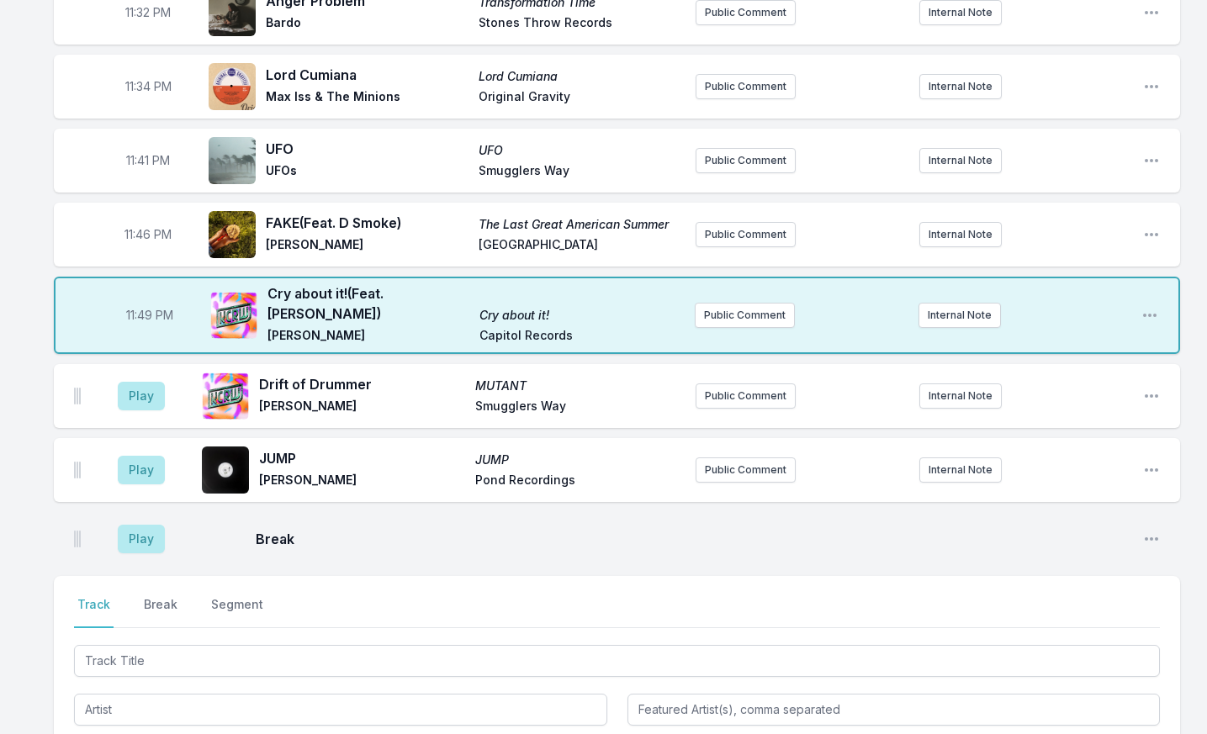
scroll to position [2309, 0]
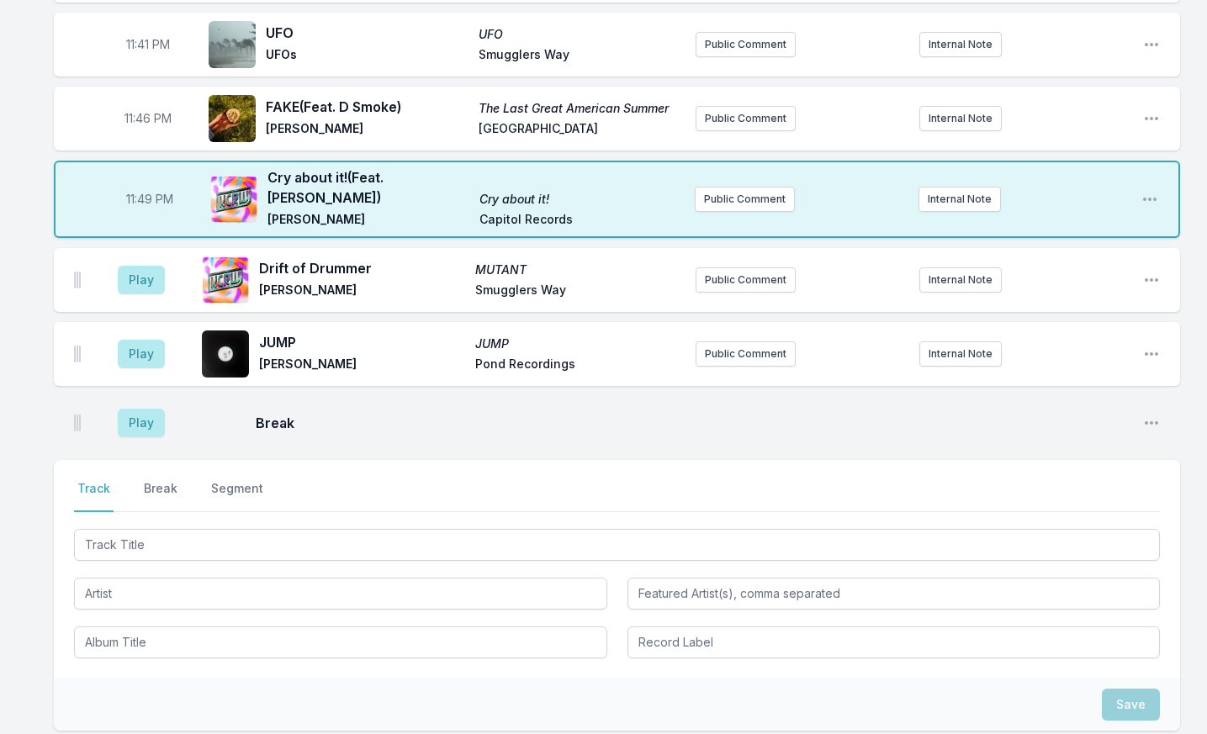
drag, startPoint x: 141, startPoint y: 473, endPoint x: 141, endPoint y: 485, distance: 12.6
click at [141, 485] on div "Select a tab Track Break Segment Track Break Segment" at bounding box center [617, 569] width 1126 height 219
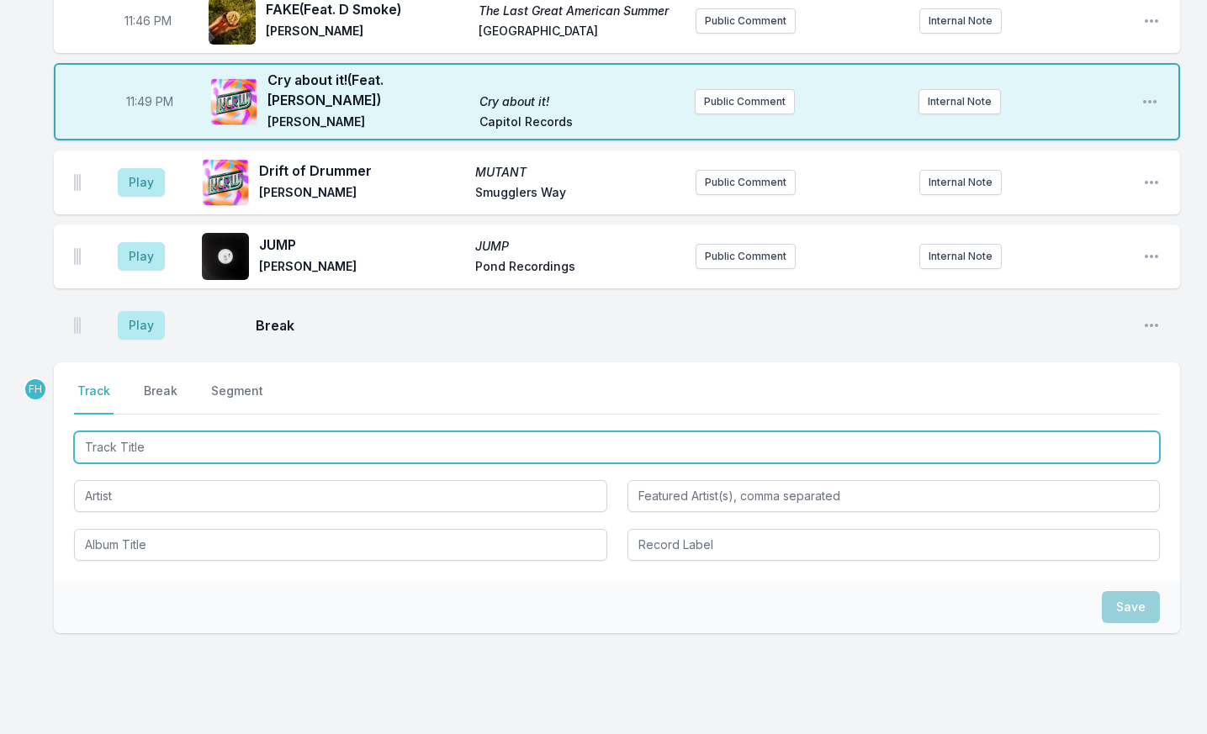
scroll to position [2417, 0]
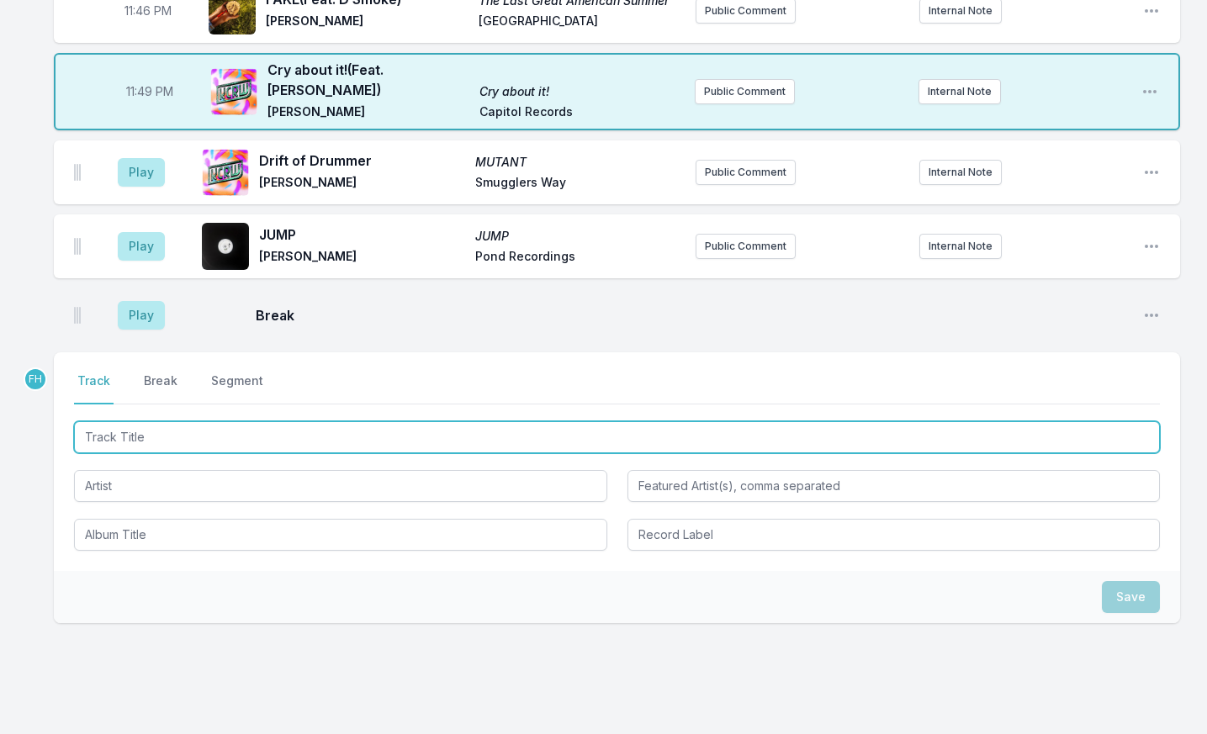
click at [174, 421] on input "Track Title" at bounding box center [617, 437] width 1086 height 32
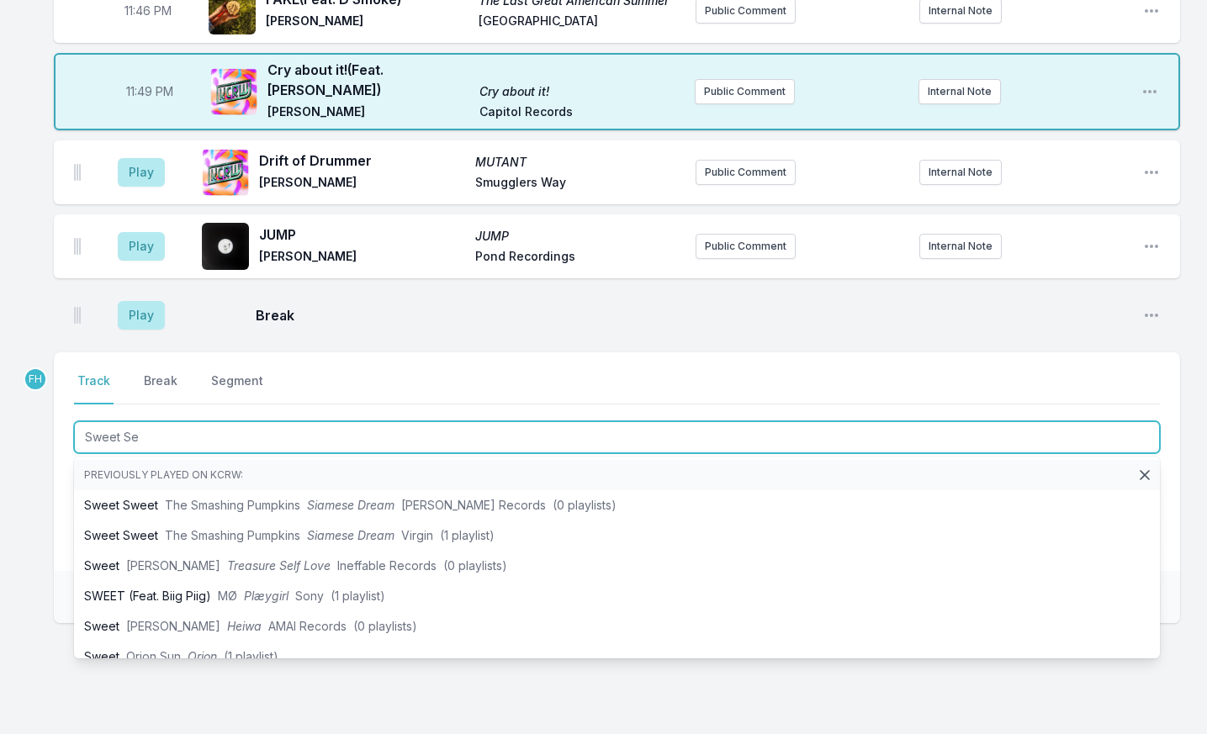
type input "Sweet Ser"
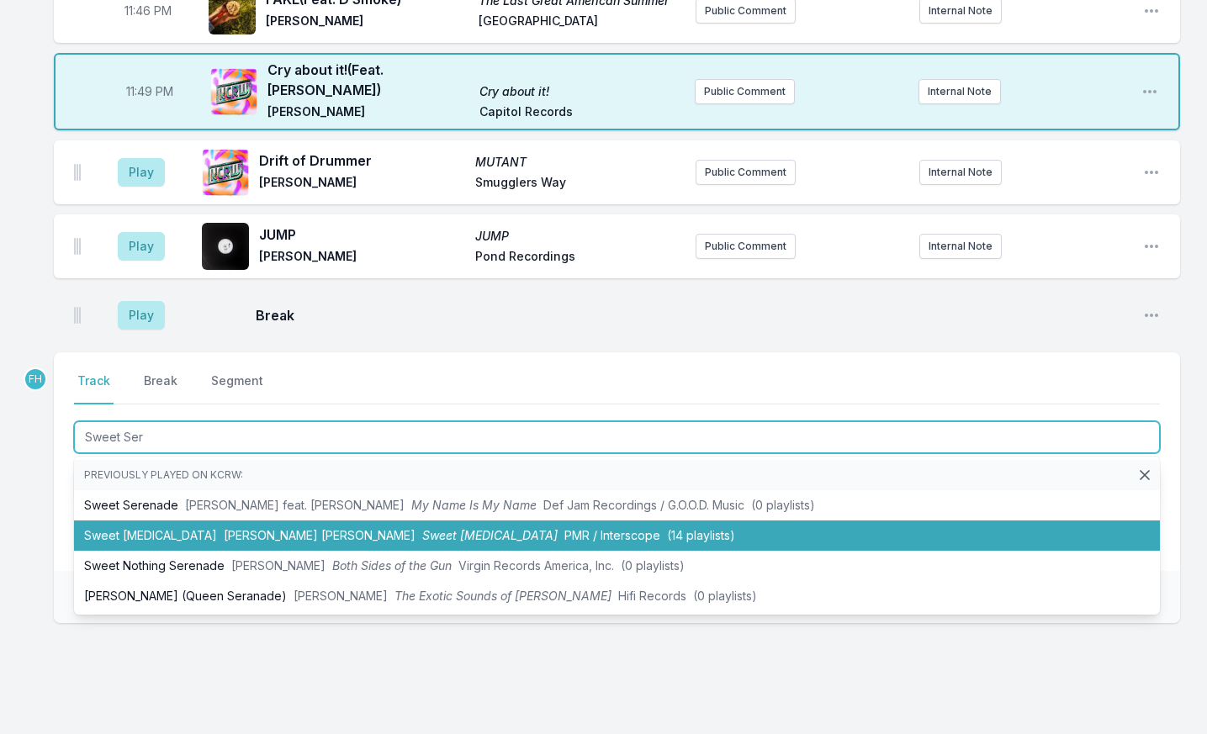
click at [167, 521] on li "Sweet [MEDICAL_DATA] [PERSON_NAME] [PERSON_NAME] [MEDICAL_DATA] PMR / Interscop…" at bounding box center [617, 536] width 1086 height 30
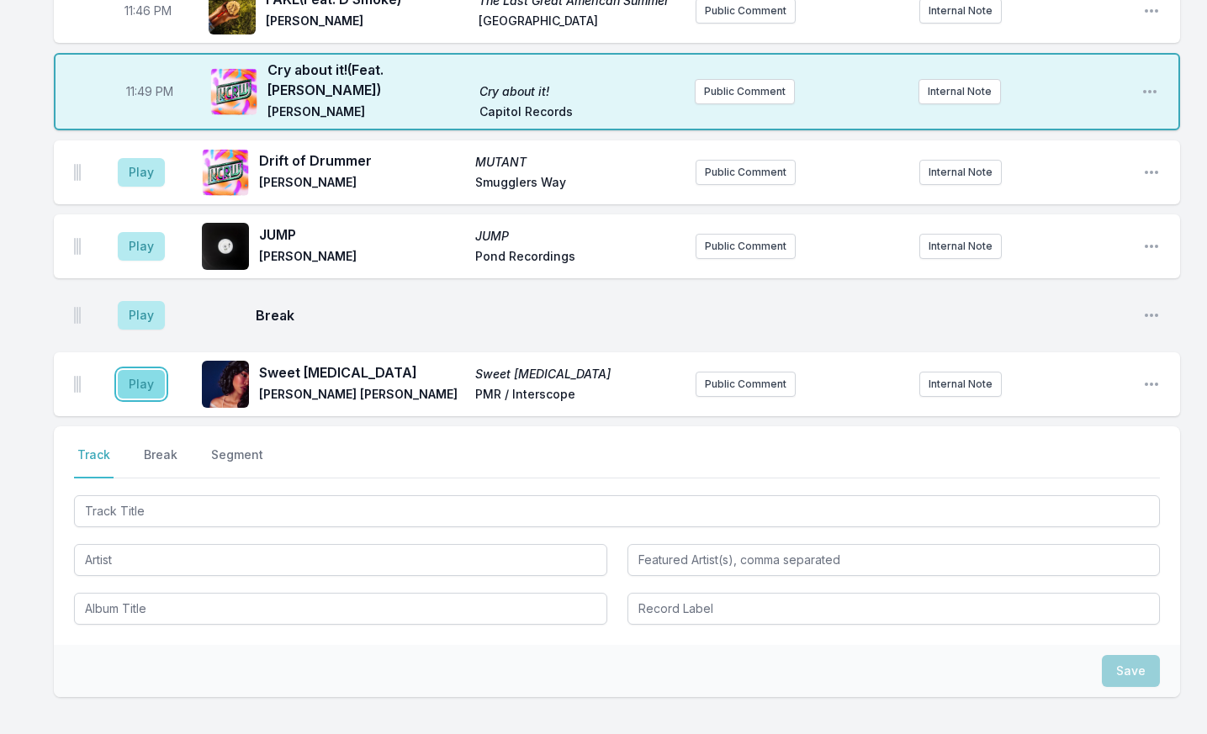
click at [156, 370] on button "Play" at bounding box center [141, 384] width 47 height 29
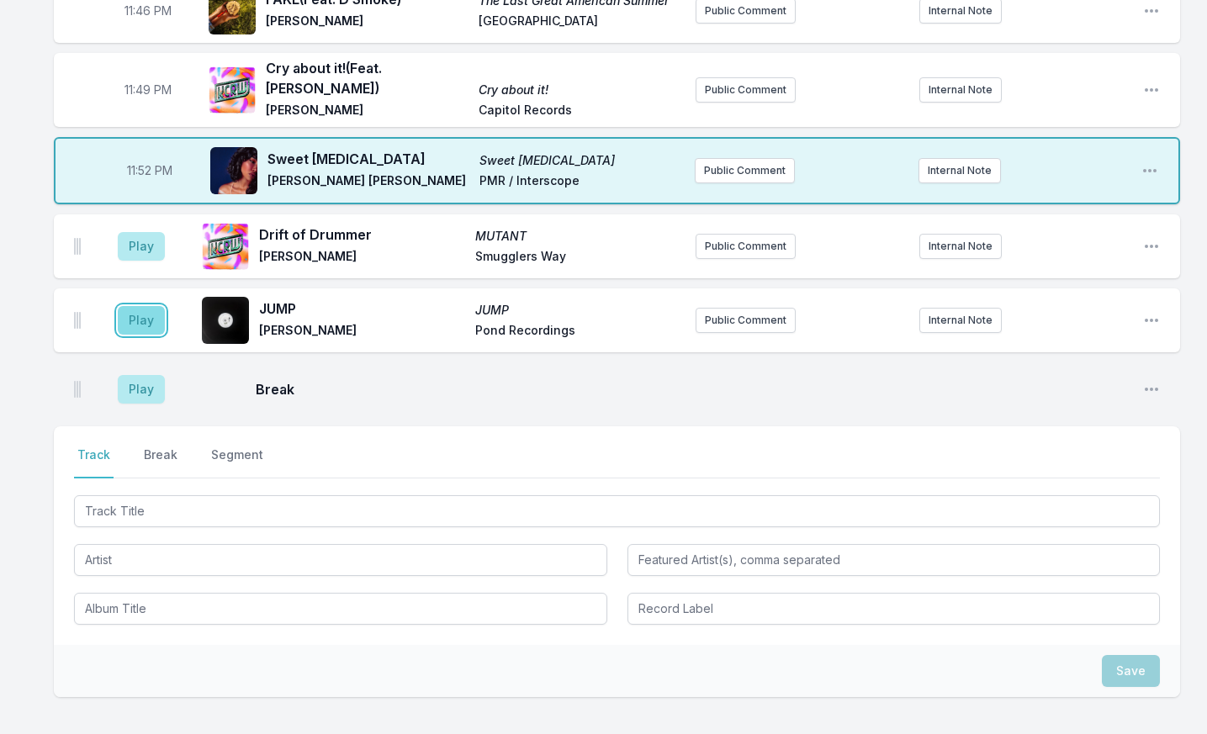
click at [161, 306] on button "Play" at bounding box center [141, 320] width 47 height 29
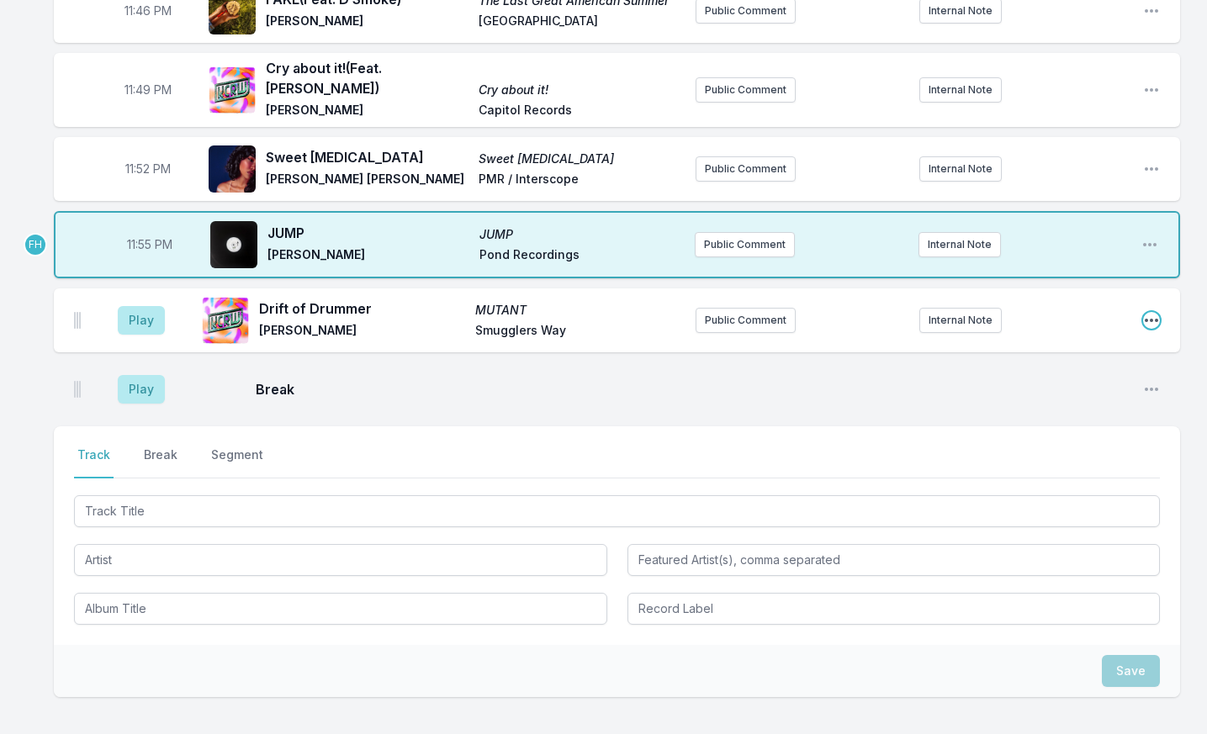
click at [1157, 312] on icon "Open playlist item options" at bounding box center [1151, 320] width 17 height 17
click at [1060, 400] on button "Delete Entry" at bounding box center [1065, 415] width 188 height 30
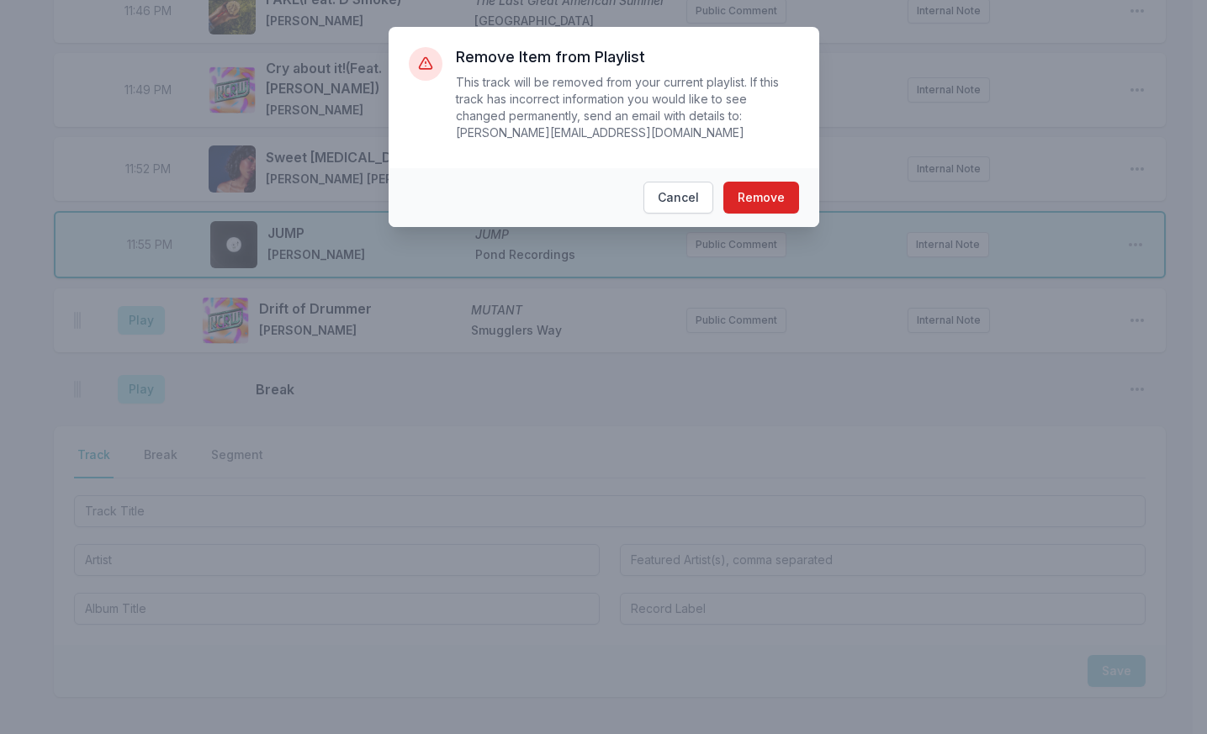
scroll to position [2406, 0]
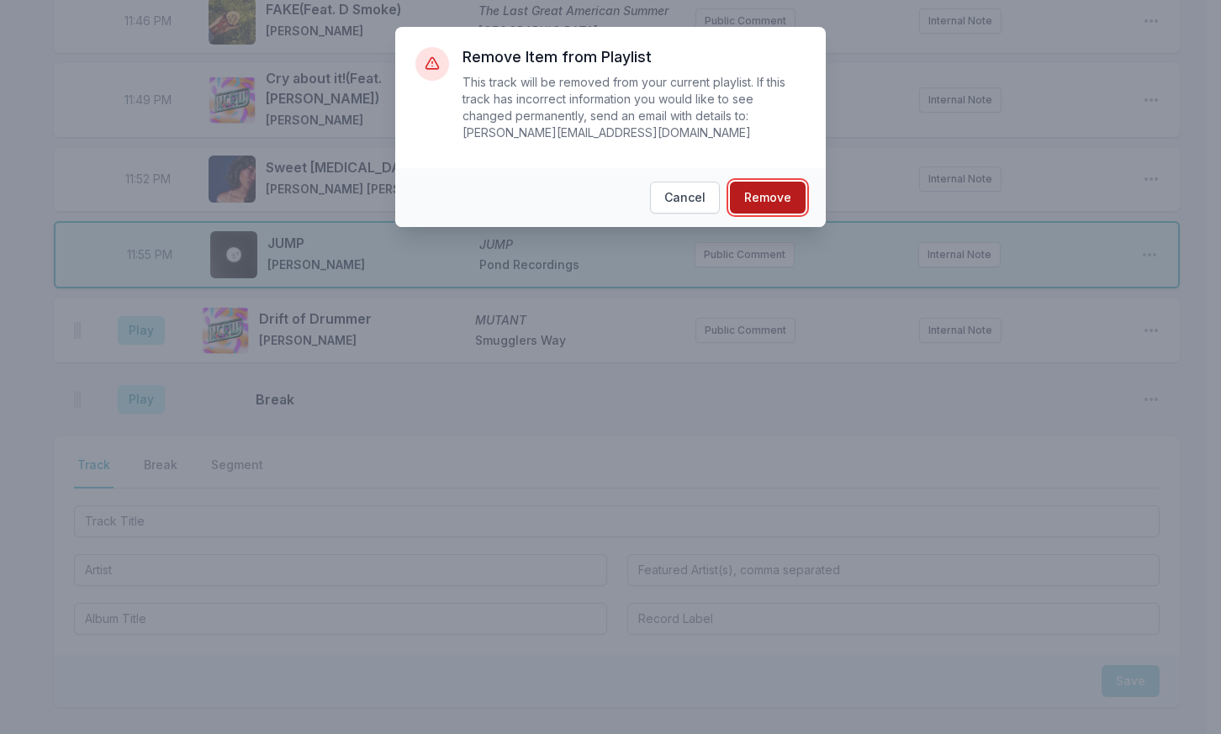
click at [759, 189] on button "Remove" at bounding box center [768, 198] width 76 height 32
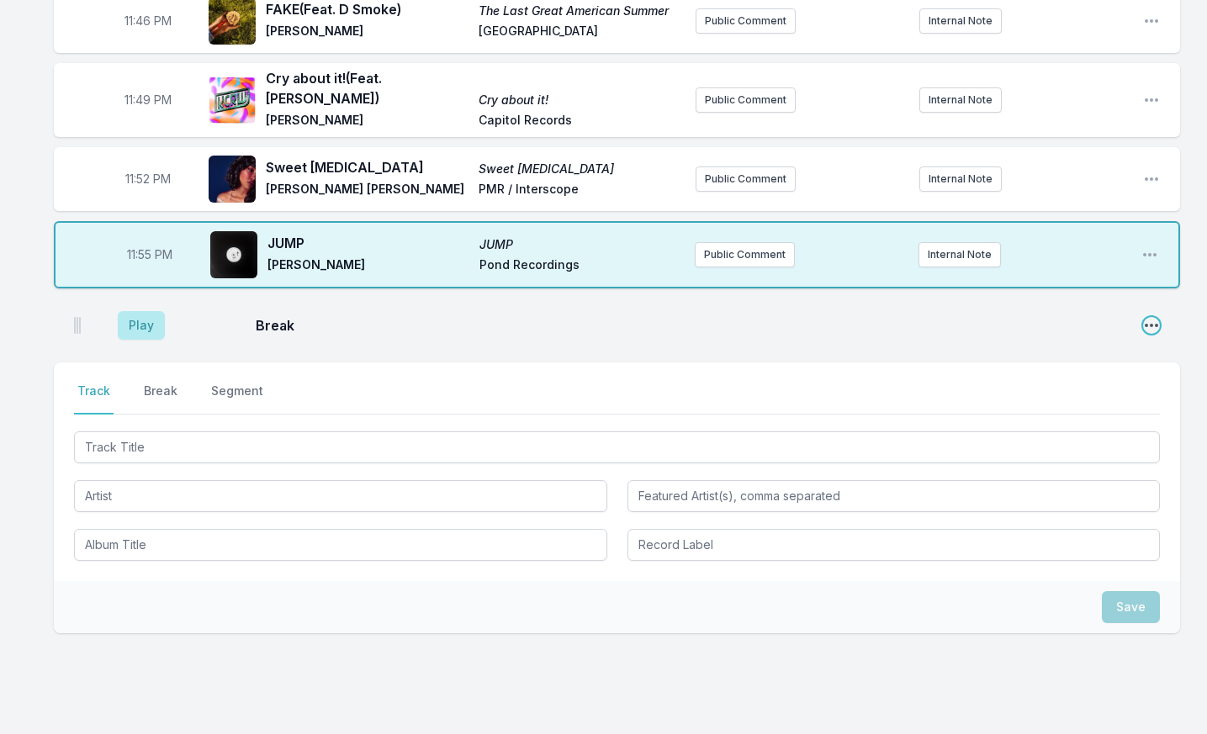
click at [1149, 317] on icon "Open playlist item options" at bounding box center [1151, 325] width 17 height 17
click at [1078, 374] on button "Delete Entry" at bounding box center [1065, 389] width 188 height 30
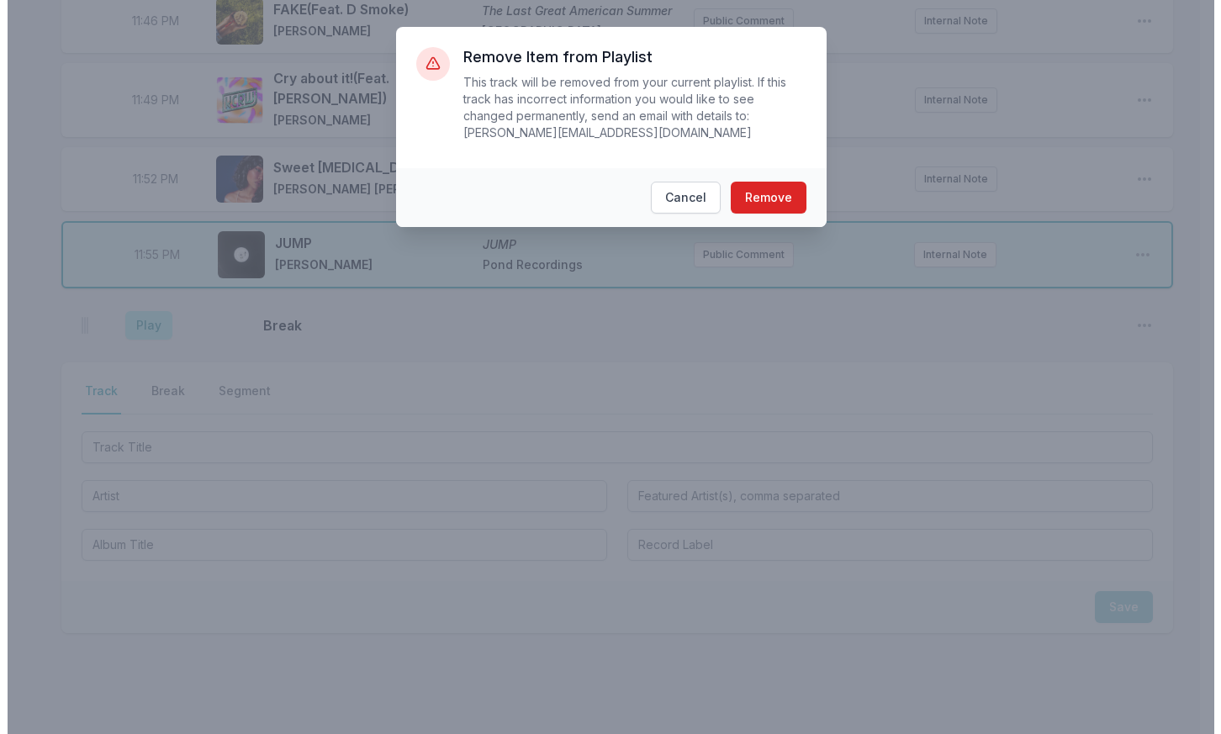
scroll to position [2396, 0]
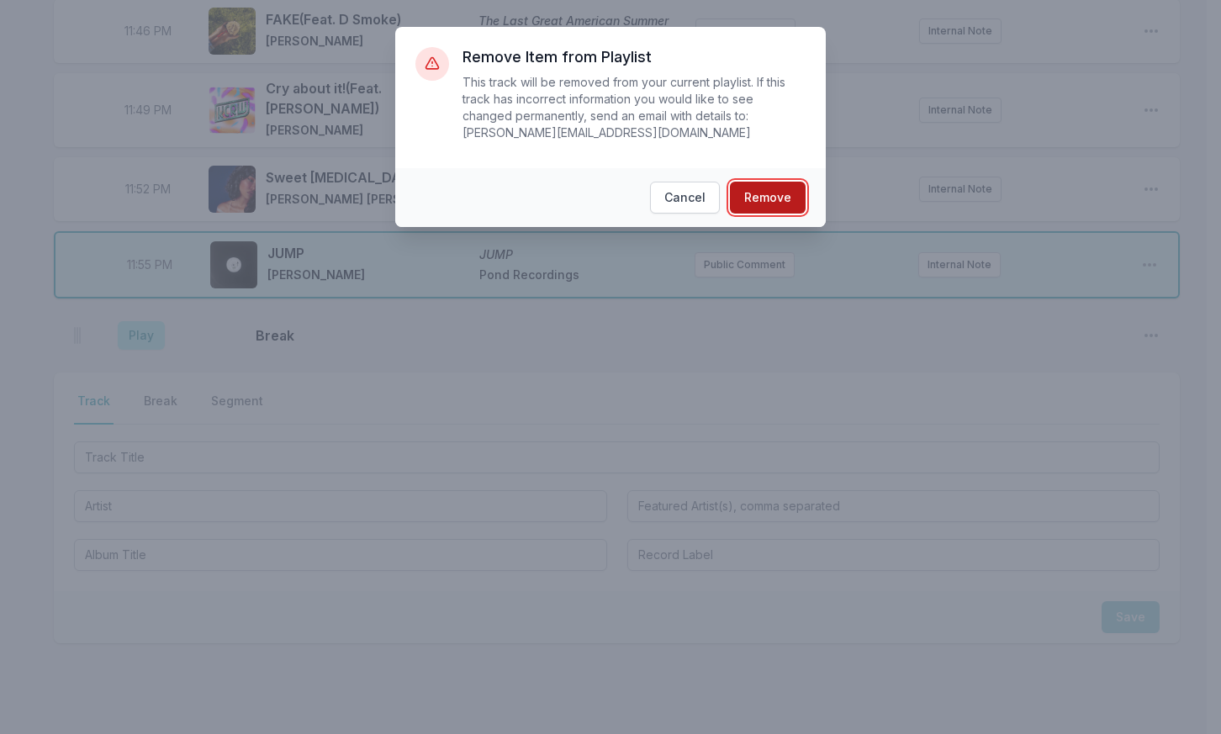
click at [788, 191] on button "Remove" at bounding box center [768, 198] width 76 height 32
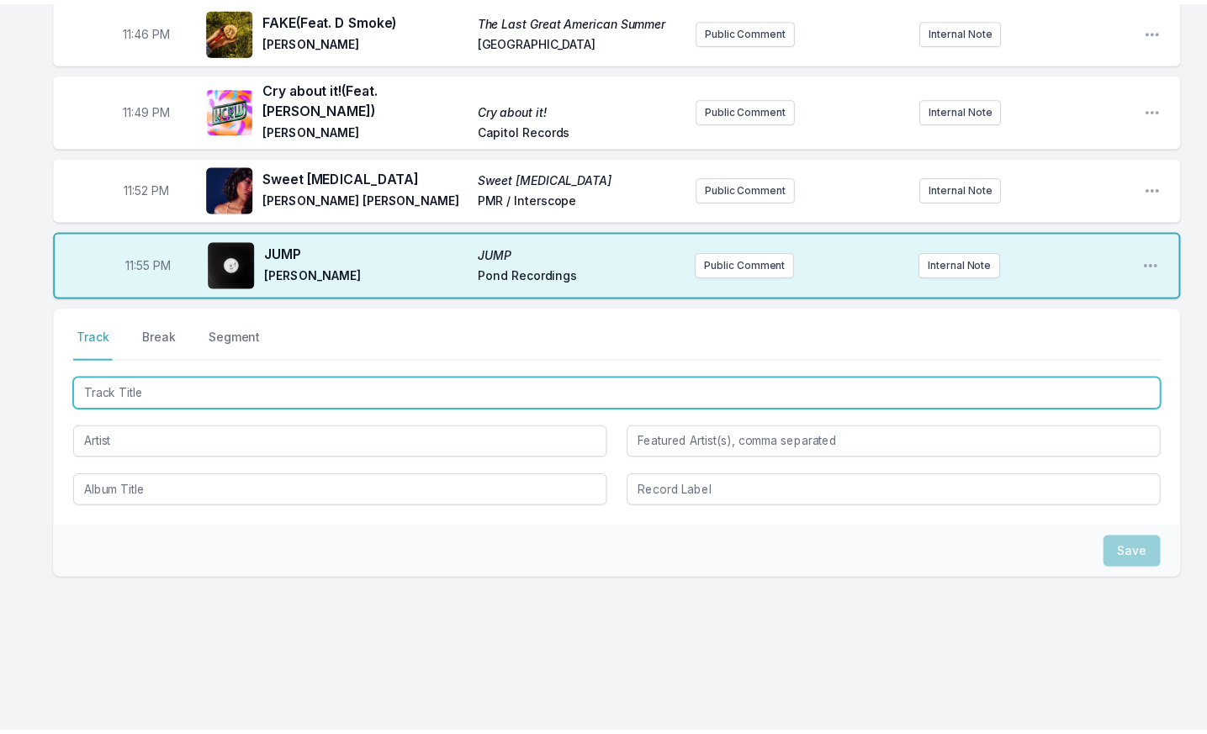
scroll to position [2342, 0]
